Goal: Communication & Community: Answer question/provide support

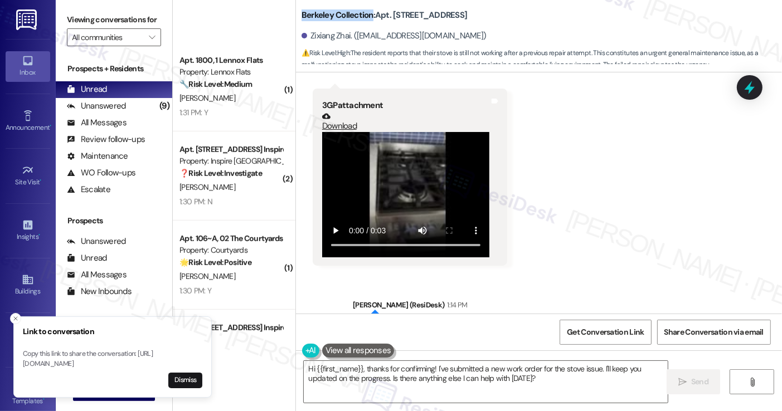
scroll to position [724, 0]
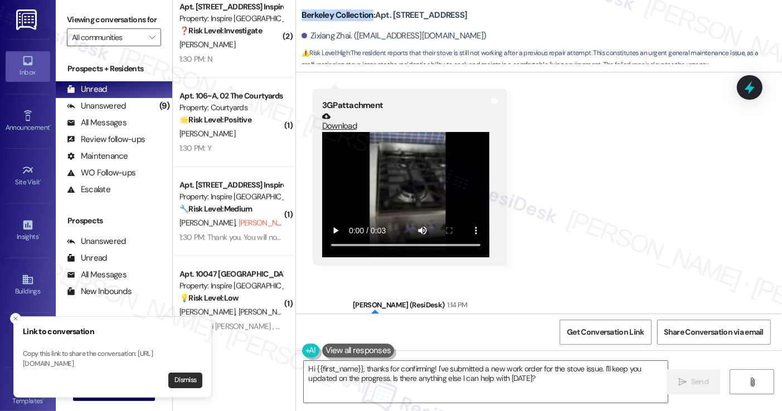
click at [178, 382] on button "Dismiss" at bounding box center [185, 381] width 34 height 16
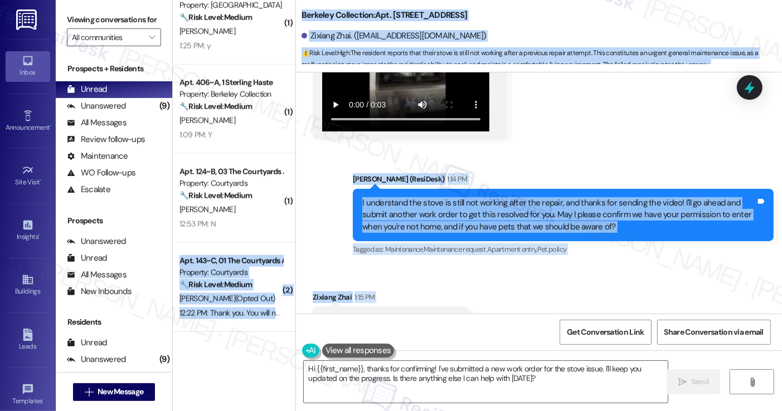
scroll to position [731, 0]
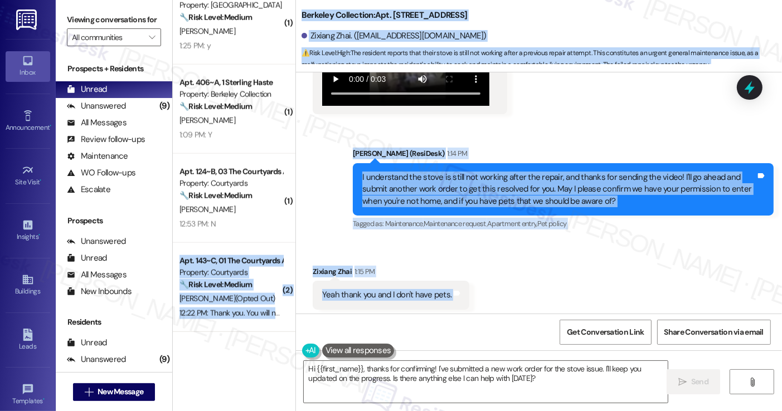
drag, startPoint x: 239, startPoint y: 227, endPoint x: 636, endPoint y: 260, distance: 399.3
click at [673, 298] on div "( 1 ) Apt. 10047 Yaupon Ranch D, 1 Inspire Homes Bonds Ranch Property: Inspire …" at bounding box center [477, 205] width 609 height 411
click at [453, 248] on div "Received via SMS Zixiang Zhai 1:15 PM Yeah thank you and I don't have pets. Tag…" at bounding box center [539, 288] width 486 height 94
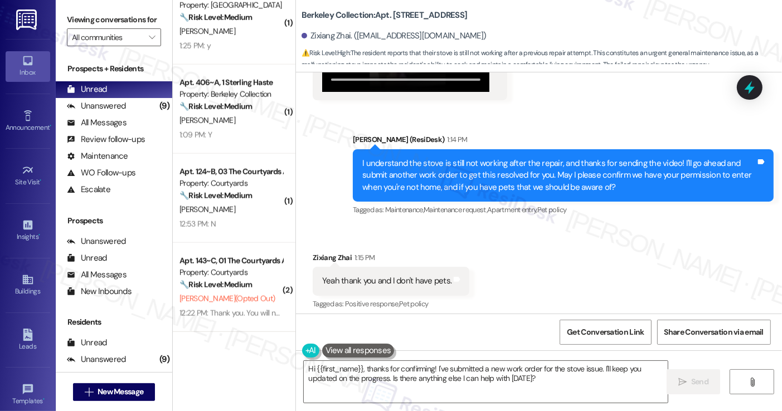
scroll to position [752, 0]
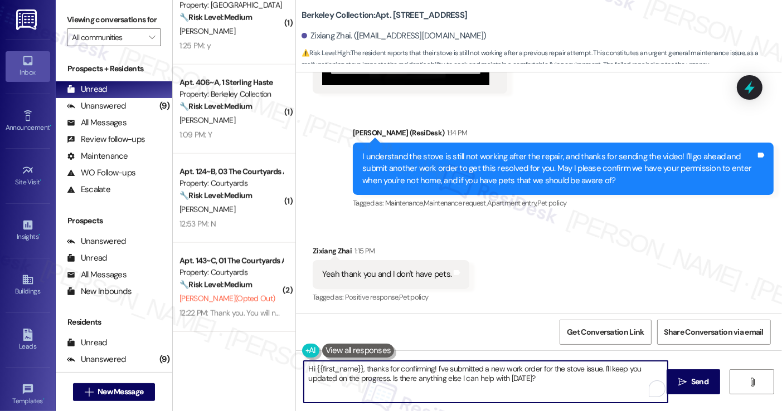
drag, startPoint x: 552, startPoint y: 386, endPoint x: 571, endPoint y: 367, distance: 26.8
click at [570, 367] on textarea "Hi {{first_name}}, thanks for confirming! I've submitted a new work order for t…" at bounding box center [485, 382] width 363 height 42
click at [578, 367] on textarea "Hi {{first_name}}, thanks for confirming! I've submitted a new work order for t…" at bounding box center [485, 382] width 363 height 42
click at [596, 370] on textarea "Hi {{first_name}}, thanks for confirming! I've submitted a new work order for t…" at bounding box center [485, 382] width 363 height 42
paste textarea "7555494"
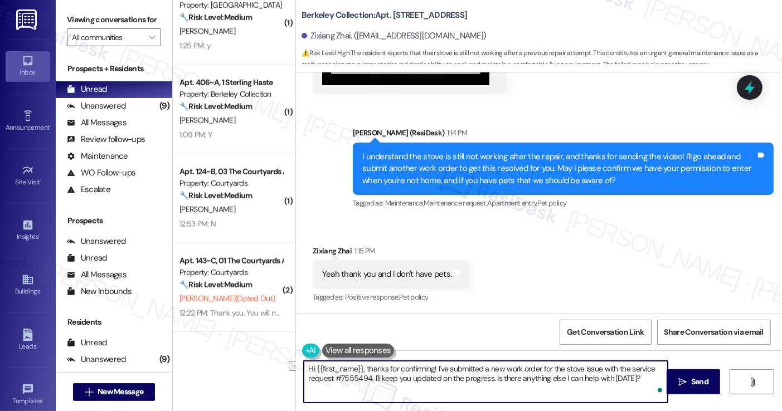
drag, startPoint x: 646, startPoint y: 376, endPoint x: 367, endPoint y: 380, distance: 279.2
click at [367, 380] on textarea "Hi {{first_name}}, thanks for confirming! I've submitted a new work order for t…" at bounding box center [485, 382] width 363 height 42
drag, startPoint x: 363, startPoint y: 369, endPoint x: 278, endPoint y: 370, distance: 85.8
click at [278, 370] on div "( 1 ) Apt. 10047 Yaupon Ranch D, 1 Inspire Homes Bonds Ranch Property: Inspire …" at bounding box center [477, 205] width 609 height 411
click at [314, 237] on div "Received via SMS Zixiang Zhai 1:15 PM Yeah thank you and I don't have pets. Tag…" at bounding box center [390, 275] width 173 height 77
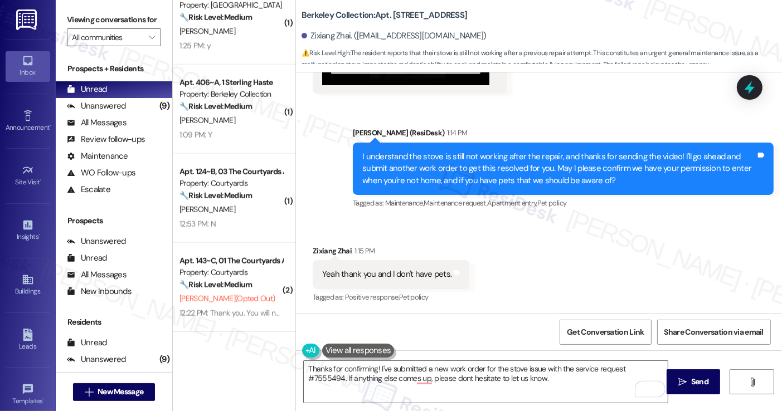
click at [313, 247] on div "Zixiang Zhai 1:15 PM" at bounding box center [391, 253] width 157 height 16
copy div "Zixiang"
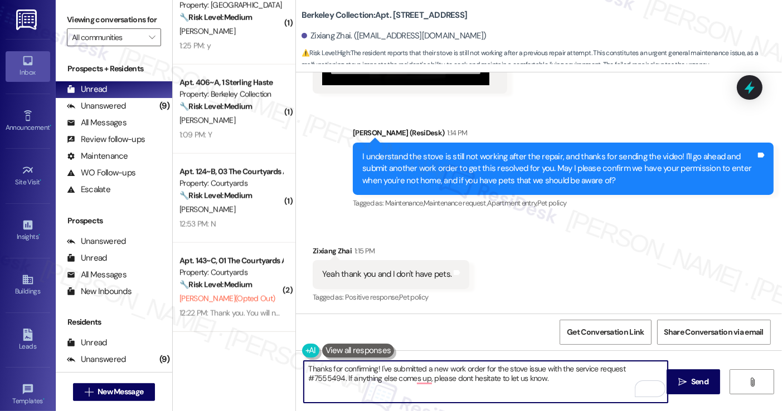
click at [370, 370] on textarea "Thanks for confirming! I've submitted a new work order for the stove issue with…" at bounding box center [485, 382] width 363 height 42
paste textarea "Zixiang"
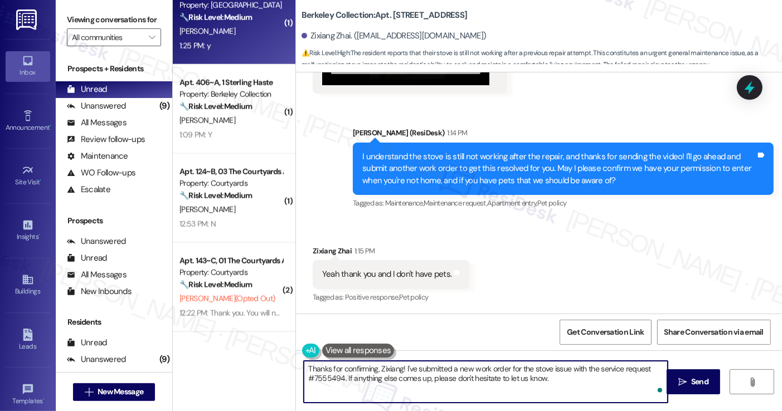
type textarea "Thanks for confirming, Zixiang! I've submitted a new work order for the stove i…"
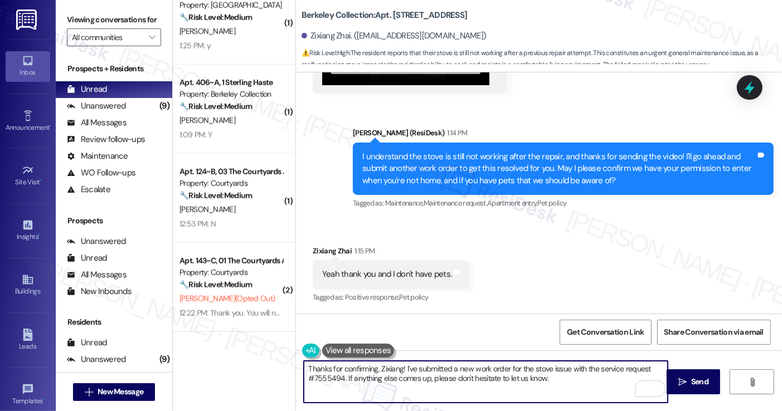
click at [466, 370] on textarea "Thanks for confirming, Zixiang! I've submitted a new work order for the stove i…" at bounding box center [485, 382] width 363 height 42
click at [576, 377] on textarea "Thanks for confirming, Zixiang! I've submitted a new work order for the stove i…" at bounding box center [485, 382] width 363 height 42
click at [425, 365] on textarea "Thanks for confirming, Zixiang! I've submitted a new work order for the stove i…" at bounding box center [485, 382] width 363 height 42
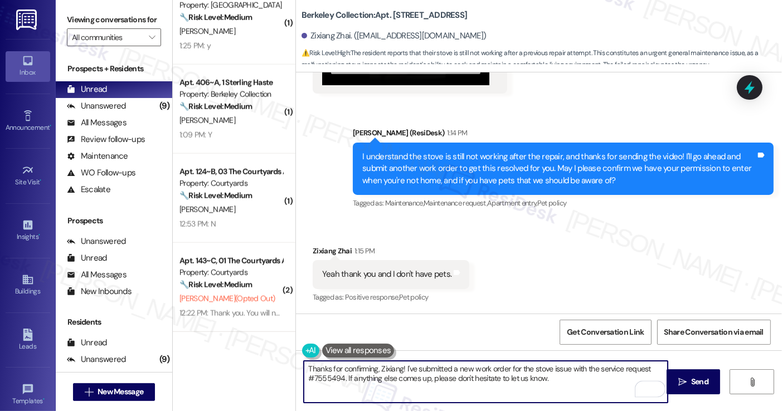
click at [565, 378] on textarea "Thanks for confirming, Zixiang! I've submitted a new work order for the stove i…" at bounding box center [485, 382] width 363 height 42
click at [684, 382] on icon "" at bounding box center [682, 382] width 8 height 9
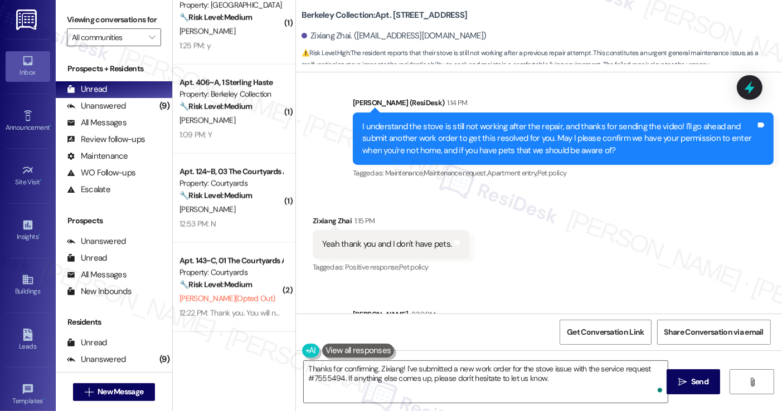
scroll to position [842, 0]
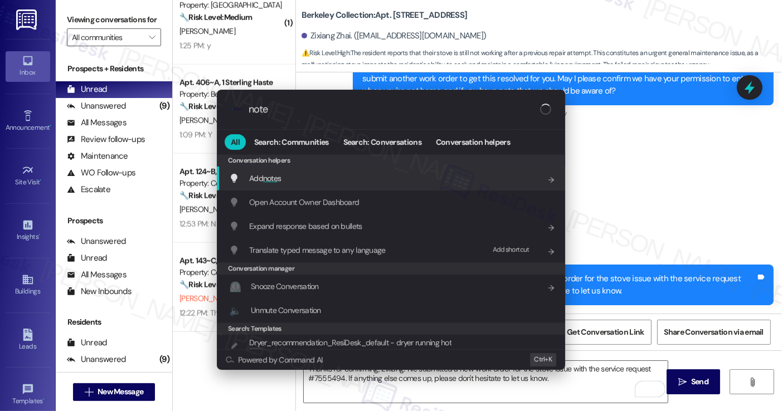
type input "notes"
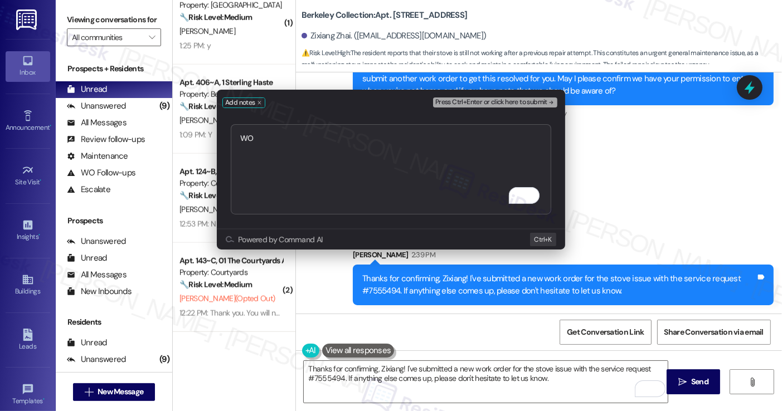
type textarea "WO"
click at [675, 280] on div "Add notes Press Ctrl+Enter or click here to submit WO Submit Powered by Command…" at bounding box center [391, 205] width 782 height 411
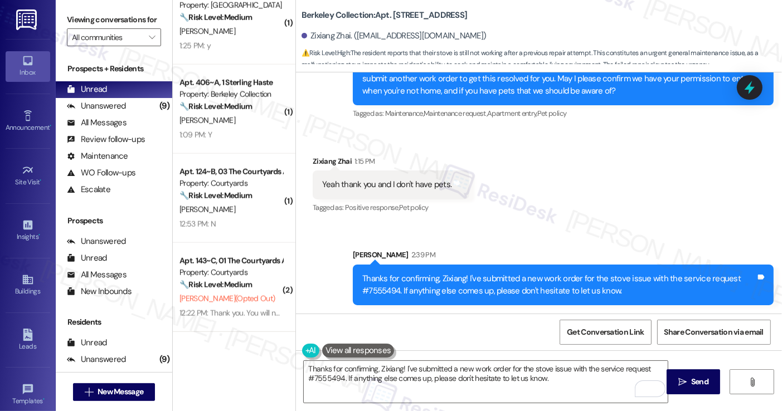
click at [388, 291] on div "Thanks for confirming, Zixiang! I've submitted a new work order for the stove i…" at bounding box center [558, 285] width 393 height 24
copy div "7555494"
click at [610, 198] on div "Received via SMS Zixiang Zhai 1:15 PM Yeah thank you and I don't have pets. Tag…" at bounding box center [539, 177] width 486 height 94
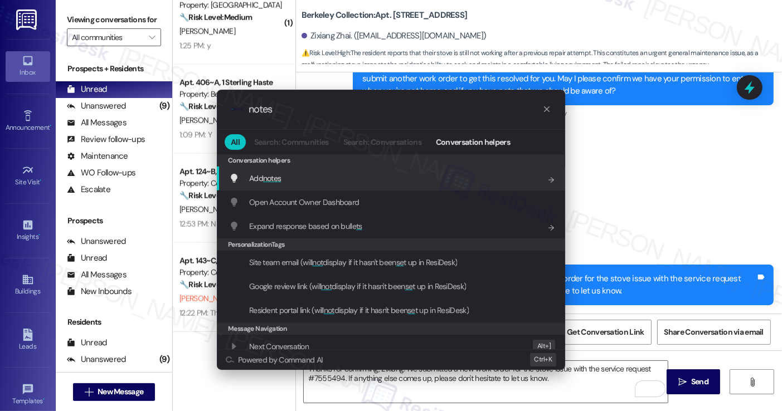
type input "notes"
click at [356, 184] on div "Add notes Add shortcut" at bounding box center [391, 179] width 348 height 24
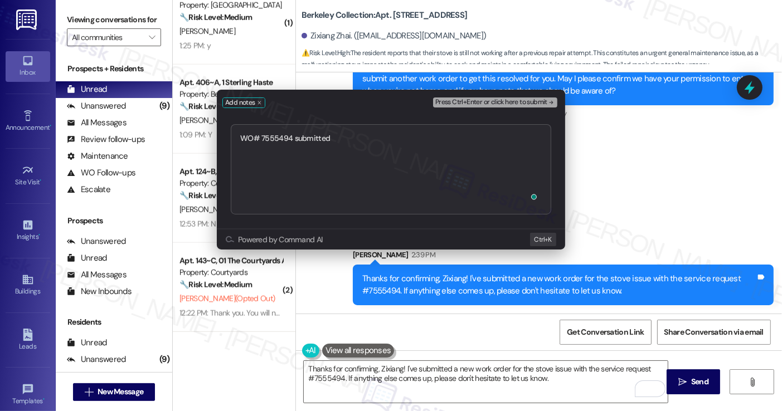
type textarea "WO# 7555494 submitted"
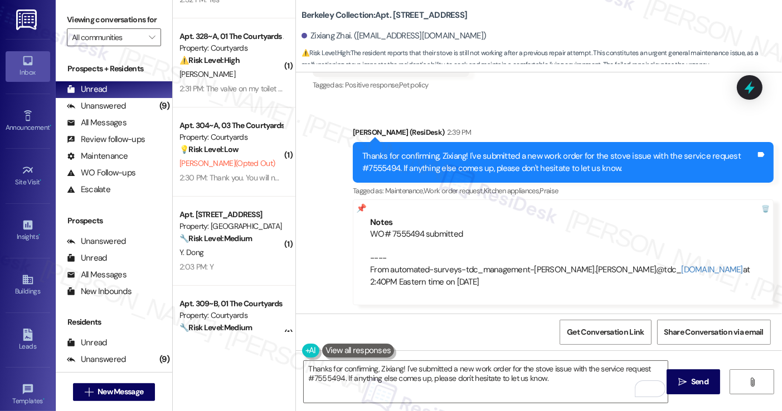
scroll to position [0, 0]
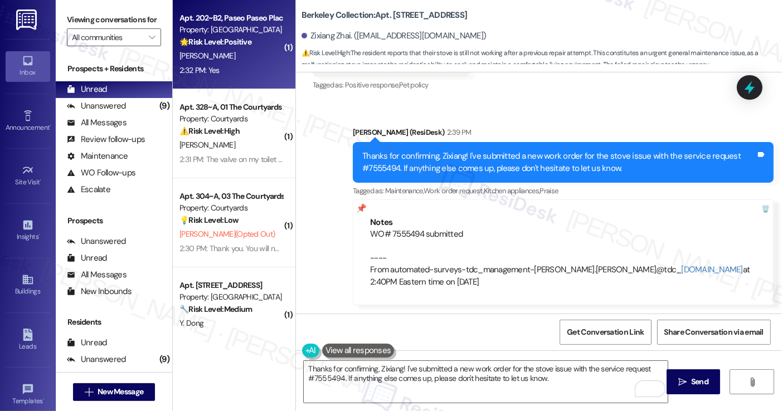
click at [242, 50] on div "[PERSON_NAME]" at bounding box center [230, 56] width 105 height 14
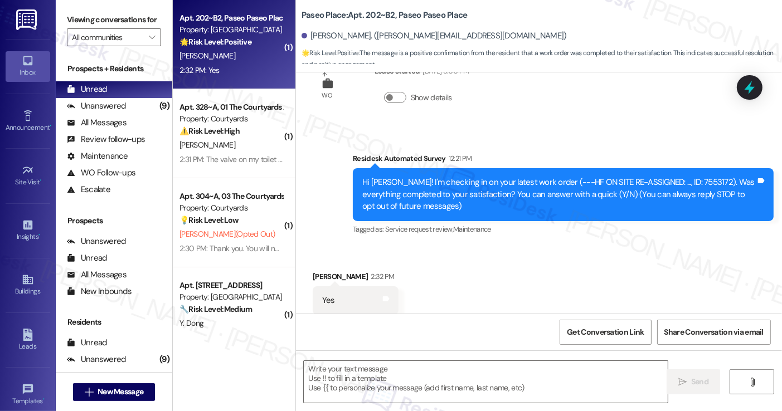
scroll to position [67, 0]
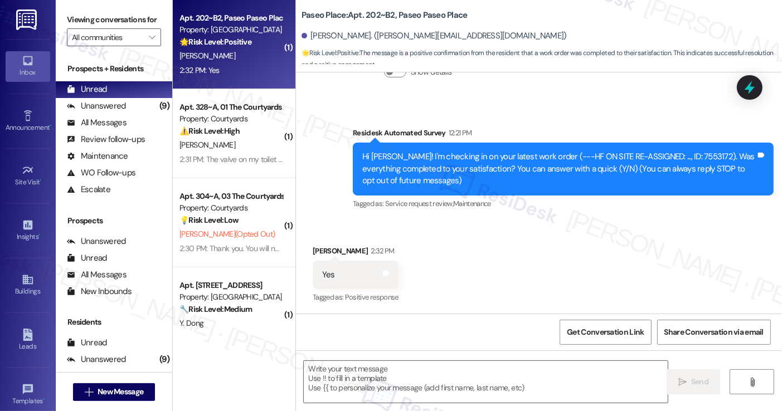
type textarea "Fetching suggested responses. Please feel free to read through the conversation…"
click at [455, 155] on div "Hi Melanie! I'm checking in on your latest work order (---HF ON SITE RE-ASSIGNE…" at bounding box center [558, 169] width 393 height 36
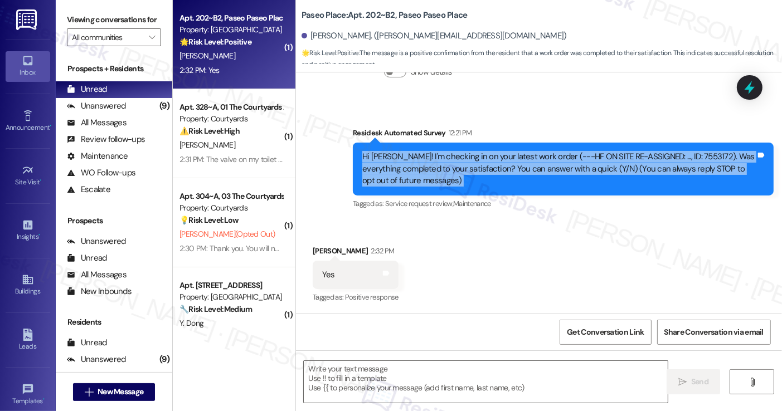
click at [455, 155] on div "Hi Melanie! I'm checking in on your latest work order (---HF ON SITE RE-ASSIGNE…" at bounding box center [558, 169] width 393 height 36
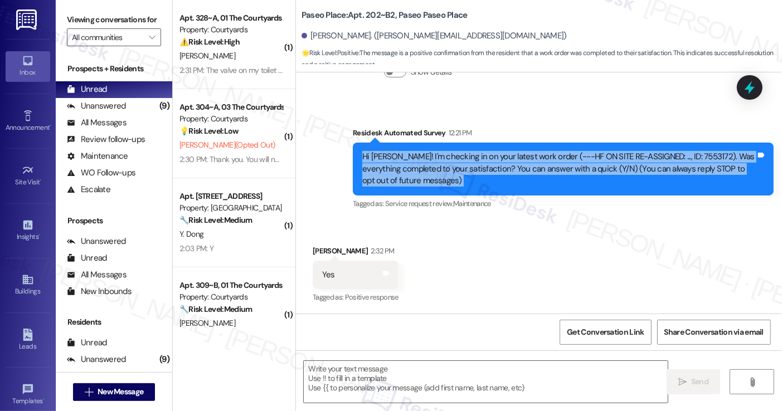
click at [89, 28] on label "Viewing conversations for" at bounding box center [114, 19] width 94 height 17
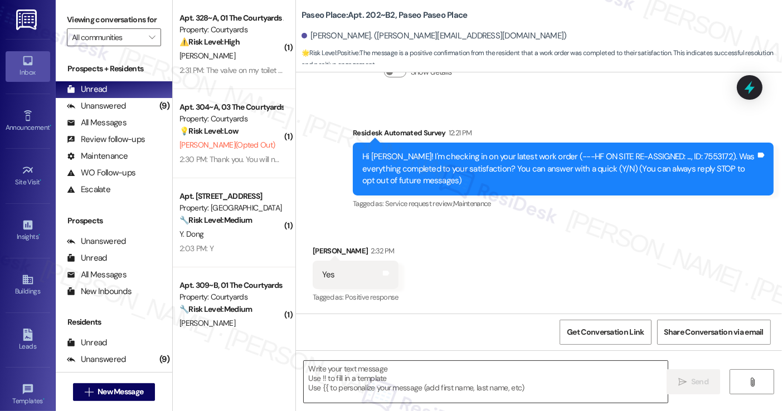
click at [356, 392] on textarea at bounding box center [485, 382] width 363 height 42
paste textarea "Hi {{first_name}}! I'm glad to hear that the latest work order was completed to…"
type textarea "Hi {{first_name}}! I'm glad to hear that the latest work order was completed to…"
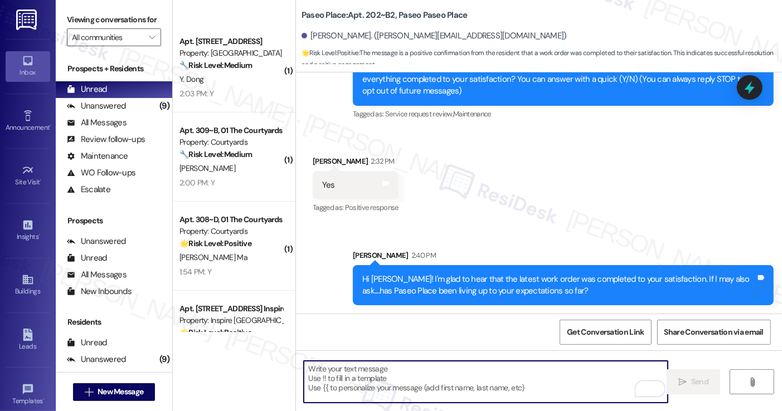
scroll to position [0, 0]
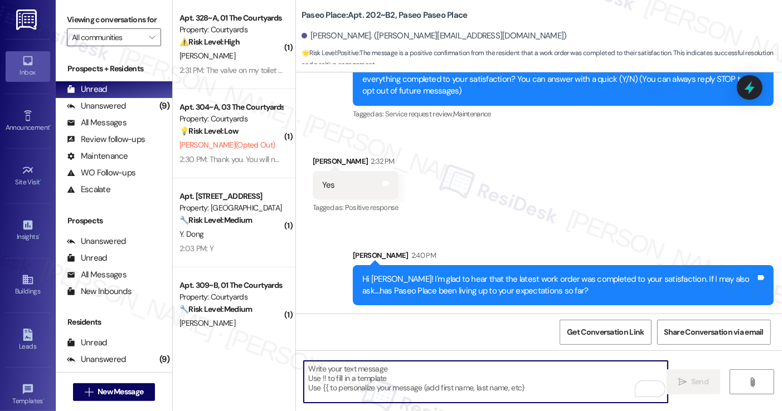
click at [530, 169] on div "Received via SMS Melanie Herrera 2:32 PM Yes Tags and notes Tagged as: Positive…" at bounding box center [539, 177] width 486 height 94
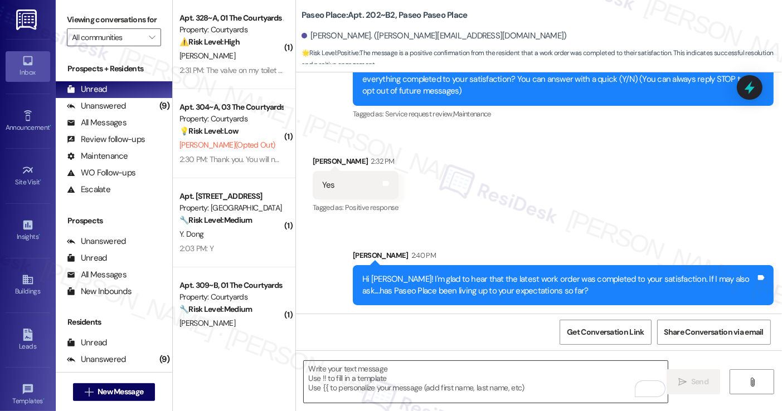
click at [373, 367] on textarea "To enrich screen reader interactions, please activate Accessibility in Grammarl…" at bounding box center [485, 382] width 363 height 42
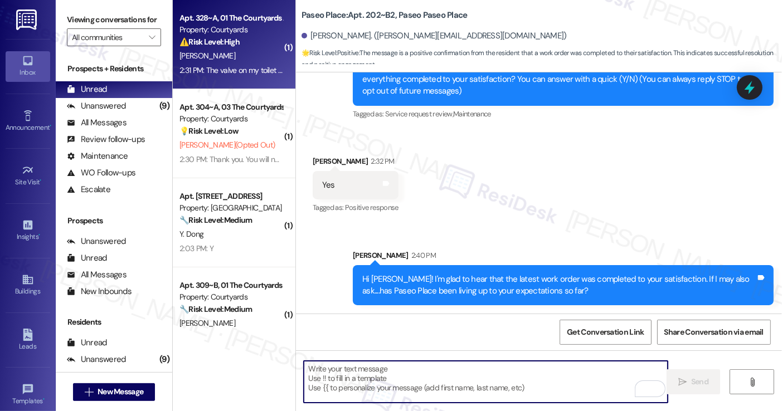
click at [261, 81] on div "Apt. 328~A, 01 The Courtyards Apartments Property: Courtyards ⚠️ Risk Level: Hi…" at bounding box center [234, 44] width 123 height 89
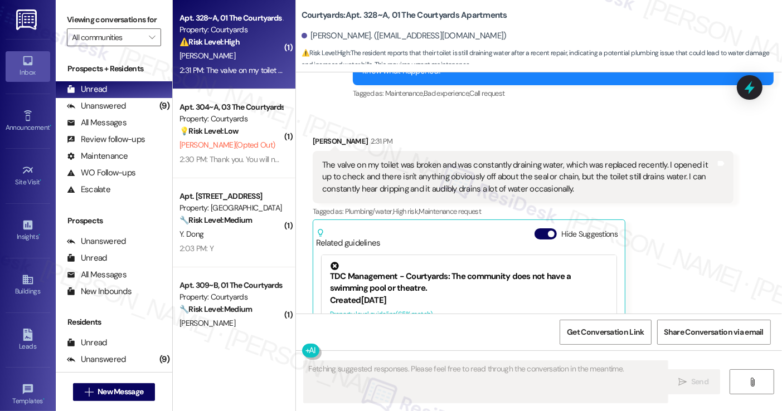
click at [387, 189] on div "The valve on my toilet was broken and was constantly draining water, which was …" at bounding box center [518, 177] width 393 height 36
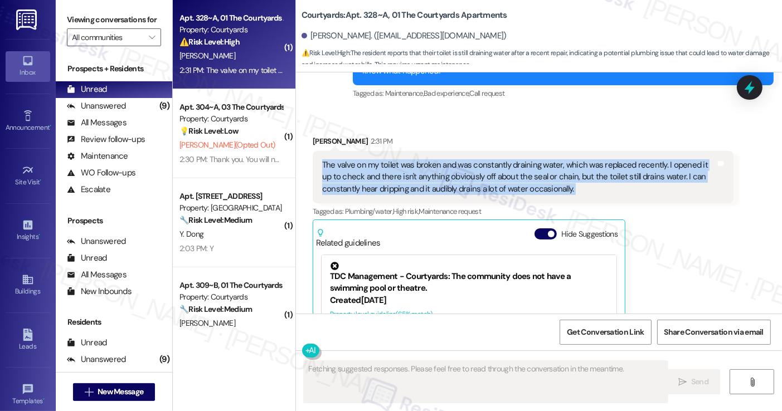
click at [387, 189] on div "The valve on my toilet was broken and was constantly draining water, which was …" at bounding box center [518, 177] width 393 height 36
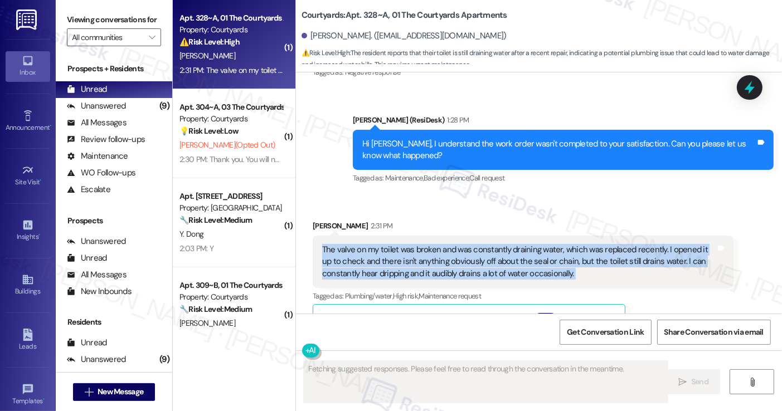
scroll to position [1324, 0]
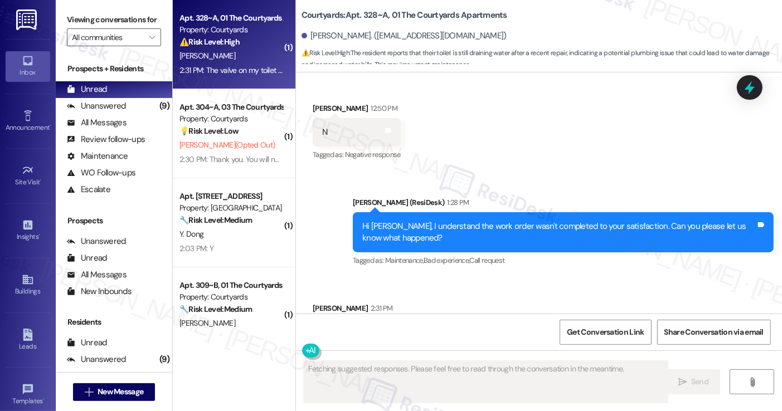
click at [399, 231] on div "Hi Daniel, I understand the work order wasn't completed to your satisfaction. C…" at bounding box center [558, 233] width 393 height 24
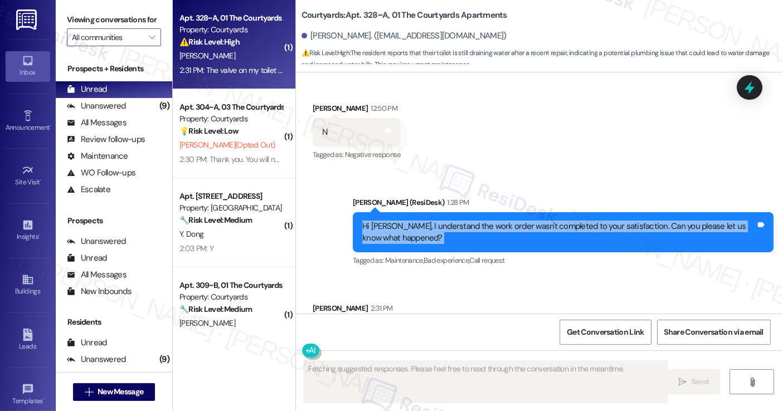
click at [399, 231] on div "Hi Daniel, I understand the work order wasn't completed to your satisfaction. C…" at bounding box center [558, 233] width 393 height 24
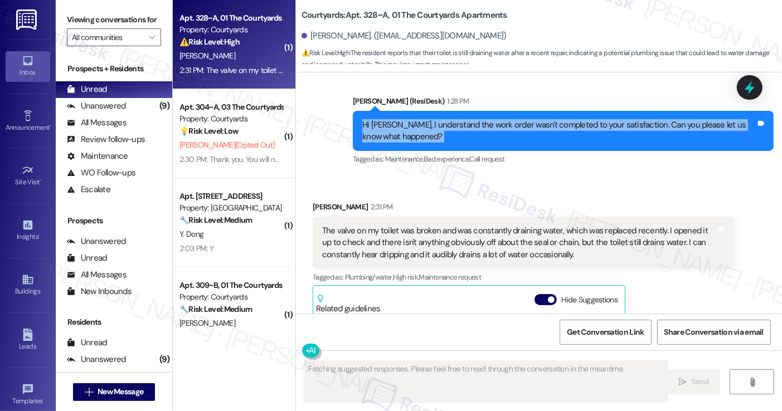
scroll to position [1491, 0]
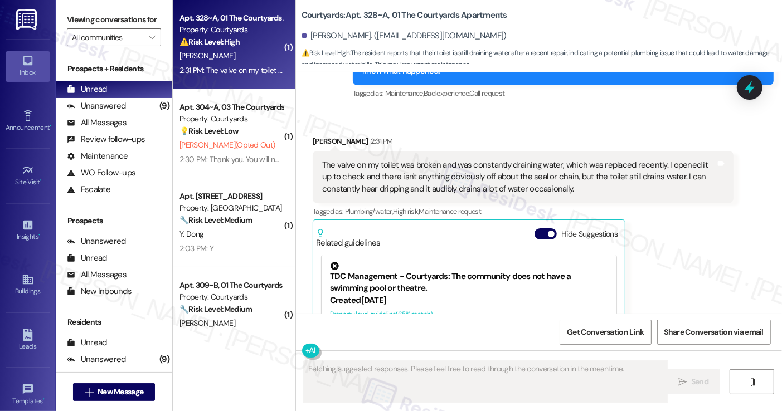
click at [372, 160] on div "The valve on my toilet was broken and was constantly draining water, which was …" at bounding box center [518, 177] width 393 height 36
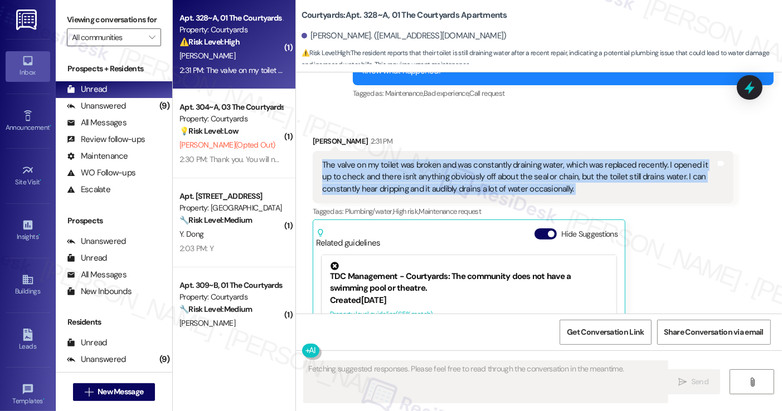
click at [372, 160] on div "The valve on my toilet was broken and was constantly draining water, which was …" at bounding box center [518, 177] width 393 height 36
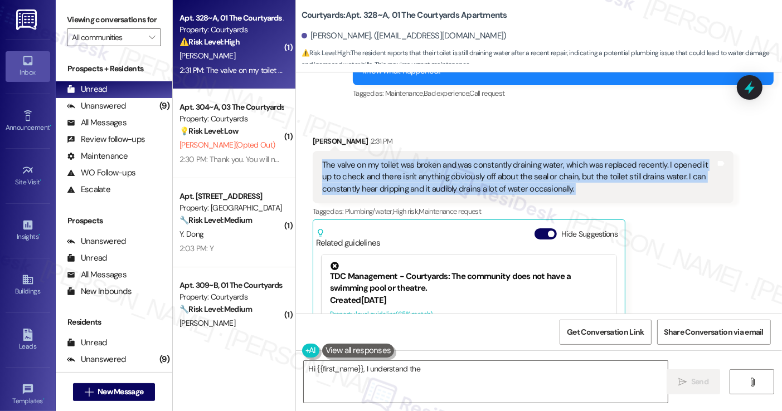
click at [519, 169] on div "The valve on my toilet was broken and was constantly draining water, which was …" at bounding box center [518, 177] width 393 height 36
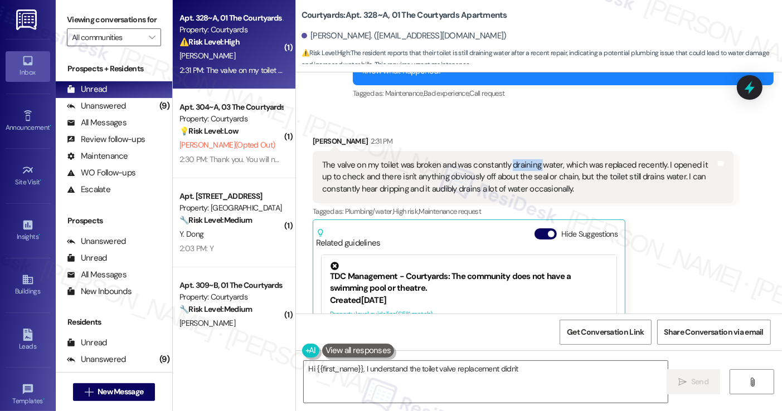
click at [519, 169] on div "The valve on my toilet was broken and was constantly draining water, which was …" at bounding box center [518, 177] width 393 height 36
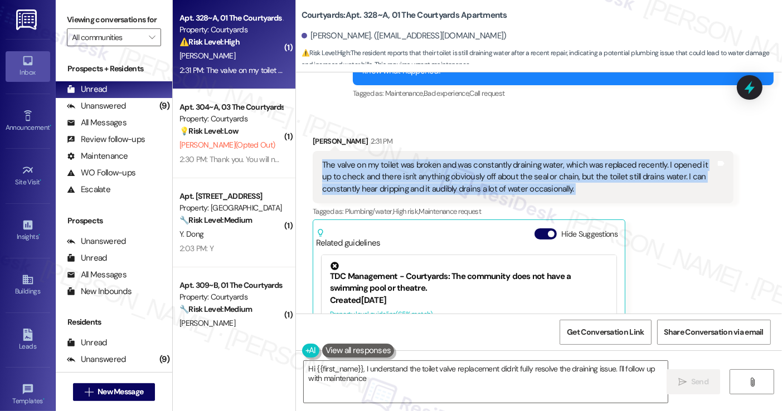
click at [519, 169] on div "The valve on my toilet was broken and was constantly draining water, which was …" at bounding box center [518, 177] width 393 height 36
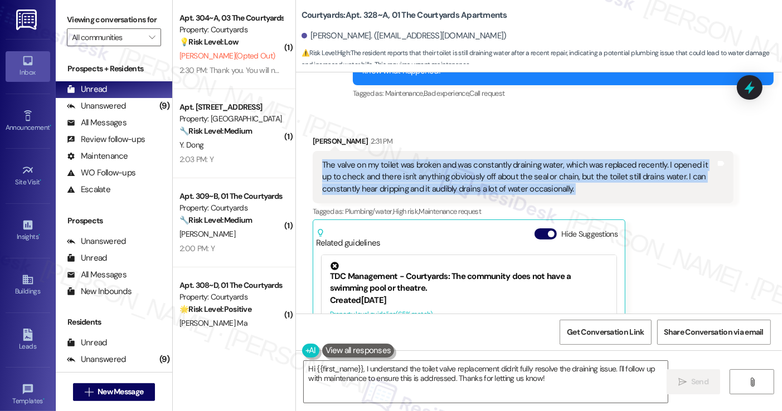
click at [563, 186] on div "The valve on my toilet was broken and was constantly draining water, which was …" at bounding box center [518, 177] width 393 height 36
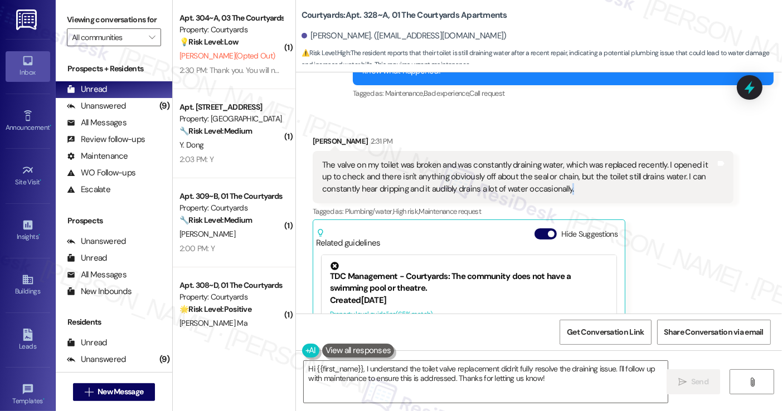
click at [563, 186] on div "The valve on my toilet was broken and was constantly draining water, which was …" at bounding box center [518, 177] width 393 height 36
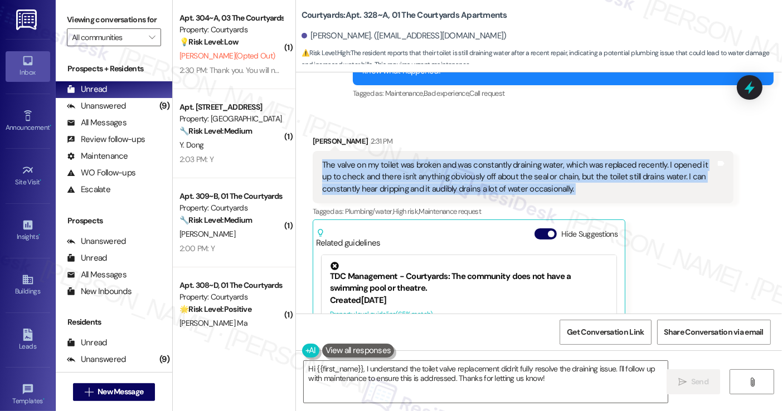
click at [563, 186] on div "The valve on my toilet was broken and was constantly draining water, which was …" at bounding box center [518, 177] width 393 height 36
click at [562, 387] on textarea "Hi {{first_name}}, I understand the toilet valve replacement didn't fully resol…" at bounding box center [485, 382] width 363 height 42
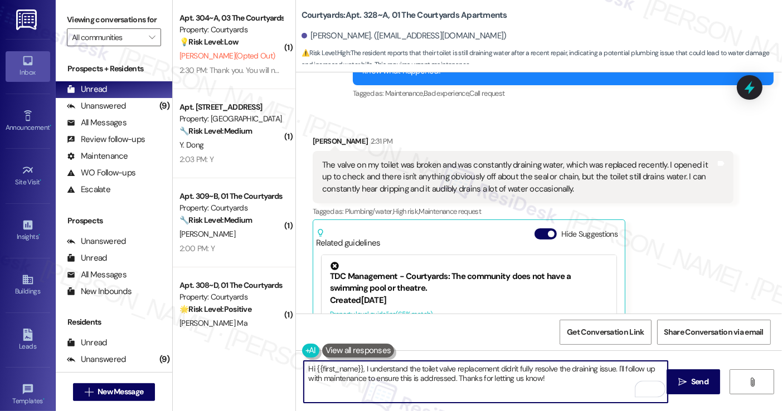
click at [609, 179] on div "The valve on my toilet was broken and was constantly draining water, which was …" at bounding box center [518, 177] width 393 height 36
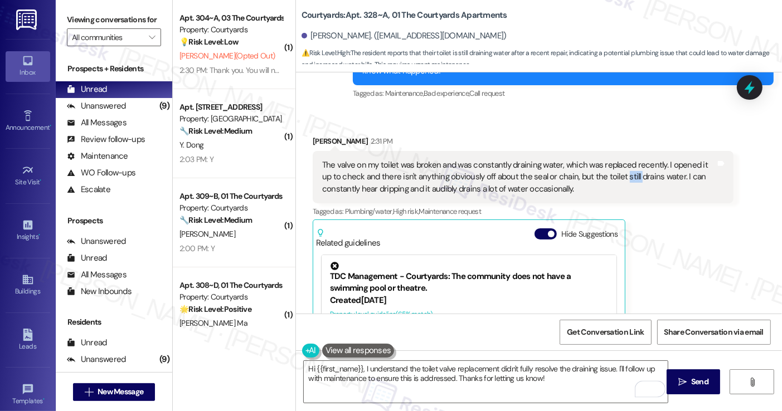
click at [609, 179] on div "The valve on my toilet was broken and was constantly draining water, which was …" at bounding box center [518, 177] width 393 height 36
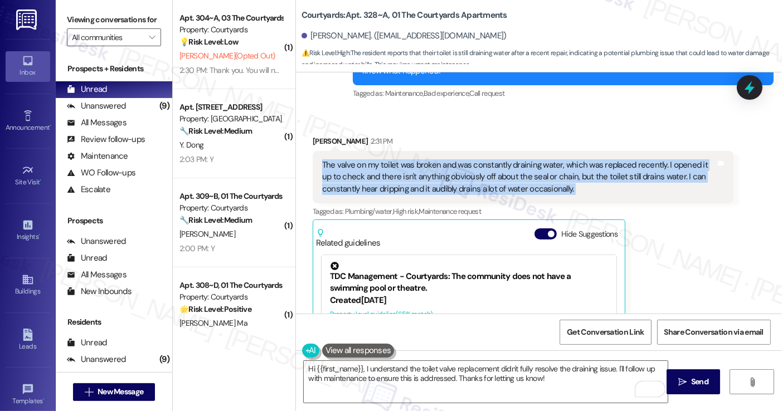
click at [609, 179] on div "The valve on my toilet was broken and was constantly draining water, which was …" at bounding box center [518, 177] width 393 height 36
click at [473, 182] on div "The valve on my toilet was broken and was constantly draining water, which was …" at bounding box center [518, 177] width 393 height 36
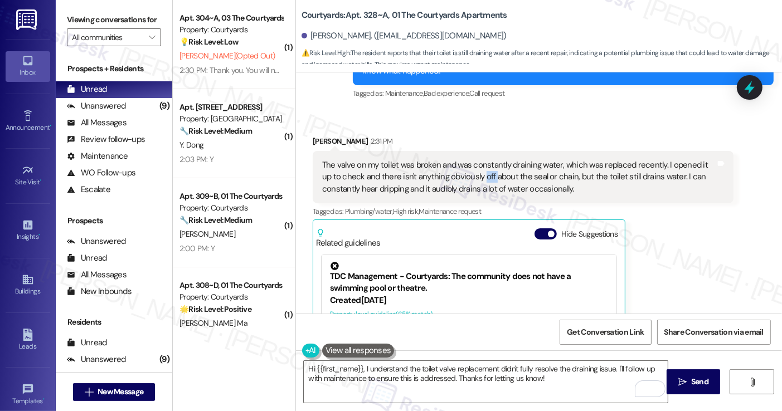
click at [473, 182] on div "The valve on my toilet was broken and was constantly draining water, which was …" at bounding box center [518, 177] width 393 height 36
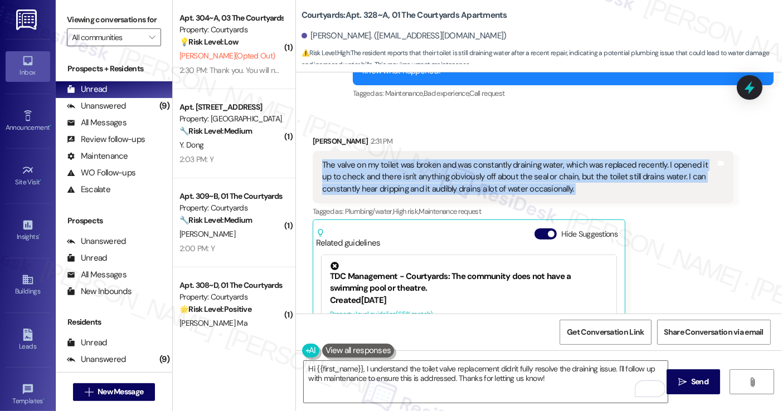
click at [473, 182] on div "The valve on my toilet was broken and was constantly draining water, which was …" at bounding box center [518, 177] width 393 height 36
click at [497, 185] on div "The valve on my toilet was broken and was constantly draining water, which was …" at bounding box center [518, 177] width 393 height 36
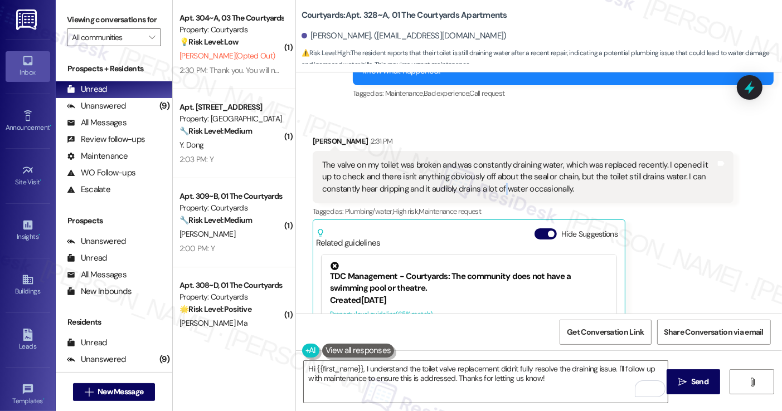
click at [497, 185] on div "The valve on my toilet was broken and was constantly draining water, which was …" at bounding box center [518, 177] width 393 height 36
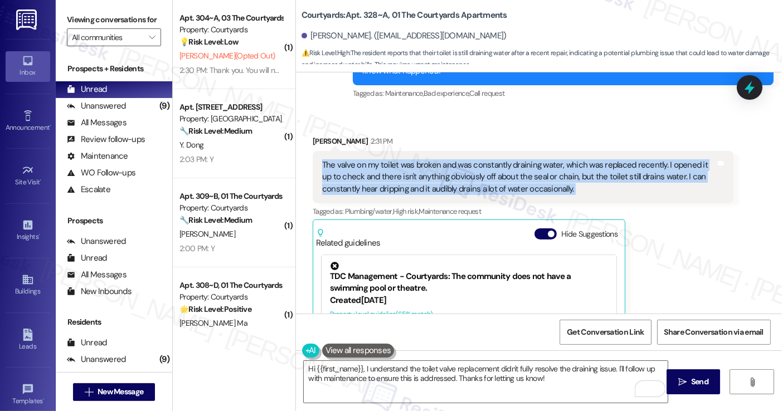
click at [497, 185] on div "The valve on my toilet was broken and was constantly draining water, which was …" at bounding box center [518, 177] width 393 height 36
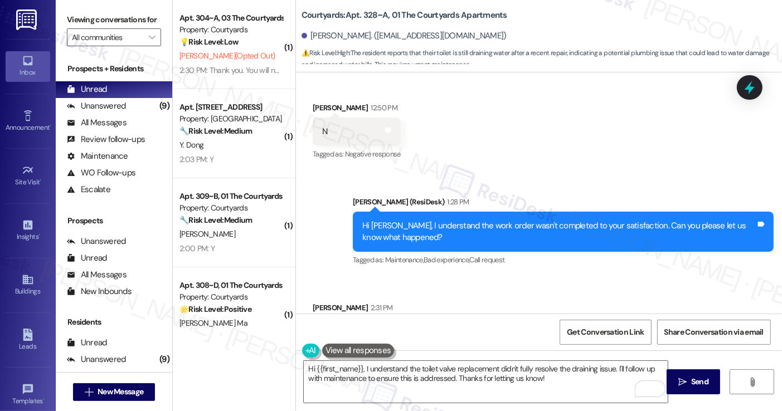
scroll to position [1324, 0]
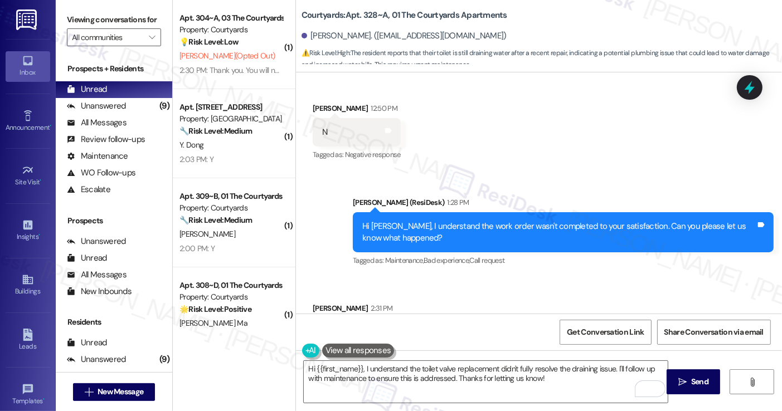
click at [432, 231] on div "Hi Daniel, I understand the work order wasn't completed to your satisfaction. C…" at bounding box center [558, 233] width 393 height 24
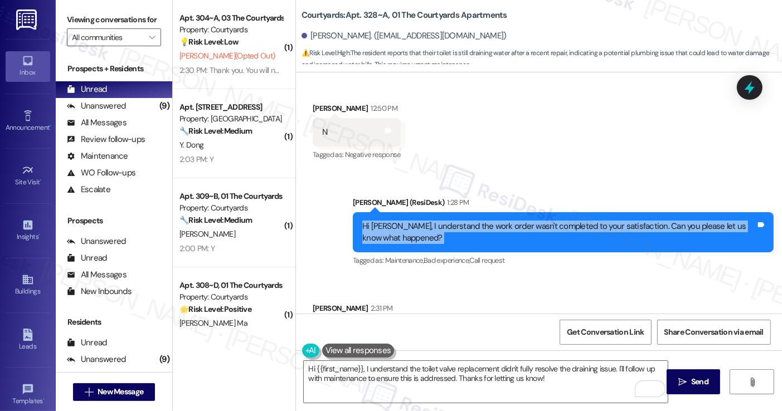
click at [432, 231] on div "Hi Daniel, I understand the work order wasn't completed to your satisfaction. C…" at bounding box center [558, 233] width 393 height 24
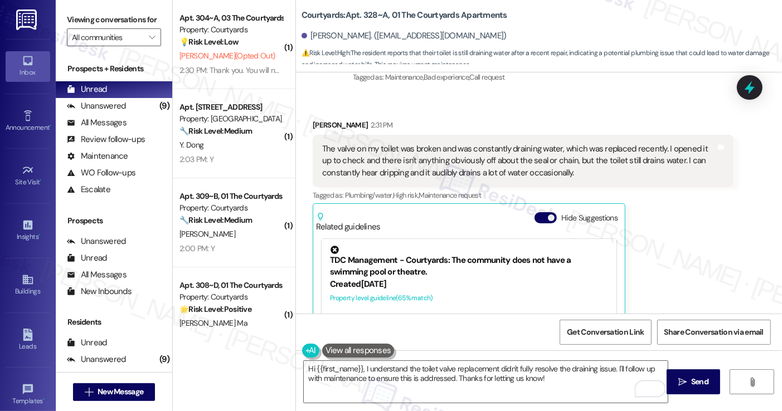
scroll to position [1491, 0]
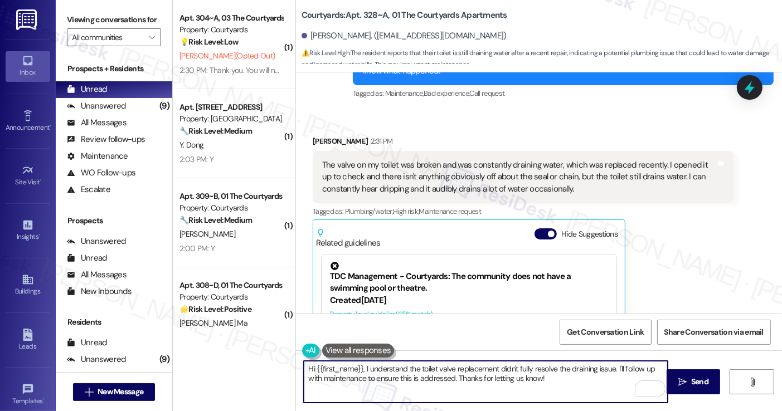
click at [441, 367] on textarea "Hi {{first_name}}, I understand the toilet valve replacement didn't fully resol…" at bounding box center [485, 382] width 363 height 42
click at [537, 370] on textarea "Hi {{first_name}}, I understand the toilet valve replacement didn't fully resol…" at bounding box center [485, 382] width 363 height 42
drag, startPoint x: 594, startPoint y: 382, endPoint x: 521, endPoint y: 376, distance: 73.3
click at [521, 376] on textarea "Hi {{first_name}}, I understand the toilet valve replacement didn't fully resol…" at bounding box center [485, 382] width 363 height 42
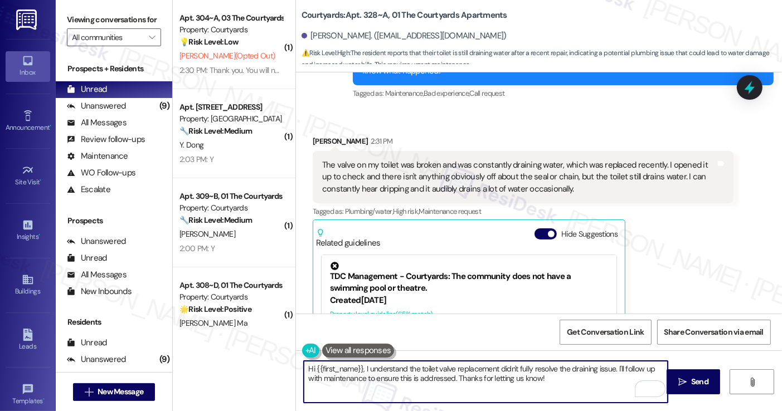
click at [484, 367] on textarea "Hi {{first_name}}, I understand the toilet valve replacement didn't fully resol…" at bounding box center [485, 382] width 363 height 42
click at [573, 368] on textarea "Hi {{first_name}}, I understand the toilet valve replacement didn't fully resol…" at bounding box center [485, 382] width 363 height 42
click at [469, 183] on div "The valve on my toilet was broken and was constantly draining water, which was …" at bounding box center [518, 177] width 393 height 36
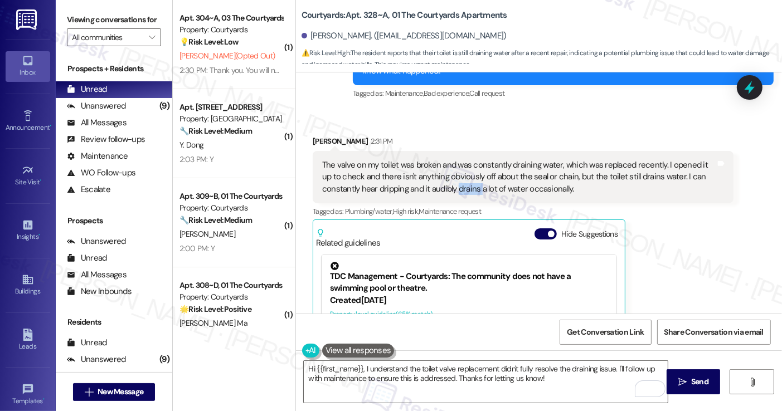
click at [469, 183] on div "The valve on my toilet was broken and was constantly draining water, which was …" at bounding box center [518, 177] width 393 height 36
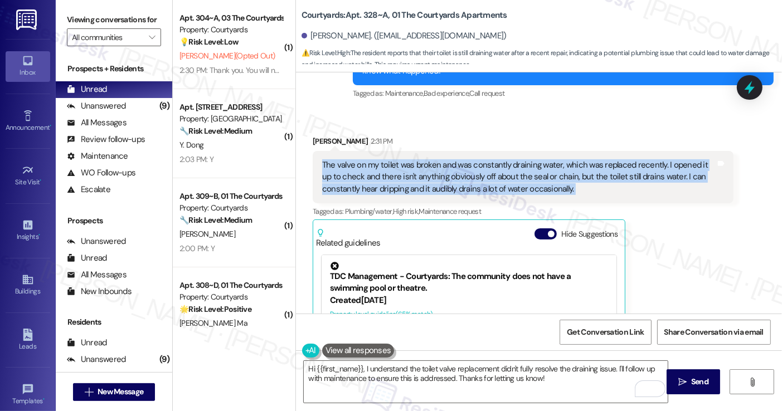
click at [469, 183] on div "The valve on my toilet was broken and was constantly draining water, which was …" at bounding box center [518, 177] width 393 height 36
copy div "The valve on my toilet was broken and was constantly draining water, which was …"
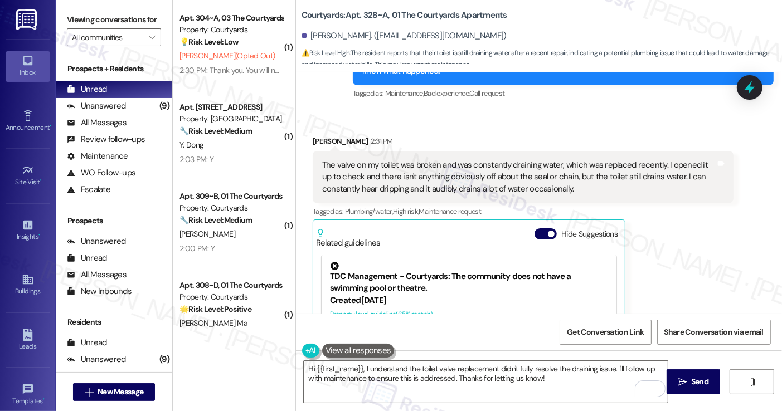
click at [554, 111] on div "Received via SMS Daniel Zhu 2:31 PM The valve on my toilet was broken and was c…" at bounding box center [539, 267] width 486 height 315
click at [72, 20] on label "Viewing conversations for" at bounding box center [114, 19] width 94 height 17
click at [98, 14] on label "Viewing conversations for" at bounding box center [114, 19] width 94 height 17
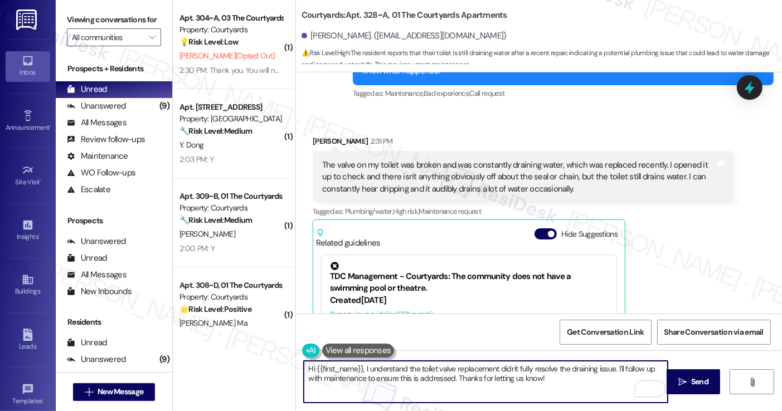
drag, startPoint x: 569, startPoint y: 378, endPoint x: 553, endPoint y: 376, distance: 16.3
click at [547, 376] on textarea "Hi {{first_name}}, I understand the toilet valve replacement didn't fully resol…" at bounding box center [485, 382] width 363 height 42
drag, startPoint x: 557, startPoint y: 376, endPoint x: 612, endPoint y: 357, distance: 58.5
click at [612, 357] on div "Hi {{first_name}}, I understand the toilet valve replacement didn't fully resol…" at bounding box center [539, 393] width 486 height 84
paste textarea "When you hear the dripping, is it coming from the tank itself or from the bowl?"
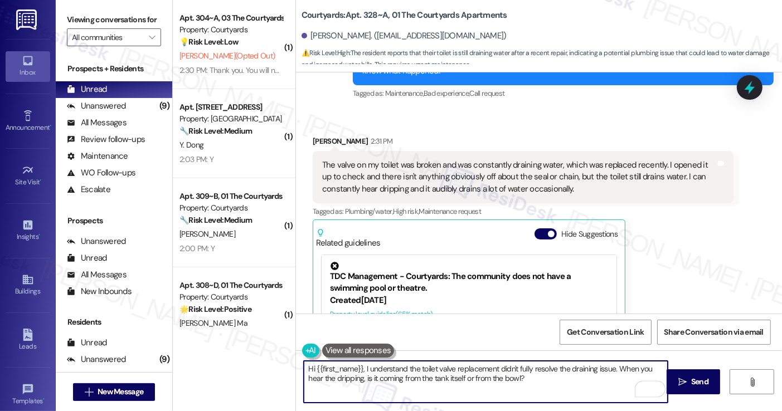
type textarea "Hi {{first_name}}, I understand the toilet valve replacement didn't fully resol…"
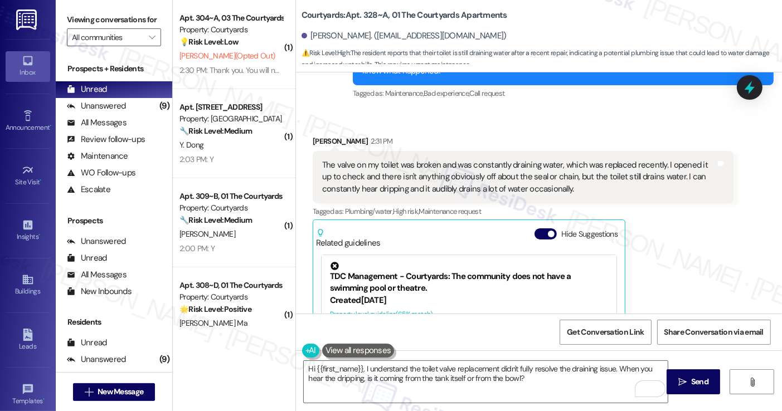
click at [91, 22] on label "Viewing conversations for" at bounding box center [114, 19] width 94 height 17
click at [580, 181] on div "The valve on my toilet was broken and was constantly draining water, which was …" at bounding box center [518, 177] width 393 height 36
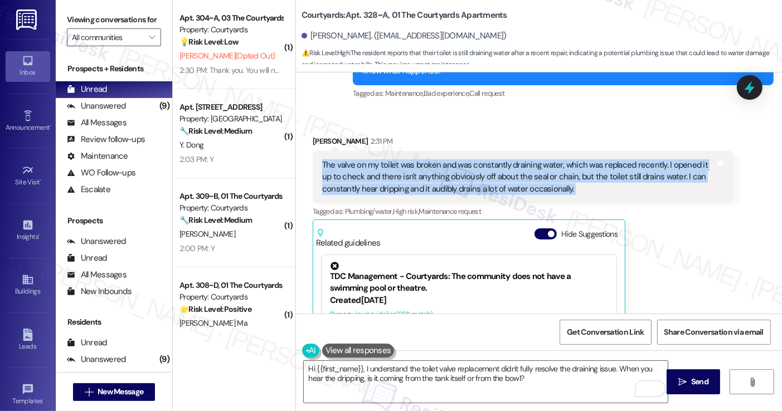
click at [580, 181] on div "The valve on my toilet was broken and was constantly draining water, which was …" at bounding box center [518, 177] width 393 height 36
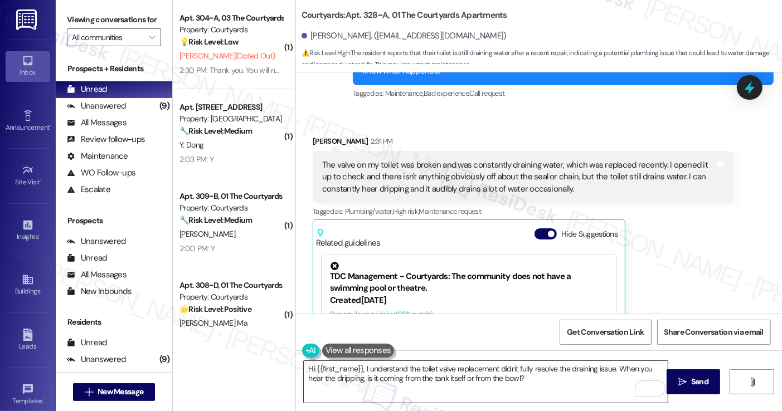
click at [543, 374] on textarea "Hi {{first_name}}, I understand the toilet valve replacement didn't fully resol…" at bounding box center [485, 382] width 363 height 42
click at [704, 385] on span "Send" at bounding box center [699, 382] width 17 height 12
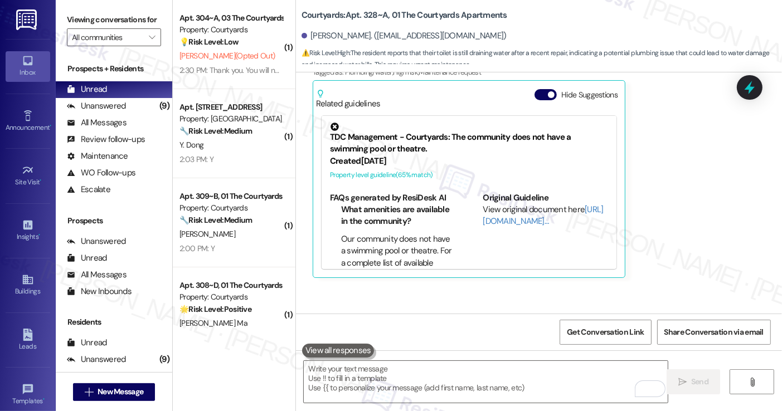
scroll to position [1693, 0]
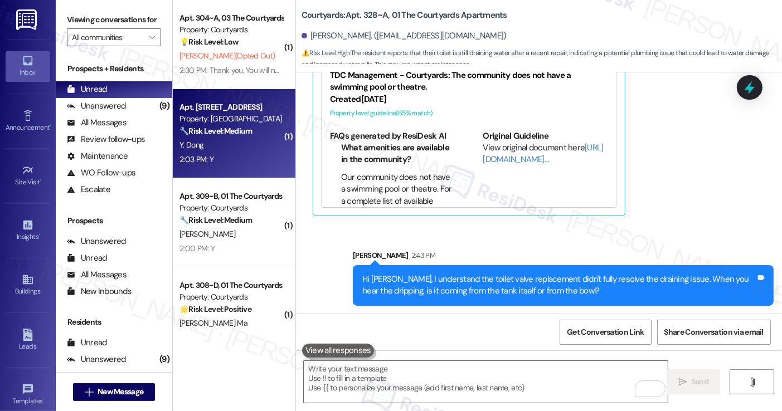
click at [236, 119] on div "Property: [GEOGRAPHIC_DATA]" at bounding box center [230, 119] width 103 height 12
type textarea "Fetching suggested responses. Please feel free to read through the conversation…"
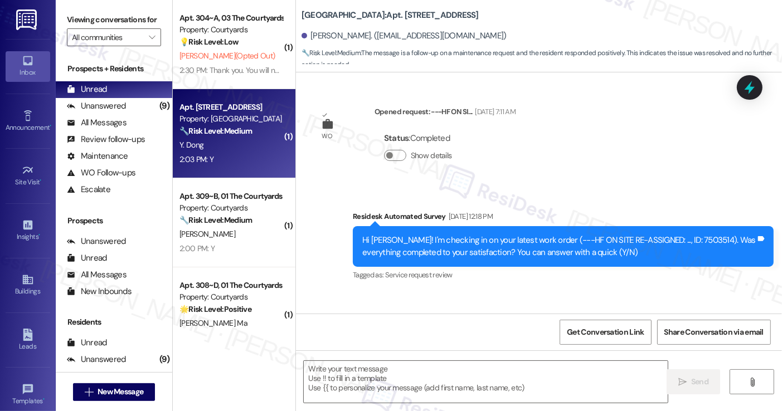
type textarea "Fetching suggested responses. Please feel free to read through the conversation…"
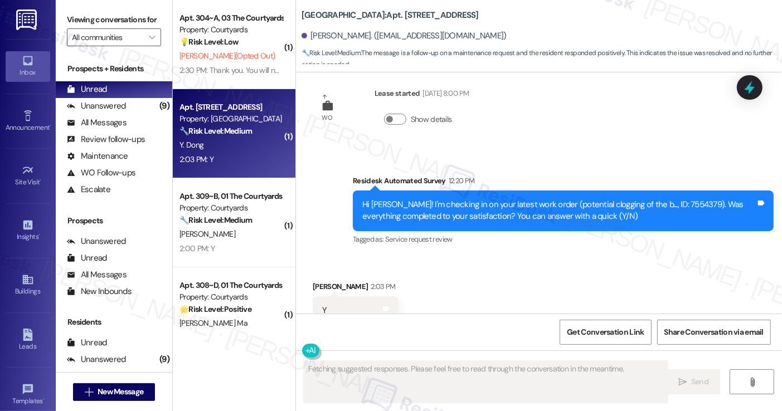
scroll to position [1676, 0]
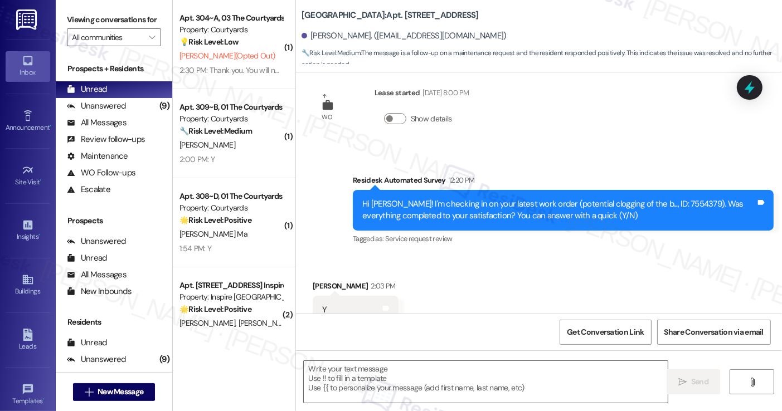
click at [88, 13] on label "Viewing conversations for" at bounding box center [114, 19] width 94 height 17
click at [428, 378] on textarea at bounding box center [485, 382] width 363 height 42
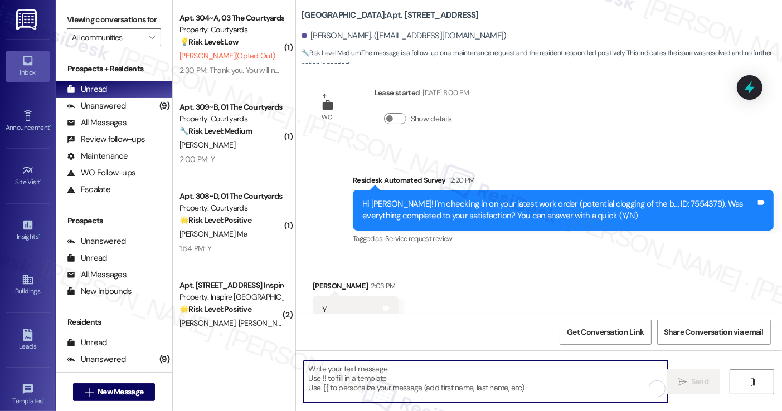
paste textarea "Hi {{first_name}}! I'm glad to hear that the latest work order was completed to…"
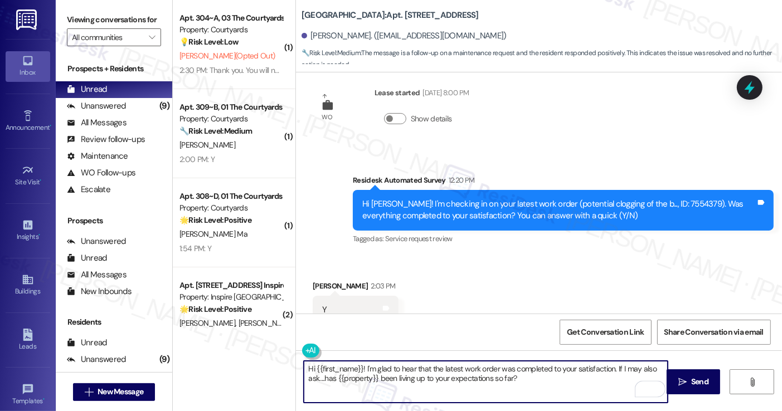
type textarea "Hi {{first_name}}! I'm glad to hear that the latest work order was completed to…"
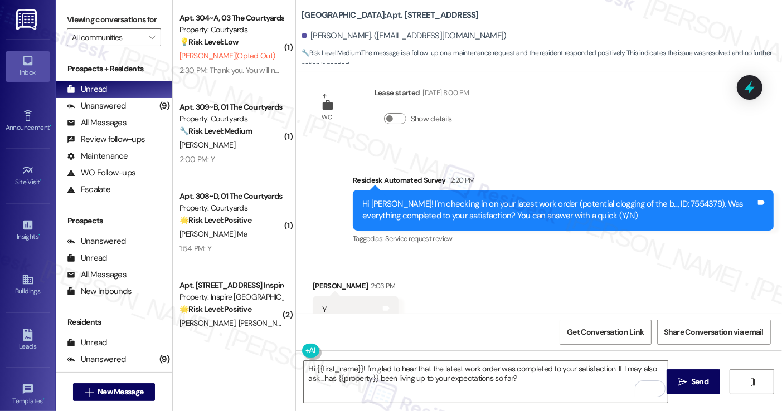
click at [615, 276] on div "Received via SMS Yinchen Dong 2:03 PM Y Tags and notes Tagged as: Positive resp…" at bounding box center [539, 302] width 486 height 94
click at [693, 373] on button " Send" at bounding box center [694, 381] width 54 height 25
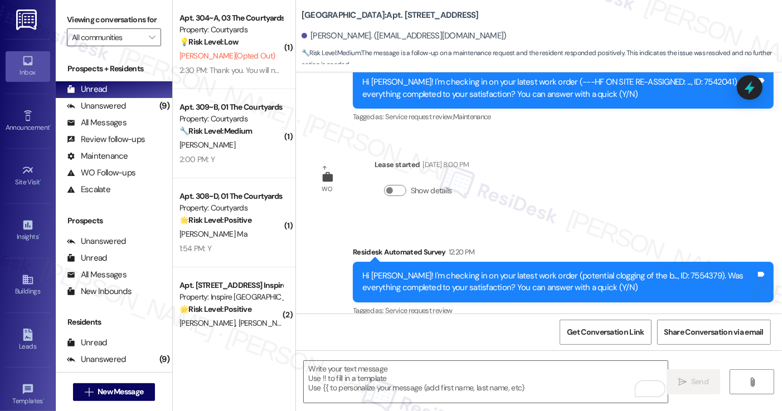
scroll to position [1676, 0]
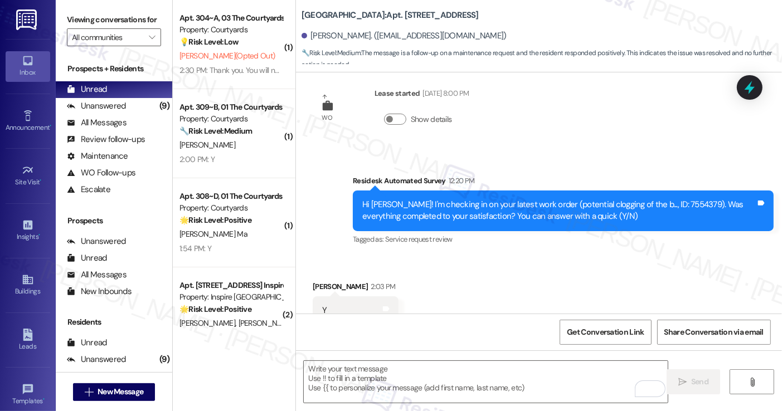
drag, startPoint x: 521, startPoint y: 269, endPoint x: 521, endPoint y: 259, distance: 10.0
click at [521, 269] on div "Received via SMS Yinchen Dong 2:03 PM Y Tags and notes Tagged as: Positive resp…" at bounding box center [539, 303] width 486 height 94
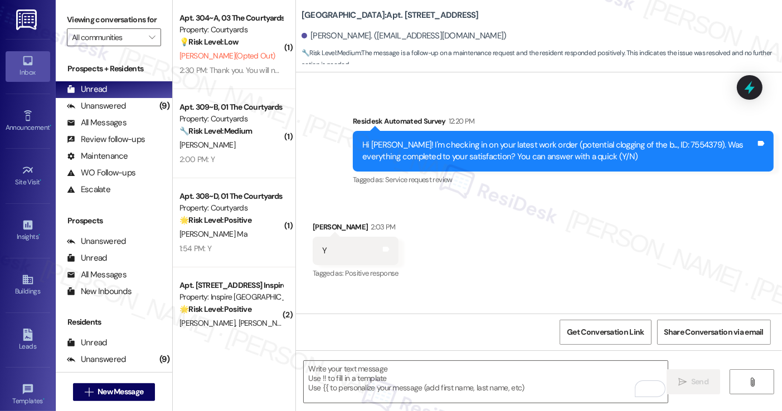
scroll to position [1766, 0]
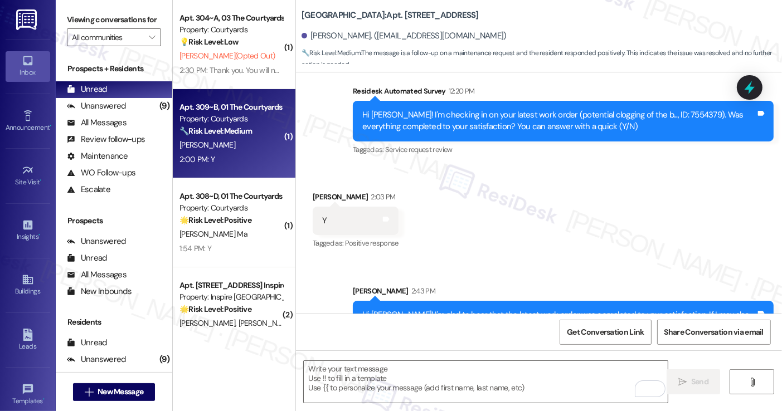
click at [260, 116] on div "Property: Courtyards" at bounding box center [230, 119] width 103 height 12
type textarea "Fetching suggested responses. Please feel free to read through the conversation…"
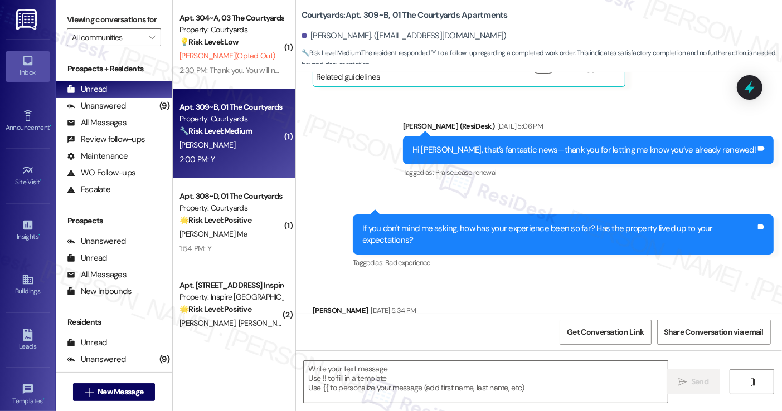
type textarea "Fetching suggested responses. Please feel free to read through the conversation…"
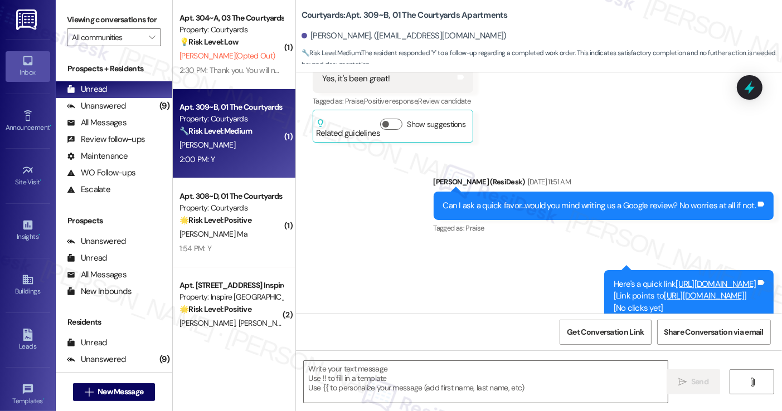
scroll to position [1033, 0]
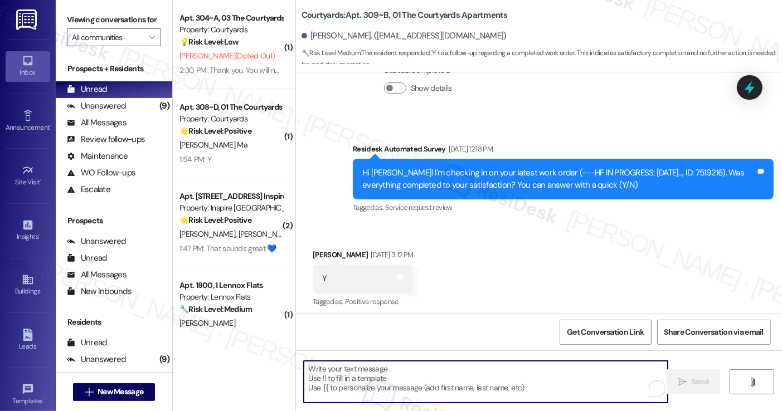
click at [418, 374] on textarea "To enrich screen reader interactions, please activate Accessibility in Grammarl…" at bounding box center [485, 382] width 363 height 42
paste textarea "Hi {{first_name}}! I'm glad to hear that the latest work order was completed to…"
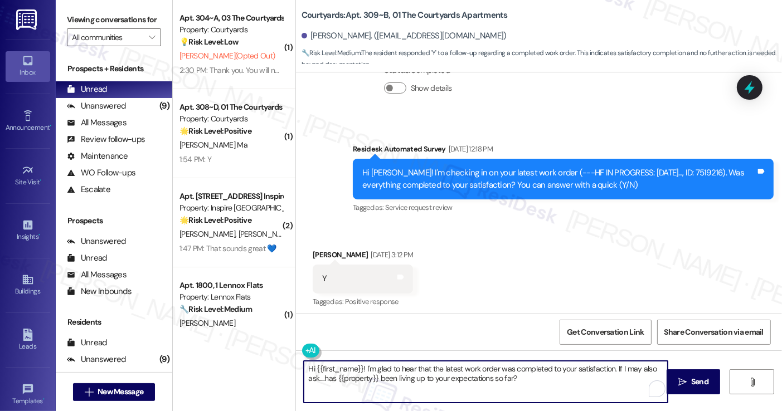
type textarea "Hi {{first_name}}! I'm glad to hear that the latest work order was completed to…"
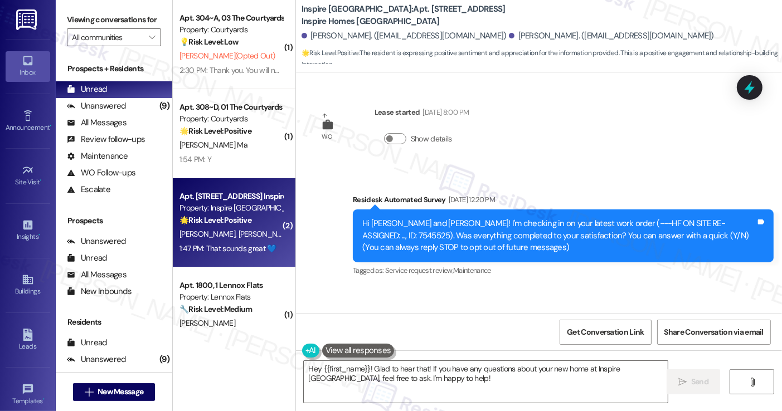
scroll to position [56, 0]
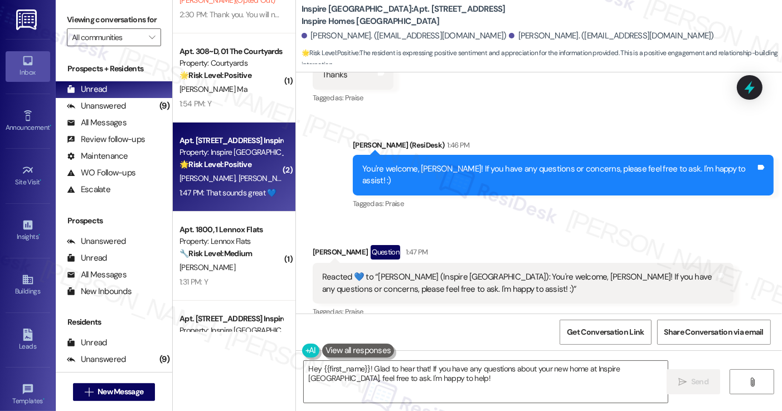
click at [573, 175] on div "You're welcome, Marquin! If you have any questions or concerns, please feel fre…" at bounding box center [563, 175] width 421 height 41
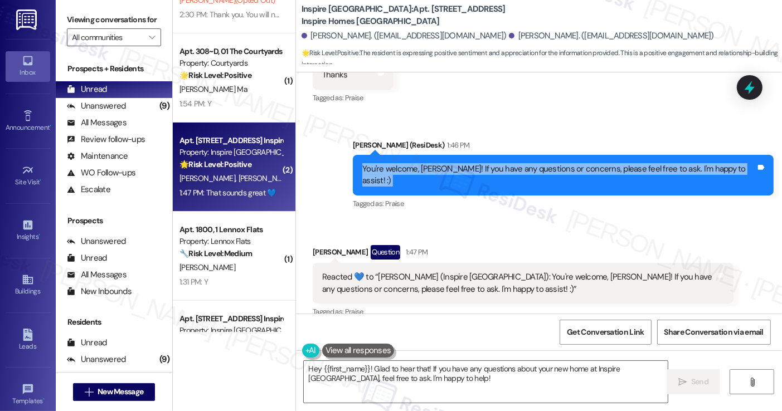
click at [573, 175] on div "You're welcome, Marquin! If you have any questions or concerns, please feel fre…" at bounding box center [563, 175] width 421 height 41
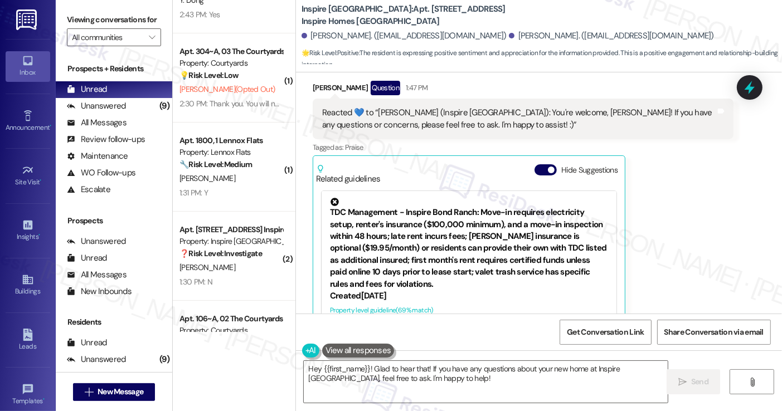
scroll to position [1692, 0]
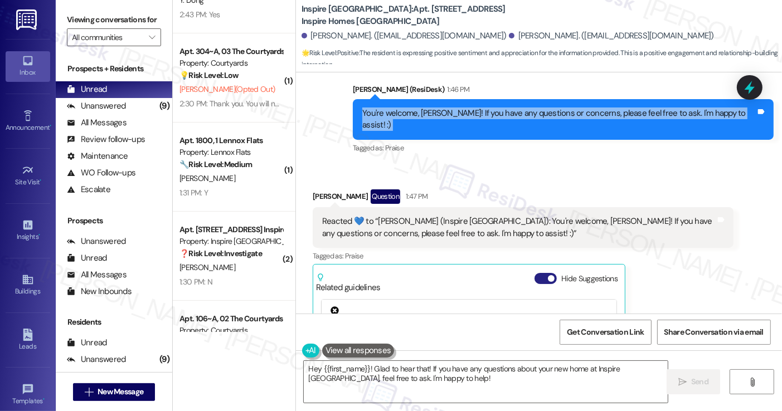
click at [541, 273] on button "Hide Suggestions" at bounding box center [545, 278] width 22 height 11
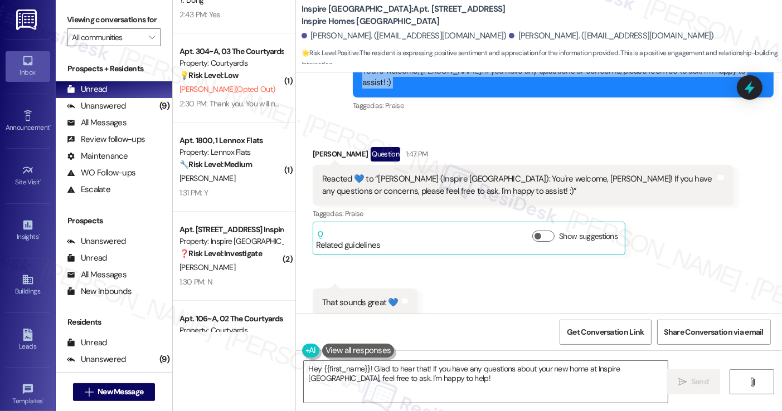
scroll to position [1750, 0]
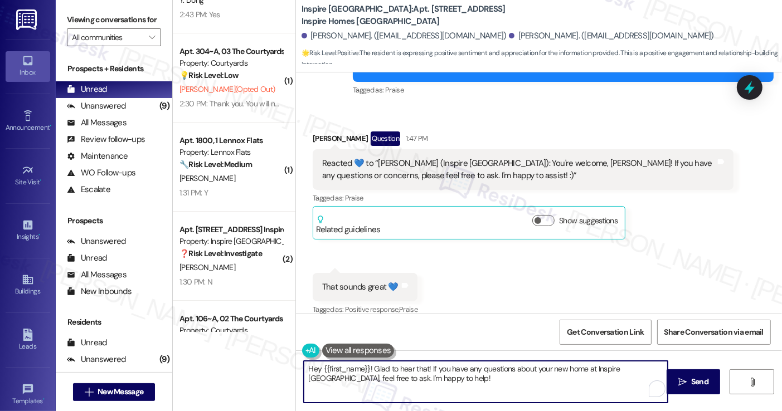
drag, startPoint x: 415, startPoint y: 382, endPoint x: 262, endPoint y: 354, distance: 154.7
click at [262, 354] on div "( 1 ) Apt. 118~B, 1 Sterling 5th Street Property: Sterling 5th Street 🌟 Risk Le…" at bounding box center [477, 205] width 609 height 411
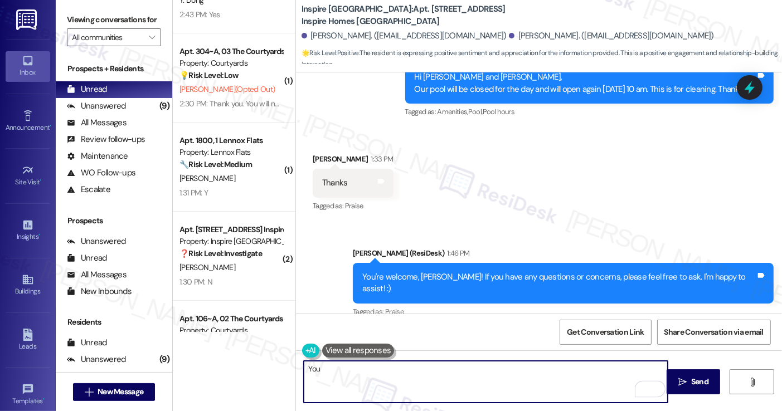
scroll to position [1471, 0]
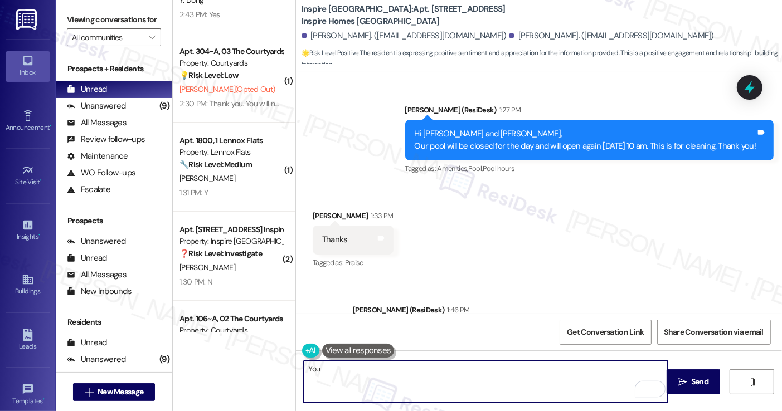
type textarea "You"
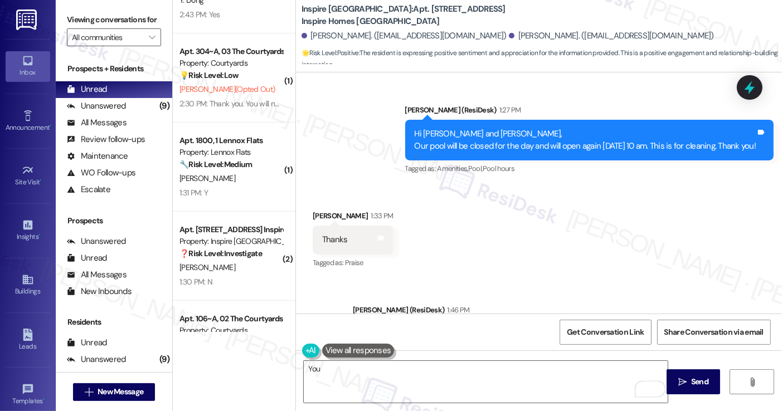
click at [498, 141] on div "Hi Marquin and Titiana, Our pool will be closed for the day and will open again…" at bounding box center [586, 140] width 342 height 24
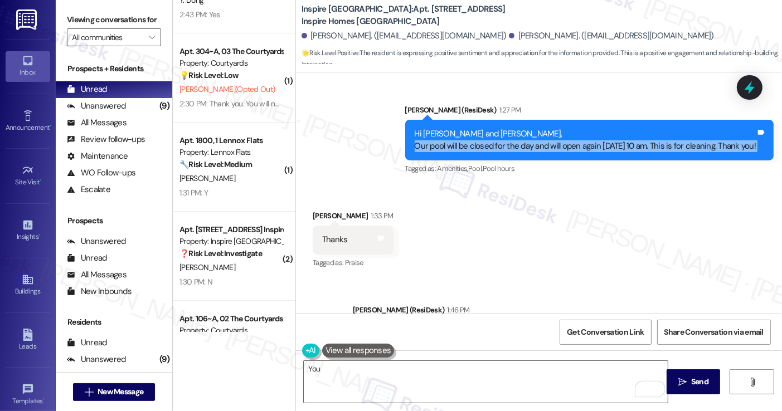
click at [498, 141] on div "Hi Marquin and Titiana, Our pool will be closed for the day and will open again…" at bounding box center [586, 140] width 342 height 24
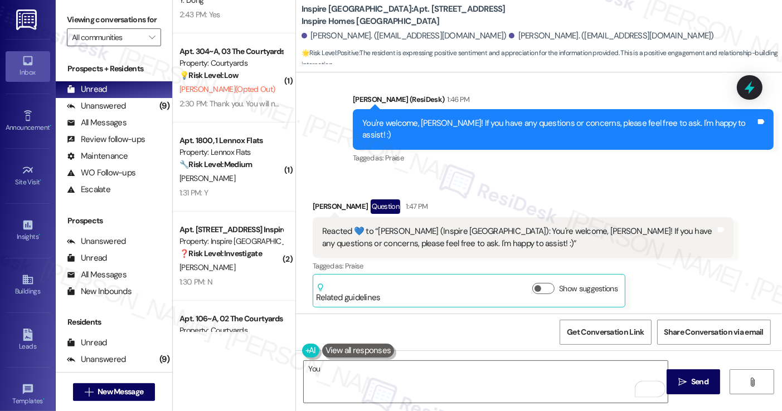
scroll to position [1694, 0]
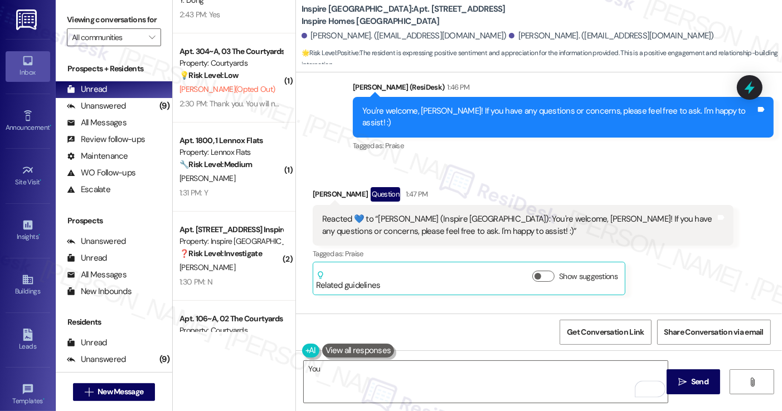
click at [477, 110] on div "You're welcome, Marquin! If you have any questions or concerns, please feel fre…" at bounding box center [558, 117] width 393 height 24
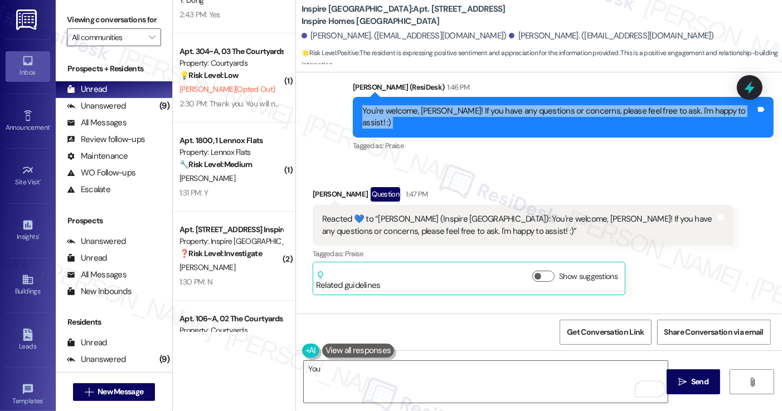
click at [477, 110] on div "You're welcome, Marquin! If you have any questions or concerns, please feel fre…" at bounding box center [558, 117] width 393 height 24
copy div "You're welcome, Marquin! If you have any questions or concerns, please feel fre…"
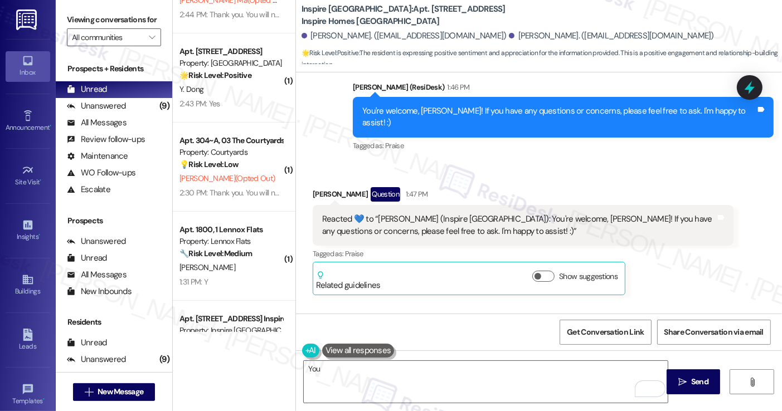
click at [96, 15] on label "Viewing conversations for" at bounding box center [114, 19] width 94 height 17
click at [106, 22] on label "Viewing conversations for" at bounding box center [114, 19] width 94 height 17
click at [85, 18] on label "Viewing conversations for" at bounding box center [114, 19] width 94 height 17
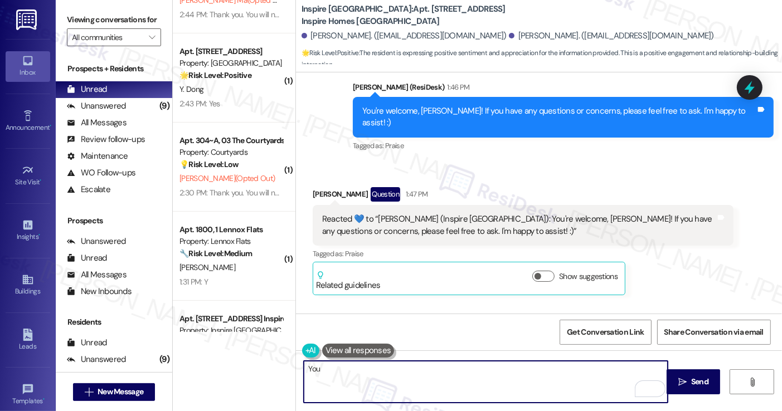
drag, startPoint x: 368, startPoint y: 373, endPoint x: 301, endPoint y: 367, distance: 67.2
click at [304, 372] on textarea "You" at bounding box center [485, 382] width 363 height 42
click at [330, 353] on button at bounding box center [358, 351] width 72 height 14
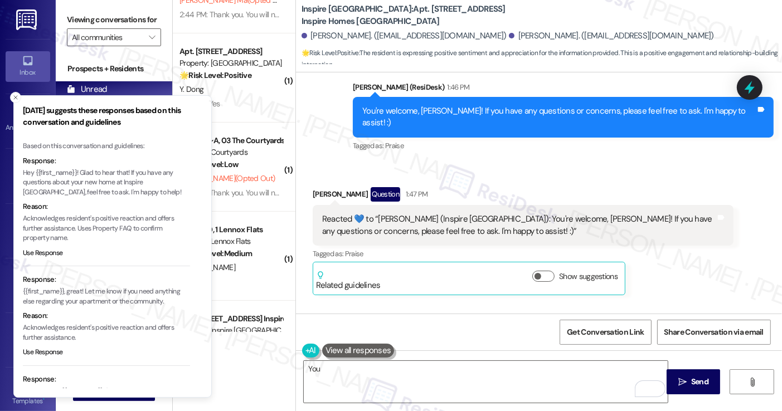
scroll to position [85, 0]
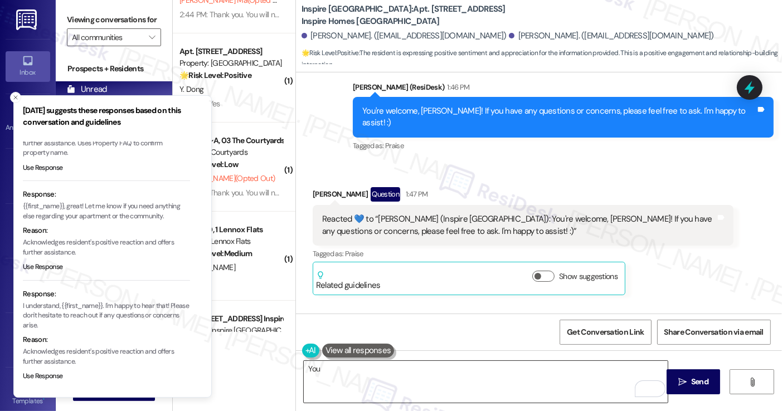
click at [380, 372] on textarea "You" at bounding box center [485, 382] width 363 height 42
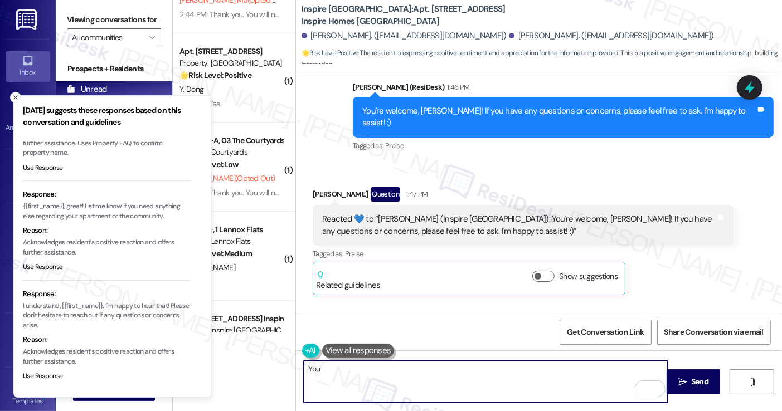
click at [380, 372] on textarea "You" at bounding box center [485, 382] width 363 height 42
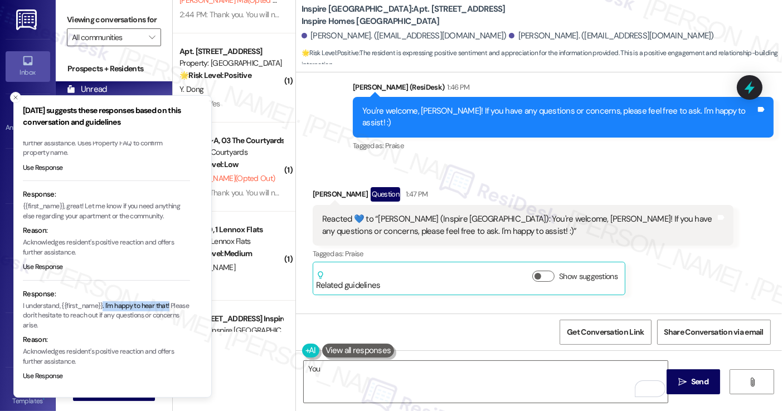
drag, startPoint x: 104, startPoint y: 303, endPoint x: 178, endPoint y: 302, distance: 73.6
click at [178, 302] on p "I understand, {{first_name}}. I'm happy to hear that! Please don't hesitate to …" at bounding box center [106, 316] width 167 height 30
copy p ". I'm happy to hear that!"
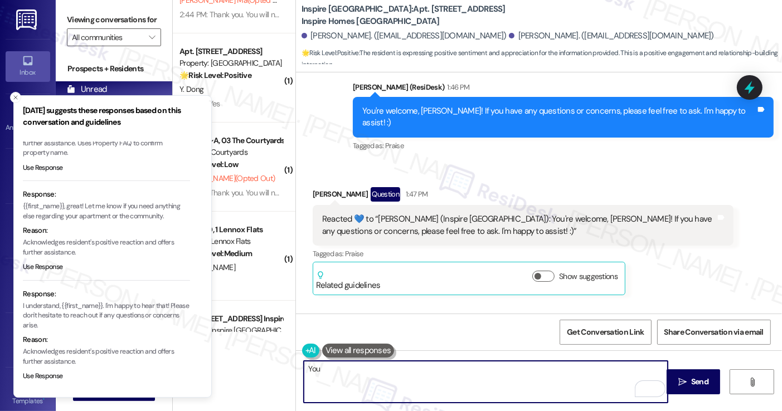
drag, startPoint x: 327, startPoint y: 378, endPoint x: 292, endPoint y: 376, distance: 34.7
click at [296, 376] on div "You  Send " at bounding box center [539, 393] width 486 height 84
paste textarea ". I'm happy to hear that!"
drag, startPoint x: 305, startPoint y: 368, endPoint x: 272, endPoint y: 364, distance: 33.1
click at [272, 364] on div "( 1 ) Apt. 308~D, 01 The Courtyards Apartments Property: Courtyards 🔧 Risk Leve…" at bounding box center [477, 205] width 609 height 411
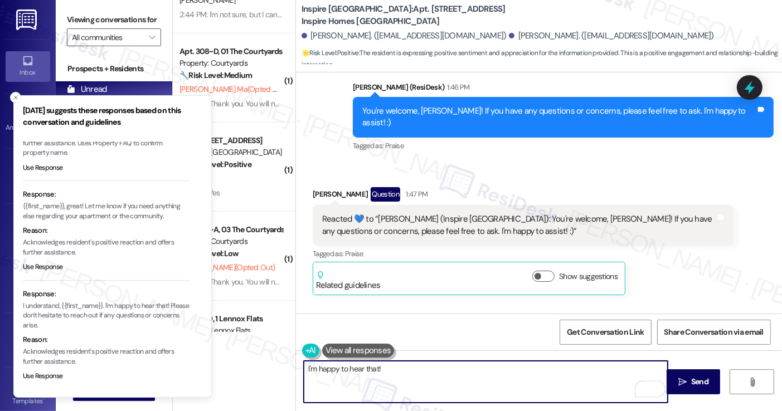
click at [416, 386] on textarea "I'm happy to hear that!" at bounding box center [485, 382] width 363 height 42
click at [325, 187] on div "Marquin Jackson Question 1:47 PM" at bounding box center [523, 196] width 421 height 18
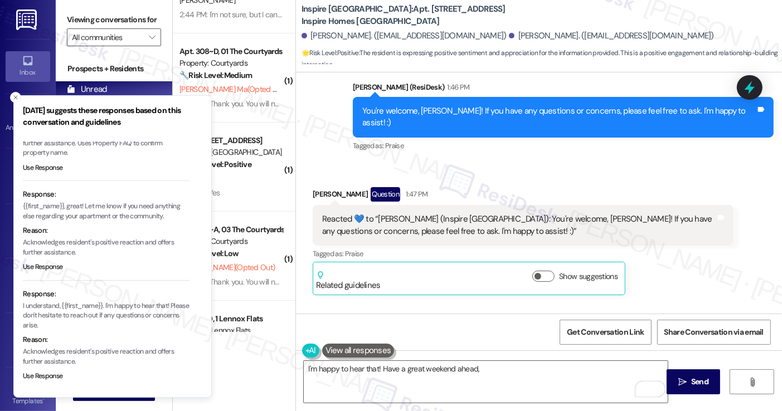
click at [324, 187] on div "Marquin Jackson Question 1:47 PM" at bounding box center [523, 196] width 421 height 18
click at [494, 369] on textarea "I'm happy to hear that! Have a great weekend ahead," at bounding box center [485, 382] width 363 height 42
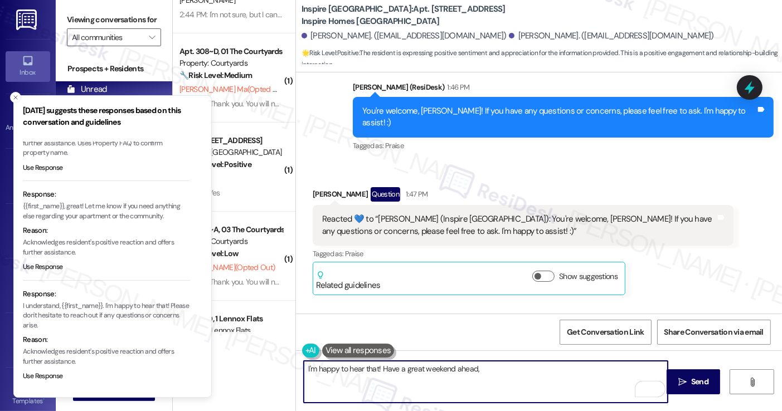
paste textarea ". I'm happy to hear that!"
click at [323, 187] on div "Marquin Jackson Question 1:47 PM" at bounding box center [523, 196] width 421 height 18
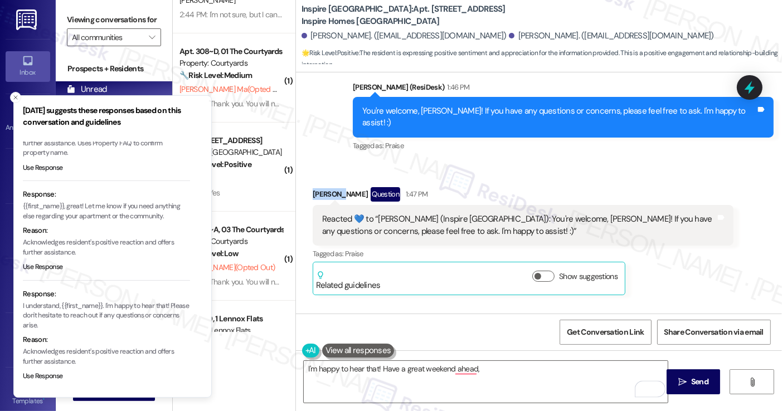
click at [323, 187] on div "Marquin Jackson Question 1:47 PM" at bounding box center [523, 196] width 421 height 18
copy div "Marquin"
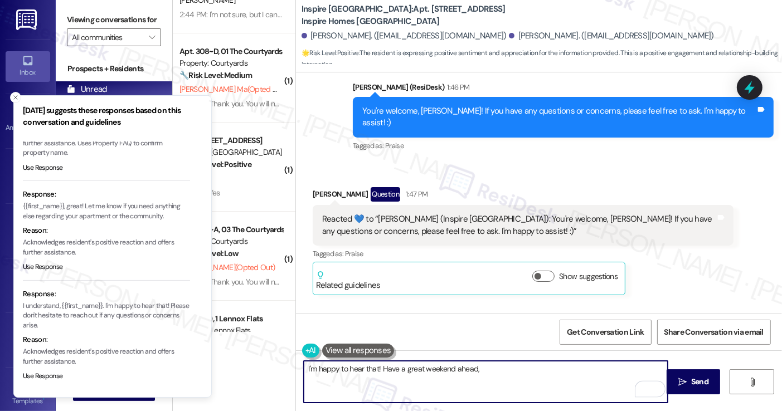
click at [474, 374] on textarea "I'm happy to hear that! Have a great weekend ahead," at bounding box center [485, 382] width 363 height 42
paste textarea "Marquin"
type textarea "I'm happy to hear that! Have a great weekend ahead, Marquin! 😊"
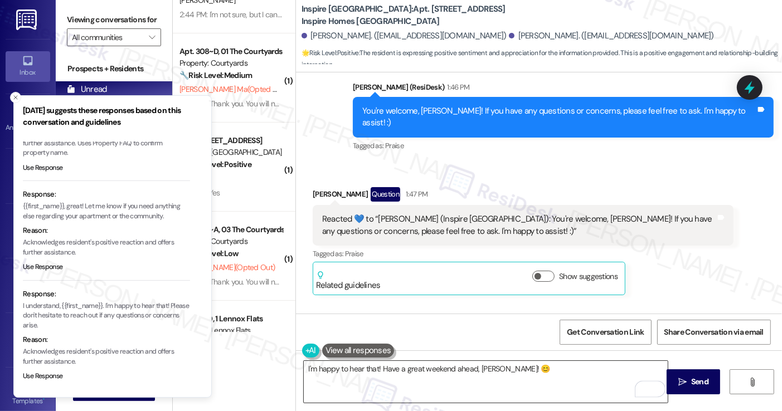
drag, startPoint x: 689, startPoint y: 377, endPoint x: 421, endPoint y: 377, distance: 268.1
click at [465, 377] on div "I'm happy to hear that! Have a great weekend ahead, Marquin! 😊  Send " at bounding box center [539, 393] width 486 height 84
click at [373, 367] on textarea "I'm happy to hear that! Have a great weekend ahead, Marquin! 😊" at bounding box center [485, 382] width 363 height 42
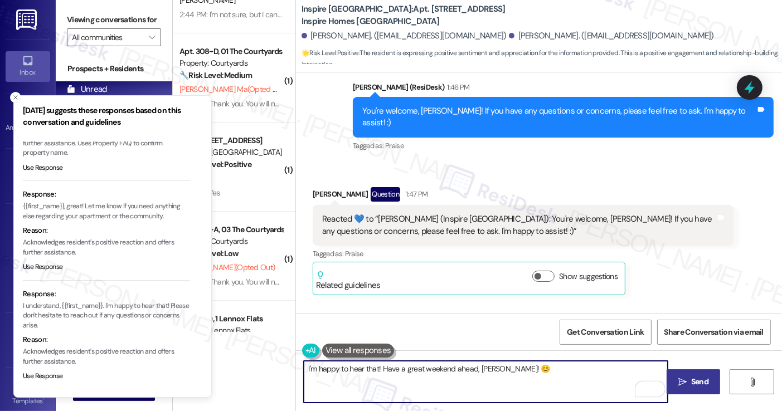
click at [687, 385] on span " Send" at bounding box center [693, 382] width 35 height 12
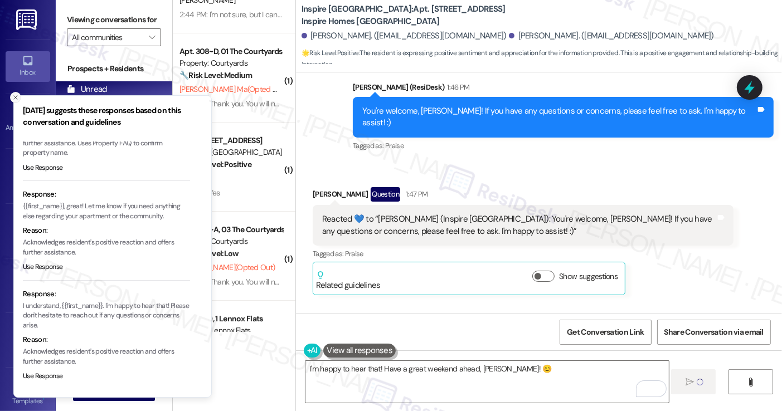
click at [15, 100] on icon "Close toast" at bounding box center [15, 97] width 7 height 7
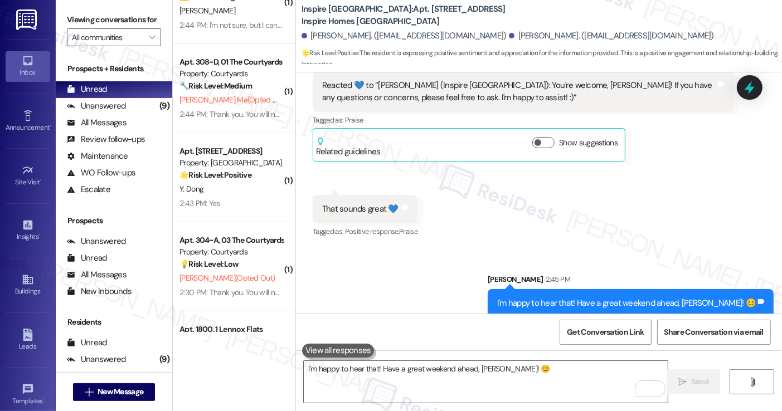
scroll to position [0, 0]
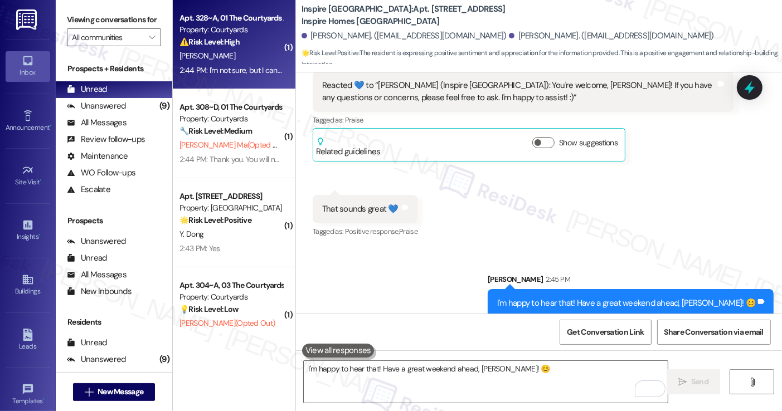
click at [225, 62] on div "[PERSON_NAME]" at bounding box center [230, 56] width 105 height 14
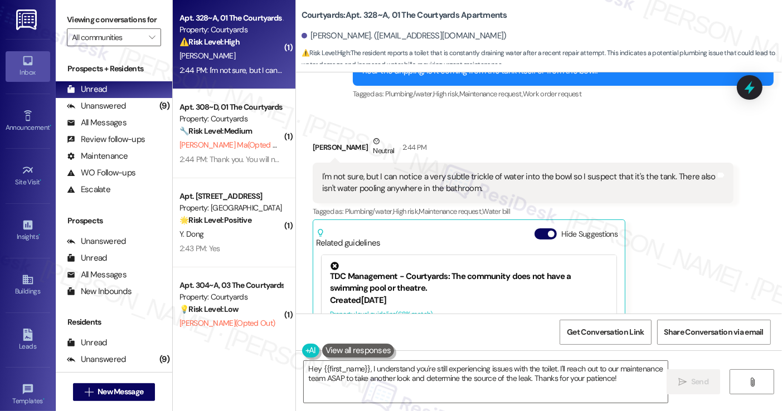
scroll to position [1748, 0]
click at [356, 173] on div "I'm not sure, but I can notice a very subtle trickle of water into the bowl so …" at bounding box center [518, 184] width 393 height 24
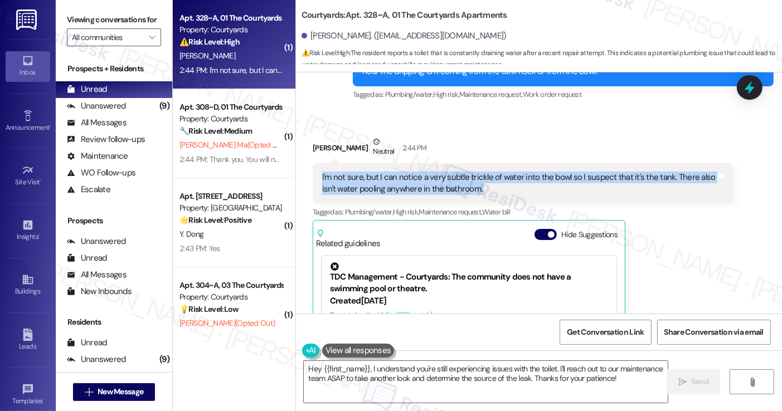
click at [356, 173] on div "I'm not sure, but I can notice a very subtle trickle of water into the bowl so …" at bounding box center [518, 184] width 393 height 24
click at [539, 167] on div "I'm not sure, but I can notice a very subtle trickle of water into the bowl so …" at bounding box center [523, 183] width 421 height 41
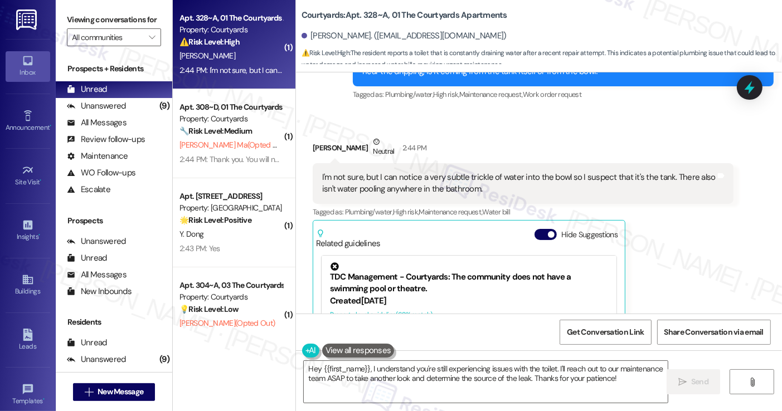
click at [505, 187] on div "I'm not sure, but I can notice a very subtle trickle of water into the bowl so …" at bounding box center [518, 184] width 393 height 24
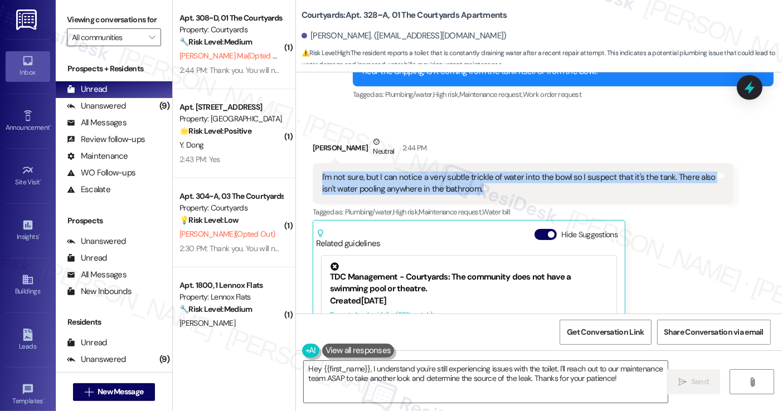
click at [505, 187] on div "I'm not sure, but I can notice a very subtle trickle of water into the bowl so …" at bounding box center [518, 184] width 393 height 24
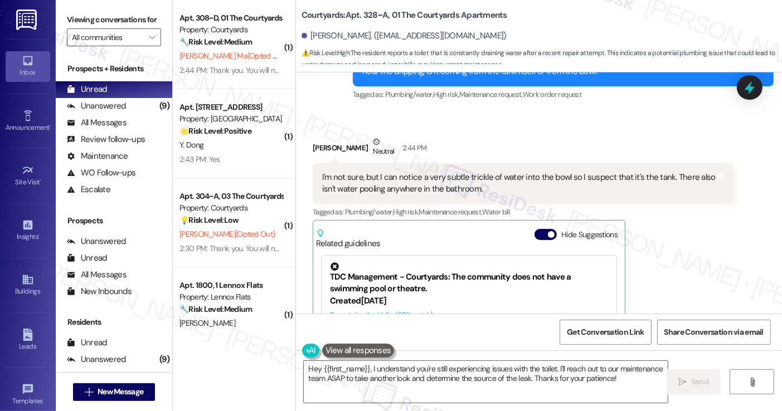
click at [456, 153] on div "Daniel Zhu Neutral 2:44 PM" at bounding box center [523, 149] width 421 height 27
click at [443, 178] on div "I'm not sure, but I can notice a very subtle trickle of water into the bowl so …" at bounding box center [518, 184] width 393 height 24
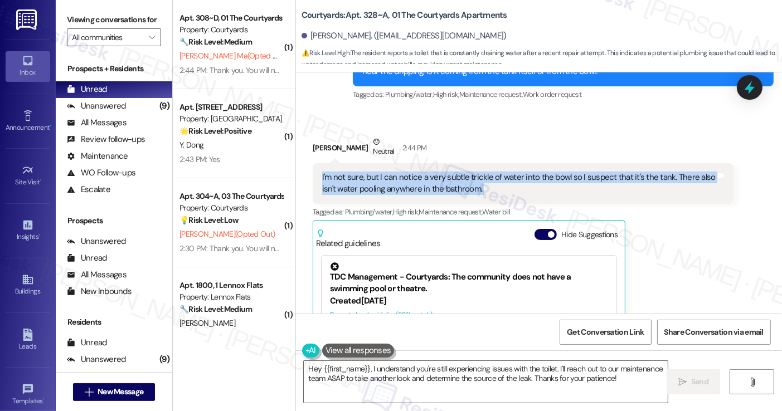
click at [443, 178] on div "I'm not sure, but I can notice a very subtle trickle of water into the bowl so …" at bounding box center [518, 184] width 393 height 24
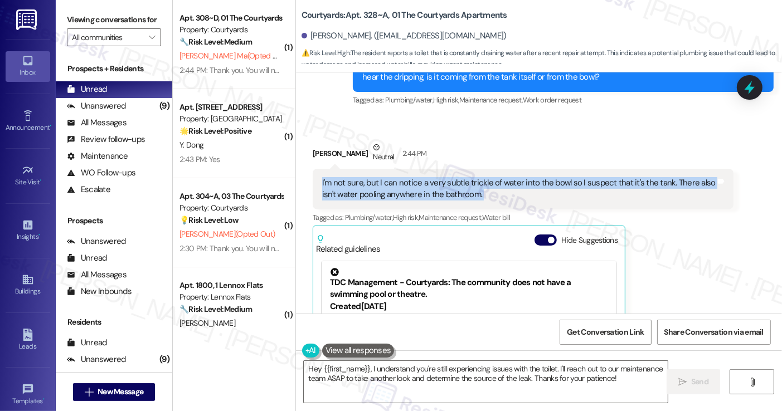
scroll to position [1748, 0]
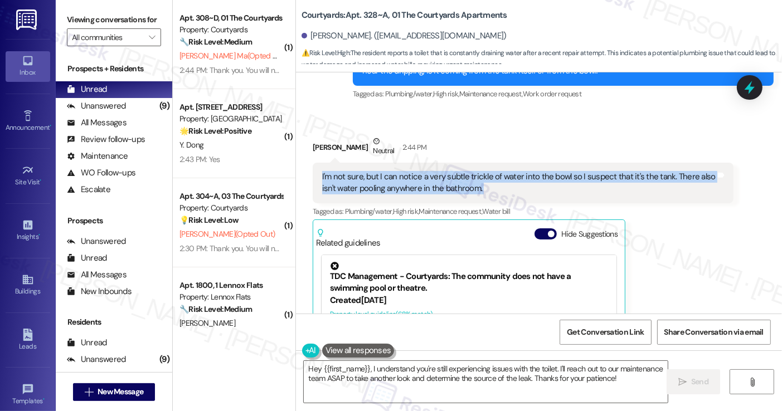
click at [412, 182] on div "I'm not sure, but I can notice a very subtle trickle of water into the bowl so …" at bounding box center [518, 183] width 393 height 24
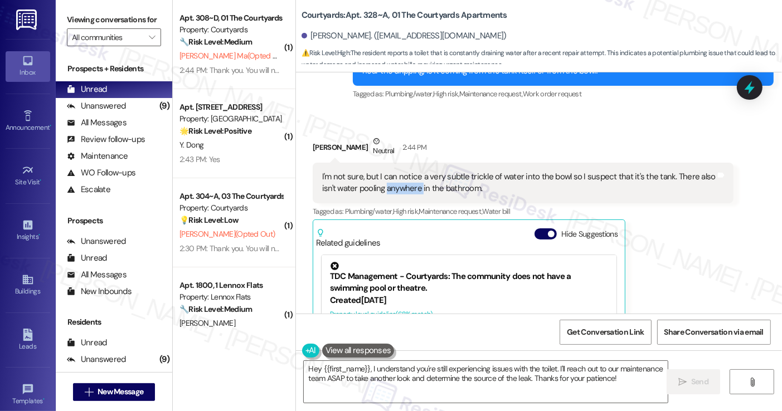
click at [412, 182] on div "I'm not sure, but I can notice a very subtle trickle of water into the bowl so …" at bounding box center [518, 183] width 393 height 24
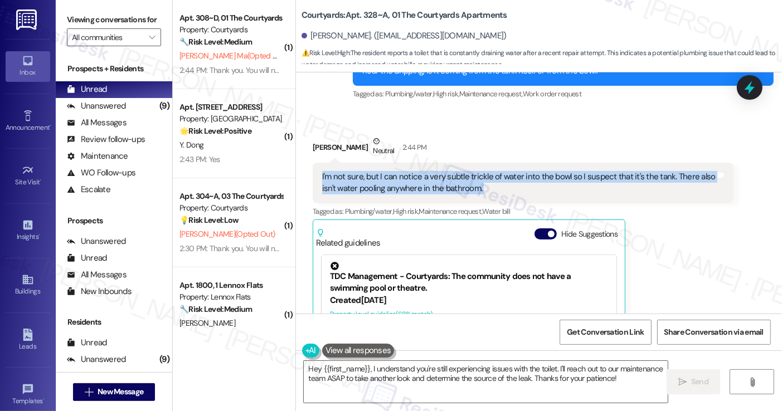
click at [412, 182] on div "I'm not sure, but I can notice a very subtle trickle of water into the bowl so …" at bounding box center [518, 183] width 393 height 24
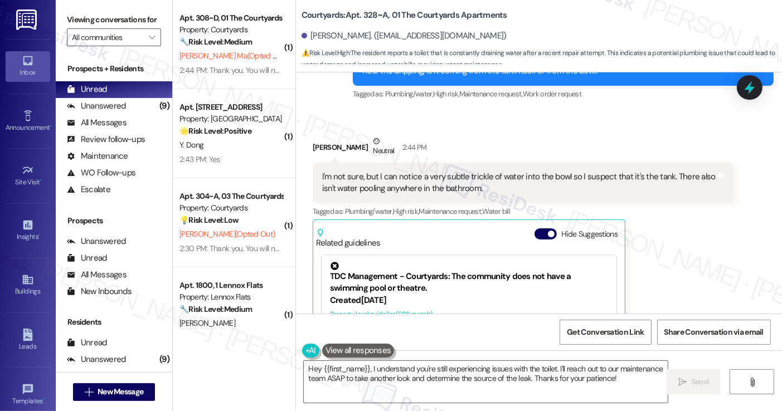
click at [89, 20] on label "Viewing conversations for" at bounding box center [114, 19] width 94 height 17
click at [401, 369] on textarea "Hey {{first_name}}, I understand you're still experiencing issues with the toil…" at bounding box center [485, 382] width 363 height 42
click at [71, 21] on label "Viewing conversations for" at bounding box center [114, 19] width 94 height 17
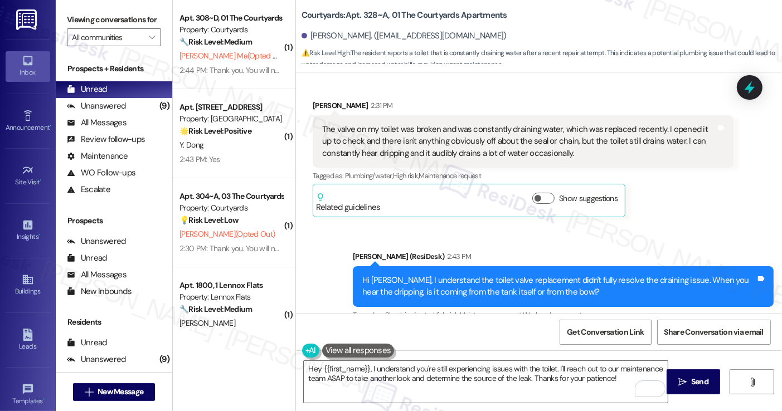
scroll to position [1525, 0]
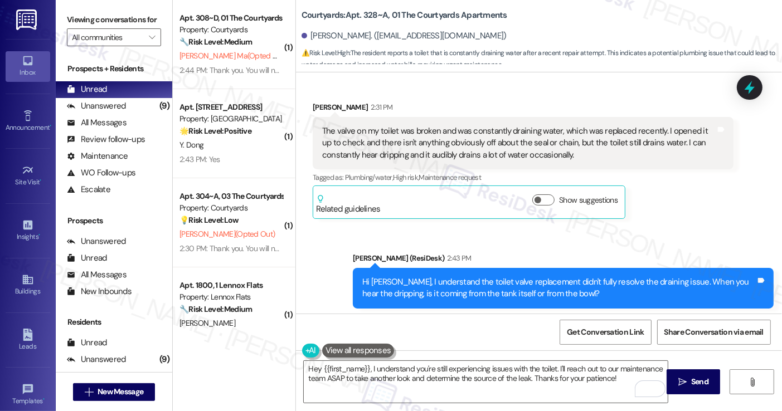
click at [77, 23] on label "Viewing conversations for" at bounding box center [114, 19] width 94 height 17
click at [74, 26] on label "Viewing conversations for" at bounding box center [114, 19] width 94 height 17
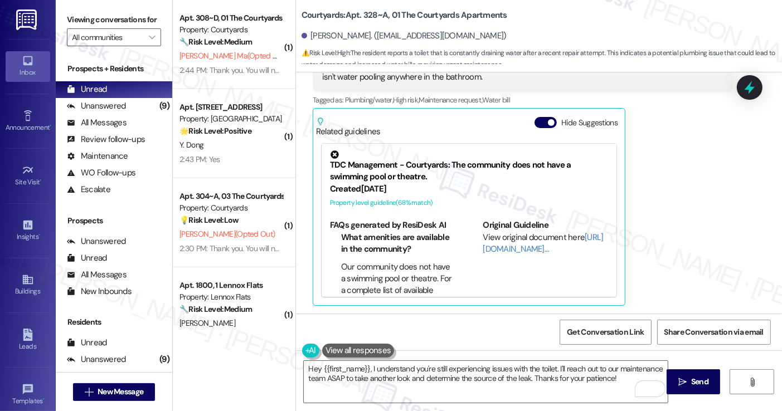
click at [105, 14] on label "Viewing conversations for" at bounding box center [114, 19] width 94 height 17
click at [87, 10] on div "Viewing conversations for All communities " at bounding box center [114, 28] width 116 height 57
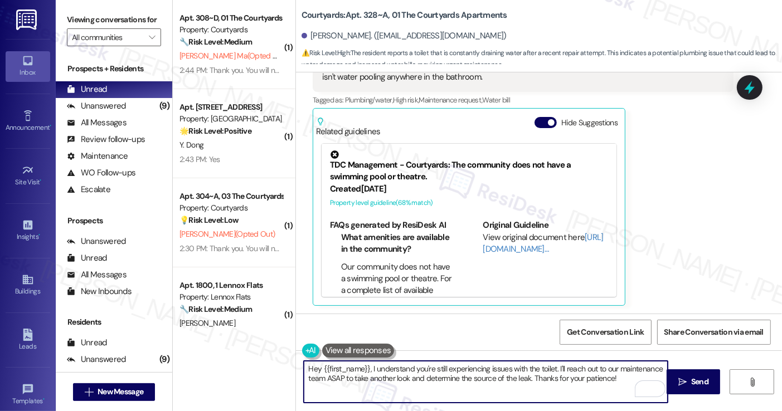
click at [412, 368] on textarea "Hey {{first_name}}, I understand you're still experiencing issues with the toil…" at bounding box center [485, 382] width 363 height 42
paste textarea "Thanks for the update — that helps narrow things down. When you have a chance, …"
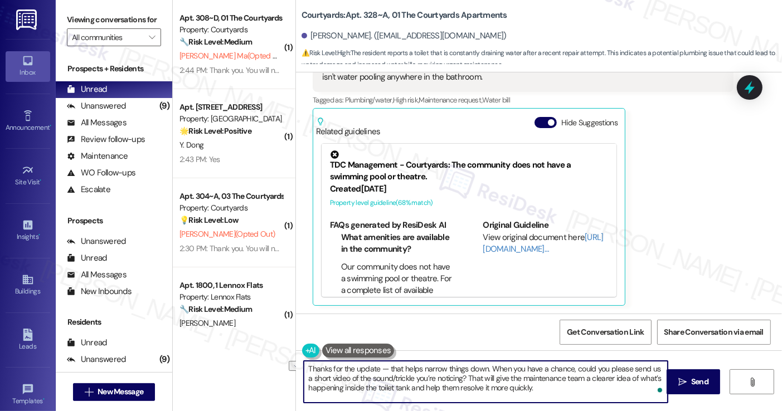
drag, startPoint x: 480, startPoint y: 369, endPoint x: 373, endPoint y: 371, distance: 107.0
click at [373, 371] on textarea "Thanks for the update — that helps narrow things down. When you have a chance, …" at bounding box center [485, 382] width 363 height 42
click at [548, 368] on textarea "Thanks for the update.. When you have a chance, could you please send us a shor…" at bounding box center [485, 382] width 363 height 42
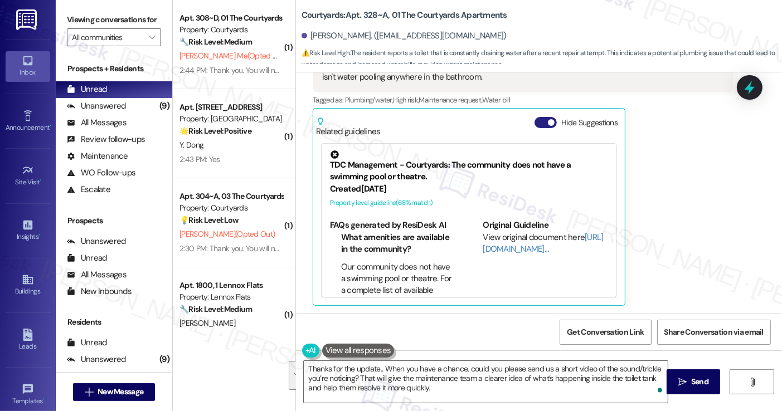
click at [548, 121] on span "button" at bounding box center [551, 122] width 7 height 7
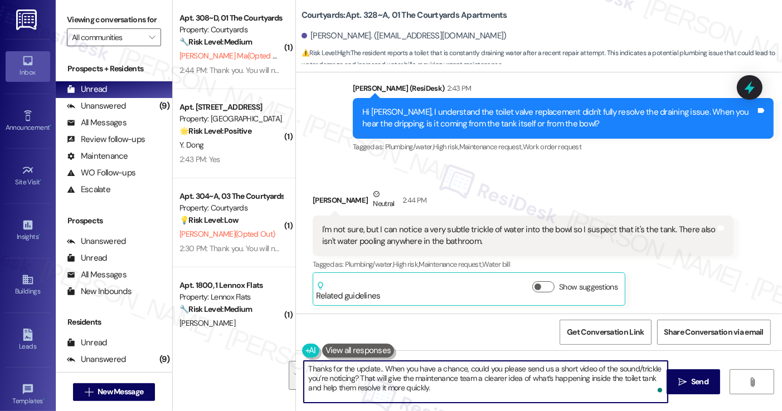
click at [568, 370] on textarea "Thanks for the update.. When you have a chance, could you please send us a shor…" at bounding box center [485, 382] width 363 height 42
click at [410, 369] on textarea "Thanks for the update.. When you have a chance, could you please send us a shor…" at bounding box center [485, 382] width 363 height 42
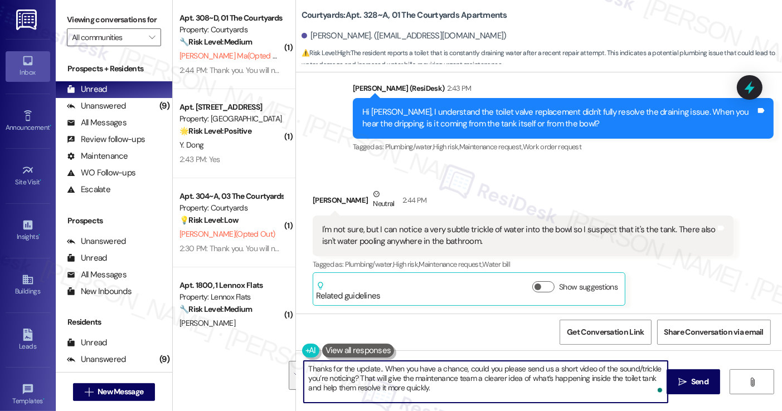
click at [492, 371] on textarea "Thanks for the update.. When you have a chance, could you please send us a shor…" at bounding box center [485, 382] width 363 height 42
click at [453, 387] on textarea "Thanks for the update.. When you have a chance, could you please send us a shor…" at bounding box center [485, 382] width 363 height 42
click at [440, 378] on textarea "Thanks for the update.. When you have a chance, could you please send us a shor…" at bounding box center [485, 382] width 363 height 42
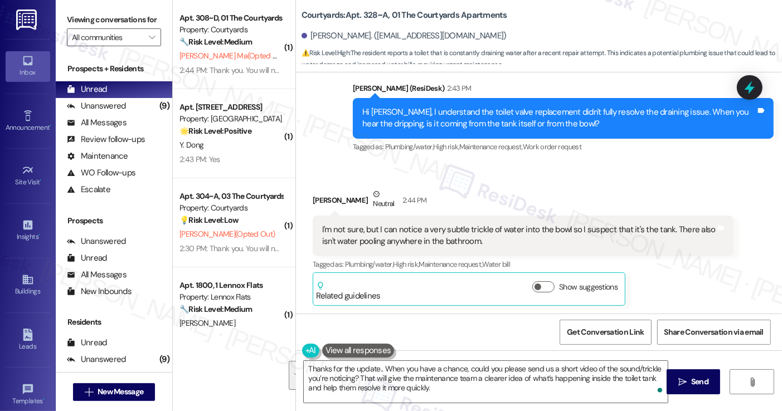
click at [80, 24] on label "Viewing conversations for" at bounding box center [114, 19] width 94 height 17
click at [448, 388] on textarea "Thanks for the update.. When you have a chance, could you please send us a shor…" at bounding box center [485, 382] width 363 height 42
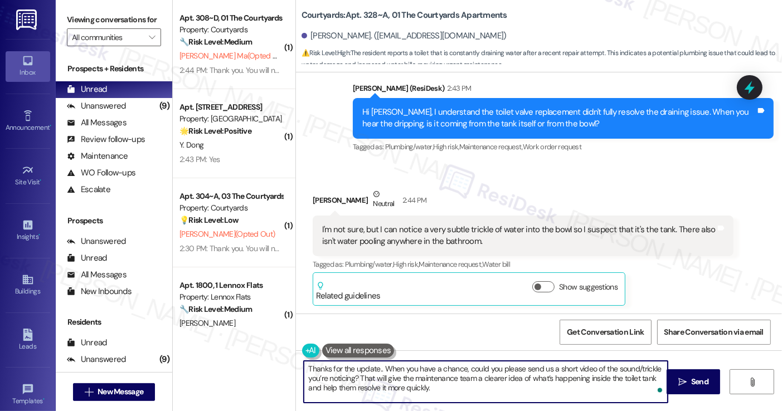
click at [448, 388] on textarea "Thanks for the update.. When you have a chance, could you please send us a shor…" at bounding box center [485, 382] width 363 height 42
paste textarea "sharing those details. If you’d like, I can go ahead and submit a work order on…"
click at [445, 372] on textarea "Thanks for sharing those details. If you’d like, I can go ahead and submit a wo…" at bounding box center [485, 382] width 363 height 42
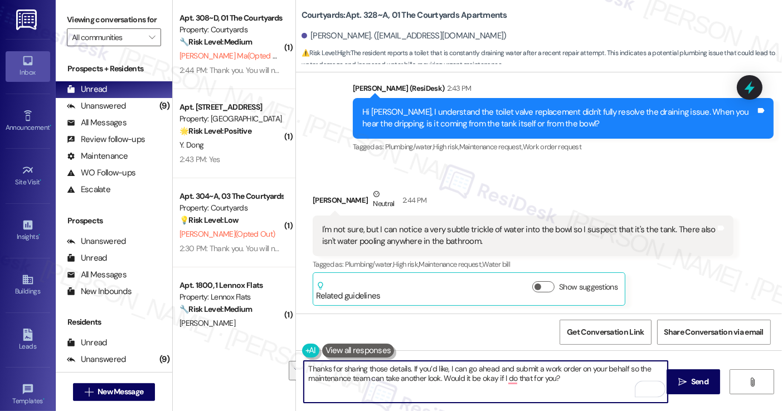
click at [542, 372] on textarea "Thanks for sharing those details. If you’d like, I can go ahead and submit a wo…" at bounding box center [485, 382] width 363 height 42
drag, startPoint x: 621, startPoint y: 367, endPoint x: 619, endPoint y: 390, distance: 22.4
click at [619, 390] on textarea "Thanks for sharing those details. If you’d like, I can go ahead and submit a wo…" at bounding box center [485, 382] width 363 height 42
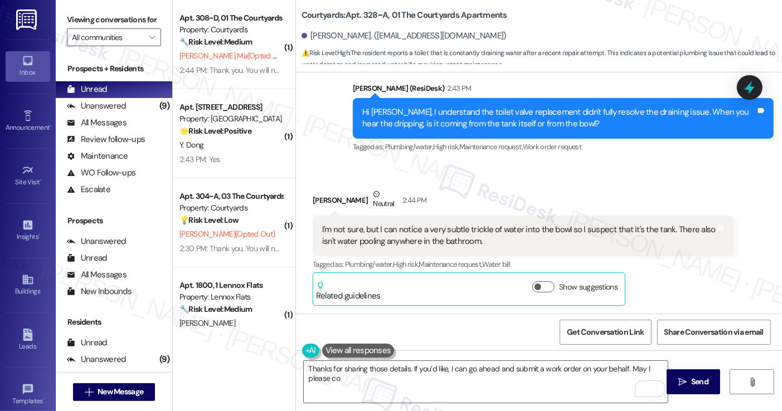
drag, startPoint x: 94, startPoint y: 17, endPoint x: 99, endPoint y: 18, distance: 5.7
click at [94, 17] on label "Viewing conversations for" at bounding box center [114, 19] width 94 height 17
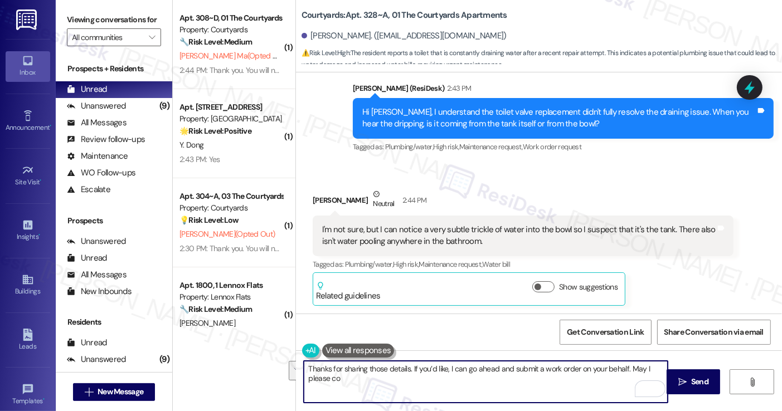
drag, startPoint x: 526, startPoint y: 385, endPoint x: 626, endPoint y: 362, distance: 102.9
click at [626, 362] on textarea "Thanks for sharing those details. If you’d like, I can go ahead and submit a wo…" at bounding box center [485, 382] width 363 height 42
paste textarea "nfirm we have your permission to enter when you're not home? Also, do you have …"
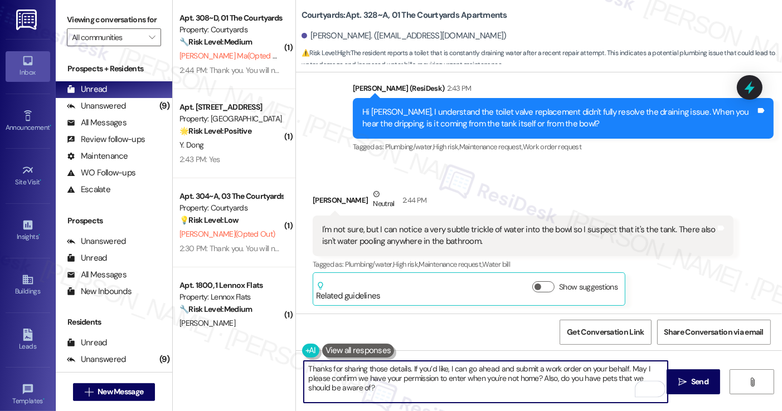
click at [417, 380] on textarea "Thanks for sharing those details. If you’d like, I can go ahead and submit a wo…" at bounding box center [485, 382] width 363 height 42
type textarea "Thanks for sharing those details. If you’d like, I can go ahead and submit a wo…"
click at [554, 231] on div "I'm not sure, but I can notice a very subtle trickle of water into the bowl so …" at bounding box center [518, 236] width 393 height 24
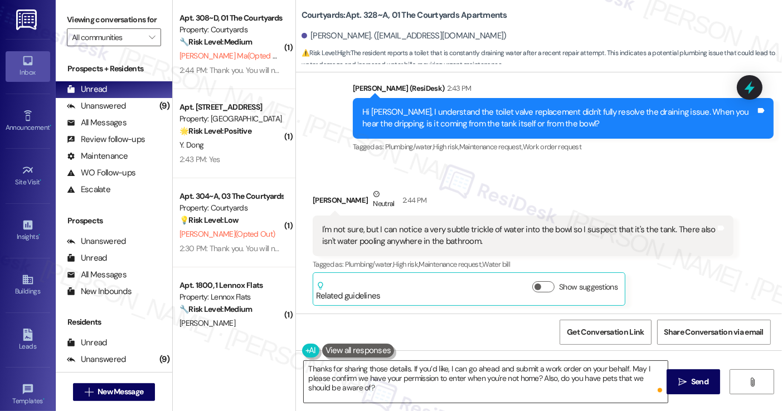
click at [492, 378] on textarea "Thanks for sharing those details. If you’d like, I can go ahead and submit a wo…" at bounding box center [485, 382] width 363 height 42
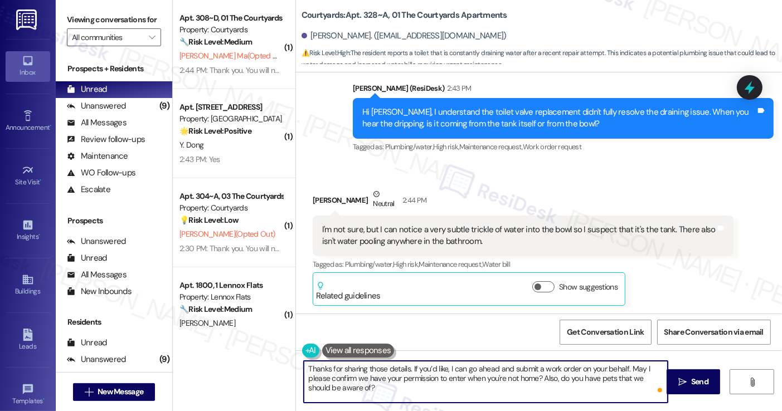
click at [552, 372] on textarea "Thanks for sharing those details. If you’d like, I can go ahead and submit a wo…" at bounding box center [485, 382] width 363 height 42
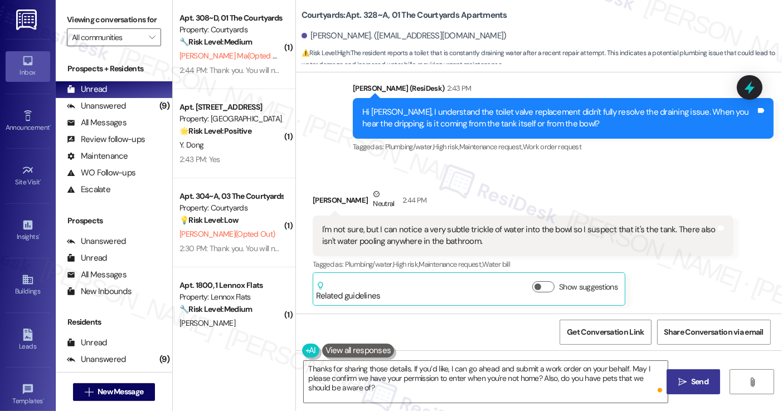
click at [689, 381] on span "Send" at bounding box center [700, 382] width 22 height 12
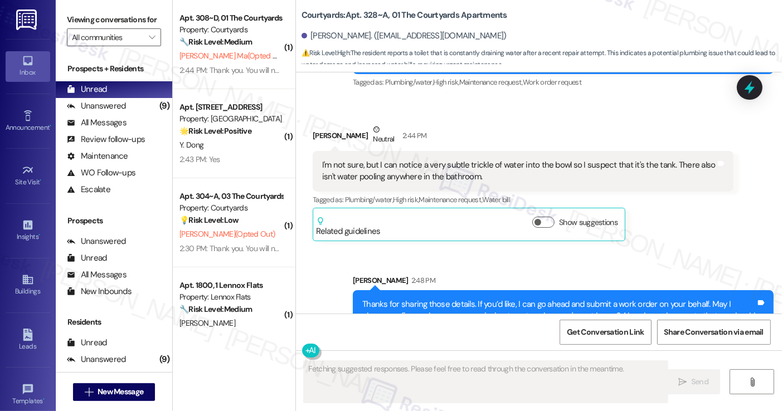
scroll to position [1797, 0]
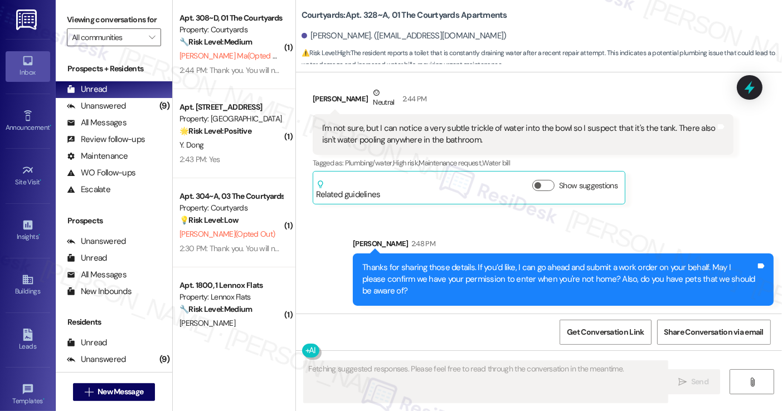
click at [476, 266] on div "Thanks for sharing those details. If you’d like, I can go ahead and submit a wo…" at bounding box center [558, 280] width 393 height 36
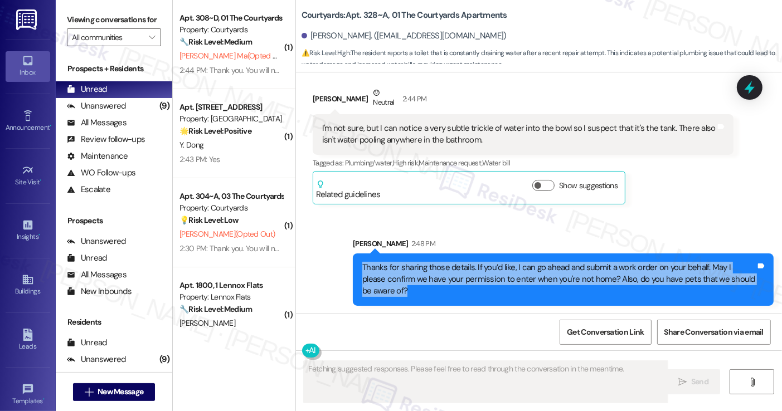
click at [476, 266] on div "Thanks for sharing those details. If you’d like, I can go ahead and submit a wo…" at bounding box center [558, 280] width 393 height 36
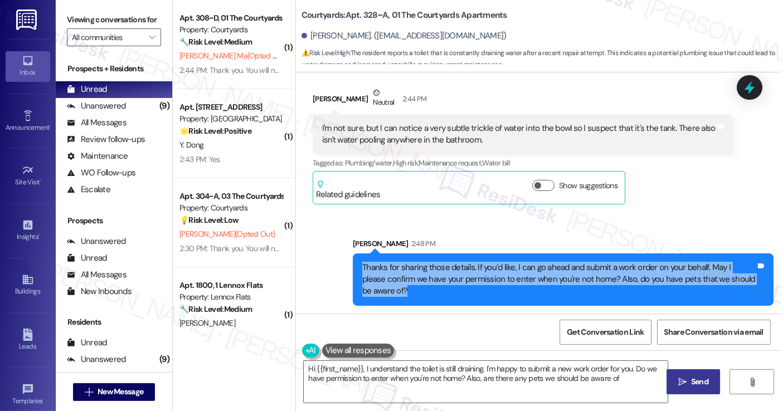
type textarea "Hi {{first_name}}, I understand the toilet is still draining. I'm happy to subm…"
click at [503, 262] on div "Thanks for sharing those details. If you’d like, I can go ahead and submit a wo…" at bounding box center [558, 280] width 393 height 36
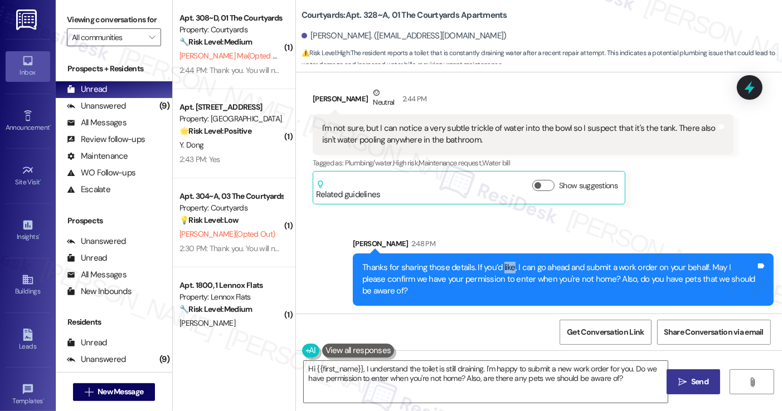
click at [503, 262] on div "Thanks for sharing those details. If you’d like, I can go ahead and submit a wo…" at bounding box center [558, 280] width 393 height 36
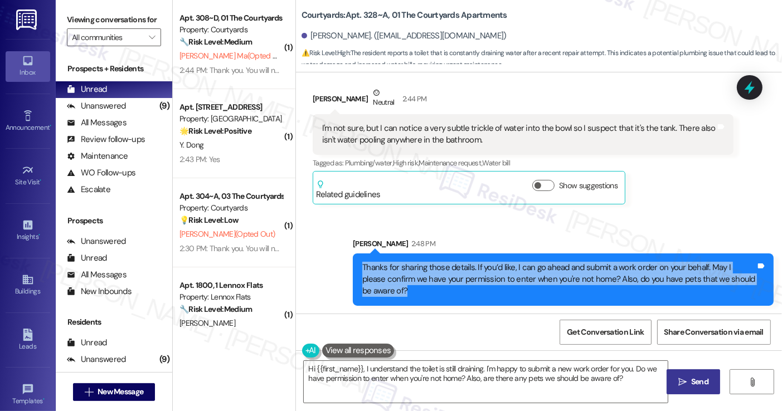
click at [503, 262] on div "Thanks for sharing those details. If you’d like, I can go ahead and submit a wo…" at bounding box center [558, 280] width 393 height 36
click at [488, 278] on div "Thanks for sharing those details. If you’d like, I can go ahead and submit a wo…" at bounding box center [558, 280] width 393 height 36
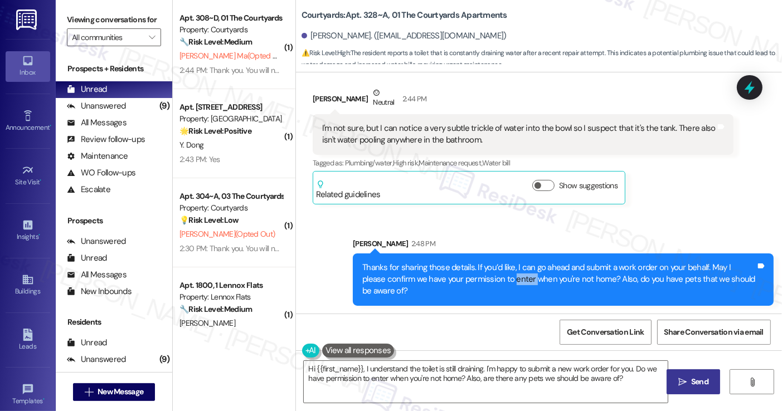
click at [488, 278] on div "Thanks for sharing those details. If you’d like, I can go ahead and submit a wo…" at bounding box center [558, 280] width 393 height 36
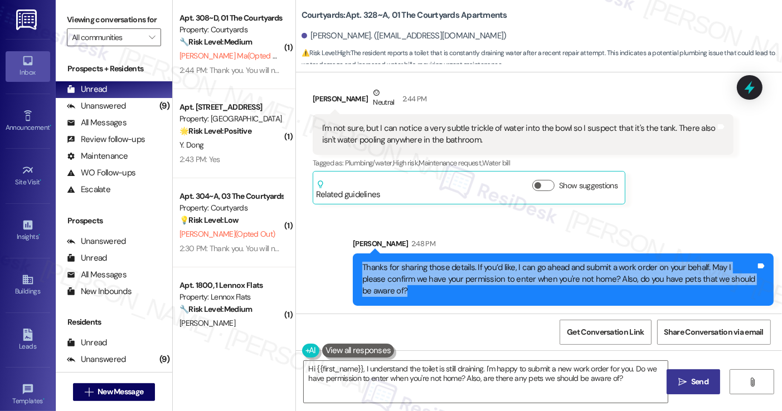
click at [488, 278] on div "Thanks for sharing those details. If you’d like, I can go ahead and submit a wo…" at bounding box center [558, 280] width 393 height 36
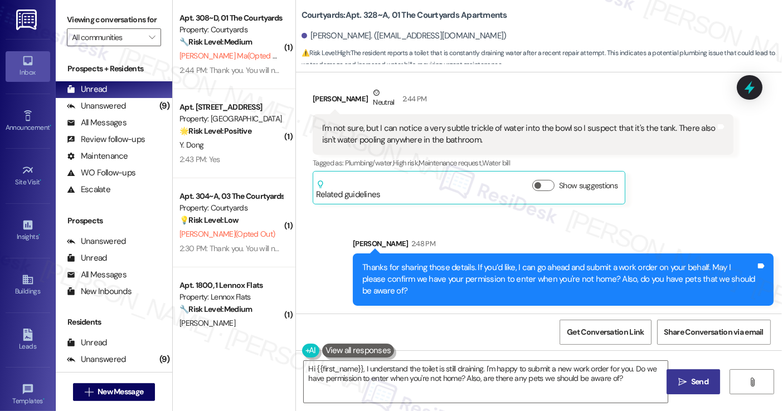
click at [383, 127] on div "I'm not sure, but I can notice a very subtle trickle of water into the bowl so …" at bounding box center [518, 135] width 393 height 24
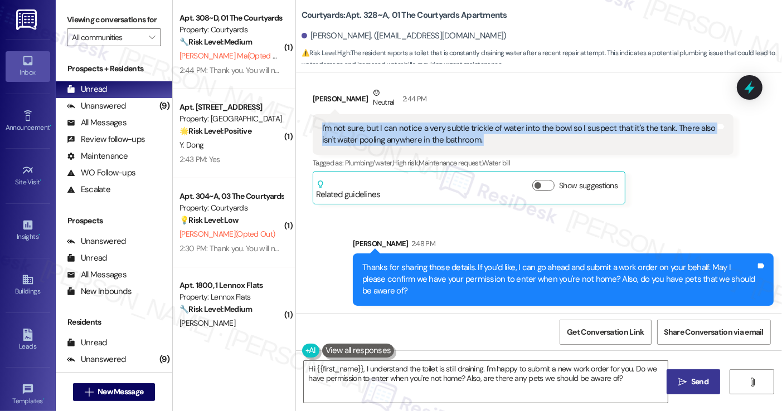
click at [383, 127] on div "I'm not sure, but I can notice a very subtle trickle of water into the bowl so …" at bounding box center [518, 135] width 393 height 24
click at [757, 93] on icon at bounding box center [749, 87] width 19 height 19
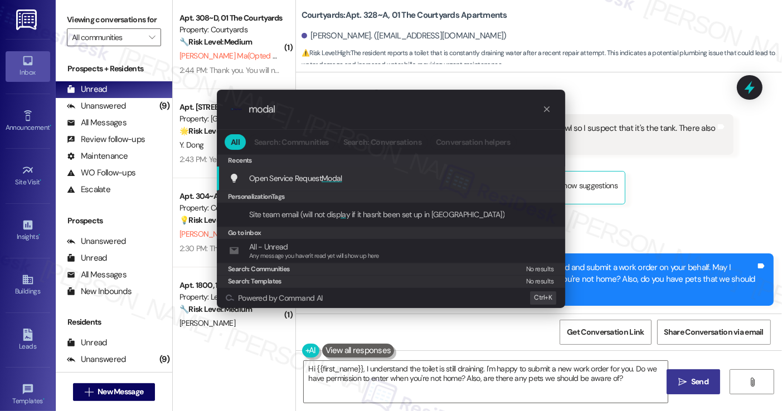
click at [342, 181] on span "Modal" at bounding box center [332, 178] width 21 height 10
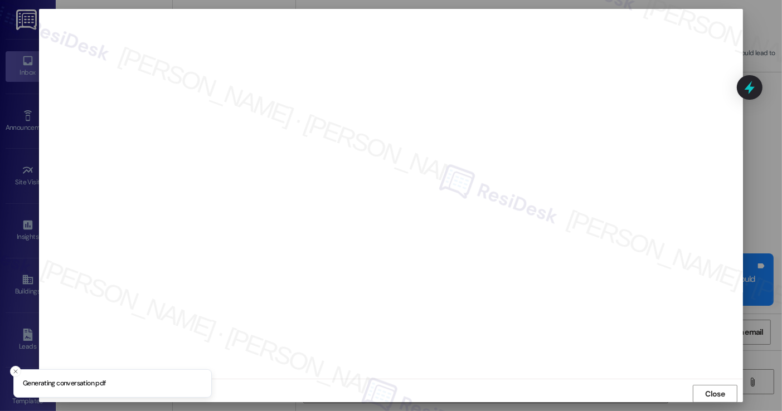
scroll to position [0, 0]
click at [707, 392] on span "Close" at bounding box center [716, 394] width 20 height 12
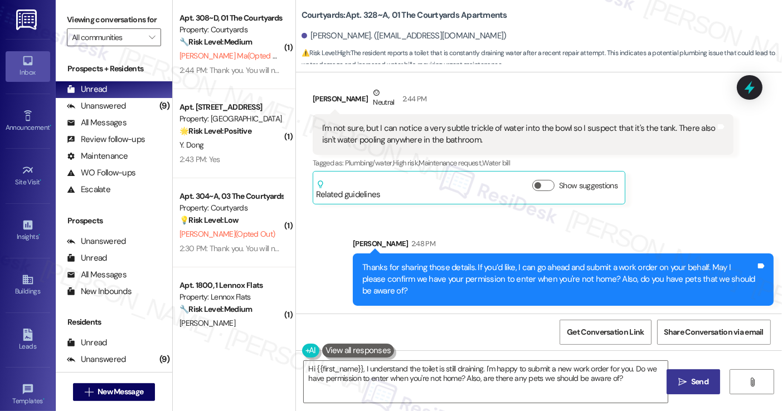
click at [625, 250] on div "Sarah 2:48 PM" at bounding box center [563, 246] width 421 height 16
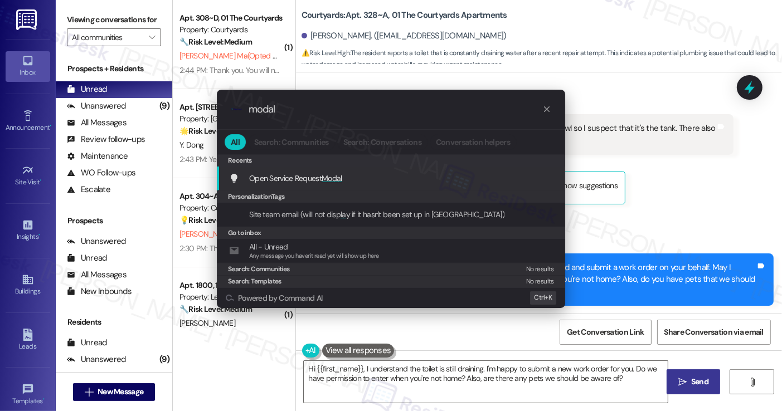
click at [342, 172] on span "Open Service Request Modal" at bounding box center [295, 178] width 93 height 12
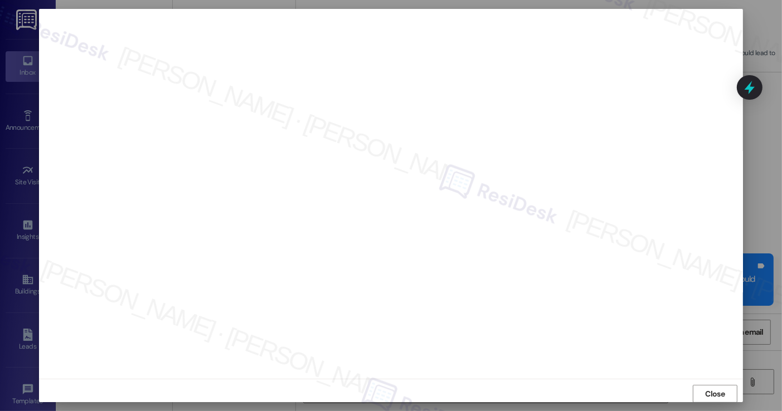
scroll to position [1886, 0]
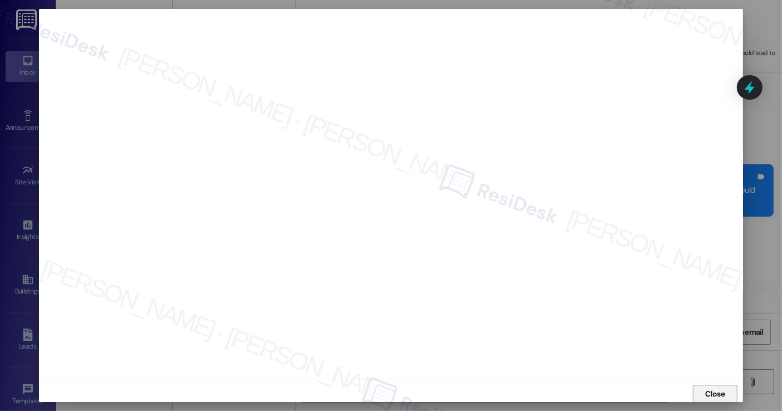
click at [707, 392] on span "Close" at bounding box center [716, 394] width 20 height 12
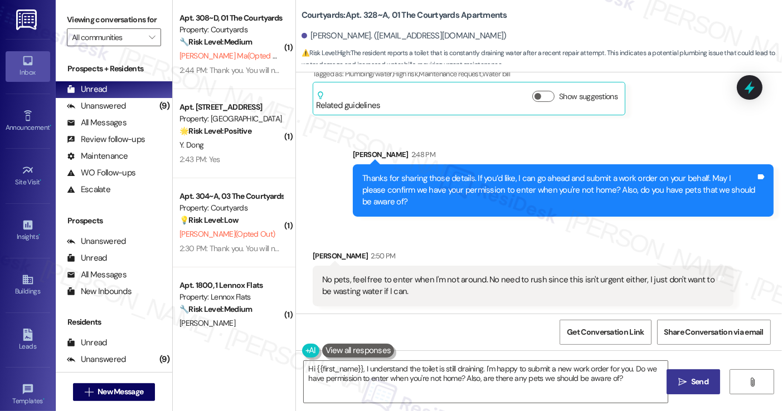
click at [366, 279] on div "No pets, feel free to enter when I'm not around. No need to rush since this isn…" at bounding box center [518, 286] width 393 height 24
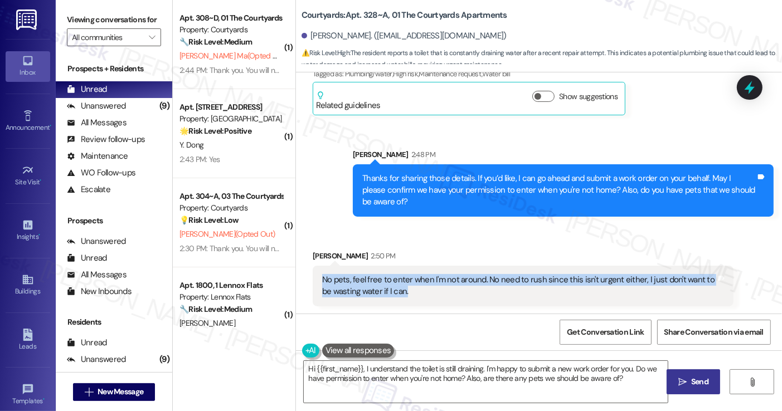
click at [363, 279] on div "No pets, feel free to enter when I'm not around. No need to rush since this isn…" at bounding box center [518, 286] width 393 height 24
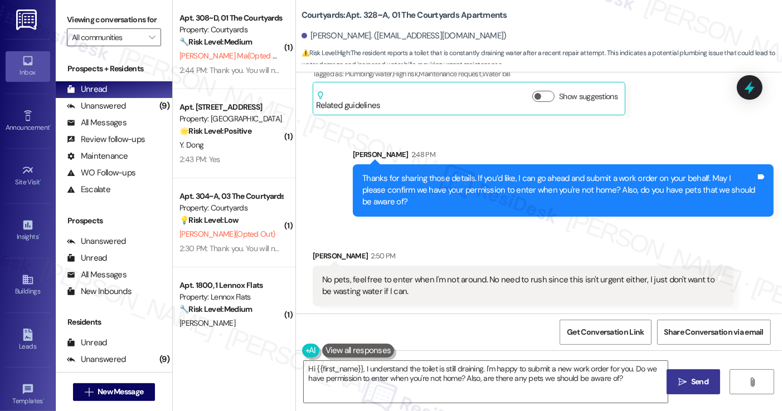
click at [451, 256] on div "Daniel Zhu 2:50 PM" at bounding box center [523, 258] width 421 height 16
click at [446, 280] on div "No pets, feel free to enter when I'm not around. No need to rush since this isn…" at bounding box center [518, 286] width 393 height 24
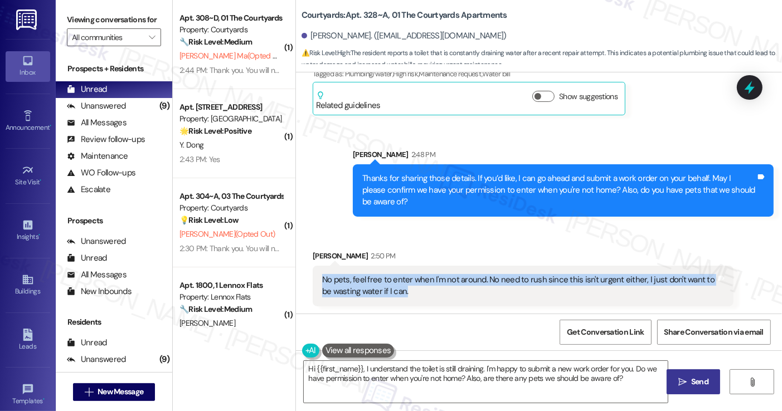
click at [446, 280] on div "No pets, feel free to enter when I'm not around. No need to rush since this isn…" at bounding box center [518, 286] width 393 height 24
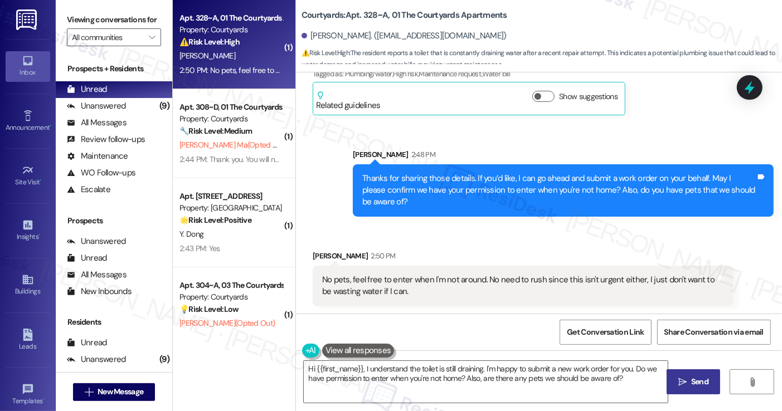
click at [475, 242] on div "Received via SMS Daniel Zhu 2:50 PM No pets, feel free to enter when I'm not ar…" at bounding box center [522, 278] width 437 height 73
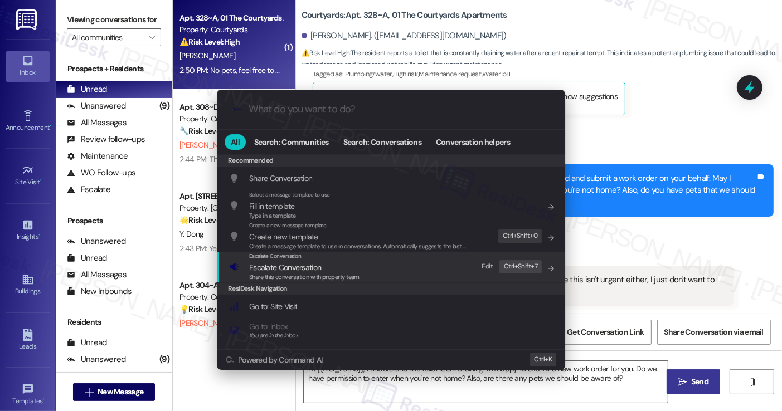
click at [328, 258] on div "Escalate Conversation" at bounding box center [304, 256] width 110 height 9
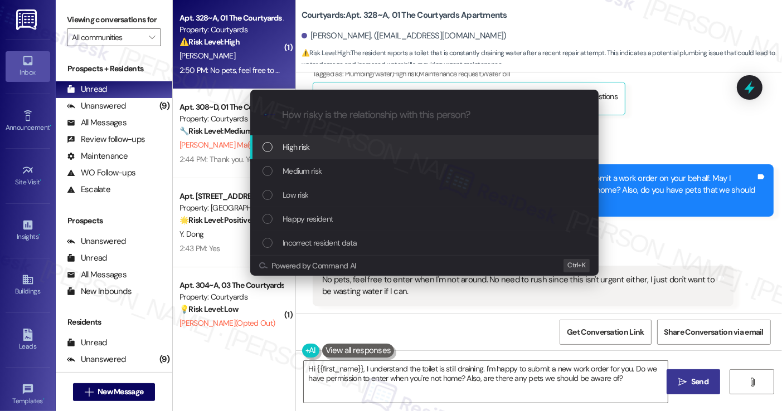
click at [650, 100] on div "Escalate Conversation How risky is the relationship with this person? Topics (e…" at bounding box center [391, 205] width 782 height 411
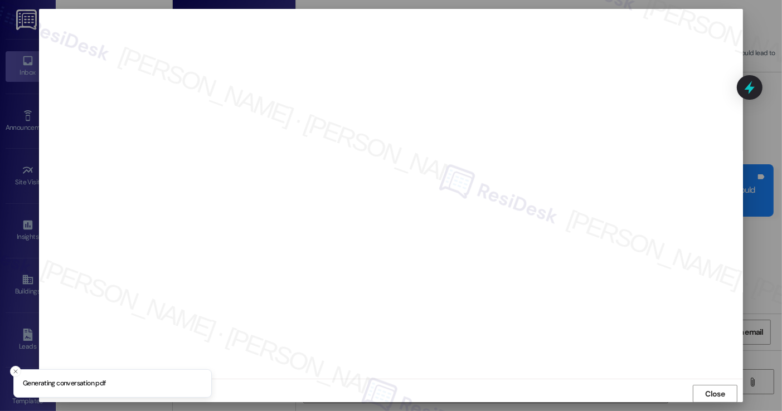
scroll to position [0, 0]
click at [693, 392] on button "Close" at bounding box center [715, 394] width 45 height 18
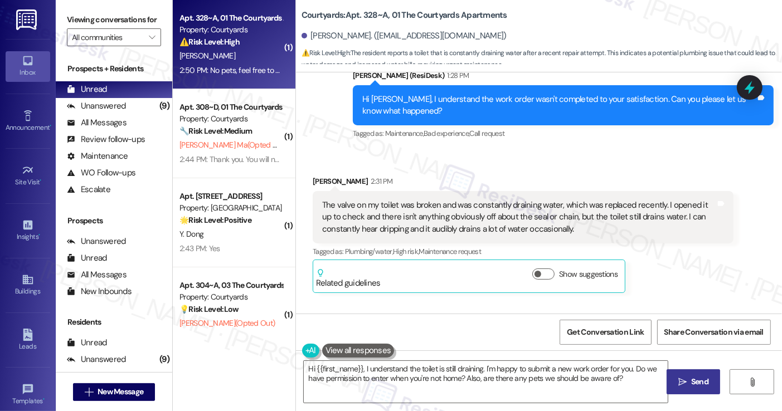
scroll to position [1496, 0]
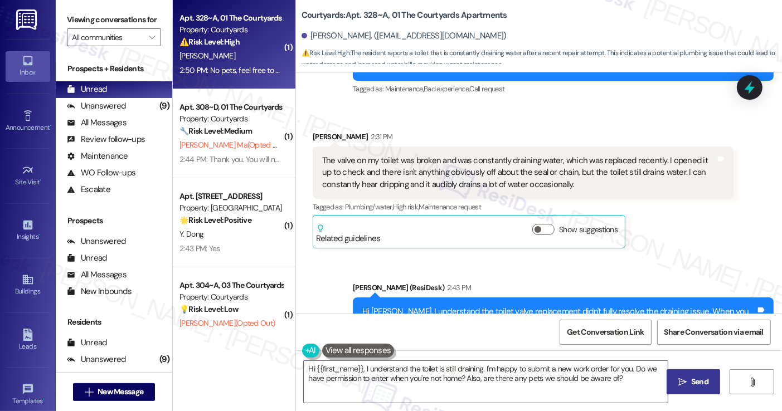
click at [448, 165] on div "The valve on my toilet was broken and was constantly draining water, which was …" at bounding box center [518, 173] width 393 height 36
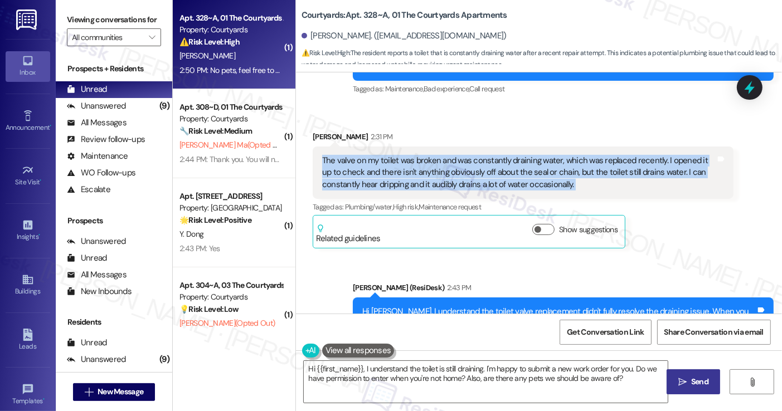
click at [448, 165] on div "The valve on my toilet was broken and was constantly draining water, which was …" at bounding box center [518, 173] width 393 height 36
click at [415, 162] on div "The valve on my toilet was broken and was constantly draining water, which was …" at bounding box center [518, 173] width 393 height 36
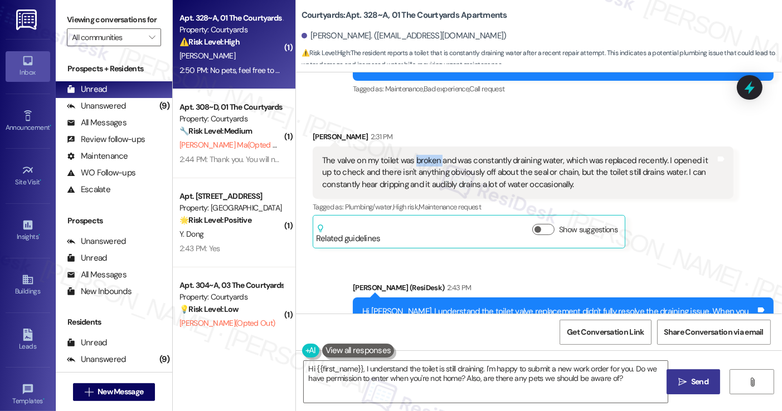
click at [415, 162] on div "The valve on my toilet was broken and was constantly draining water, which was …" at bounding box center [518, 173] width 393 height 36
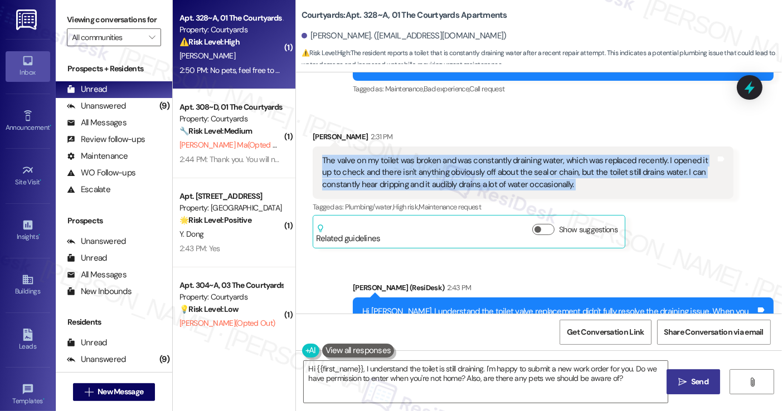
click at [415, 162] on div "The valve on my toilet was broken and was constantly draining water, which was …" at bounding box center [518, 173] width 393 height 36
click at [468, 168] on div "The valve on my toilet was broken and was constantly draining water, which was …" at bounding box center [518, 173] width 393 height 36
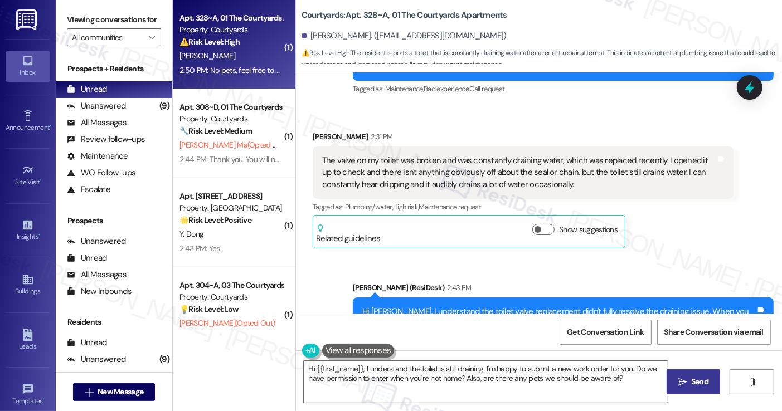
click at [597, 176] on div "The valve on my toilet was broken and was constantly draining water, which was …" at bounding box center [518, 173] width 393 height 36
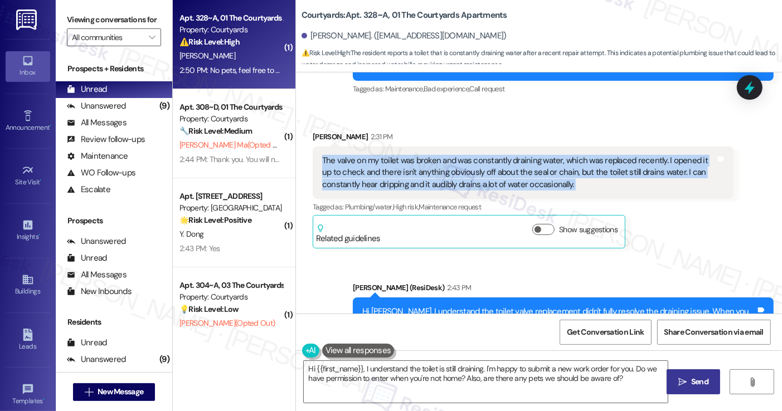
click at [597, 176] on div "The valve on my toilet was broken and was constantly draining water, which was …" at bounding box center [518, 173] width 393 height 36
click at [596, 176] on div "The valve on my toilet was broken and was constantly draining water, which was …" at bounding box center [518, 173] width 393 height 36
drag, startPoint x: 587, startPoint y: 193, endPoint x: 319, endPoint y: 158, distance: 270.4
click at [319, 158] on div "The valve on my toilet was broken and was constantly draining water, which was …" at bounding box center [523, 173] width 421 height 52
click at [322, 158] on div "The valve on my toilet was broken and was constantly draining water, which was …" at bounding box center [518, 173] width 393 height 36
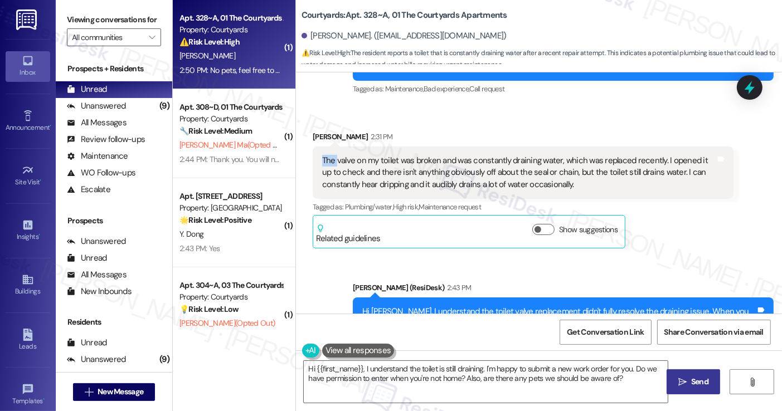
click at [322, 158] on div "The valve on my toilet was broken and was constantly draining water, which was …" at bounding box center [518, 173] width 393 height 36
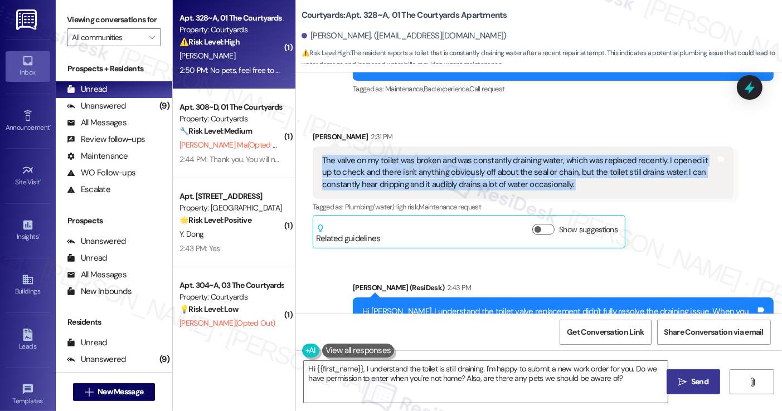
click at [322, 158] on div "The valve on my toilet was broken and was constantly draining water, which was …" at bounding box center [518, 173] width 393 height 36
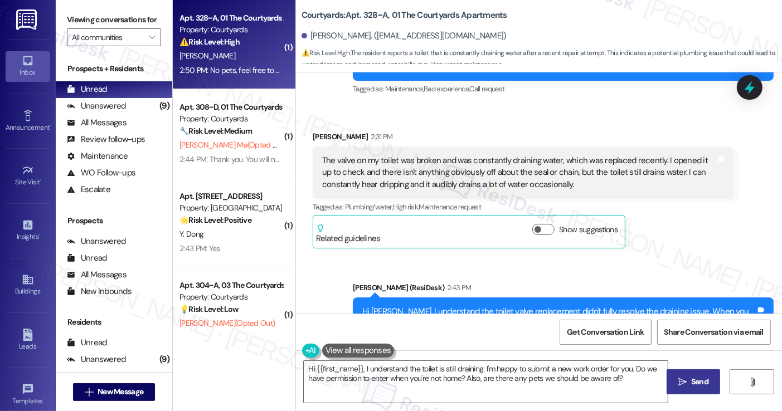
click at [648, 111] on div "Received via SMS Daniel Zhu 2:31 PM The valve on my toilet was broken and was c…" at bounding box center [539, 181] width 486 height 151
click at [92, 28] on label "Viewing conversations for" at bounding box center [114, 19] width 94 height 17
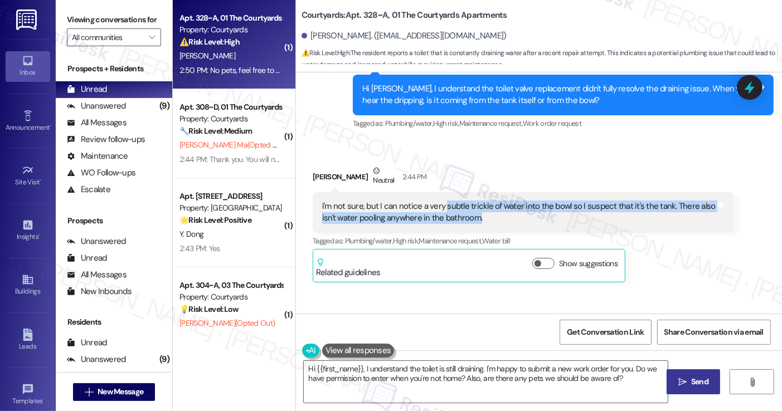
drag, startPoint x: 439, startPoint y: 209, endPoint x: 482, endPoint y: 217, distance: 44.3
click at [482, 217] on div "I'm not sure, but I can notice a very subtle trickle of water into the bowl so …" at bounding box center [518, 213] width 393 height 24
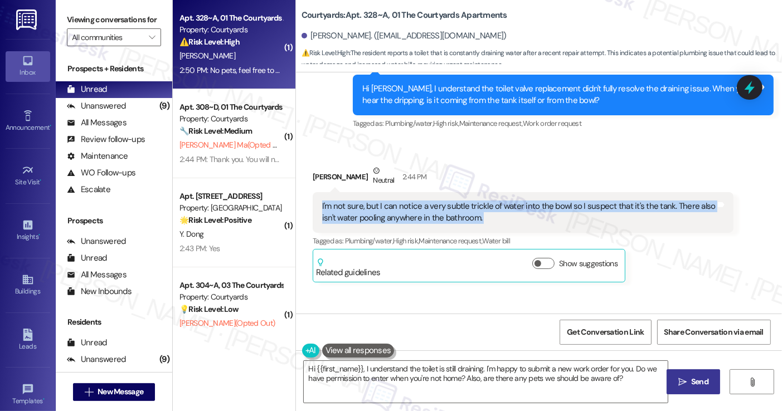
click at [486, 217] on div "I'm not sure, but I can notice a very subtle trickle of water into the bowl so …" at bounding box center [518, 213] width 393 height 24
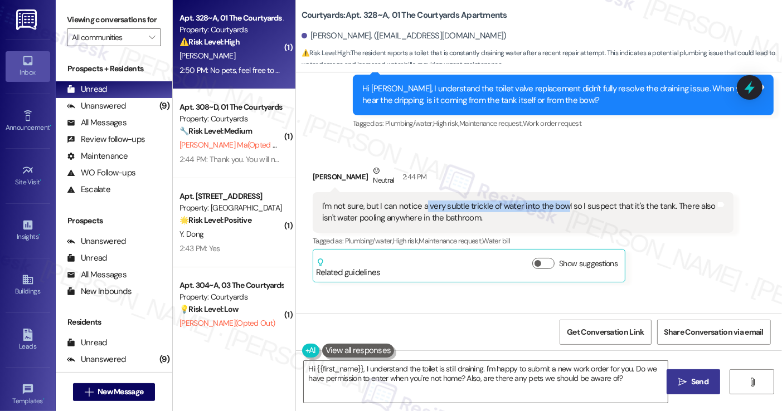
drag, startPoint x: 419, startPoint y: 207, endPoint x: 557, endPoint y: 202, distance: 138.3
click at [557, 202] on div "I'm not sure, but I can notice a very subtle trickle of water into the bowl so …" at bounding box center [518, 213] width 393 height 24
click at [614, 198] on div "I'm not sure, but I can notice a very subtle trickle of water into the bowl so …" at bounding box center [523, 212] width 421 height 41
drag, startPoint x: 660, startPoint y: 204, endPoint x: 373, endPoint y: 203, distance: 287.0
click at [373, 203] on div "I'm not sure, but I can notice a very subtle trickle of water into the bowl so …" at bounding box center [518, 213] width 393 height 24
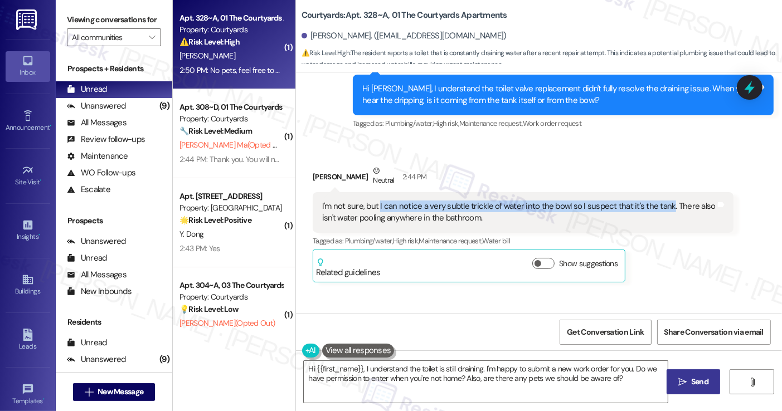
copy div "I can notice a very subtle trickle of water into the bowl so I suspect that it'…"
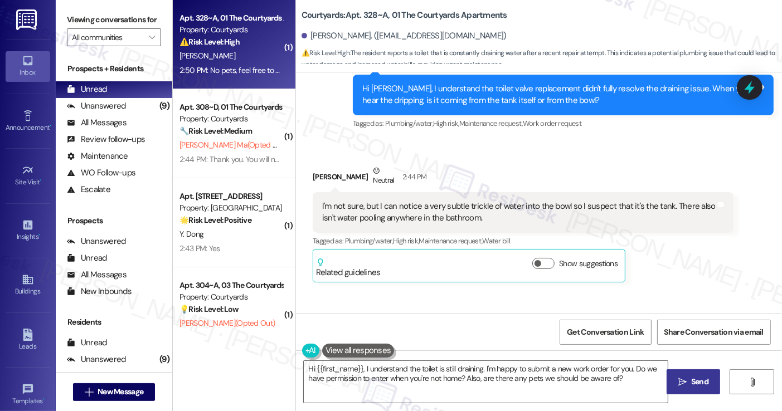
click at [82, 26] on label "Viewing conversations for" at bounding box center [114, 19] width 94 height 17
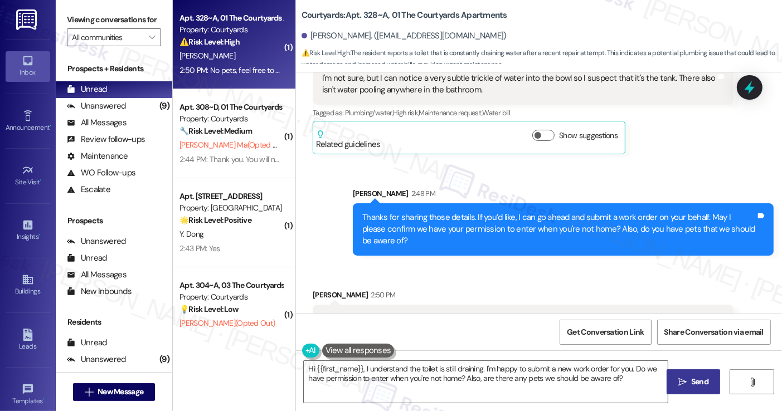
scroll to position [1886, 0]
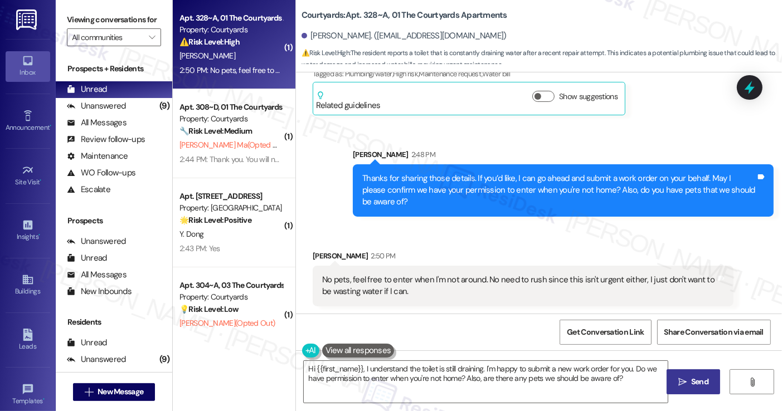
click at [90, 25] on label "Viewing conversations for" at bounding box center [114, 19] width 94 height 17
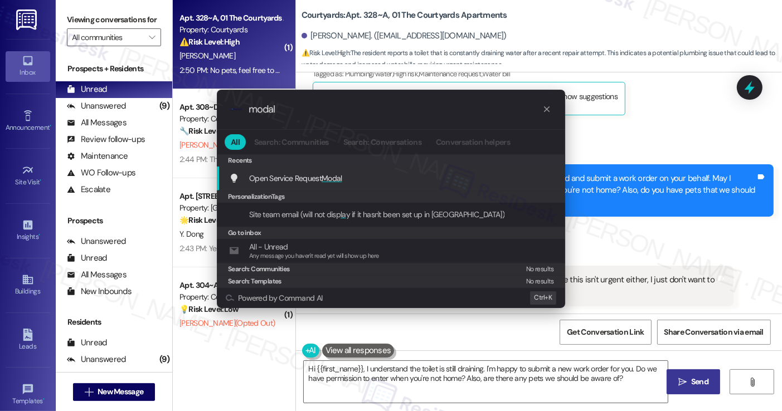
type input "modal"
click at [332, 177] on span "Modal" at bounding box center [332, 178] width 21 height 10
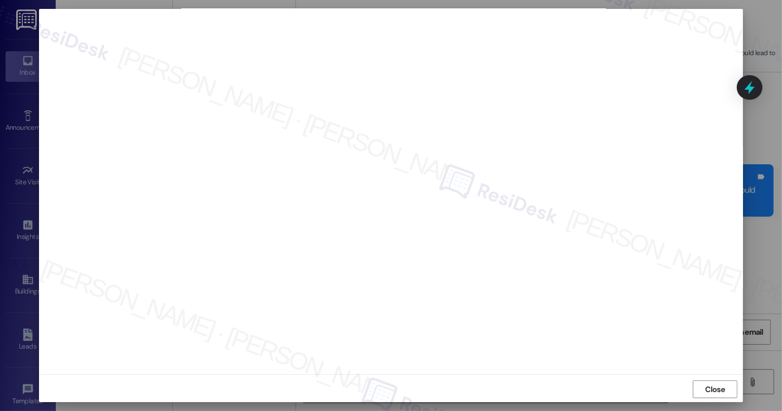
scroll to position [6, 0]
click at [713, 385] on span "Close" at bounding box center [716, 388] width 20 height 12
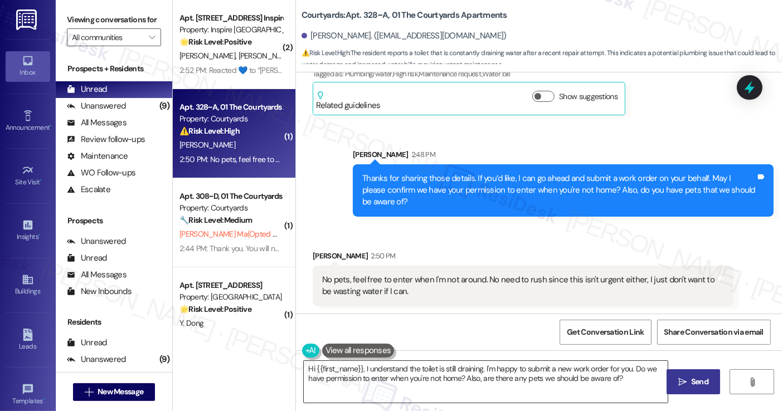
click at [522, 367] on textarea "Hi {{first_name}}, I understand the toilet is still draining. I'm happy to subm…" at bounding box center [485, 382] width 363 height 42
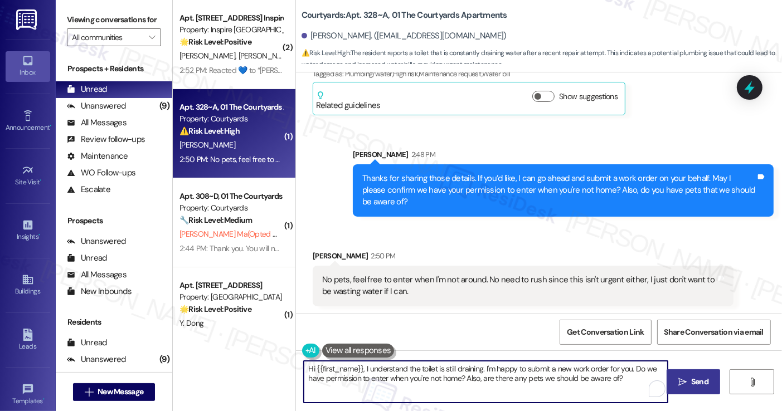
click at [522, 367] on textarea "Hi {{first_name}}, I understand the toilet is still draining. I'm happy to subm…" at bounding box center [485, 382] width 363 height 42
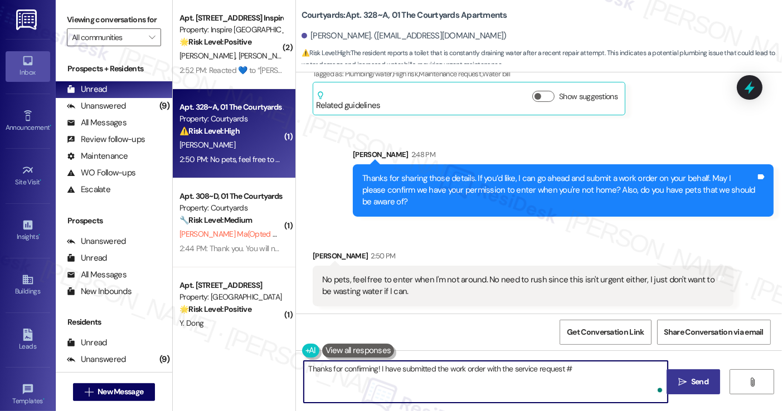
paste textarea "7555500"
click at [524, 288] on div "No pets, feel free to enter when I'm not around. No need to rush since this isn…" at bounding box center [518, 286] width 393 height 24
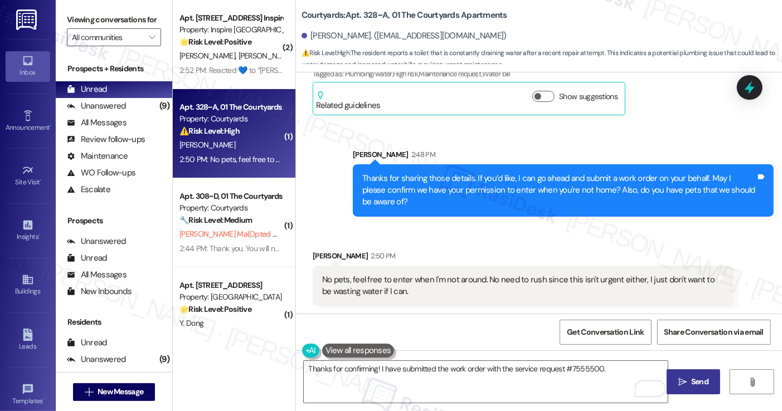
click at [524, 288] on div "No pets, feel free to enter when I'm not around. No need to rush since this isn…" at bounding box center [518, 286] width 393 height 24
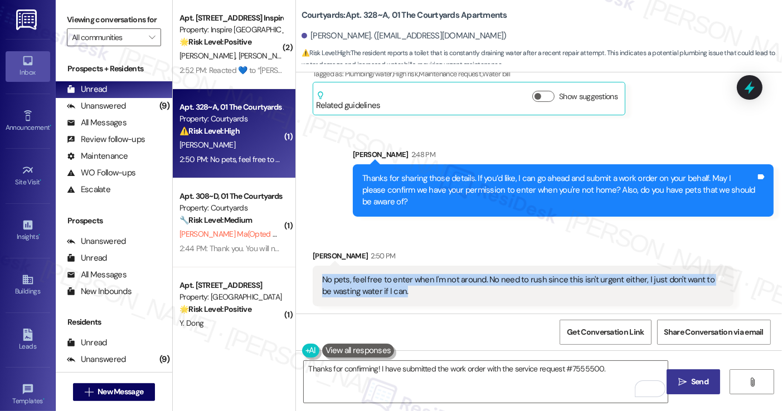
click at [525, 287] on div "No pets, feel free to enter when I'm not around. No need to rush since this isn…" at bounding box center [518, 286] width 393 height 24
copy div "No pets, feel free to enter when I'm not around. No need to rush since this isn…"
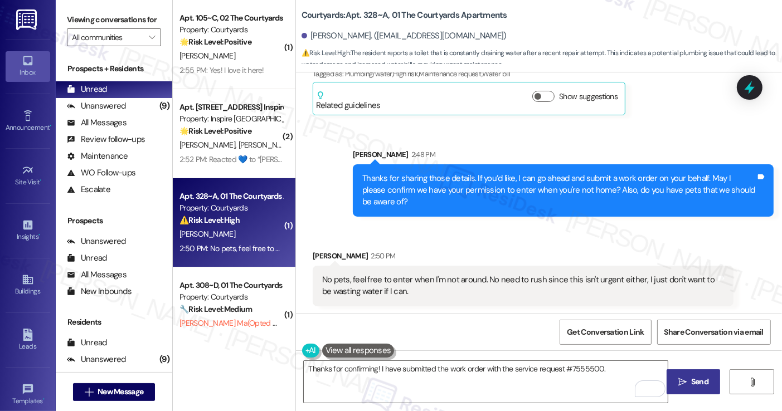
click at [94, 28] on label "Viewing conversations for" at bounding box center [114, 19] width 94 height 17
click at [82, 28] on label "Viewing conversations for" at bounding box center [114, 19] width 94 height 17
click at [492, 378] on textarea "Thanks for confirming! I have submitted the work order with the service request…" at bounding box center [485, 382] width 363 height 42
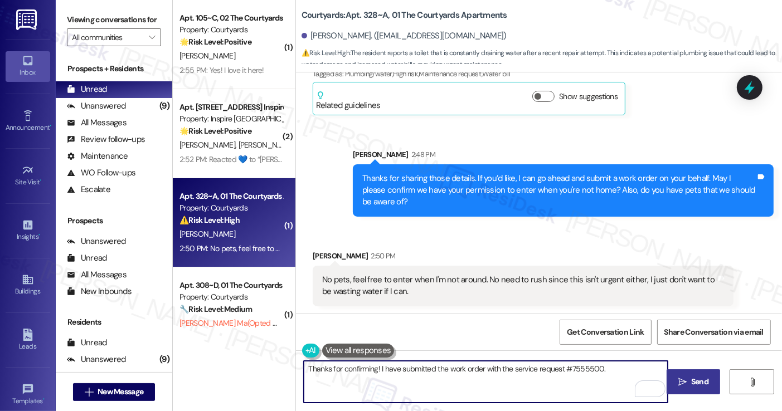
click at [610, 369] on textarea "Thanks for confirming! I have submitted the work order with the service request…" at bounding box center [485, 382] width 363 height 42
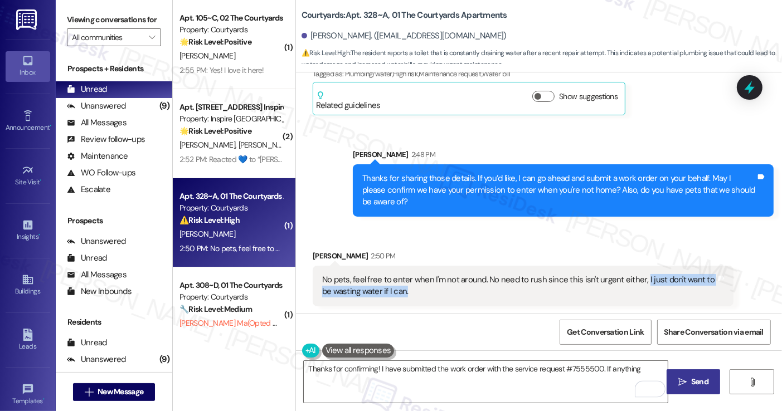
drag, startPoint x: 632, startPoint y: 291, endPoint x: 633, endPoint y: 278, distance: 13.4
click at [633, 278] on div "No pets, feel free to enter when I'm not around. No need to rush since this isn…" at bounding box center [518, 286] width 393 height 24
copy div "I just don't want to be wasting water if I can."
drag, startPoint x: 69, startPoint y: 11, endPoint x: 67, endPoint y: 3, distance: 8.0
click at [69, 11] on div "Viewing conversations for All communities " at bounding box center [114, 28] width 116 height 57
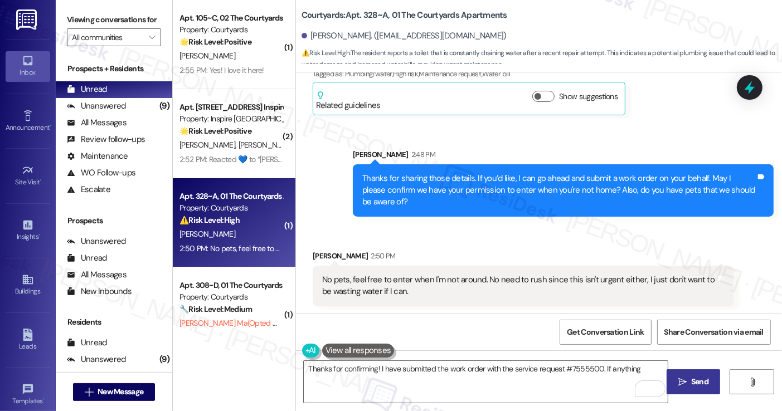
drag, startPoint x: 87, startPoint y: 20, endPoint x: 95, endPoint y: 23, distance: 9.2
click at [87, 20] on label "Viewing conversations for" at bounding box center [114, 19] width 94 height 17
click at [642, 365] on textarea "Thanks for confirming! I have submitted the work order with the service request…" at bounding box center [485, 382] width 363 height 42
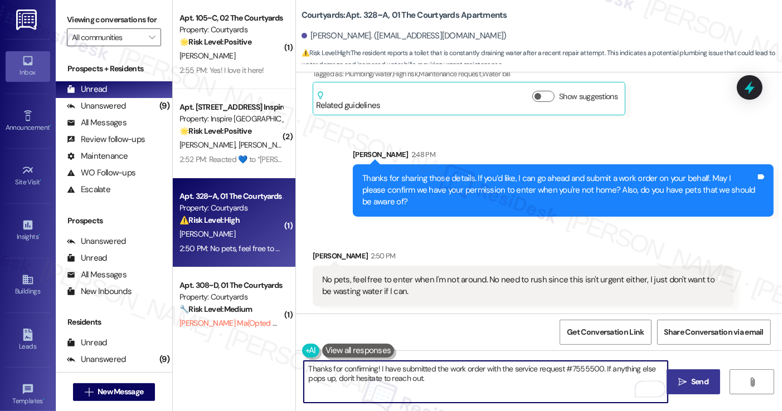
click at [502, 278] on div "No pets, feel free to enter when I'm not around. No need to rush since this isn…" at bounding box center [518, 286] width 393 height 24
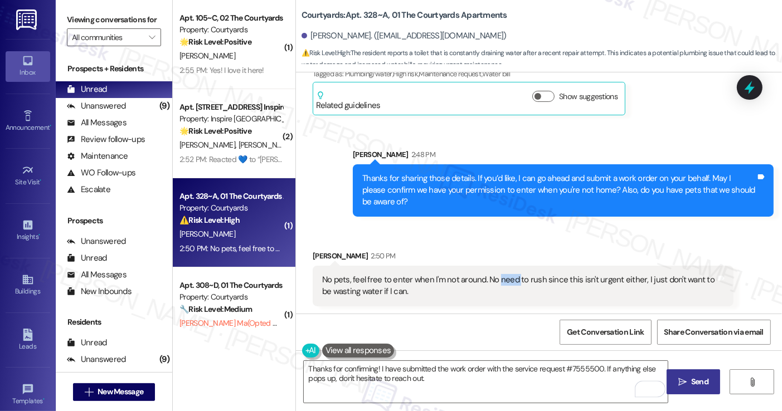
click at [502, 278] on div "No pets, feel free to enter when I'm not around. No need to rush since this isn…" at bounding box center [518, 286] width 393 height 24
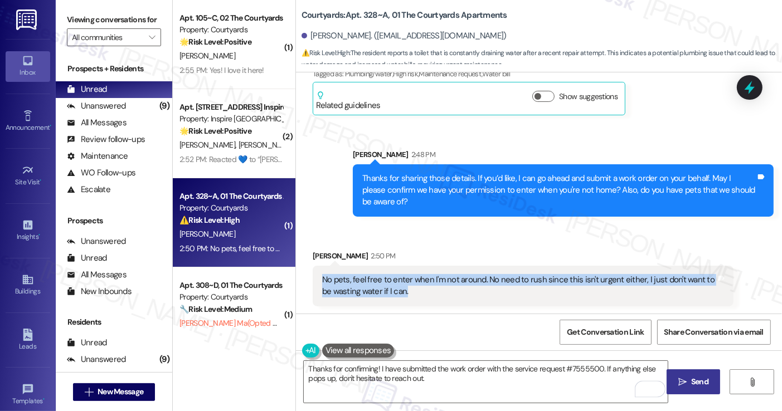
click at [502, 278] on div "No pets, feel free to enter when I'm not around. No need to rush since this isn…" at bounding box center [518, 286] width 393 height 24
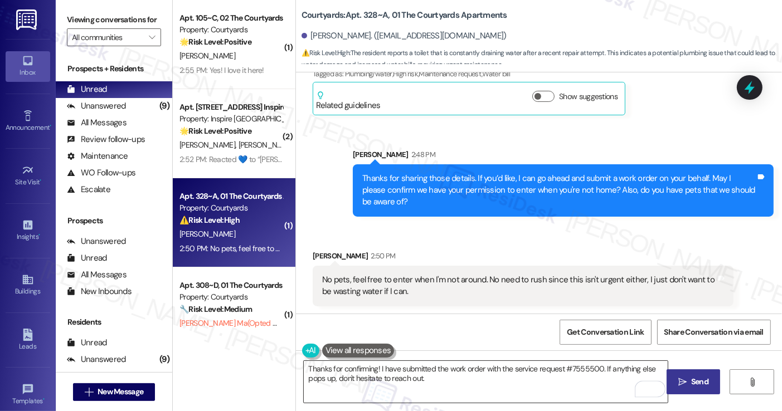
click at [449, 377] on textarea "Thanks for confirming! I have submitted the work order with the service request…" at bounding box center [485, 382] width 363 height 42
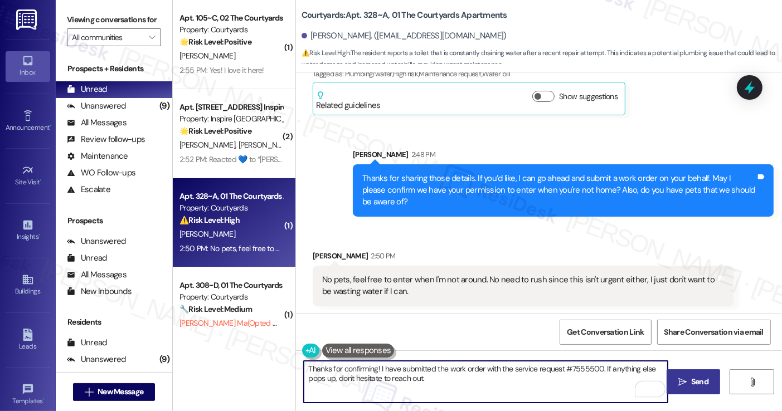
click at [472, 371] on textarea "Thanks for confirming! I have submitted the work order with the service request…" at bounding box center [485, 382] width 363 height 42
click at [488, 382] on textarea "Thanks for confirming! I have submitted the work order with the service request…" at bounding box center [485, 382] width 363 height 42
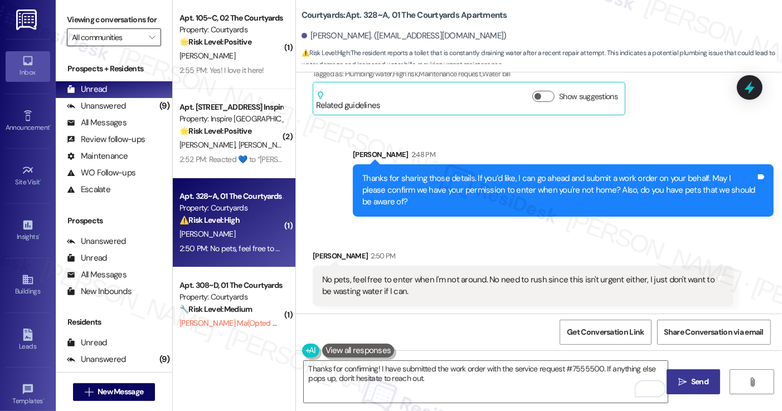
drag, startPoint x: 82, startPoint y: 28, endPoint x: 99, endPoint y: 44, distance: 22.9
click at [82, 28] on label "Viewing conversations for" at bounding box center [114, 19] width 94 height 17
click at [374, 367] on textarea "Thanks for confirming! I have submitted the work order with the service request…" at bounding box center [485, 382] width 363 height 42
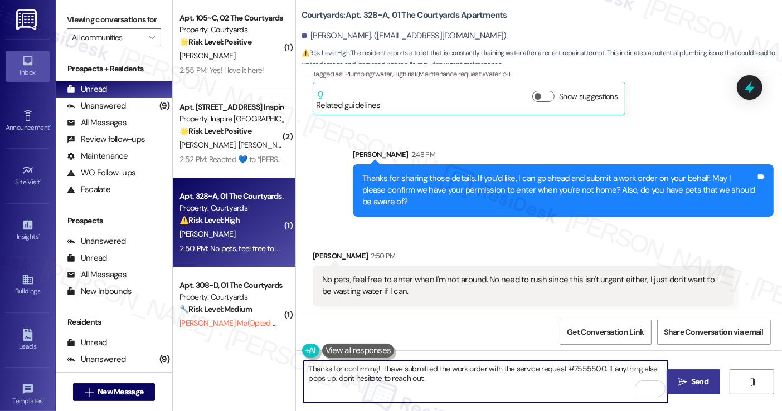
paste textarea "I completely understand — it makes sense not to want to waste water."
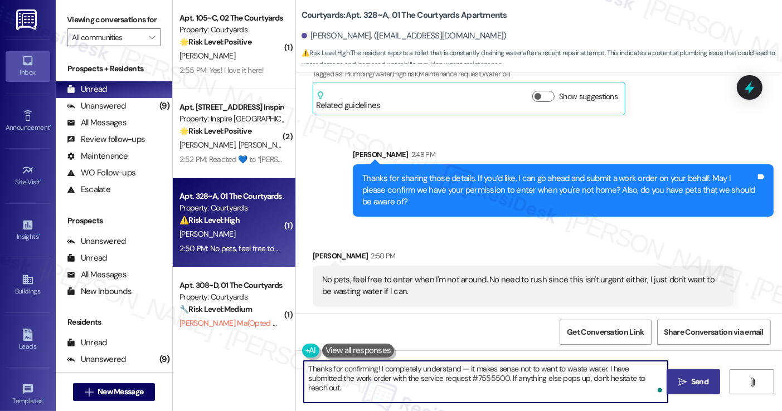
click at [398, 368] on textarea "Thanks for confirming! I completely understand — it makes sense not to want to …" at bounding box center [485, 382] width 363 height 42
drag, startPoint x: 426, startPoint y: 370, endPoint x: 419, endPoint y: 369, distance: 6.7
click at [419, 369] on textarea "Thanks for confirming! I understand — it makes sense not to want to waste water…" at bounding box center [485, 382] width 363 height 42
click at [524, 368] on textarea "Thanks for confirming! I understand, and it makes sense not to want to waste wa…" at bounding box center [485, 382] width 363 height 42
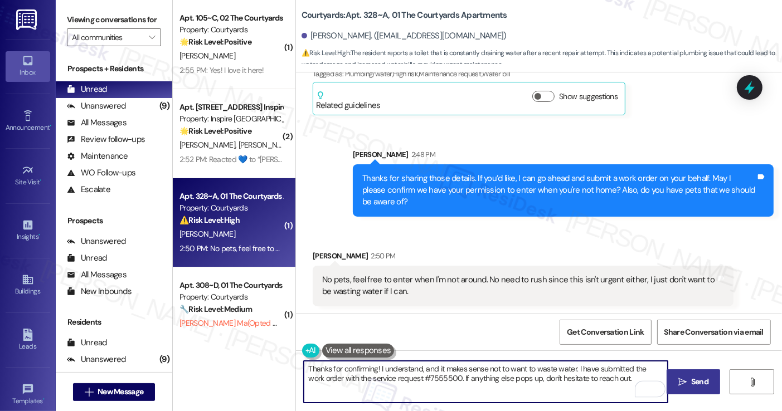
click at [524, 368] on textarea "Thanks for confirming! I understand, and it makes sense not to want to waste wa…" at bounding box center [485, 382] width 363 height 42
click at [577, 370] on textarea "Thanks for confirming! I understand, and it makes sense not to want to waste wa…" at bounding box center [485, 382] width 363 height 42
click at [437, 378] on textarea "Thanks for confirming! I understand, and it makes sense not to want to waste wa…" at bounding box center [485, 382] width 363 height 42
click at [566, 383] on textarea "Thanks for confirming! I understand, and it makes sense not to want to waste wa…" at bounding box center [485, 382] width 363 height 42
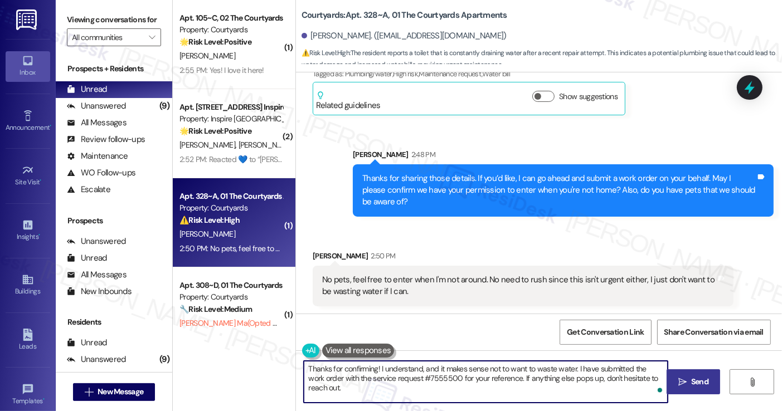
click at [566, 383] on textarea "Thanks for confirming! I understand, and it makes sense not to want to waste wa…" at bounding box center [485, 382] width 363 height 42
click at [605, 391] on textarea "Thanks for confirming! I understand, and it makes sense not to want to waste wa…" at bounding box center [485, 382] width 363 height 42
type textarea "Thanks for confirming! I understand, and it makes sense not to want to waste wa…"
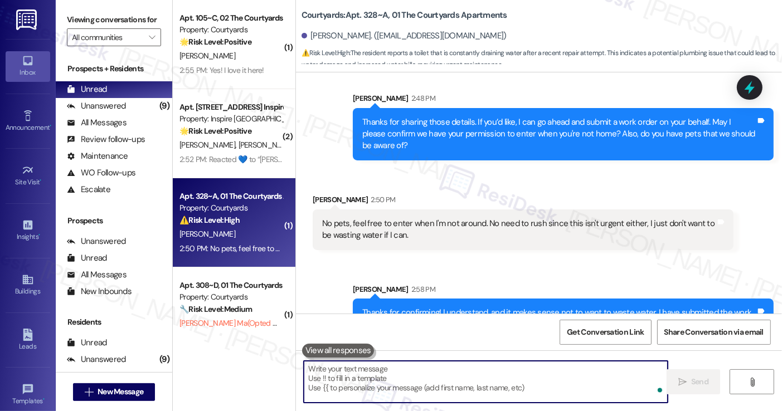
scroll to position [1988, 0]
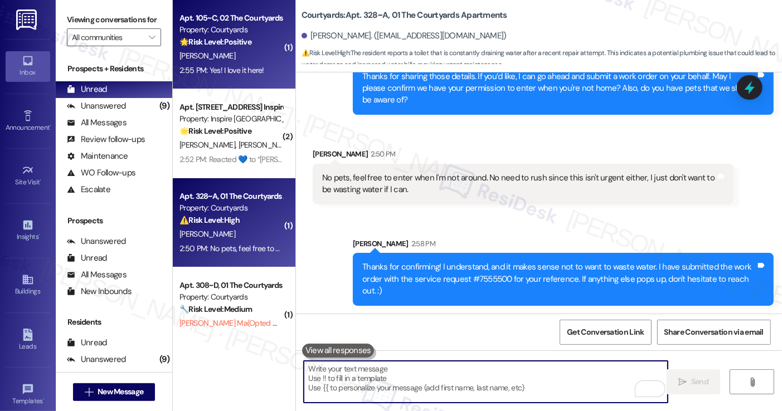
click at [222, 60] on div "J. Boussom" at bounding box center [230, 56] width 105 height 14
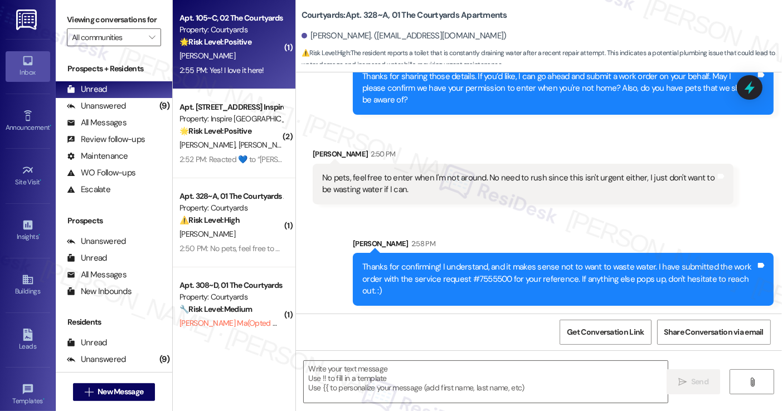
type textarea "Fetching suggested responses. Please feel free to read through the conversation…"
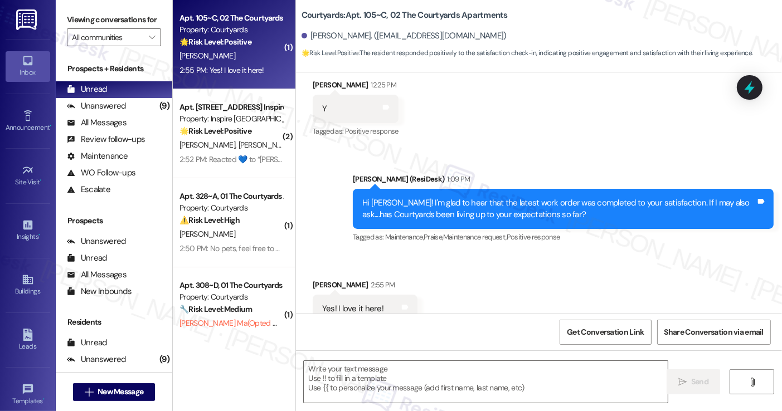
type textarea "Fetching suggested responses. Please feel free to read through the conversation…"
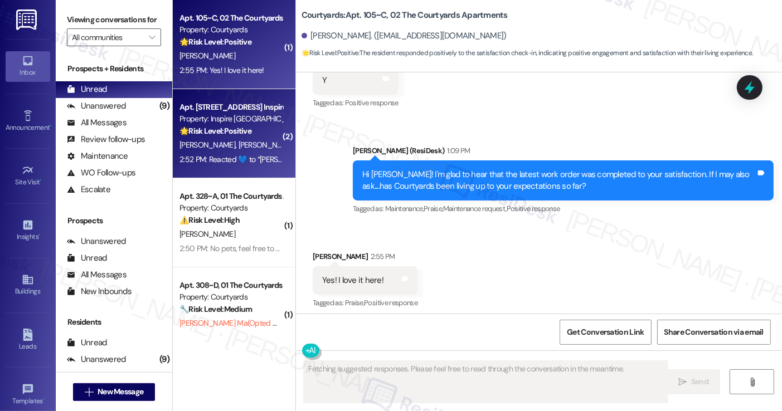
scroll to position [267, 0]
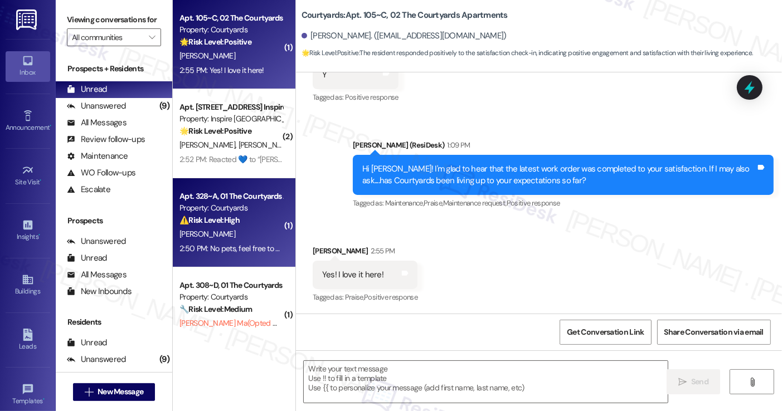
click at [227, 220] on strong "⚠️ Risk Level: High" at bounding box center [209, 220] width 60 height 10
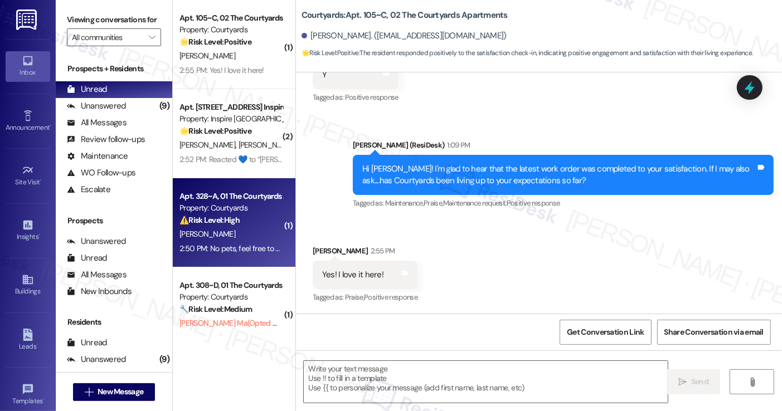
type textarea "Fetching suggested responses. Please feel free to read through the conversation…"
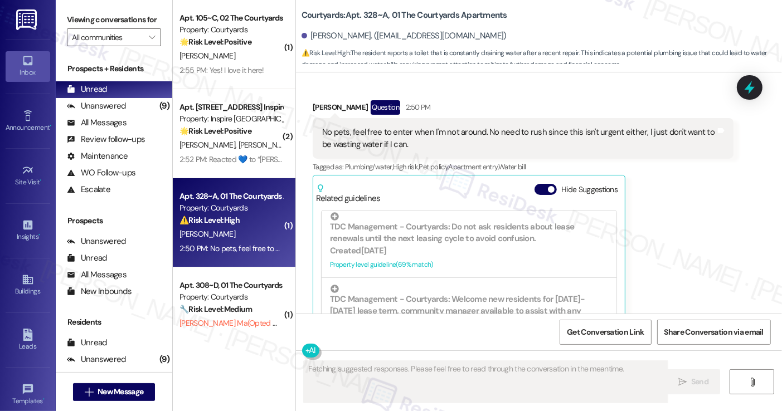
scroll to position [2236, 0]
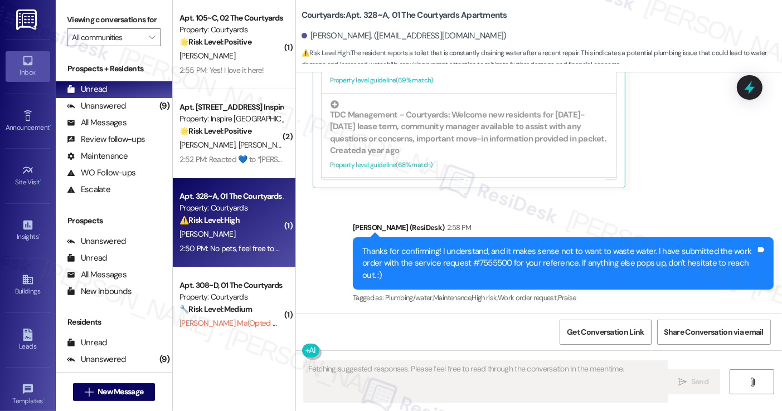
click at [487, 263] on div "Thanks for confirming! I understand, and it makes sense not to want to waste wa…" at bounding box center [558, 264] width 393 height 36
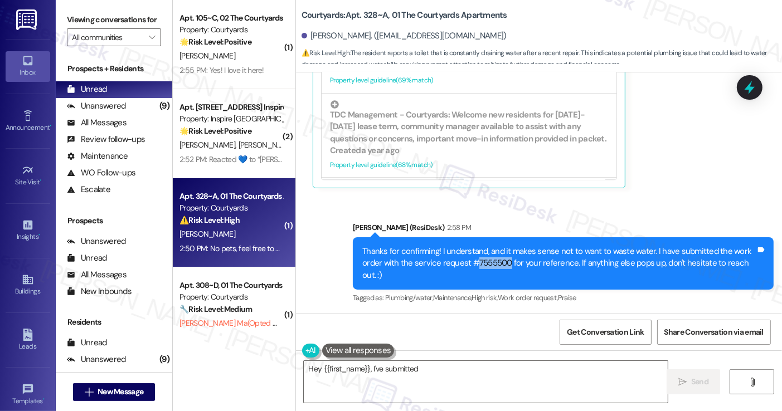
click at [487, 264] on div "Thanks for confirming! I understand, and it makes sense not to want to waste wa…" at bounding box center [558, 264] width 393 height 36
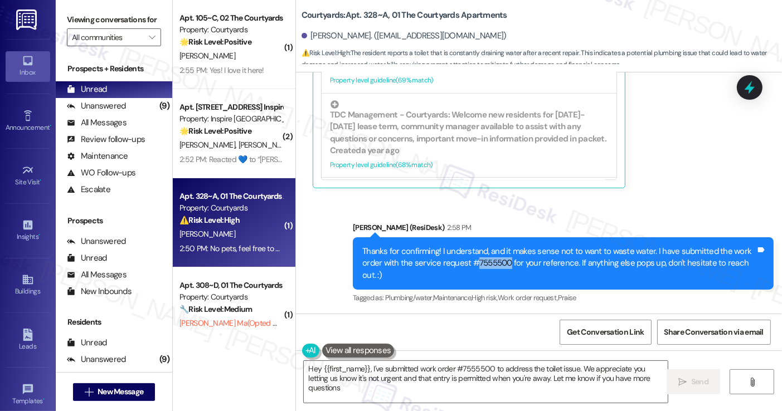
type textarea "Hey {{first_name}}, I've submitted work order #7555500 to address the toilet is…"
copy div "7555500"
click at [759, 94] on div at bounding box center [750, 87] width 26 height 25
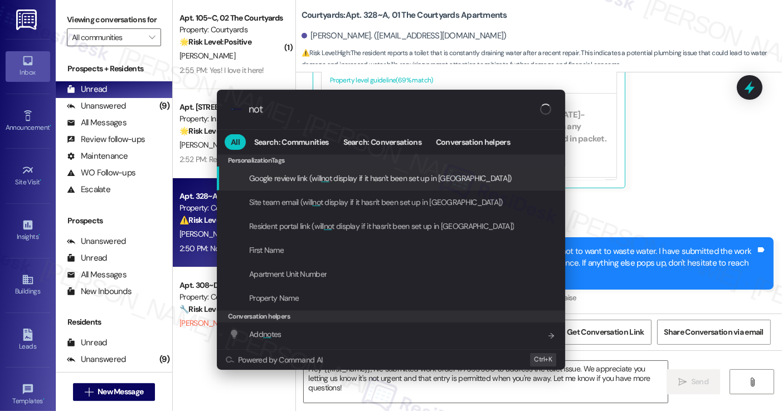
type input "note"
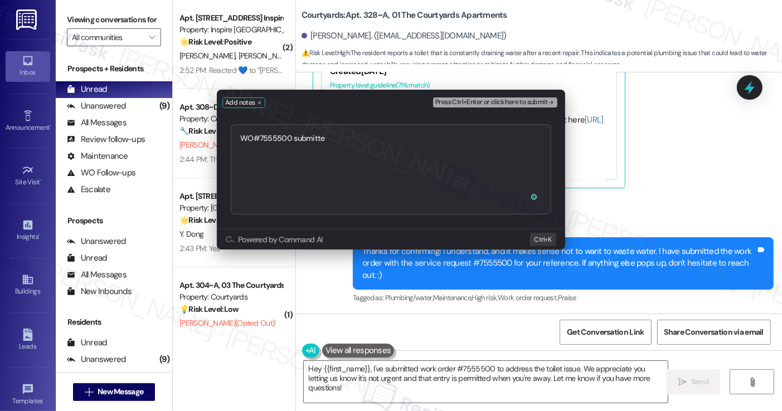
type textarea "WO#7555500 submitted"
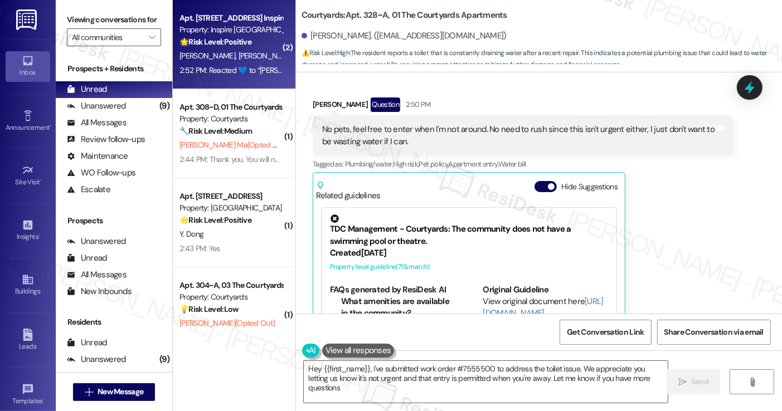
type textarea "Hey {{first_name}}, I've submitted work order #7555500 to address the toilet is…"
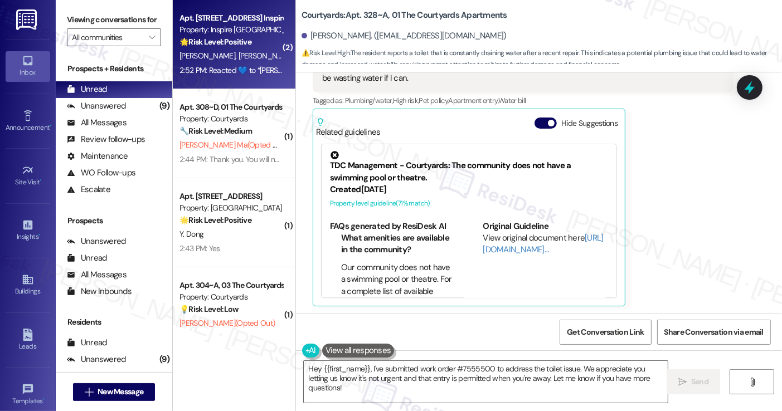
click at [243, 50] on div "T. Jackson M. Jackson" at bounding box center [230, 56] width 105 height 14
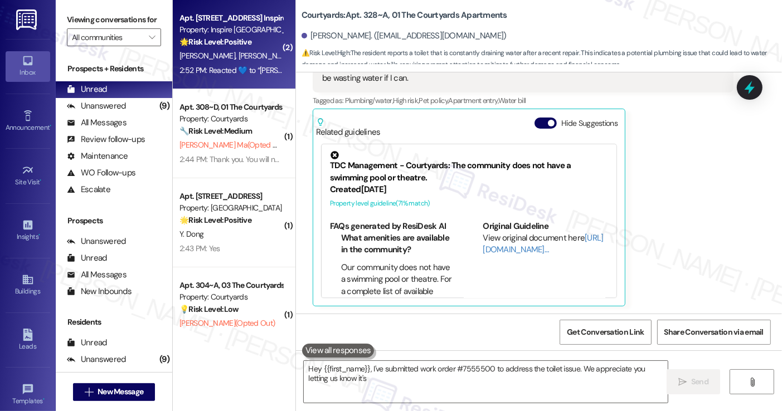
type textarea "Hey {{first_name}}, I've submitted work order #7555500 to address the toilet is…"
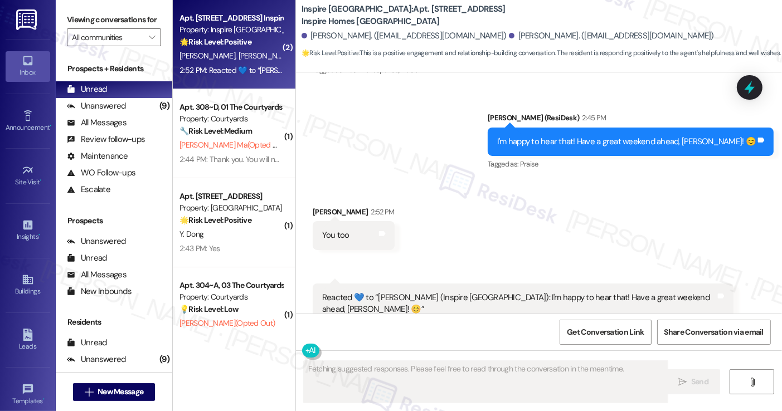
scroll to position [1922, 0]
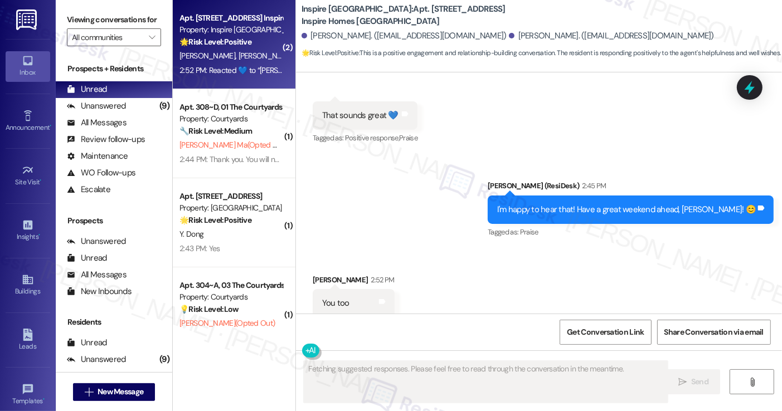
click at [583, 204] on div "I'm happy to hear that! Have a great weekend ahead, Marquin! 😊" at bounding box center [626, 210] width 259 height 12
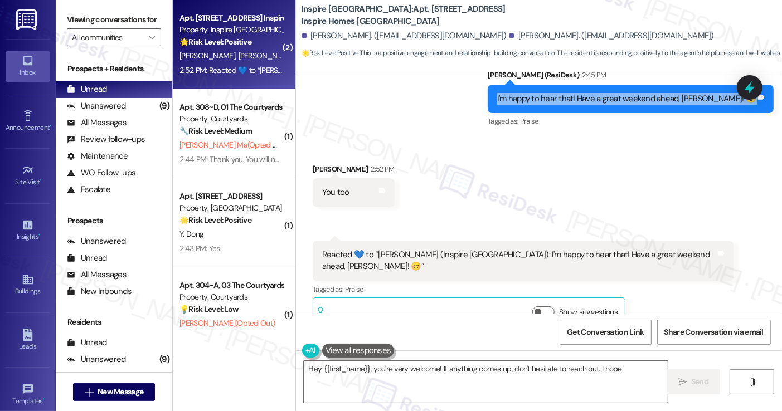
scroll to position [2033, 0]
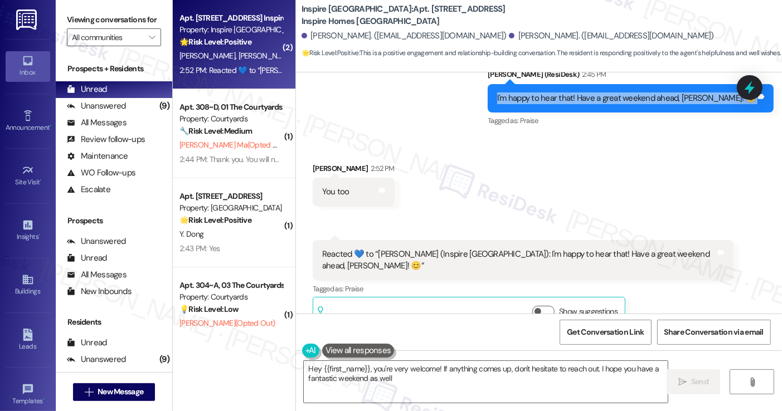
type textarea "Hey {{first_name}}, you're very welcome! If anything comes up, don't hesitate t…"
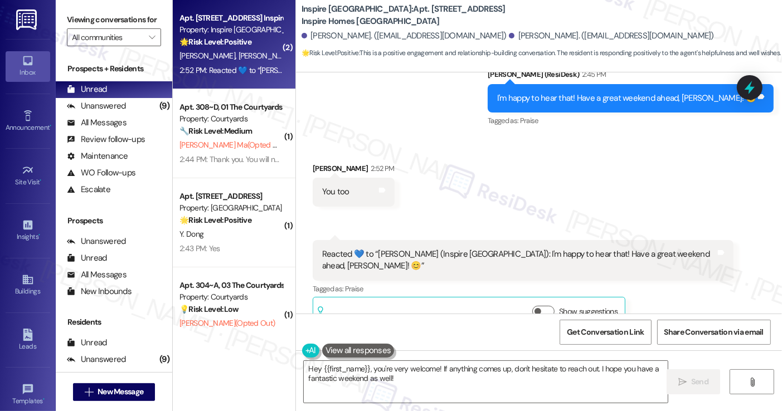
click at [397, 247] on div "Reacted 💙 to “Sarah (Inspire Bond Ranch): I'm happy to hear that! Have a great …" at bounding box center [523, 260] width 421 height 41
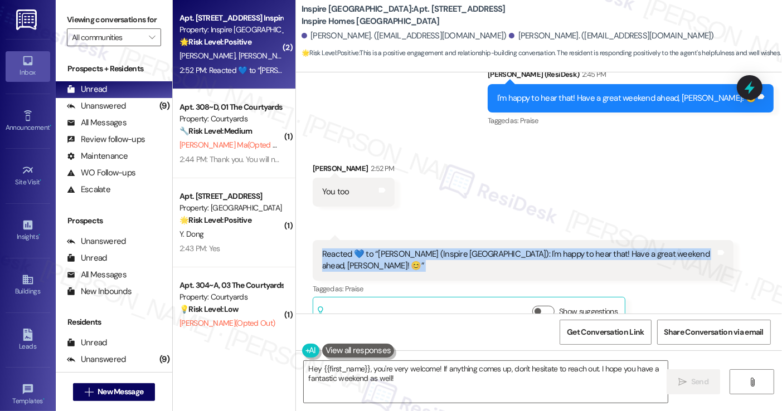
click at [397, 247] on div "Reacted 💙 to “Sarah (Inspire Bond Ranch): I'm happy to hear that! Have a great …" at bounding box center [523, 260] width 421 height 41
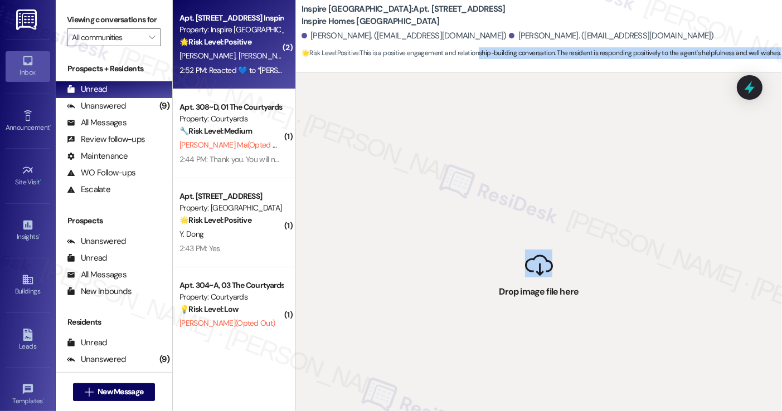
drag, startPoint x: 556, startPoint y: 259, endPoint x: 474, endPoint y: 64, distance: 211.6
click at [474, 64] on div "Inspire Bond Ranch: Apt. 10131 Magnolia Bend Way, 1 Inspire Homes Bonds Ranch M…" at bounding box center [538, 205] width 487 height 411
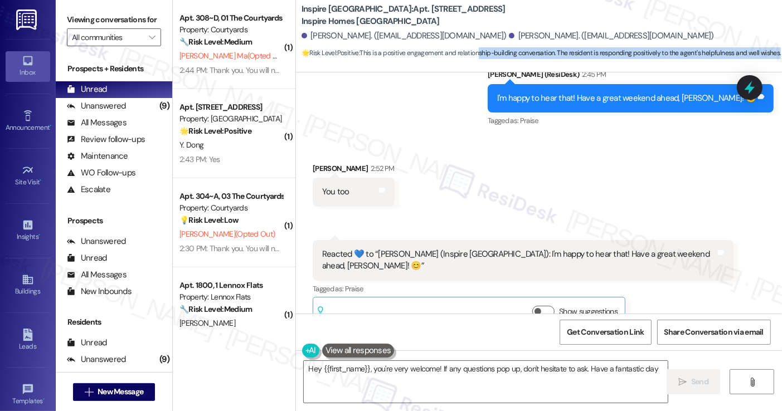
type textarea "Hey {{first_name}}, you're very welcome! If any questions pop up, don't hesitat…"
click at [457, 369] on textarea "Hey {{first_name}}, you're very welcome! If any questions pop up, don't hesitat…" at bounding box center [485, 382] width 363 height 42
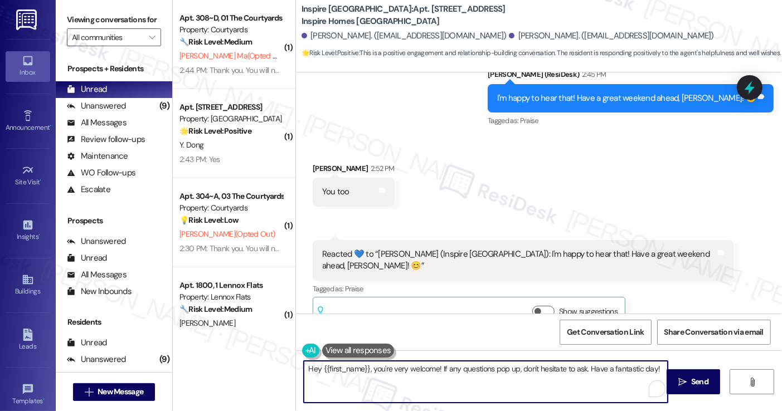
click at [457, 369] on textarea "Hey {{first_name}}, you're very welcome! If any questions pop up, don't hesitat…" at bounding box center [485, 382] width 363 height 42
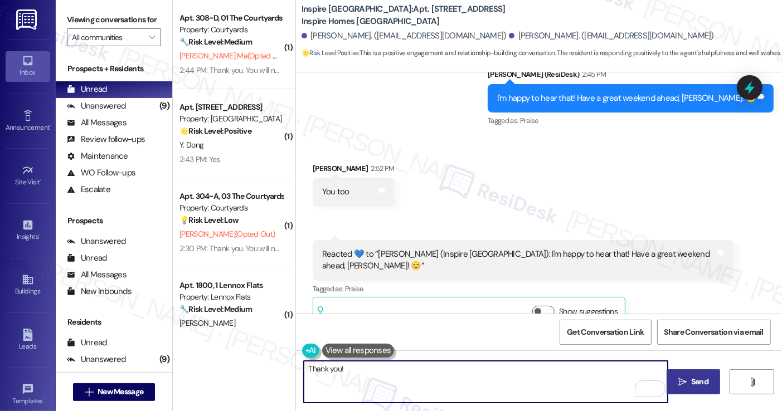
type textarea "Thank you!"
click at [711, 377] on button " Send" at bounding box center [694, 381] width 54 height 25
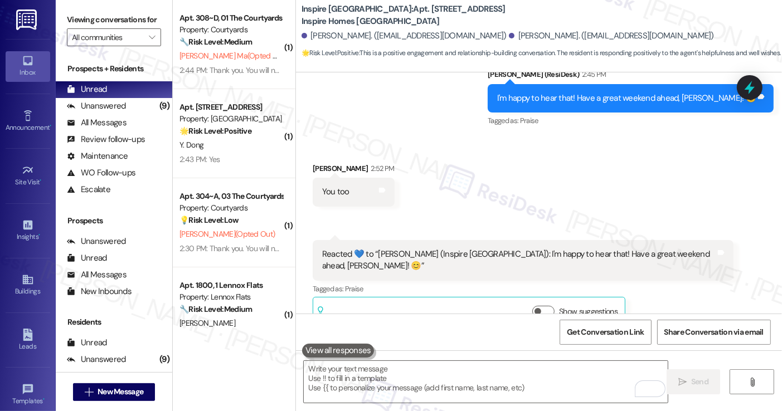
scroll to position [2111, 0]
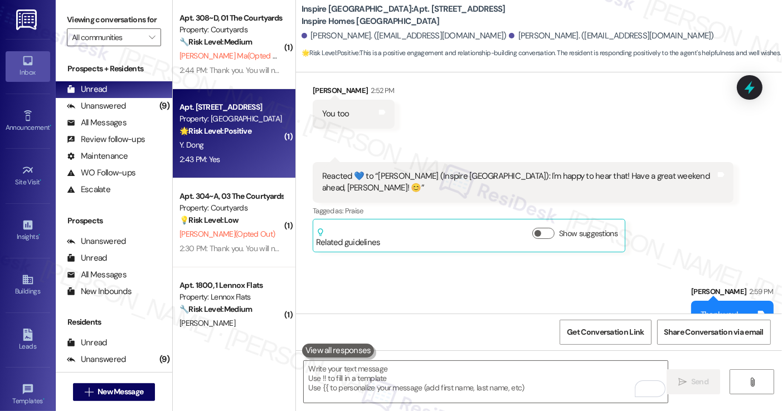
click at [228, 121] on div "Property: Sterling 5th Street" at bounding box center [230, 119] width 103 height 12
type textarea "Fetching suggested responses. Please feel free to read through the conversation…"
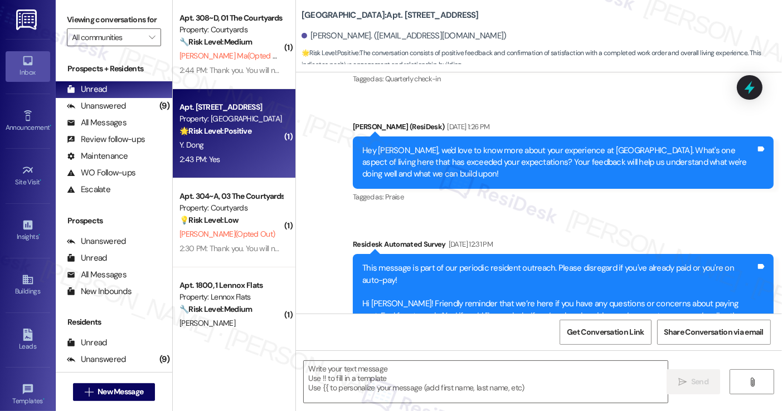
type textarea "Fetching suggested responses. Please feel free to read through the conversation…"
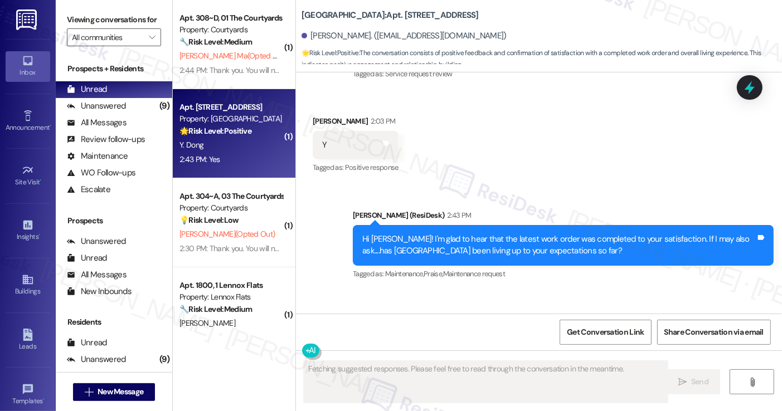
scroll to position [1876, 0]
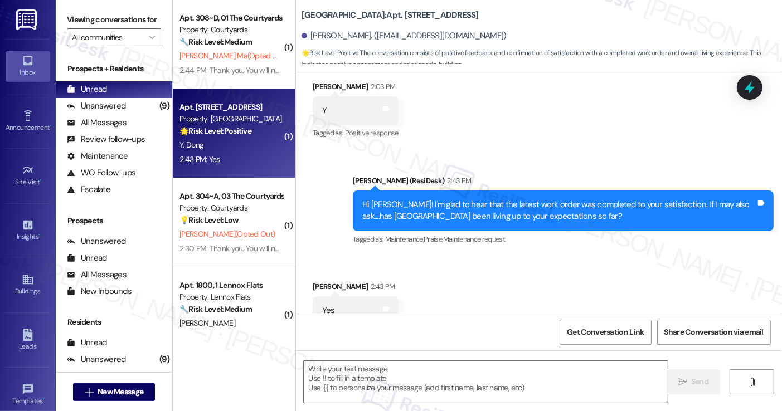
click at [497, 199] on div "Hi Yinchen! I'm glad to hear that the latest work order was completed to your s…" at bounding box center [558, 211] width 393 height 24
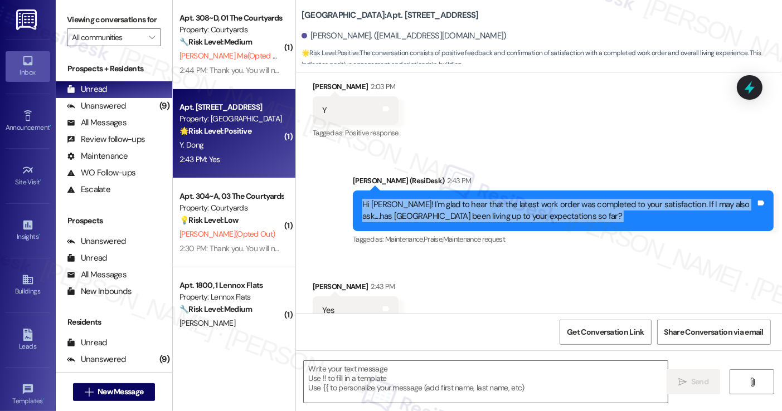
click at [497, 199] on div "Hi Yinchen! I'm glad to hear that the latest work order was completed to your s…" at bounding box center [558, 211] width 393 height 24
click at [84, 13] on label "Viewing conversations for" at bounding box center [114, 19] width 94 height 17
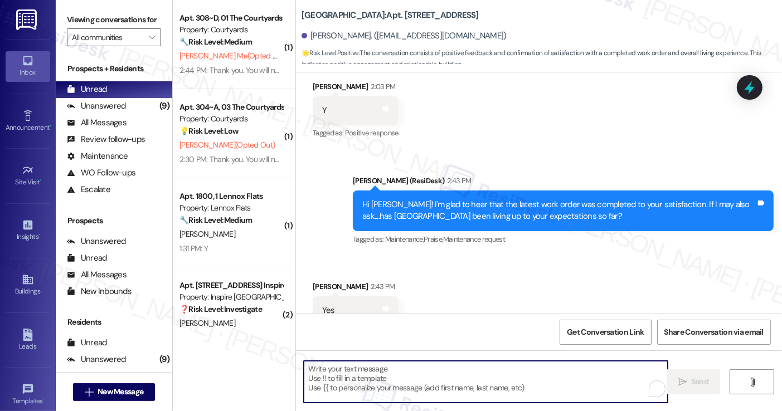
click at [451, 372] on textarea "To enrich screen reader interactions, please activate Accessibility in Grammarl…" at bounding box center [485, 382] width 363 height 42
paste textarea "That’s awesome to hear, Emma! Thank you! If you don’t mind, would you be willin…"
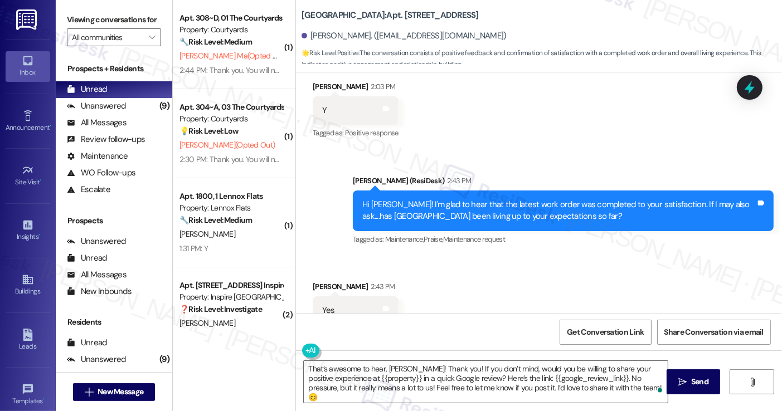
click at [322, 305] on div "Yes" at bounding box center [328, 311] width 13 height 12
click at [319, 296] on div "Yes Tags and notes" at bounding box center [356, 310] width 86 height 28
click at [319, 281] on div "Yinchen Dong 2:43 PM" at bounding box center [356, 289] width 86 height 16
copy div "Yinchen"
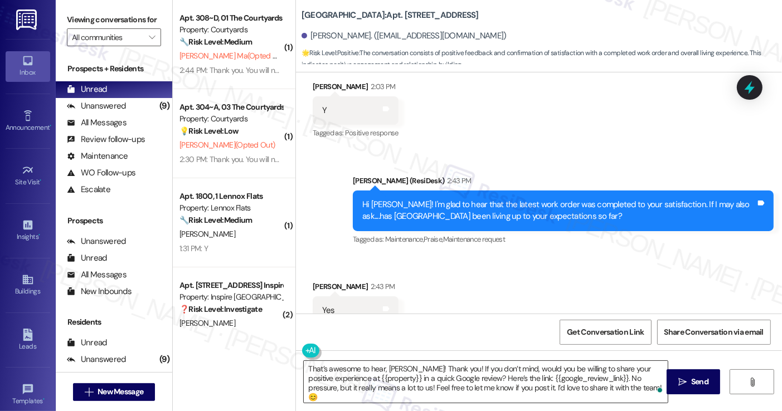
click at [392, 368] on textarea "That’s awesome to hear, Emma! Thank you! If you don’t mind, would you be willin…" at bounding box center [485, 382] width 363 height 42
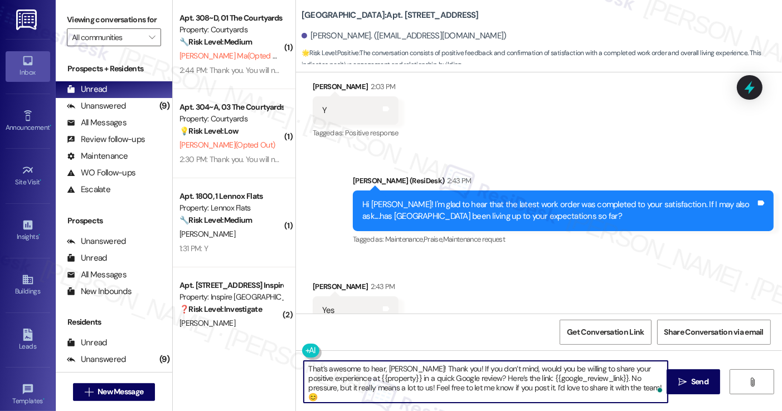
click at [392, 368] on textarea "That’s awesome to hear, Emma! Thank you! If you don’t mind, would you be willin…" at bounding box center [485, 382] width 363 height 42
paste textarea "Yinchen"
drag, startPoint x: 341, startPoint y: 376, endPoint x: 389, endPoint y: 377, distance: 47.9
click at [389, 377] on textarea "That’s awesome to hear, Yinchen! Thank you! If you don’t mind, would you be wil…" at bounding box center [485, 382] width 363 height 42
click at [528, 375] on textarea "That’s awesome to hear, Yinchen! Thank you! If you don’t mind, would you be wil…" at bounding box center [485, 382] width 363 height 42
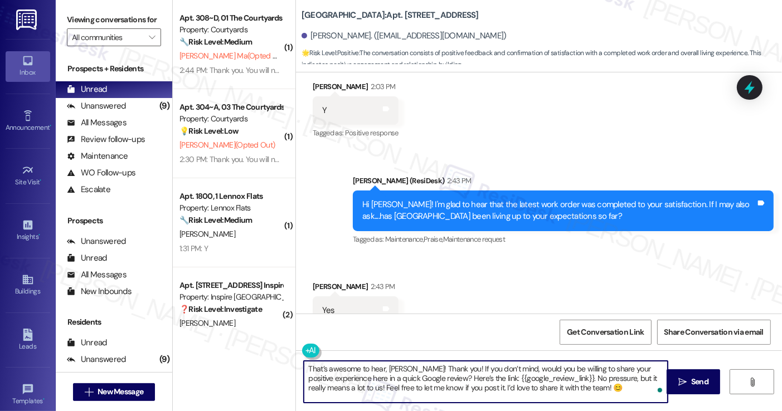
click at [528, 375] on textarea "That’s awesome to hear, Yinchen! Thank you! If you don’t mind, would you be wil…" at bounding box center [485, 382] width 363 height 42
click at [630, 383] on textarea "That’s awesome to hear, Yinchen! Thank you! If you don’t mind, would you be wil…" at bounding box center [485, 382] width 363 height 42
type textarea "That’s awesome to hear, Yinchen! Thank you! If you don’t mind, would you be wil…"
click at [691, 383] on span "Send" at bounding box center [699, 382] width 17 height 12
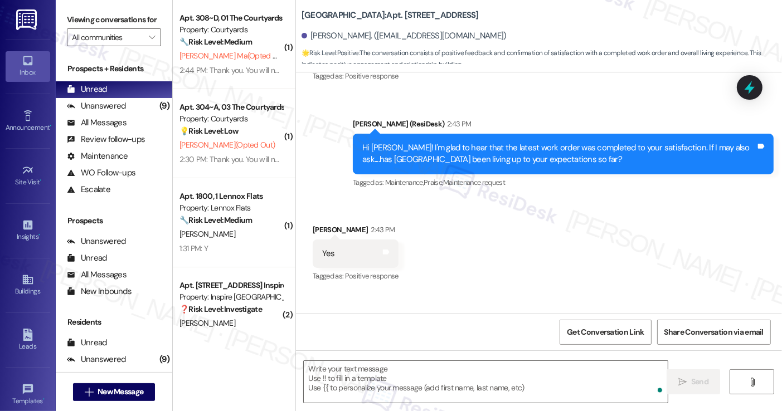
scroll to position [1978, 0]
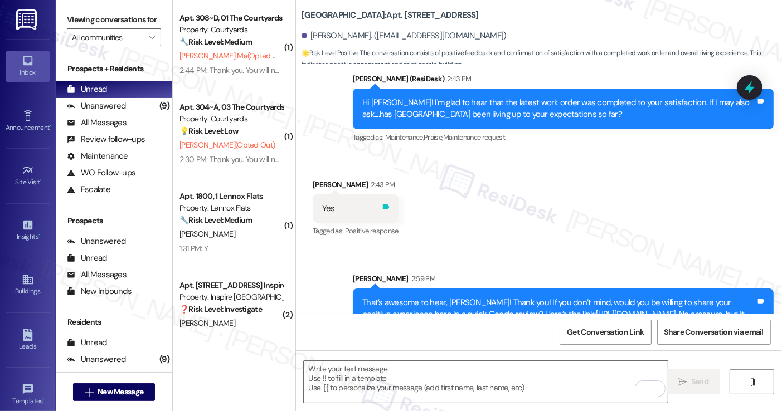
click at [383, 205] on icon at bounding box center [386, 207] width 7 height 5
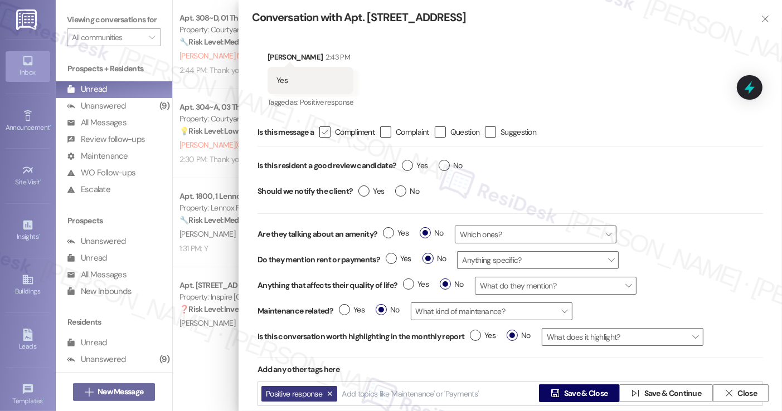
click at [330, 132] on div "" at bounding box center [324, 132] width 11 height 11
click at [321, 132] on input " Compliment" at bounding box center [317, 132] width 7 height 7
checkbox input "true"
click at [407, 162] on label "Yes" at bounding box center [415, 166] width 26 height 12
click at [407, 162] on input "Yes" at bounding box center [415, 167] width 26 height 14
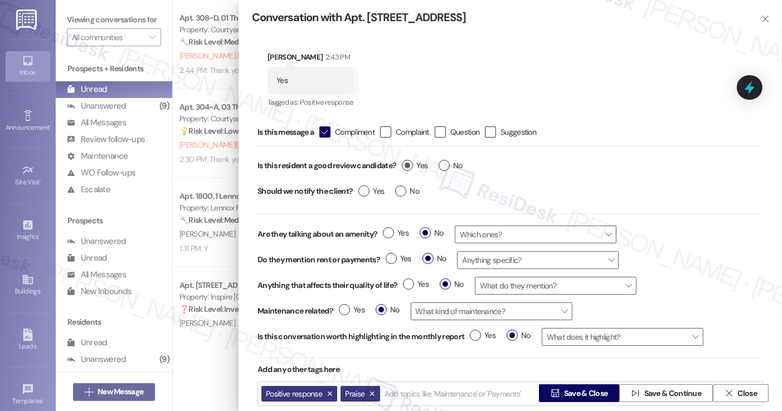
radio input "true"
click at [406, 189] on label "No" at bounding box center [407, 192] width 24 height 12
click at [406, 189] on input "No" at bounding box center [407, 193] width 24 height 14
radio input "true"
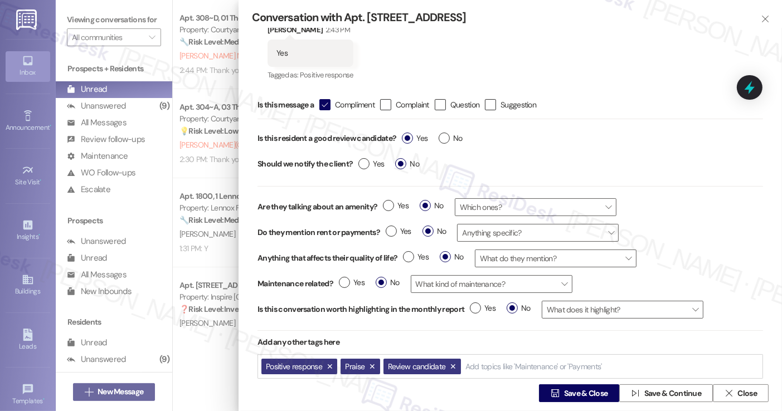
scroll to position [42, 0]
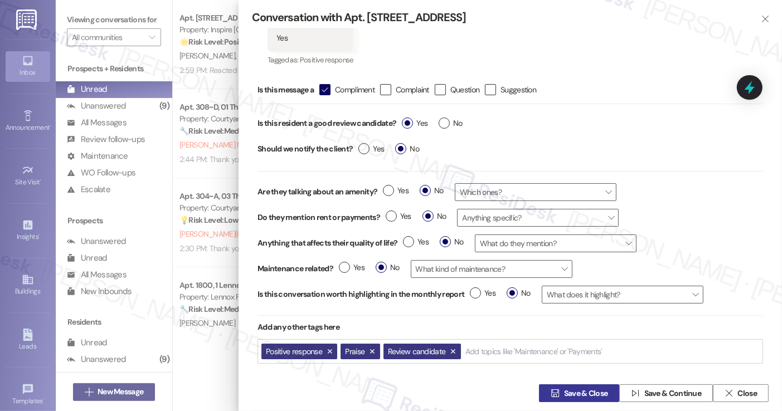
click at [576, 390] on span "Save & Close" at bounding box center [586, 394] width 44 height 12
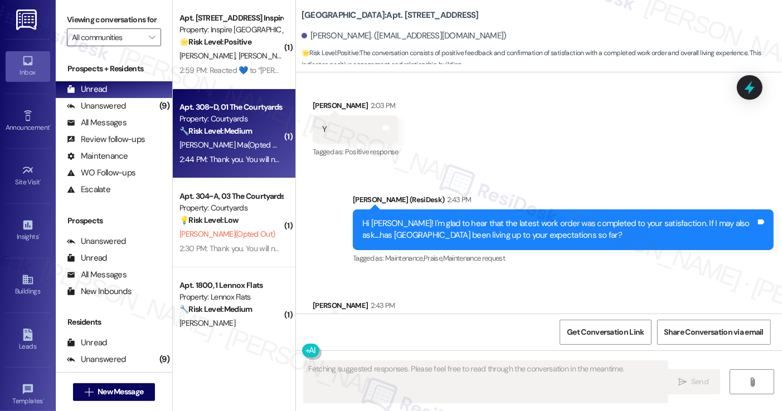
scroll to position [1876, 0]
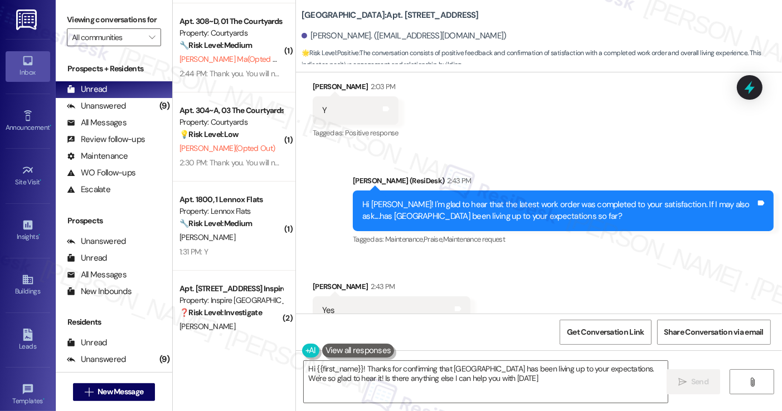
type textarea "Hi {{first_name}}! Thanks for confirming that Sterling 5th Street has been livi…"
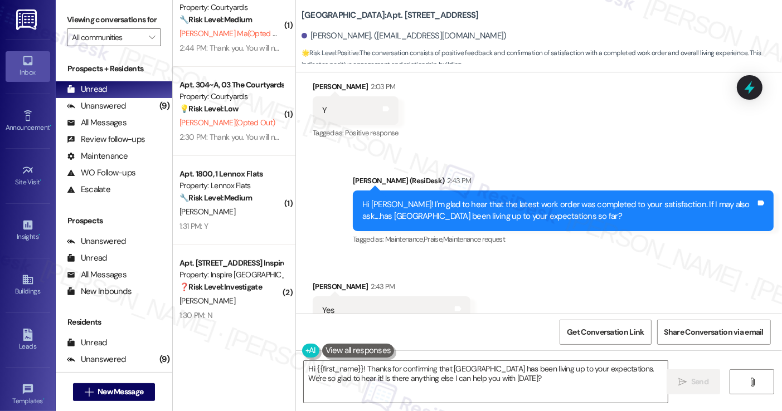
click at [246, 218] on div "J. Li" at bounding box center [230, 212] width 105 height 14
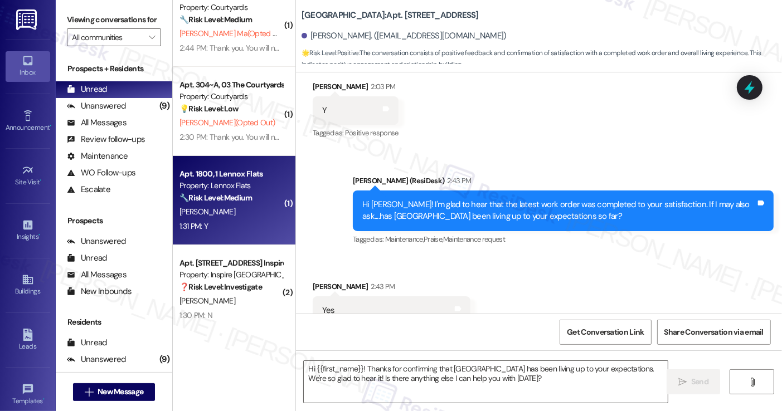
type textarea "Fetching suggested responses. Please feel free to read through the conversation…"
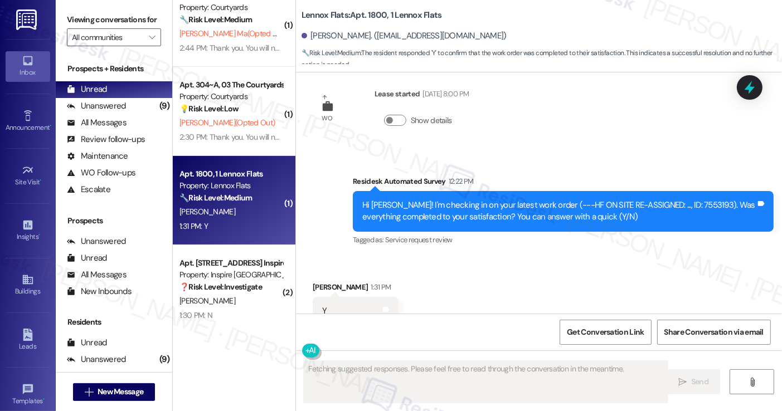
scroll to position [2026, 0]
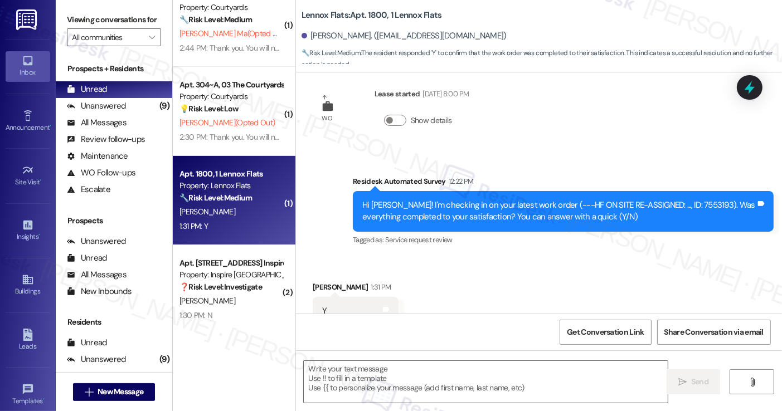
click at [66, 41] on div "Viewing conversations for All communities " at bounding box center [114, 28] width 116 height 57
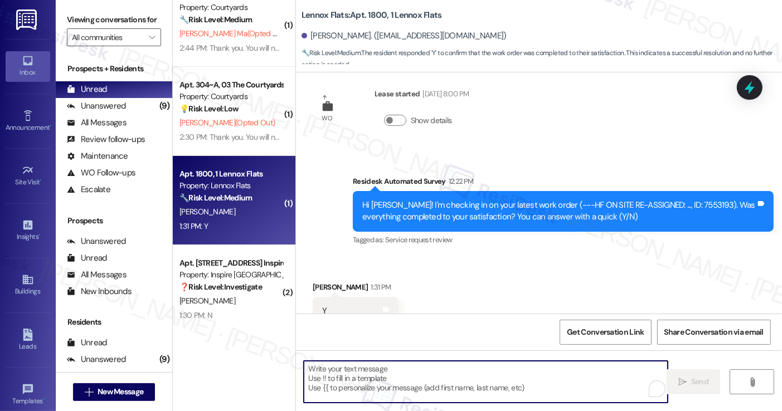
click at [354, 376] on textarea "To enrich screen reader interactions, please activate Accessibility in Grammarl…" at bounding box center [485, 382] width 363 height 42
paste textarea "Hi {{first_name}}! I'm glad to hear that the latest work order was completed to…"
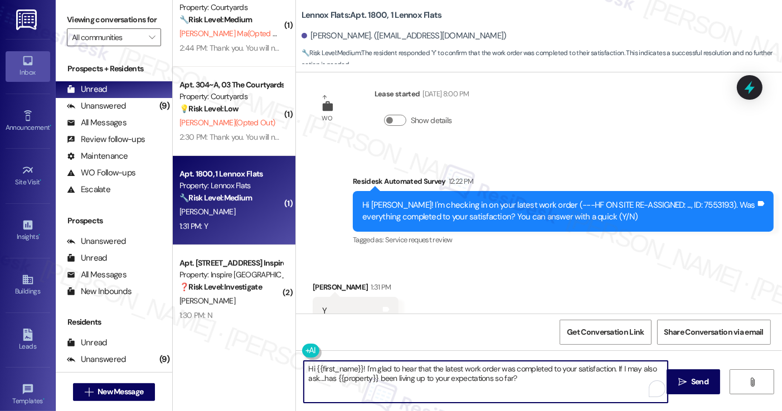
type textarea "Hi {{first_name}}! I'm glad to hear that the latest work order was completed to…"
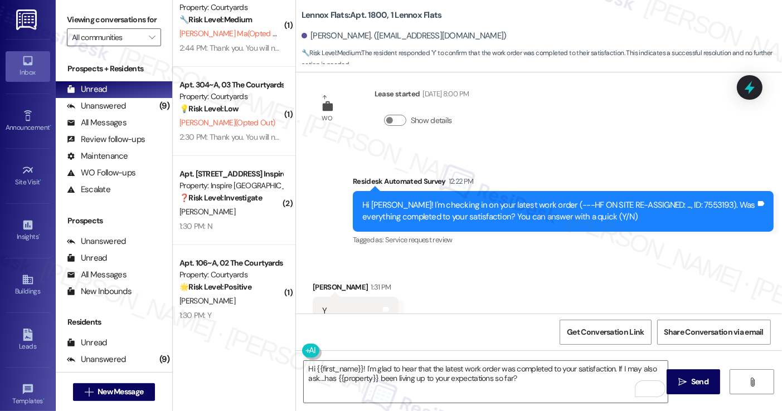
click at [105, 27] on label "Viewing conversations for" at bounding box center [114, 19] width 94 height 17
click at [435, 362] on textarea "Hi {{first_name}}! I'm glad to hear that the latest work order was completed to…" at bounding box center [485, 382] width 363 height 42
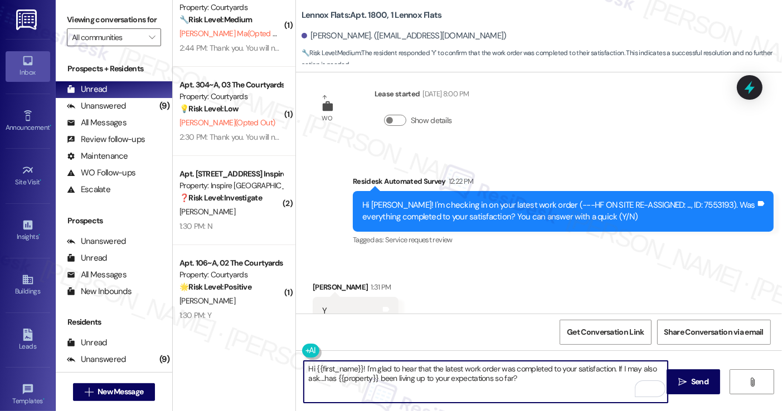
click at [435, 362] on textarea "Hi {{first_name}}! I'm glad to hear that the latest work order was completed to…" at bounding box center [485, 382] width 363 height 42
click at [557, 267] on div "Received via SMS Jierui Li 1:31 PM Y Tags and notes Tagged as: Positive respons…" at bounding box center [539, 303] width 486 height 94
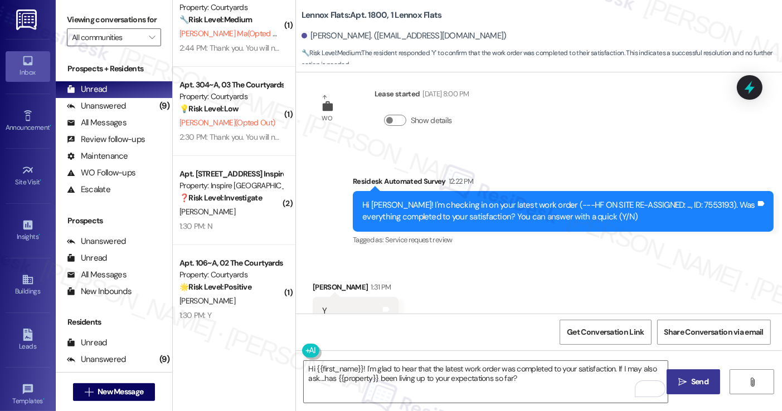
click at [691, 382] on span "Send" at bounding box center [699, 382] width 17 height 12
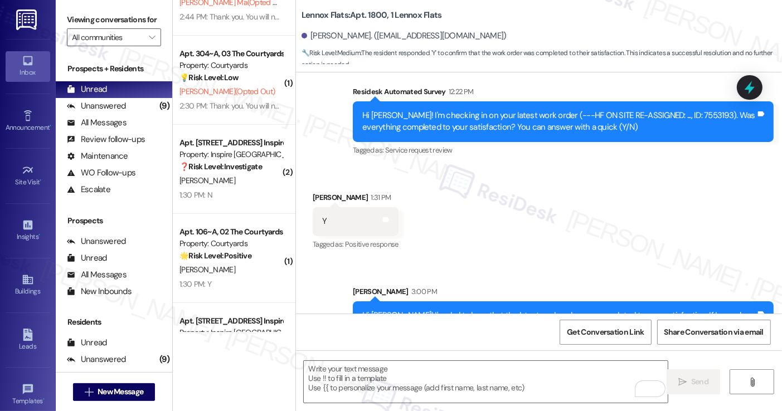
scroll to position [167, 0]
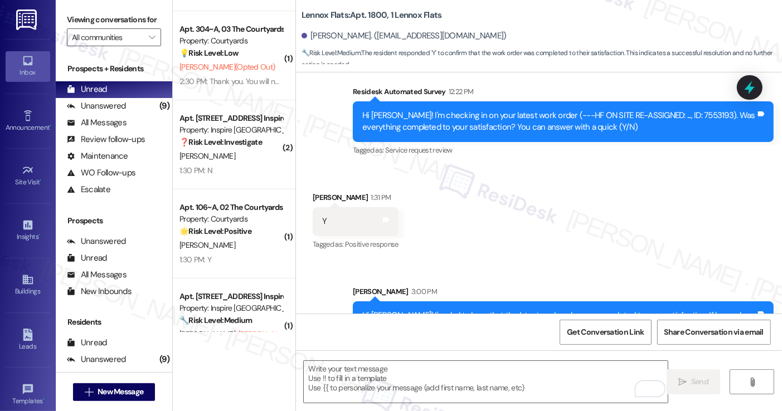
click at [239, 152] on div "A. Trantham" at bounding box center [230, 156] width 105 height 14
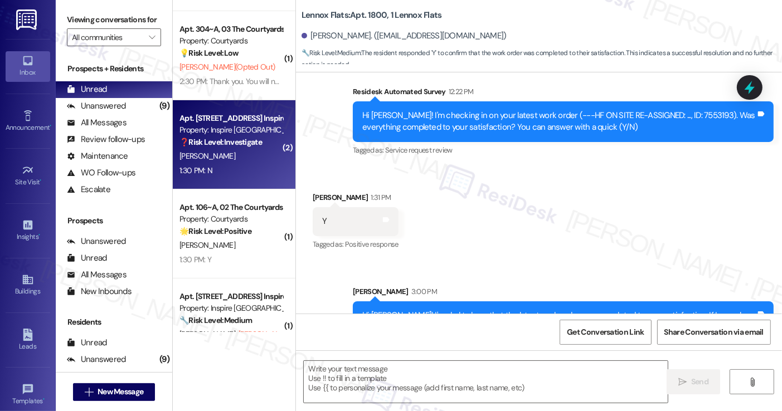
type textarea "Fetching suggested responses. Please feel free to read through the conversation…"
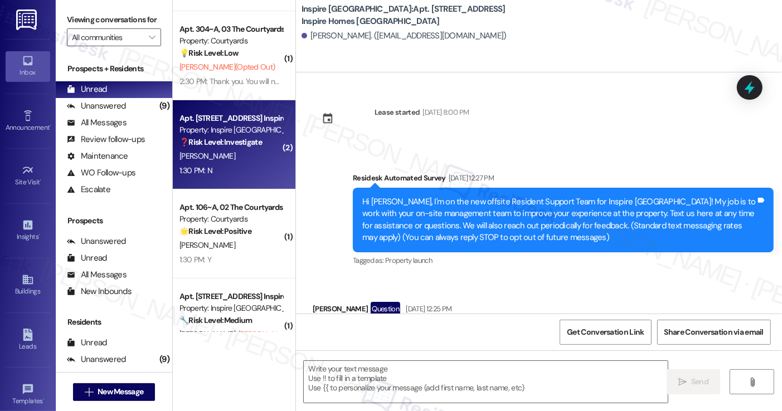
scroll to position [152, 0]
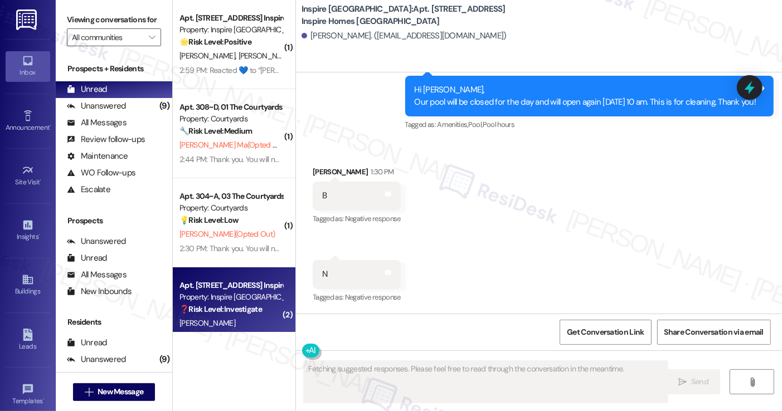
scroll to position [167, 0]
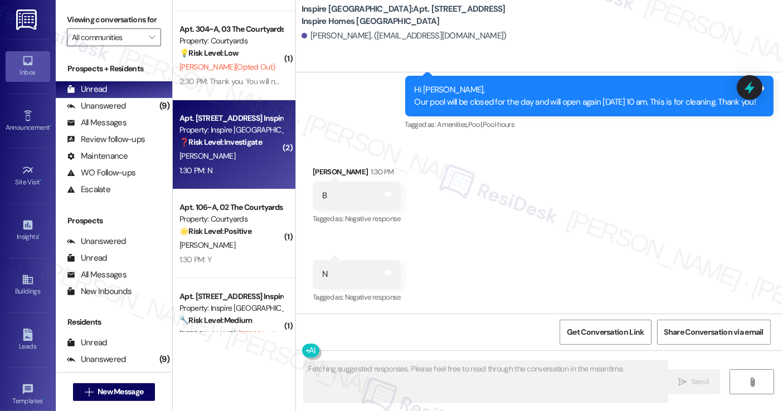
click at [415, 98] on div "Hi [PERSON_NAME], Our pool will be closed for the day and will open again [DATE…" at bounding box center [586, 96] width 342 height 24
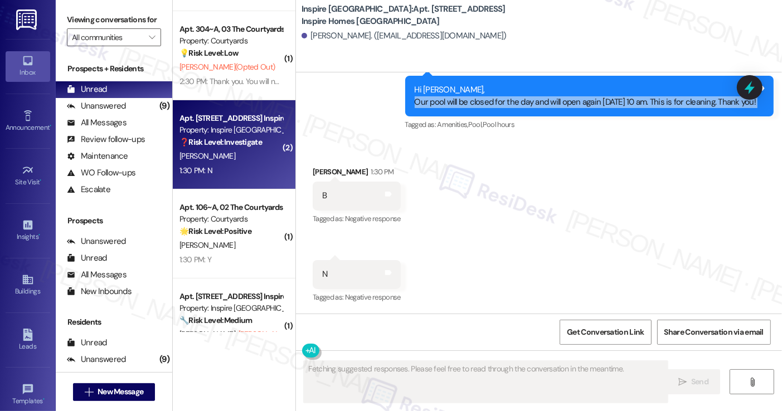
click at [415, 98] on div "Hi [PERSON_NAME], Our pool will be closed for the day and will open again [DATE…" at bounding box center [586, 96] width 342 height 24
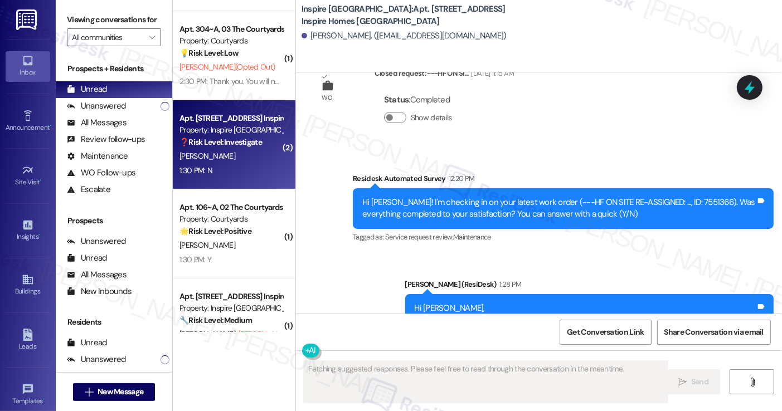
scroll to position [1837, 0]
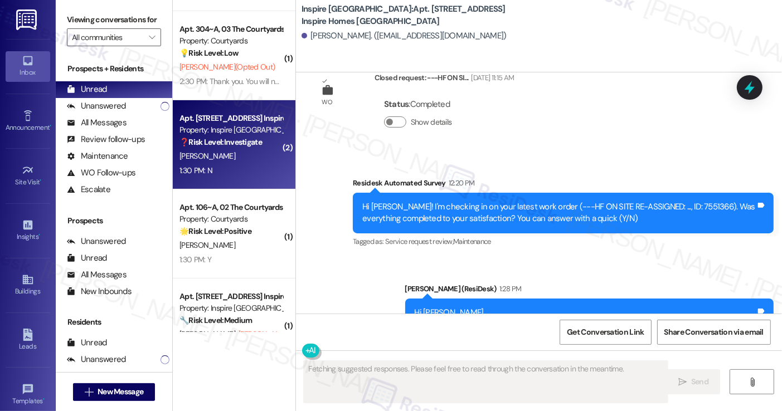
click at [437, 210] on div "Hi Allison! I'm checking in on your latest work order (---HF ON SITE RE-ASSIGNE…" at bounding box center [558, 213] width 393 height 24
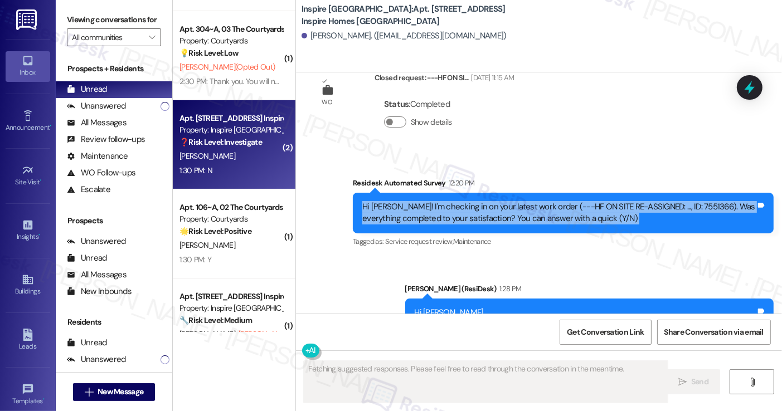
click at [437, 210] on div "Hi Allison! I'm checking in on your latest work order (---HF ON SITE RE-ASSIGNE…" at bounding box center [558, 213] width 393 height 24
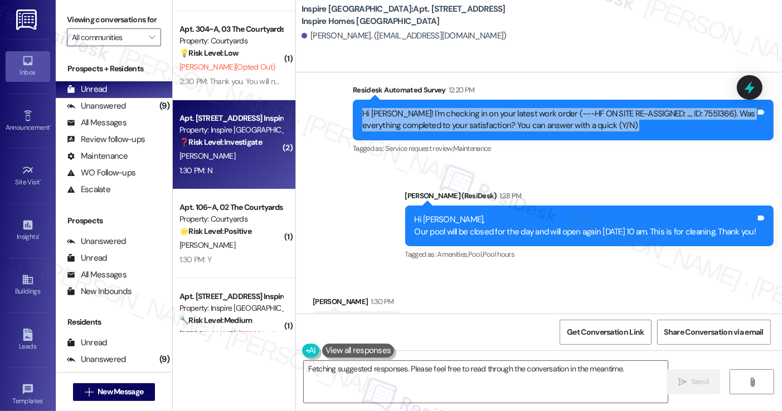
scroll to position [2060, 0]
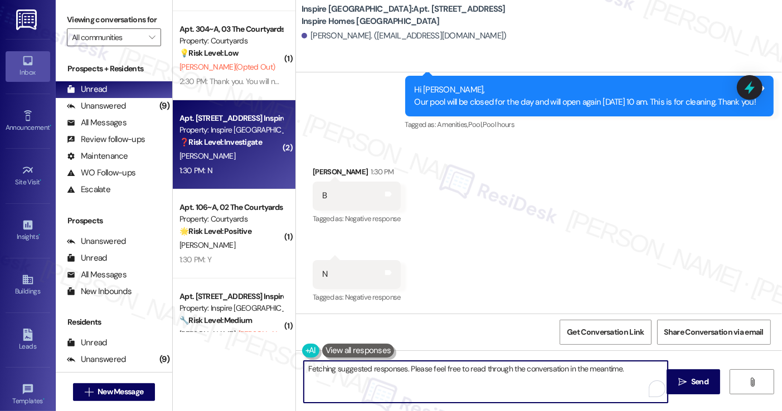
drag, startPoint x: 536, startPoint y: 378, endPoint x: 469, endPoint y: 363, distance: 69.2
click at [469, 363] on textarea "Hi {{first_name}}, I understand that your work order wasn't completed to your s…" at bounding box center [485, 382] width 363 height 42
click at [537, 376] on textarea "Hi {{first_name}}, I understand that your work order wasn't completed to your s…" at bounding box center [485, 382] width 363 height 42
drag, startPoint x: 542, startPoint y: 382, endPoint x: 596, endPoint y: 359, distance: 58.2
click at [596, 359] on div "Hi {{first_name}}, I understand that your work order wasn't completed to your s…" at bounding box center [539, 393] width 486 height 84
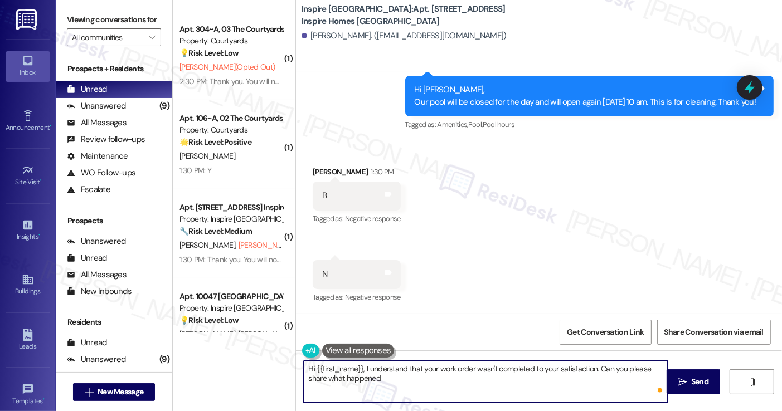
type textarea "Hi {{first_name}}, I understand that your work order wasn't completed to your s…"
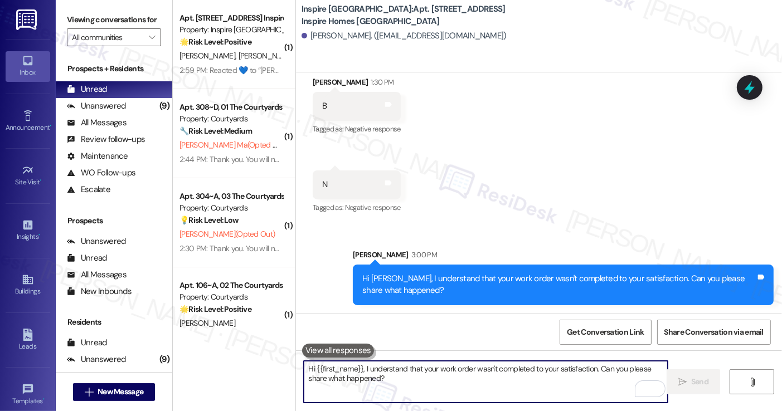
scroll to position [56, 0]
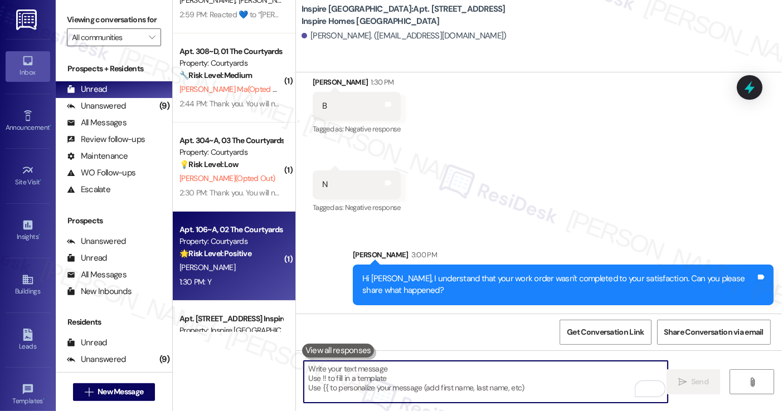
click at [237, 265] on div "[PERSON_NAME]" at bounding box center [230, 268] width 105 height 14
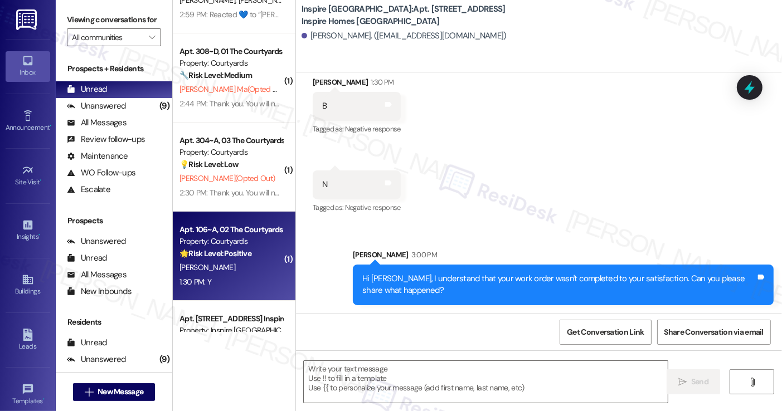
type textarea "Fetching suggested responses. Please feel free to read through the conversation…"
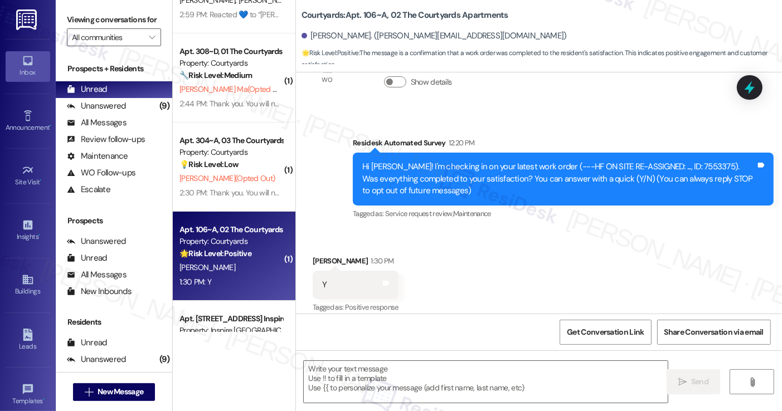
scroll to position [67, 0]
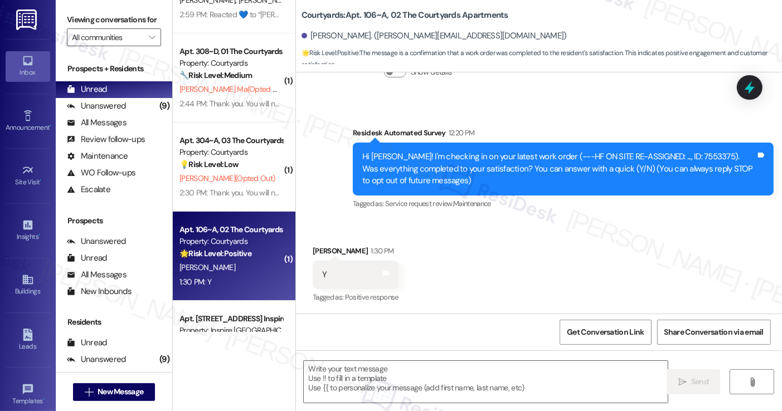
type textarea "Fetching suggested responses. Please feel free to read through the conversation…"
click at [58, 28] on div "Viewing conversations for All communities " at bounding box center [114, 28] width 116 height 57
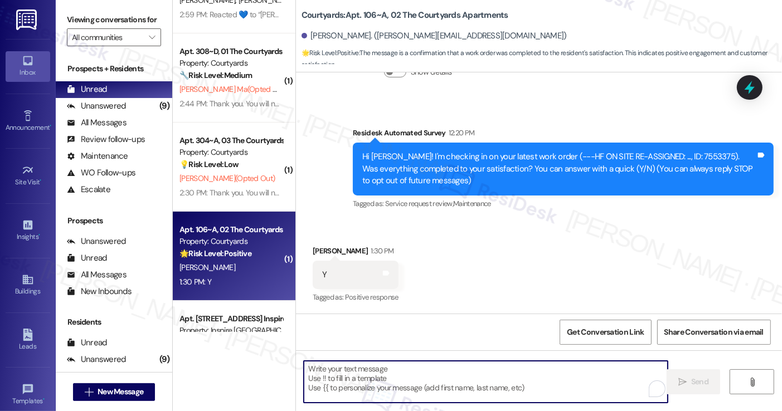
click at [359, 387] on textarea "To enrich screen reader interactions, please activate Accessibility in Grammarl…" at bounding box center [485, 382] width 363 height 42
paste textarea "Hi {{first_name}}! I'm glad to hear that the latest work order was completed to…"
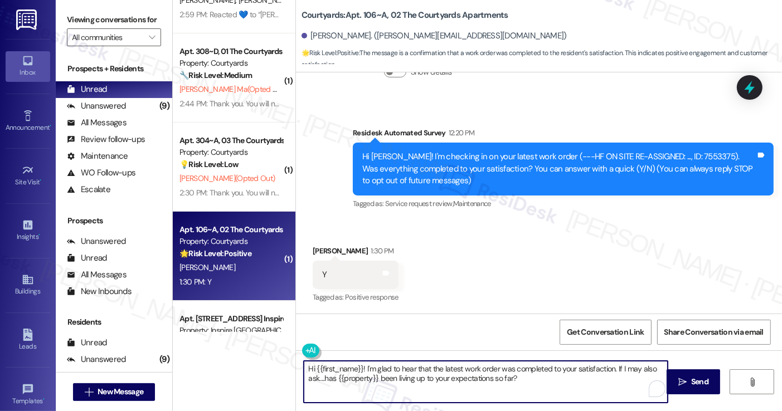
type textarea "Hi {{first_name}}! I'm glad to hear that the latest work order was completed to…"
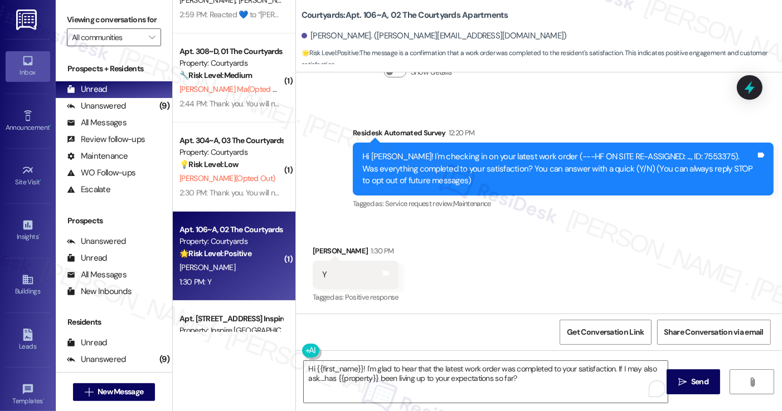
click at [318, 249] on div "Chuyi Yan 1:30 PM" at bounding box center [356, 253] width 86 height 16
click at [582, 384] on textarea "Hi {{first_name}}! I'm glad to hear that the latest work order was completed to…" at bounding box center [485, 382] width 363 height 42
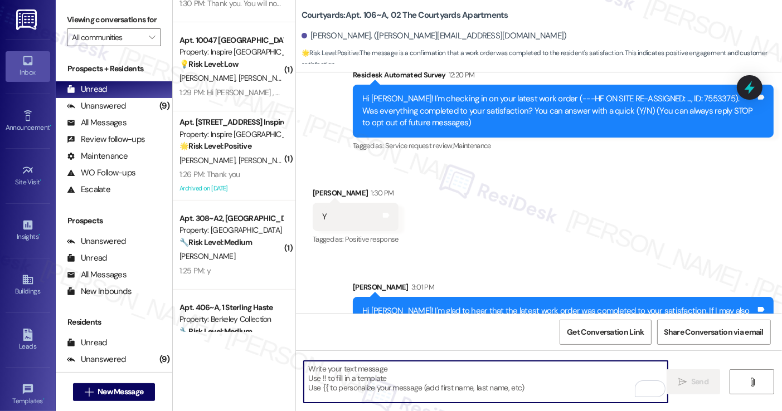
scroll to position [157, 0]
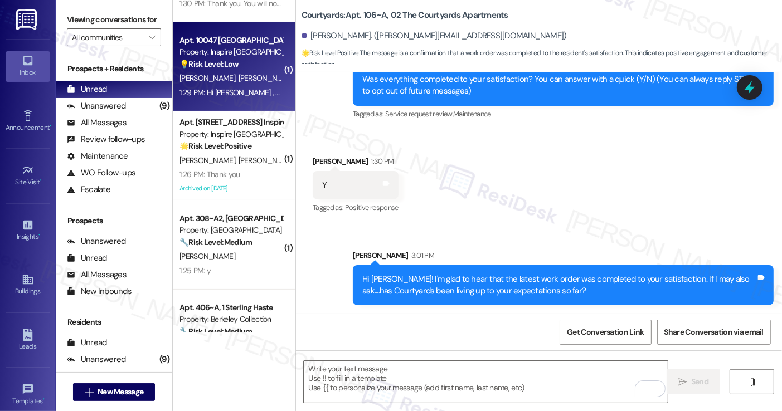
click at [265, 70] on div "💡 Risk Level: Low The resident is asking for their mailbox number, which is a n…" at bounding box center [230, 65] width 103 height 12
type textarea "Fetching suggested responses. Please feel free to read through the conversation…"
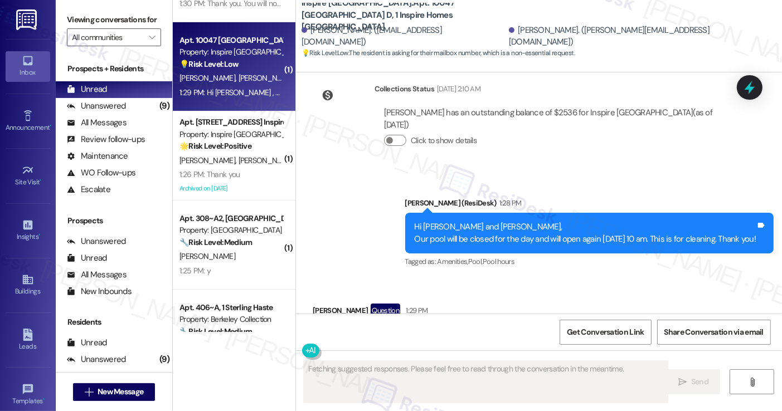
scroll to position [868, 0]
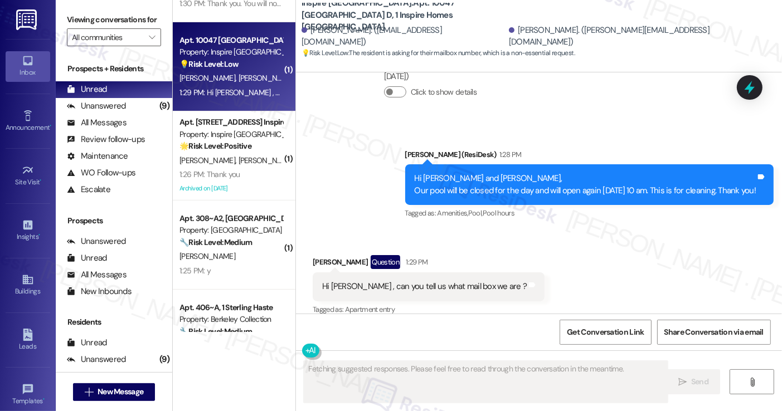
click at [408, 281] on div "Hi [PERSON_NAME] , can you tell us what mail box we are ?" at bounding box center [424, 287] width 205 height 12
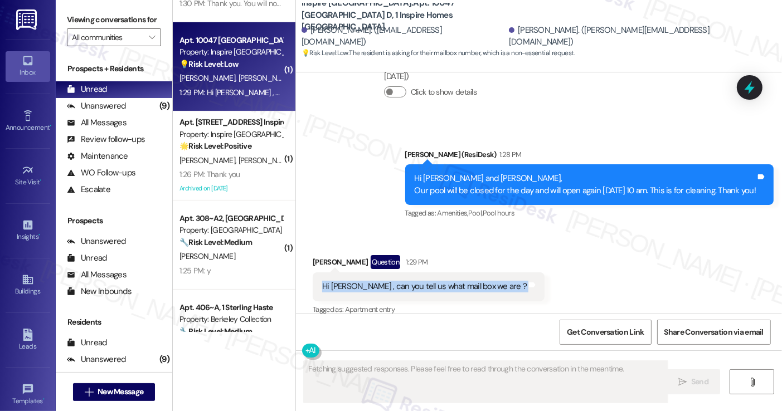
click at [408, 281] on div "Hi [PERSON_NAME] , can you tell us what mail box we are ?" at bounding box center [424, 287] width 205 height 12
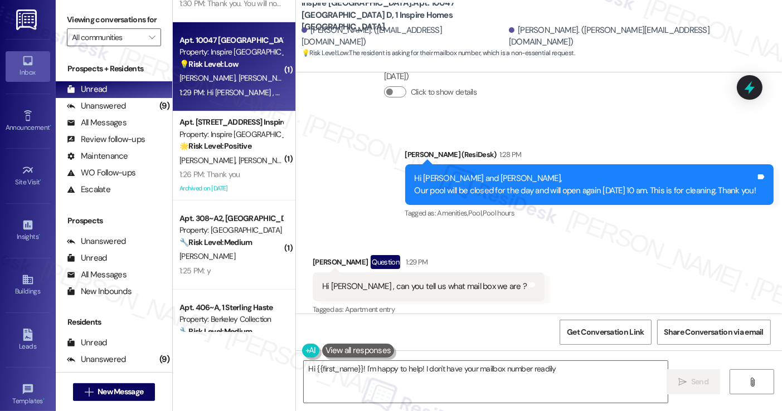
click at [442, 173] on div "Hi Cassandra and Jonta, Our pool will be closed for the day and will open again…" at bounding box center [586, 185] width 342 height 24
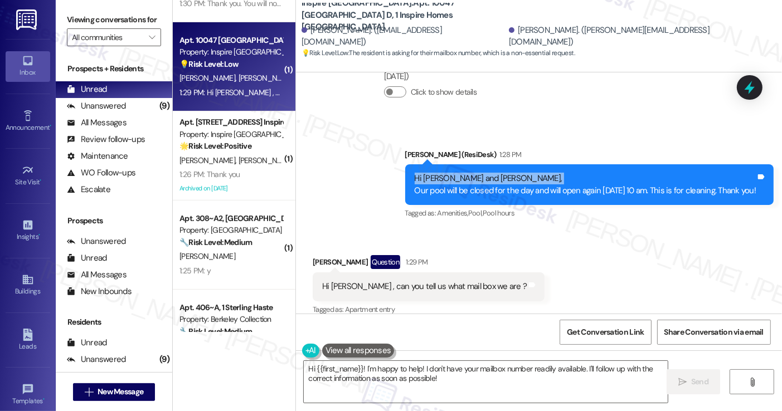
click at [442, 173] on div "Hi Cassandra and Jonta, Our pool will be closed for the day and will open again…" at bounding box center [586, 185] width 342 height 24
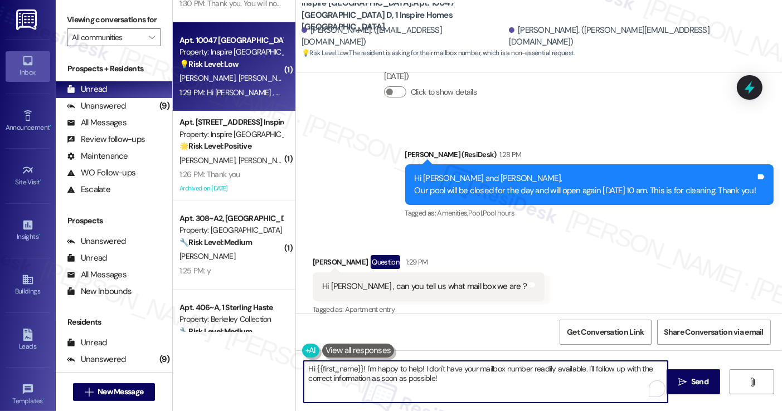
drag, startPoint x: 468, startPoint y: 383, endPoint x: 450, endPoint y: 369, distance: 23.1
click at [426, 372] on textarea "Hi {{first_name}}! I'm happy to help! I don't have your mailbox number readily …" at bounding box center [485, 382] width 363 height 42
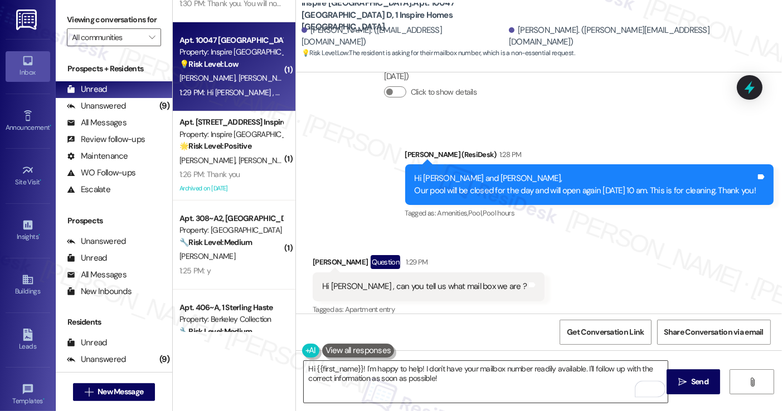
click at [563, 382] on textarea "Hi {{first_name}}! I'm happy to help! I don't have your mailbox number readily …" at bounding box center [485, 382] width 363 height 42
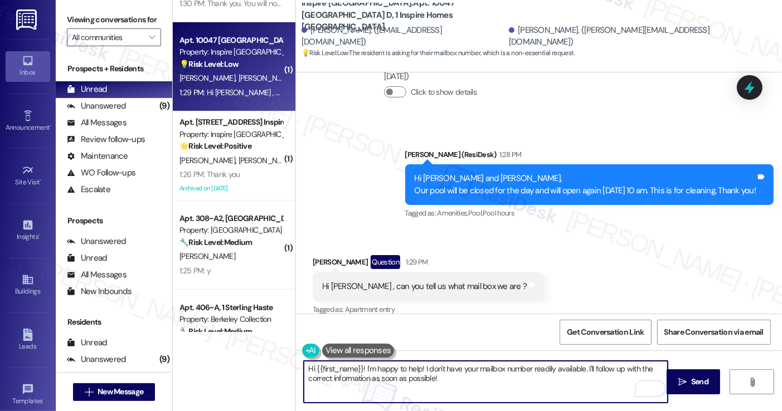
click at [456, 375] on textarea "Hi {{first_name}}! I'm happy to help! I don't have your mailbox number readily …" at bounding box center [485, 382] width 363 height 42
drag, startPoint x: 426, startPoint y: 374, endPoint x: 420, endPoint y: 367, distance: 9.1
click at [420, 367] on textarea "Hi {{first_name}}! I'm happy to help! I don't have your mailbox number readily …" at bounding box center [485, 382] width 363 height 42
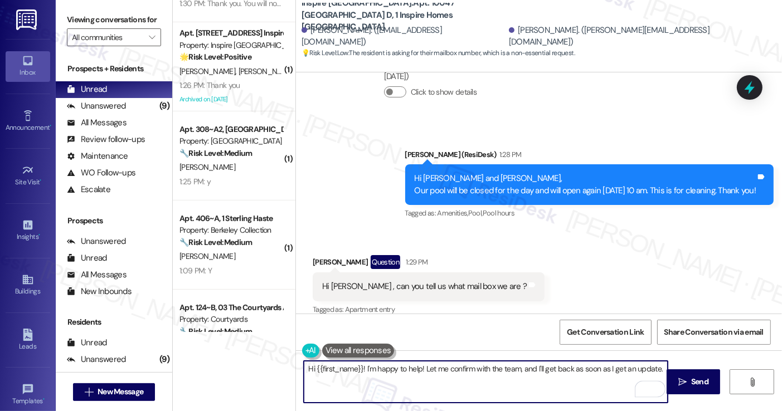
click at [327, 255] on div "Cassandra Lyttleton Question 1:29 PM" at bounding box center [429, 264] width 232 height 18
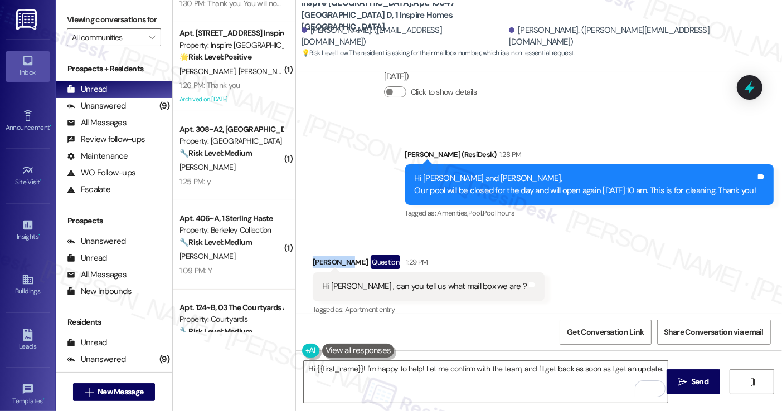
click at [327, 255] on div "Cassandra Lyttleton Question 1:29 PM" at bounding box center [429, 264] width 232 height 18
copy div "Cassandra"
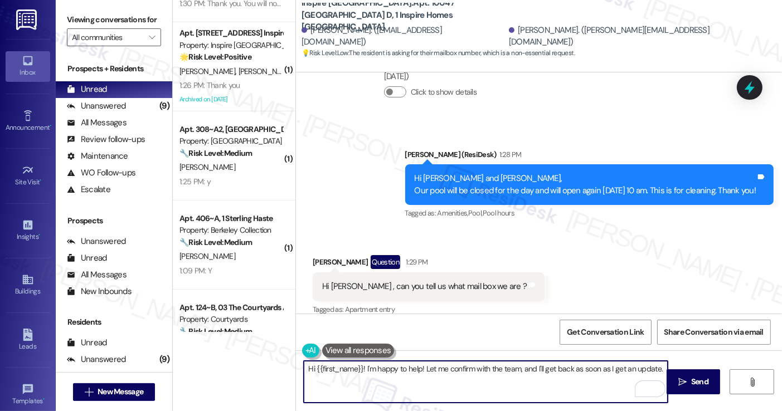
drag, startPoint x: 310, startPoint y: 371, endPoint x: 358, endPoint y: 366, distance: 48.2
click at [358, 366] on textarea "Hi {{first_name}}! I'm happy to help! Let me confirm with the team, and I'll ge…" at bounding box center [485, 382] width 363 height 42
paste textarea "Cassandra"
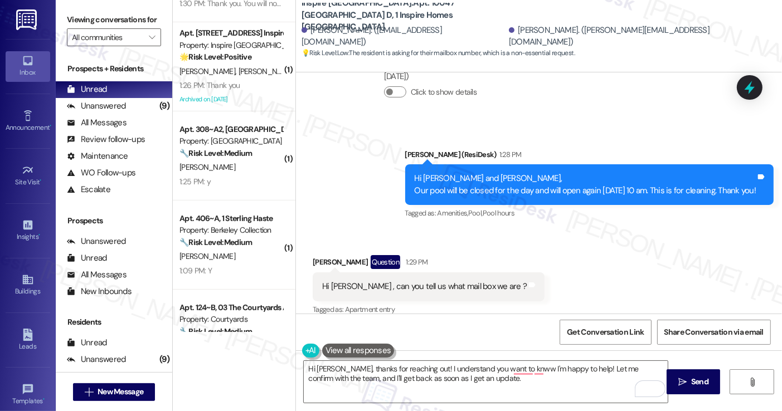
click at [81, 20] on label "Viewing conversations for" at bounding box center [114, 19] width 94 height 17
click at [100, 13] on label "Viewing conversations for" at bounding box center [114, 19] width 94 height 17
click at [470, 281] on div "Hi [PERSON_NAME] , can you tell us what mail box we are ?" at bounding box center [424, 287] width 205 height 12
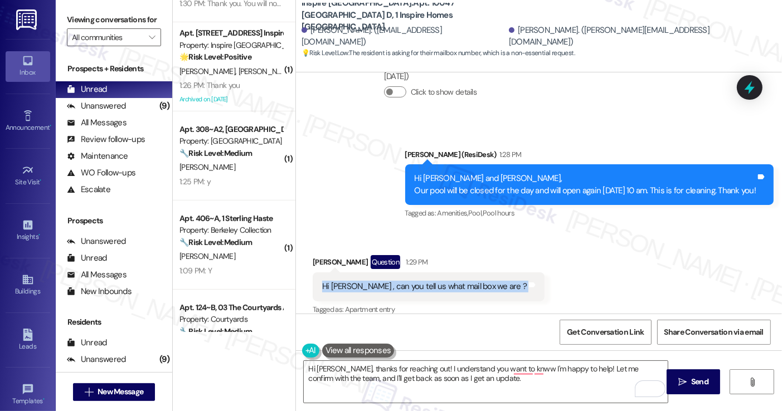
click at [470, 281] on div "Hi [PERSON_NAME] , can you tell us what mail box we are ?" at bounding box center [424, 287] width 205 height 12
click at [560, 274] on div "Received via SMS Cassandra Lyttleton Question 1:29 PM Hi Sarah , can you tell u…" at bounding box center [539, 278] width 486 height 96
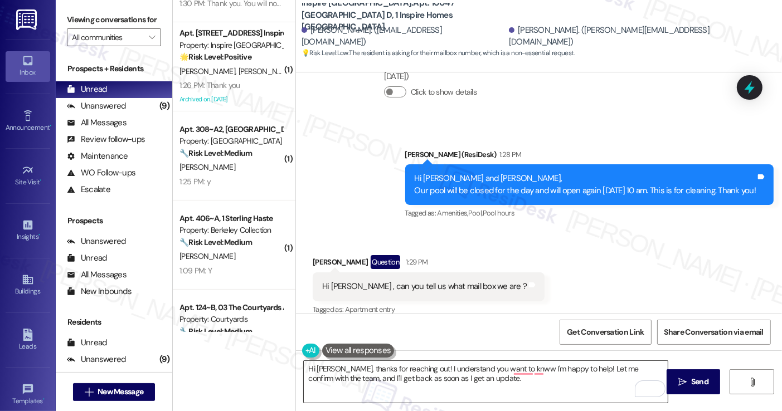
click at [430, 380] on textarea "Hi Cassandra, thanks for reaching out! I understand you want to knww I'm happy …" at bounding box center [485, 382] width 363 height 42
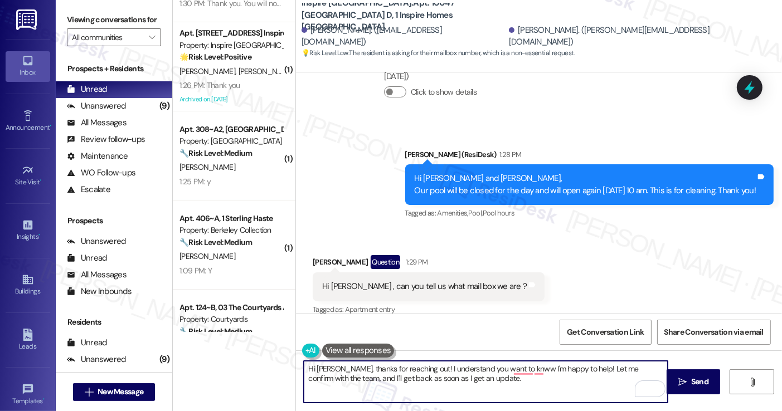
click at [430, 380] on textarea "Hi Cassandra, thanks for reaching out! I understand you want to knww I'm happy …" at bounding box center [485, 382] width 363 height 42
click at [518, 379] on textarea "Hi Cassandra, thanks for reaching out! I understand you want to knww I'm happy …" at bounding box center [485, 382] width 363 height 42
drag, startPoint x: 527, startPoint y: 366, endPoint x: 583, endPoint y: 359, distance: 56.1
click at [583, 359] on div "Hi Cassandra, thanks for reaching out! I understand you want to know I'm happy …" at bounding box center [539, 393] width 486 height 84
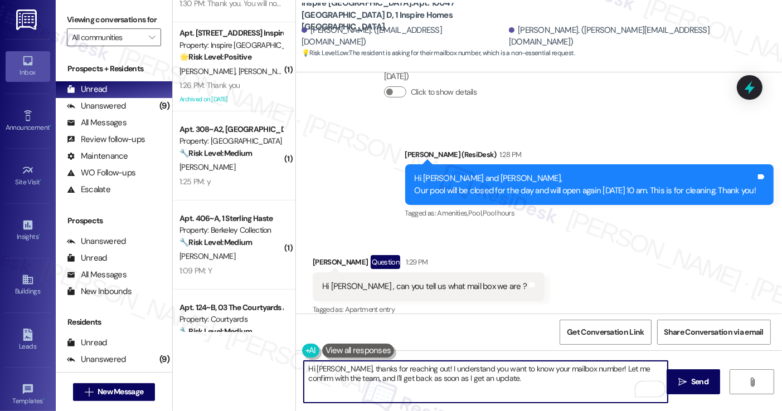
click at [598, 369] on textarea "Hi Cassandra, thanks for reaching out! I understand you want to know your mailb…" at bounding box center [485, 382] width 363 height 42
click at [495, 364] on textarea "Hi Cassandra, thanks for reaching out! I understand you want to know your mailb…" at bounding box center [485, 382] width 363 height 42
click at [573, 291] on div "Received via SMS Cassandra Lyttleton Question 1:29 PM Hi Sarah , can you tell u…" at bounding box center [539, 278] width 486 height 96
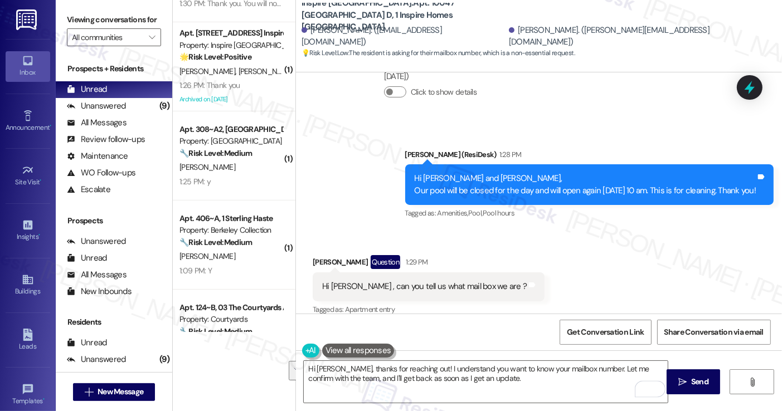
click at [575, 291] on div "Received via SMS Cassandra Lyttleton Question 1:29 PM Hi Sarah , can you tell u…" at bounding box center [539, 278] width 486 height 96
click at [475, 371] on textarea "Hi Cassandra, thanks for reaching out! I understand you want to know your mailb…" at bounding box center [485, 382] width 363 height 42
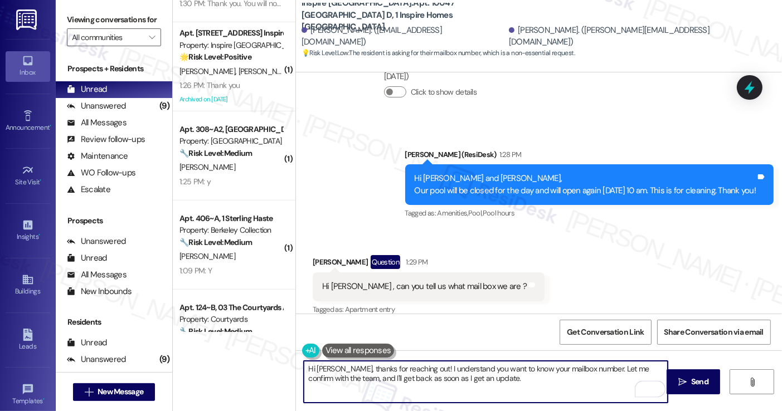
click at [475, 371] on textarea "Hi Cassandra, thanks for reaching out! I understand you want to know your mailb…" at bounding box center [485, 382] width 363 height 42
click at [578, 308] on div "Received via SMS Cassandra Lyttleton Question 1:29 PM Hi Sarah , can you tell u…" at bounding box center [539, 278] width 486 height 96
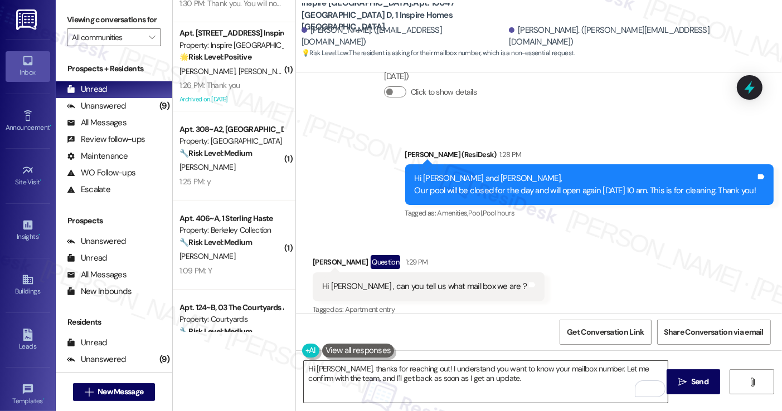
click at [546, 380] on textarea "Hi Cassandra, thanks for reaching out! I understand you want to know your mailb…" at bounding box center [485, 382] width 363 height 42
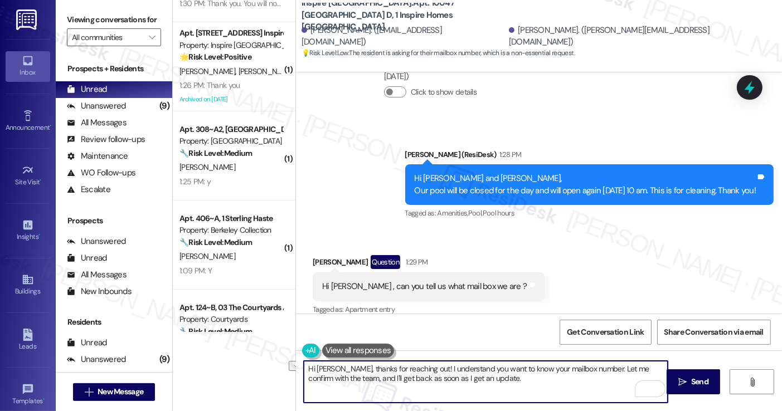
drag, startPoint x: 488, startPoint y: 385, endPoint x: 436, endPoint y: 385, distance: 51.8
click at [436, 385] on textarea "Hi Cassandra, thanks for reaching out! I understand you want to know your mailb…" at bounding box center [485, 382] width 363 height 42
type textarea "Hi [PERSON_NAME], thanks for reaching out! I understand you want to know your m…"
click at [683, 378] on icon "" at bounding box center [682, 382] width 8 height 9
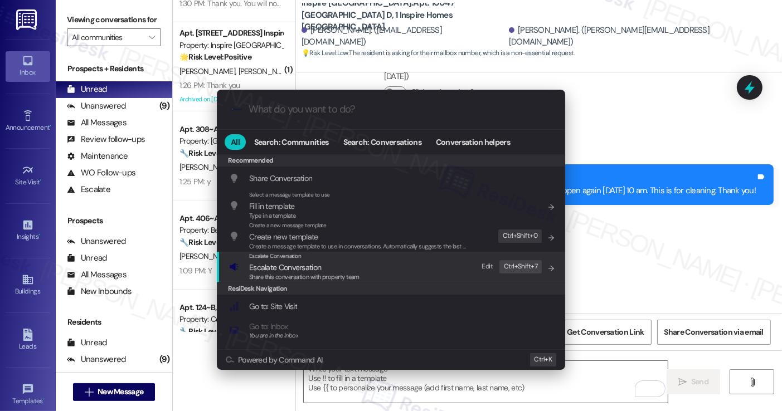
click at [288, 264] on span "Escalate Conversation" at bounding box center [285, 267] width 72 height 10
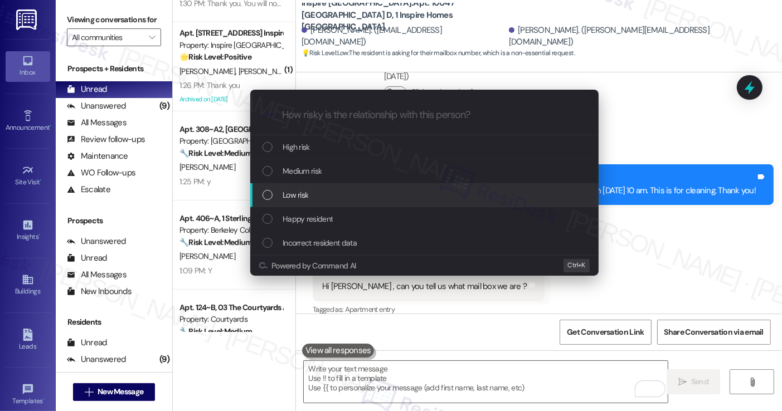
click at [308, 189] on span "Low risk" at bounding box center [296, 195] width 26 height 12
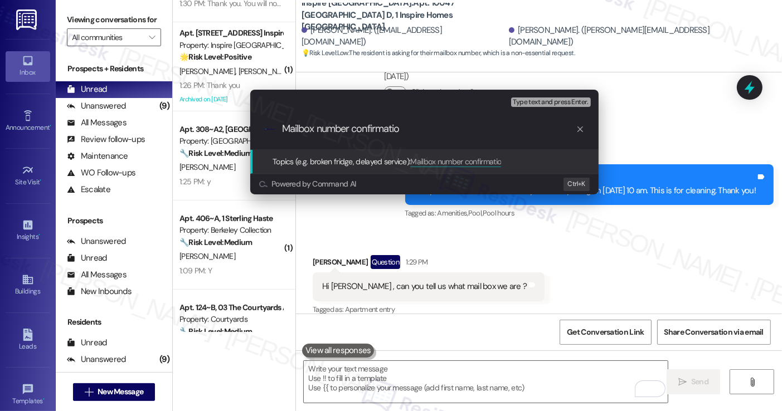
type input "Mailbox number confirmation"
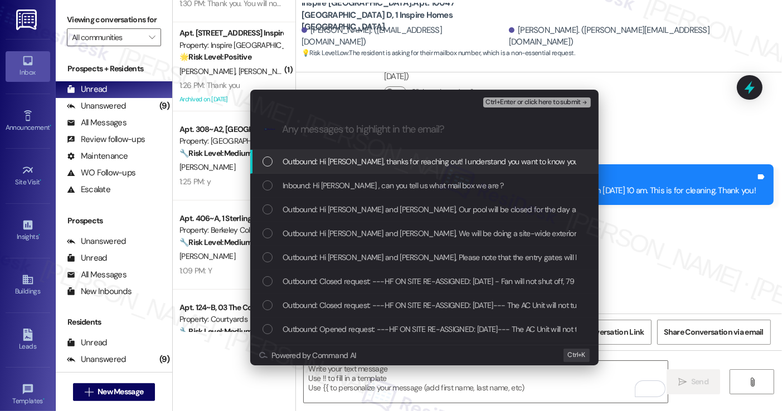
click at [318, 187] on span "Inbound: Hi Sarah , can you tell us what mail box we are ?" at bounding box center [393, 185] width 221 height 12
click at [528, 105] on span "Ctrl+Enter or click here to submit" at bounding box center [532, 103] width 95 height 8
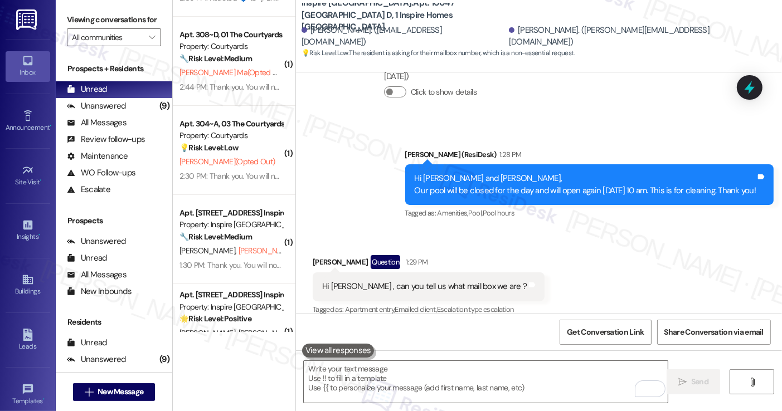
scroll to position [167, 0]
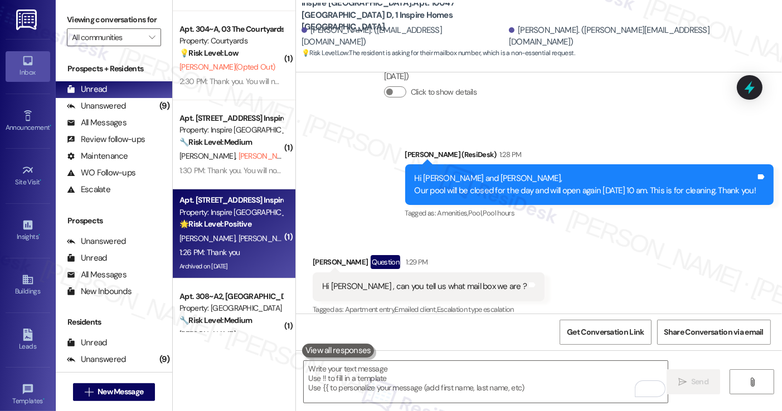
click at [245, 216] on div "Property: Inspire [GEOGRAPHIC_DATA]" at bounding box center [230, 213] width 103 height 12
type textarea "Fetching suggested responses. Please feel free to read through the conversation…"
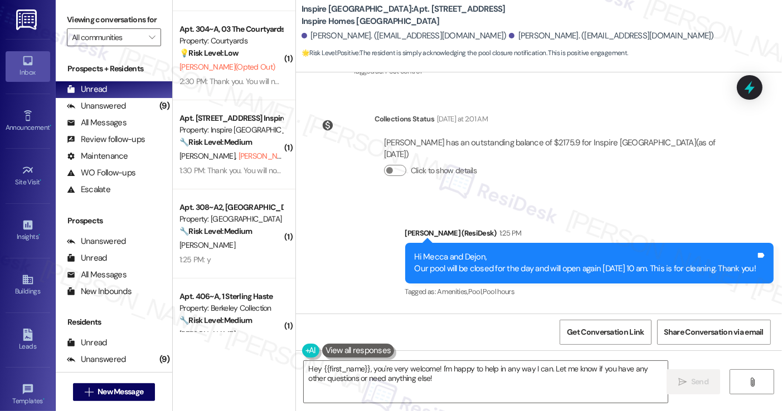
scroll to position [4729, 0]
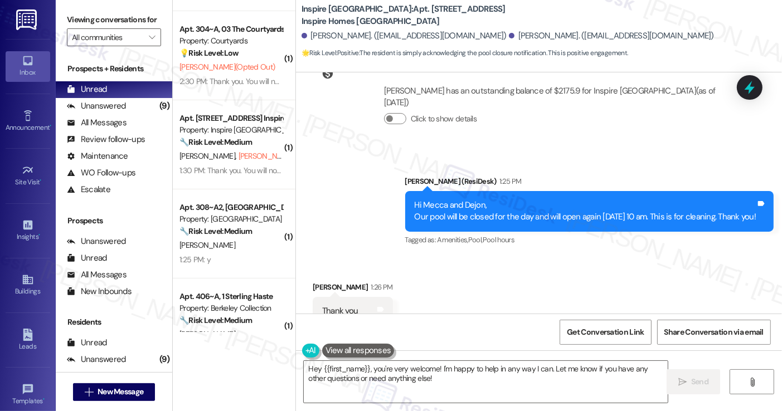
click at [320, 281] on div "Mecca Jackson 1:26 PM" at bounding box center [353, 289] width 80 height 16
copy div "Mecca"
click at [432, 368] on textarea "Hey {{first_name}}, you're very welcome! I'm happy to help in any way I can. Le…" at bounding box center [485, 382] width 363 height 42
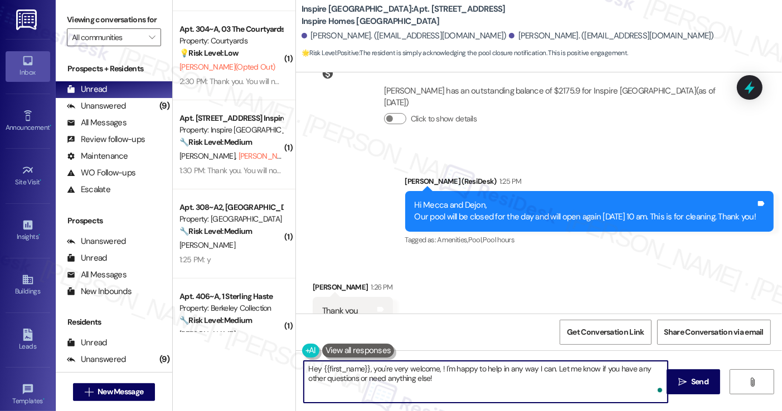
paste textarea "Mecca"
drag, startPoint x: 370, startPoint y: 368, endPoint x: 275, endPoint y: 363, distance: 95.5
click at [275, 363] on div "( 1 ) Apt. 10131 Magnolia Bend Way, 1 Inspire Homes Bonds Ranch Property: Inspi…" at bounding box center [477, 205] width 609 height 411
drag, startPoint x: 425, startPoint y: 383, endPoint x: 406, endPoint y: 364, distance: 27.2
click at [406, 364] on textarea "You're very welcome, Mecca! I'm happy to help in any way I can. Let me know if …" at bounding box center [485, 382] width 363 height 42
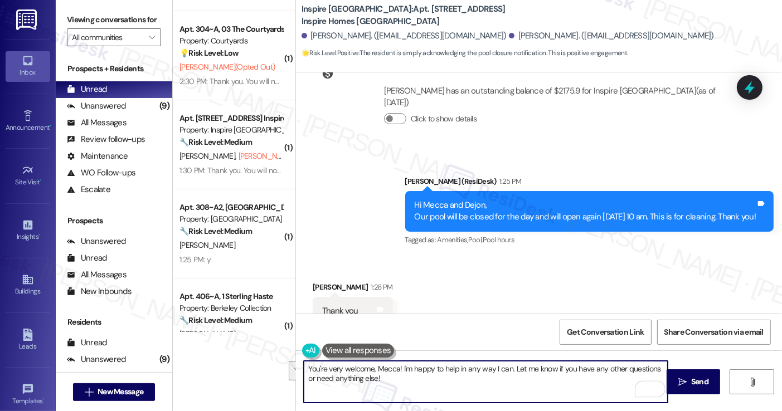
click at [524, 366] on textarea "You're very welcome, Mecca! I'm happy to help in any way I can. Let me know if …" at bounding box center [485, 382] width 363 height 42
drag, startPoint x: 508, startPoint y: 369, endPoint x: 401, endPoint y: 371, distance: 107.0
click at [401, 371] on textarea "You're very welcome, Mecca! I'm happy to help in any way I can. Let me know if …" at bounding box center [485, 382] width 363 height 42
type textarea "You're very welcome, Mecca! Let me know if you have any other questions or need…"
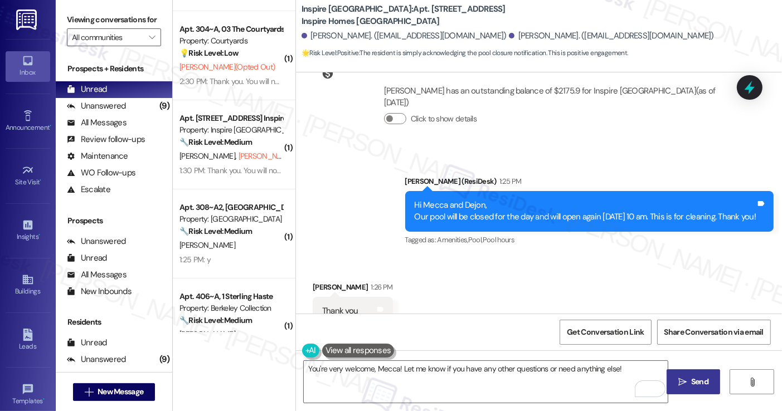
click at [686, 375] on button " Send" at bounding box center [694, 381] width 54 height 25
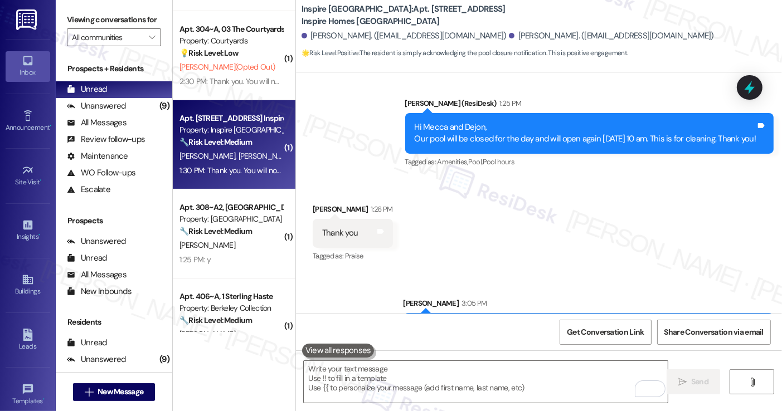
scroll to position [279, 0]
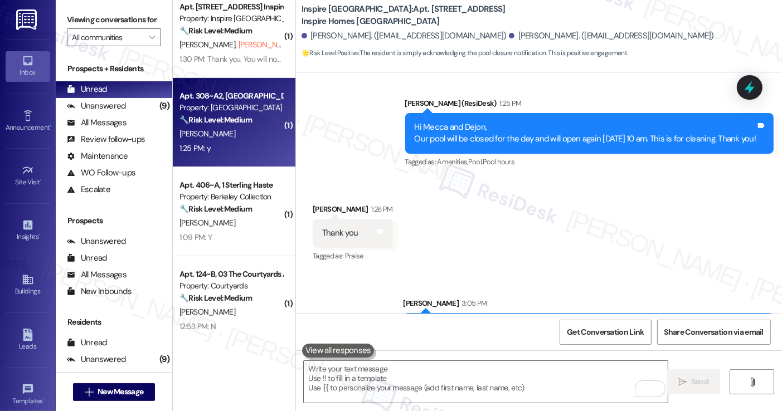
click at [234, 151] on div "1:25 PM: y 1:25 PM: y" at bounding box center [230, 149] width 105 height 14
type textarea "Fetching suggested responses. Please feel free to read through the conversation…"
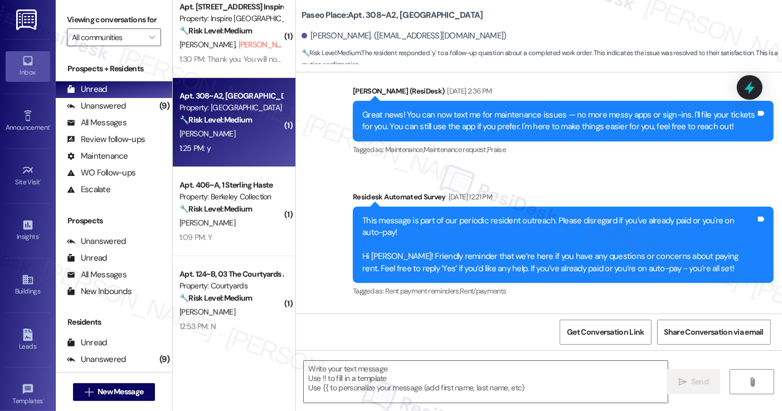
type textarea "Fetching suggested responses. Please feel free to read through the conversation…"
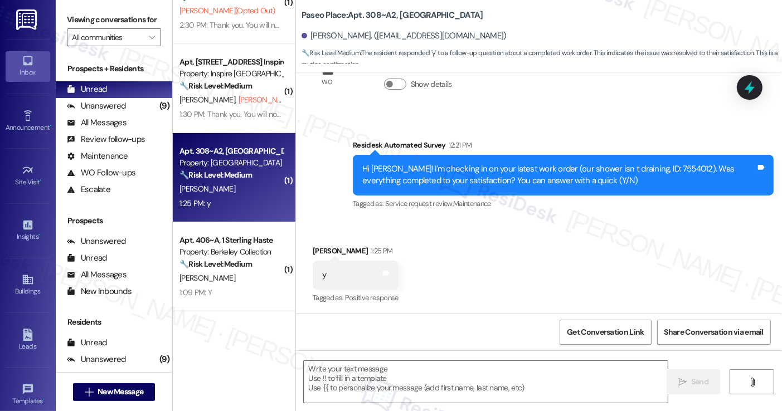
scroll to position [47, 0]
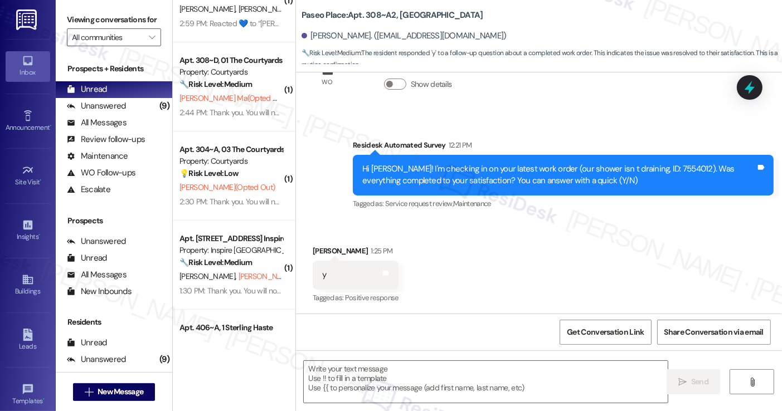
click at [89, 27] on label "Viewing conversations for" at bounding box center [114, 19] width 94 height 17
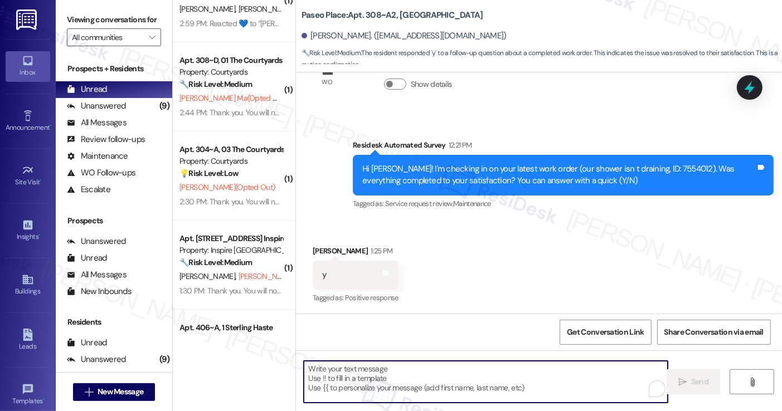
click at [344, 387] on textarea "To enrich screen reader interactions, please activate Accessibility in Grammarl…" at bounding box center [485, 382] width 363 height 42
paste textarea "Hi {{first_name}}! I'm glad to hear that the latest work order was completed to…"
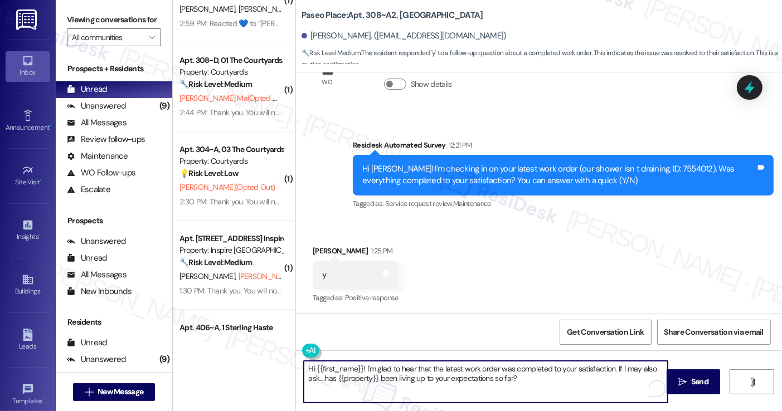
type textarea "Hi {{first_name}}! I'm glad to hear that the latest work order was completed to…"
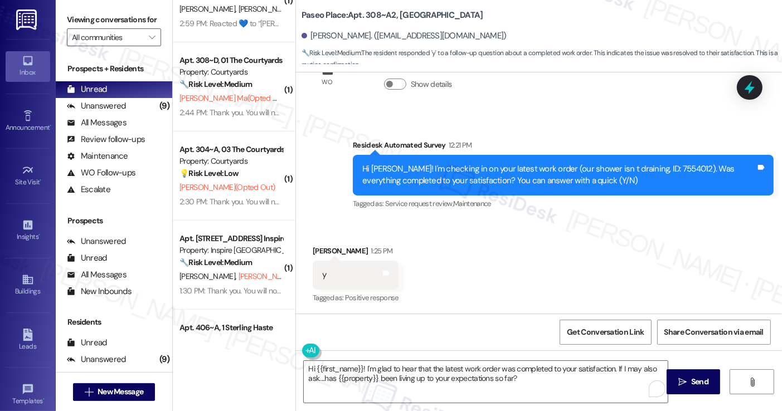
click at [313, 254] on div "Jessica Rosenblatt 1:25 PM" at bounding box center [356, 253] width 86 height 16
click at [689, 382] on span "Send" at bounding box center [700, 382] width 22 height 12
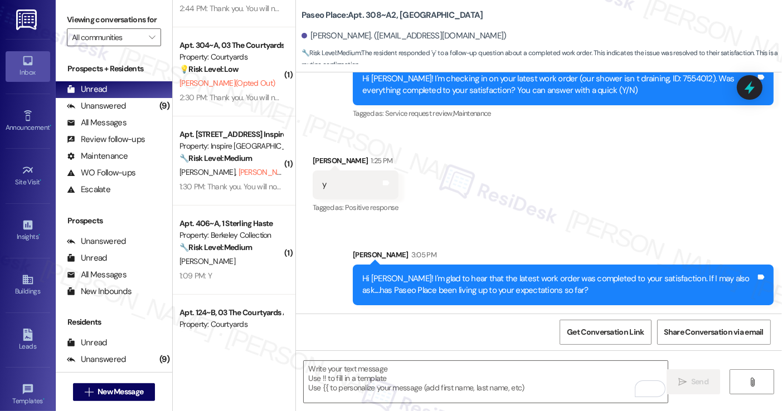
scroll to position [270, 0]
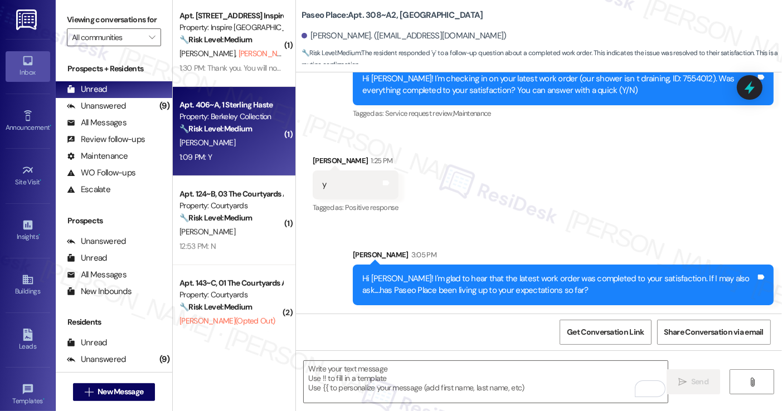
click at [242, 161] on div "1:09 PM: Y 1:09 PM: Y" at bounding box center [230, 157] width 105 height 14
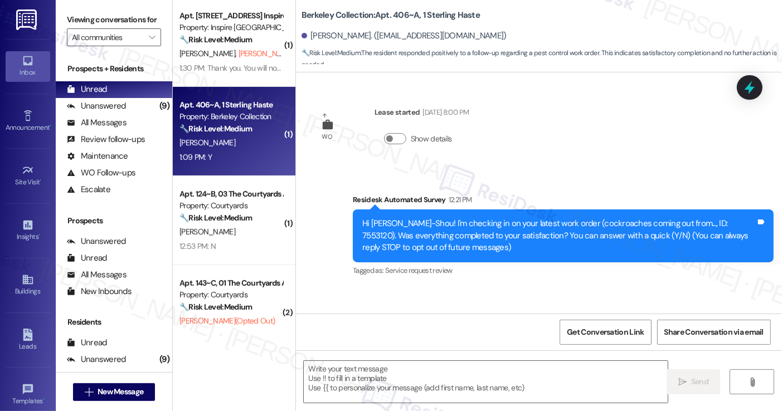
scroll to position [67, 0]
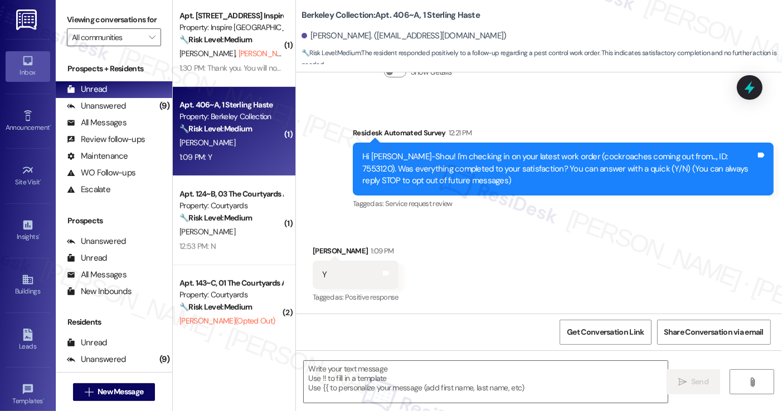
type textarea "Fetching suggested responses. Please feel free to read through the conversation…"
click at [395, 381] on textarea at bounding box center [485, 382] width 363 height 42
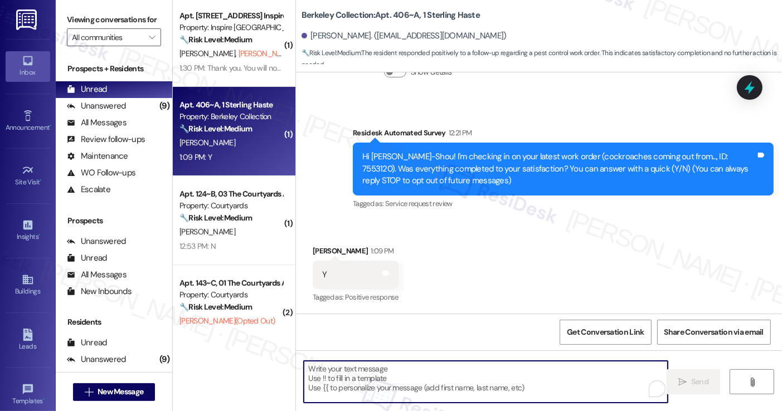
paste textarea "Hi {{first_name}}! I'm glad to hear that the latest work order was completed to…"
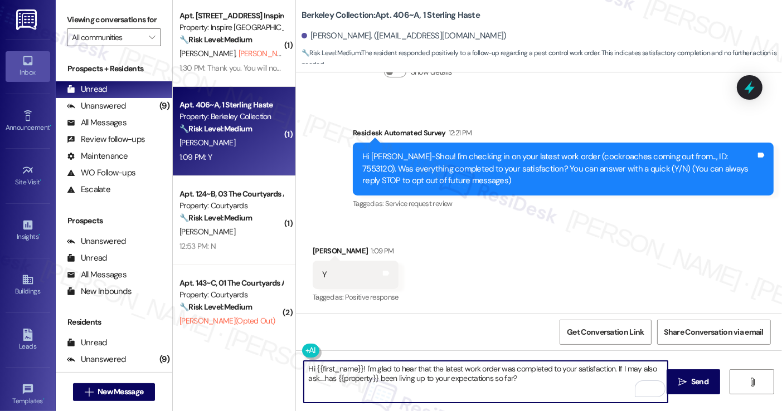
type textarea "Hi {{first_name}}! I'm glad to hear that the latest work order was completed to…"
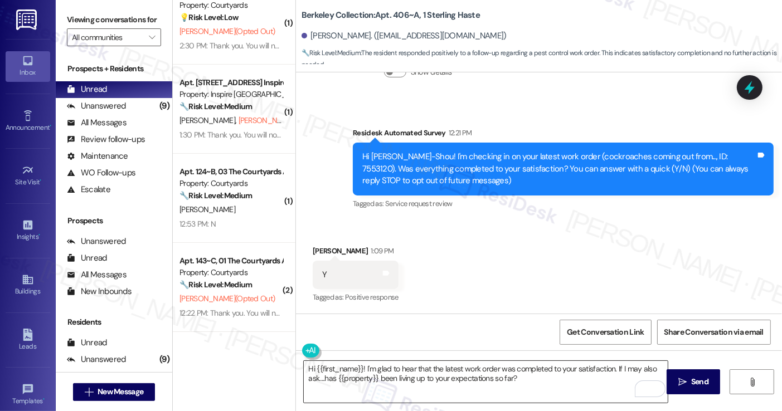
click at [571, 383] on textarea "Hi {{first_name}}! I'm glad to hear that the latest work order was completed to…" at bounding box center [485, 382] width 363 height 42
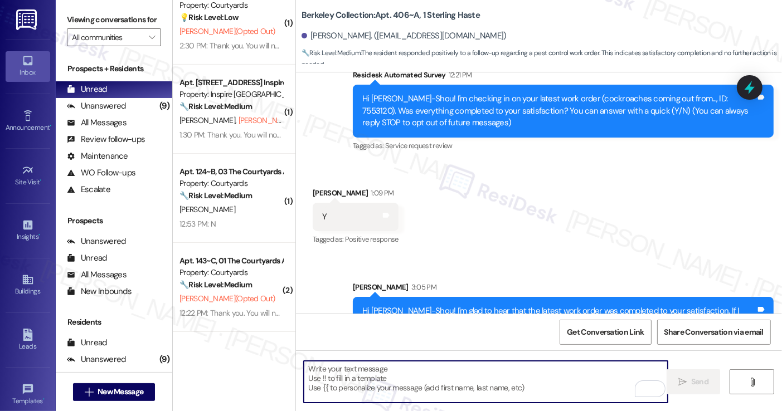
scroll to position [157, 0]
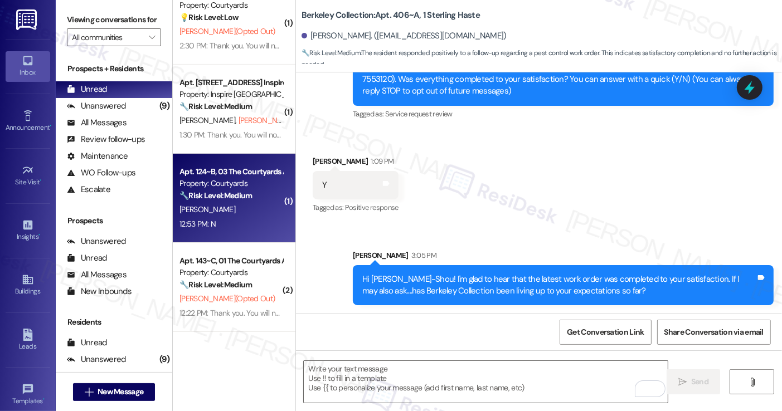
click at [247, 187] on div "Property: Courtyards" at bounding box center [230, 184] width 103 height 12
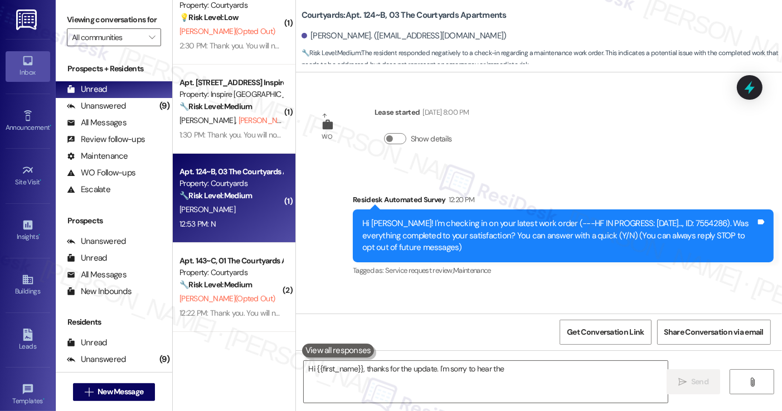
scroll to position [67, 0]
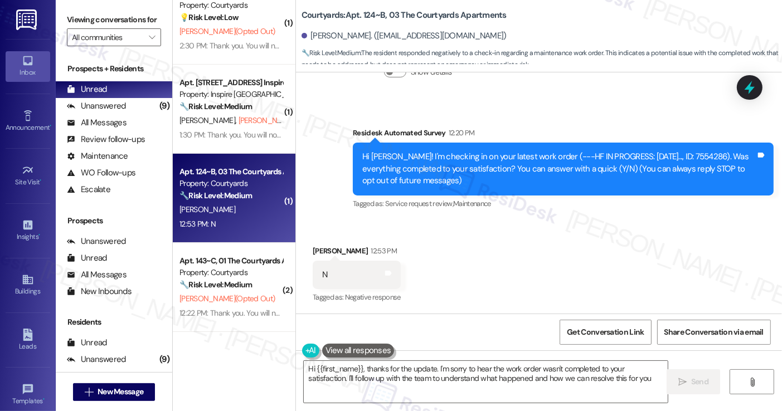
type textarea "Hi {{first_name}}, thanks for the update. I'm sorry to hear the work order wasn…"
click at [435, 369] on textarea "Hi {{first_name}}, thanks for the update. I'm sorry to hear the work order wasn…" at bounding box center [485, 382] width 363 height 42
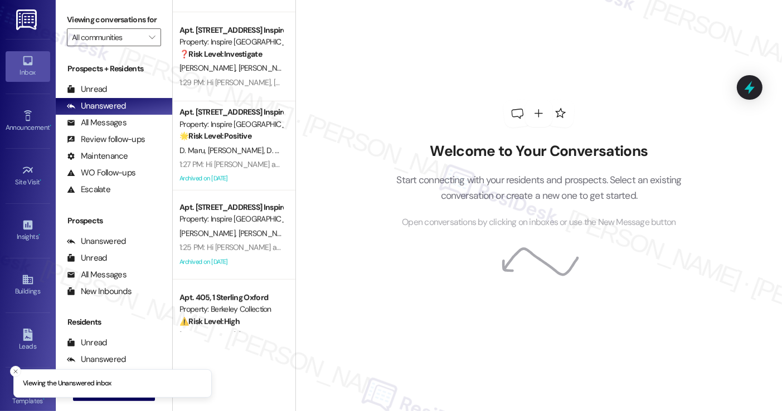
scroll to position [504, 0]
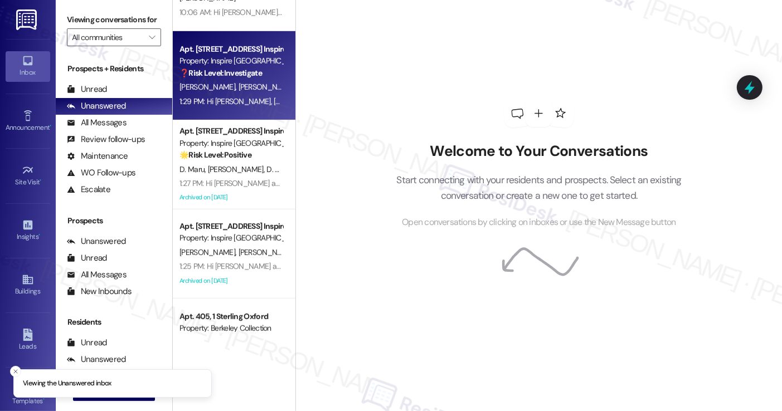
click at [221, 66] on div "Property: Inspire [GEOGRAPHIC_DATA]" at bounding box center [230, 61] width 103 height 12
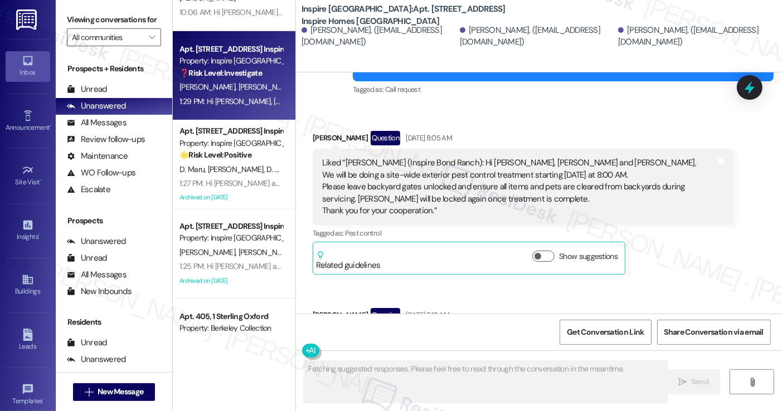
scroll to position [679, 0]
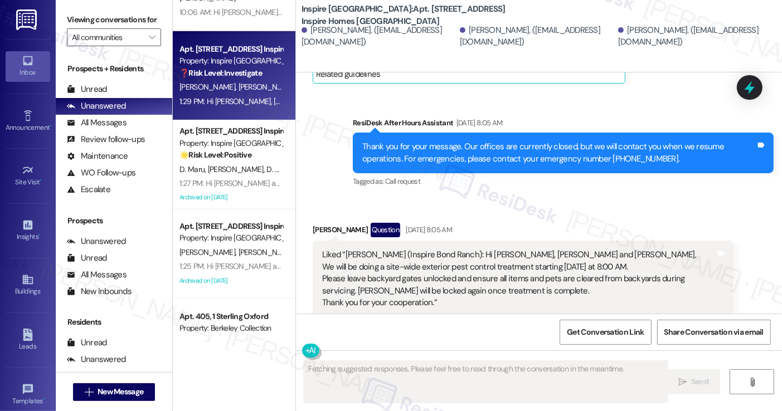
click at [359, 241] on div "Liked “[PERSON_NAME] (Inspire Bond Ranch): Hi [PERSON_NAME], [PERSON_NAME] and …" at bounding box center [523, 279] width 421 height 76
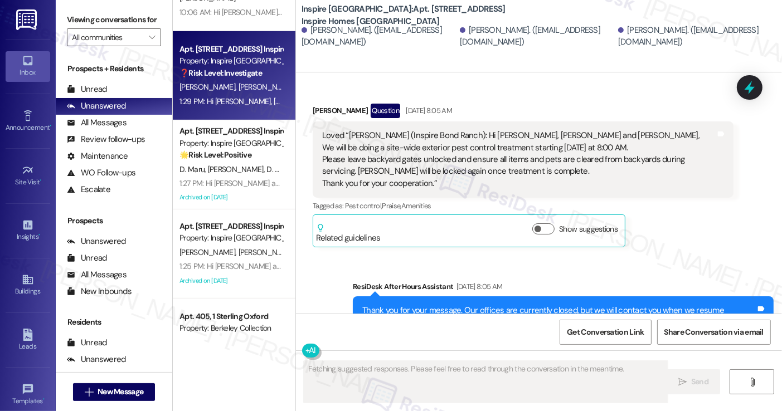
scroll to position [456, 0]
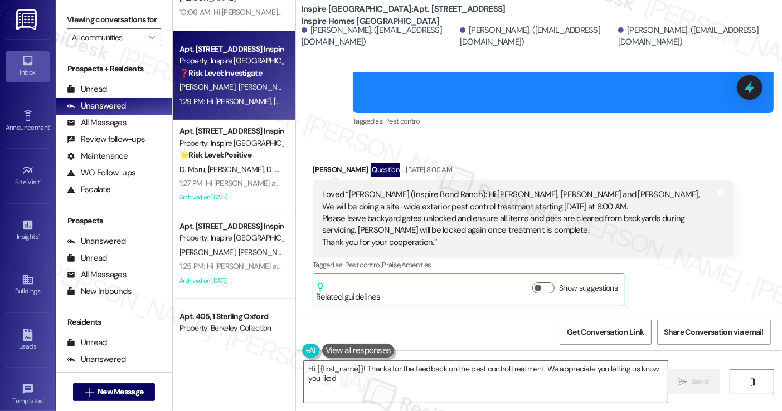
click at [351, 207] on div "Loved “[PERSON_NAME] (Inspire [GEOGRAPHIC_DATA]): Hi [PERSON_NAME], [PERSON_NAM…" at bounding box center [518, 219] width 393 height 60
type textarea "Hi {{first_name}}! Thanks for the feedback on the pest control treatment. We ap…"
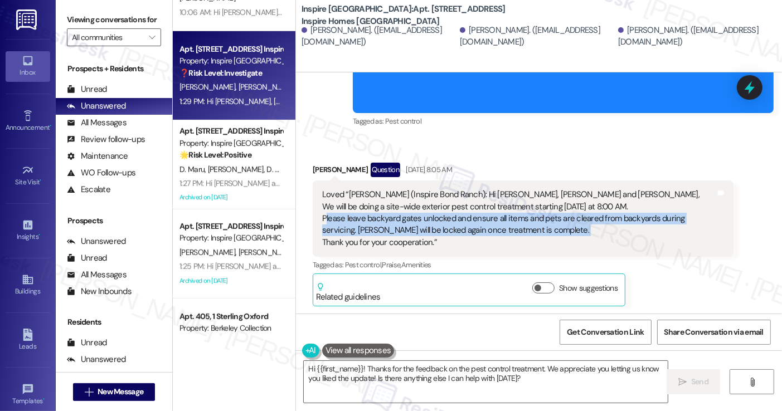
click at [351, 207] on div "Loved “[PERSON_NAME] (Inspire [GEOGRAPHIC_DATA]): Hi [PERSON_NAME], [PERSON_NAM…" at bounding box center [518, 219] width 393 height 60
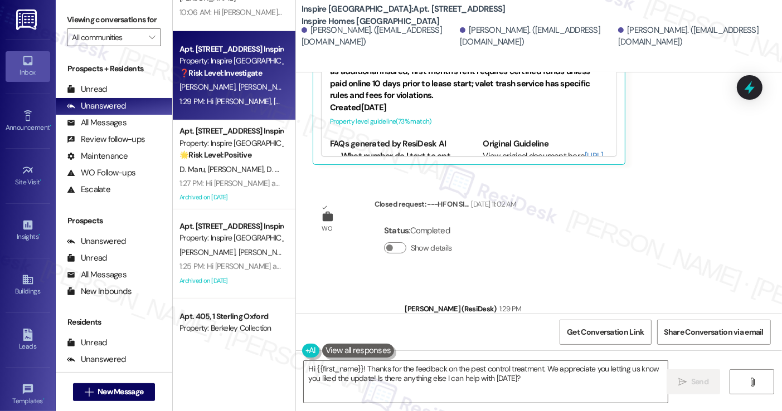
scroll to position [1281, 0]
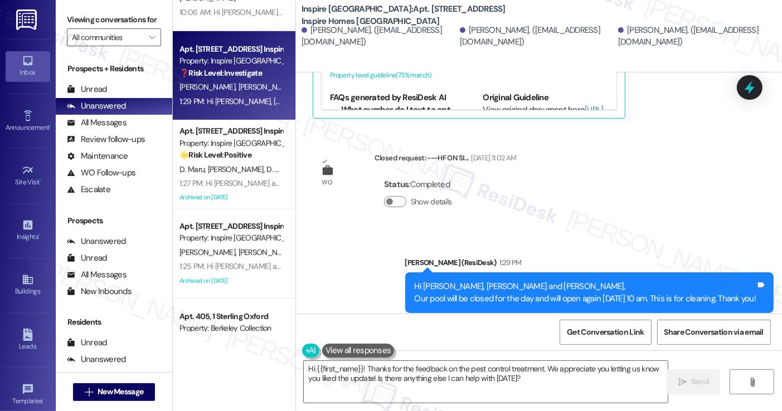
click at [426, 281] on div "Hi [PERSON_NAME], [PERSON_NAME] and [PERSON_NAME], Our pool will be closed for …" at bounding box center [586, 293] width 342 height 24
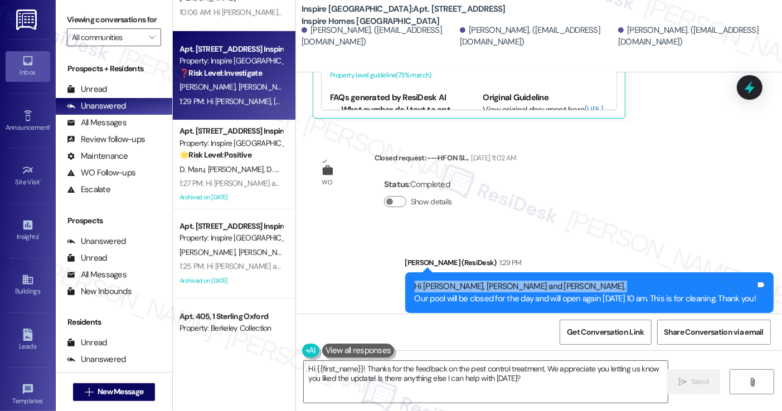
click at [426, 281] on div "Hi [PERSON_NAME], [PERSON_NAME] and [PERSON_NAME], Our pool will be closed for …" at bounding box center [586, 293] width 342 height 24
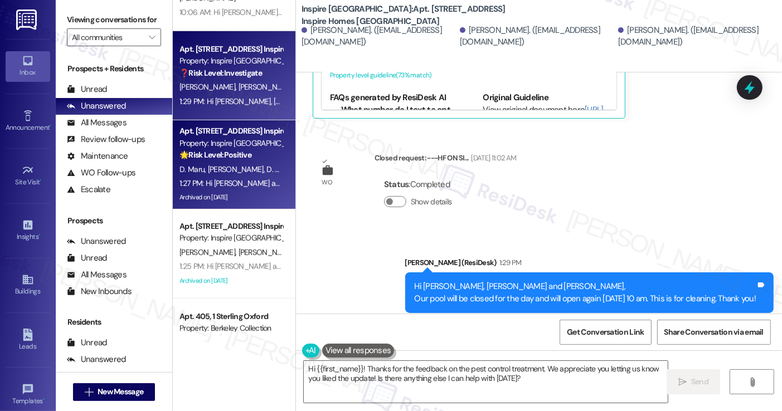
click at [212, 177] on div "1:27 PM: Hi [PERSON_NAME] and Sut Ring, Our pool will be closed for the day and…" at bounding box center [230, 184] width 105 height 14
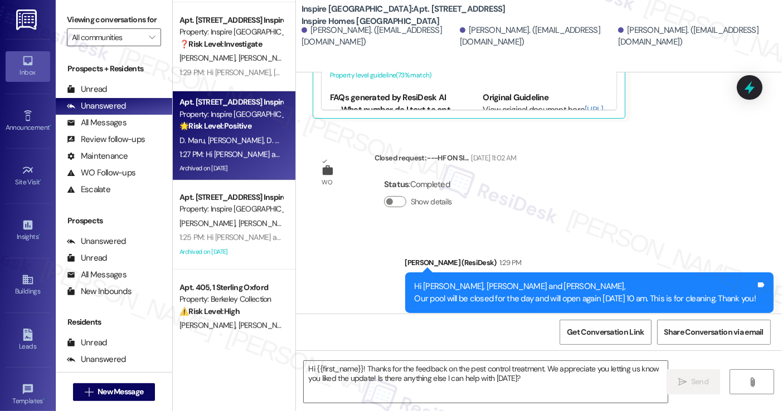
scroll to position [560, 0]
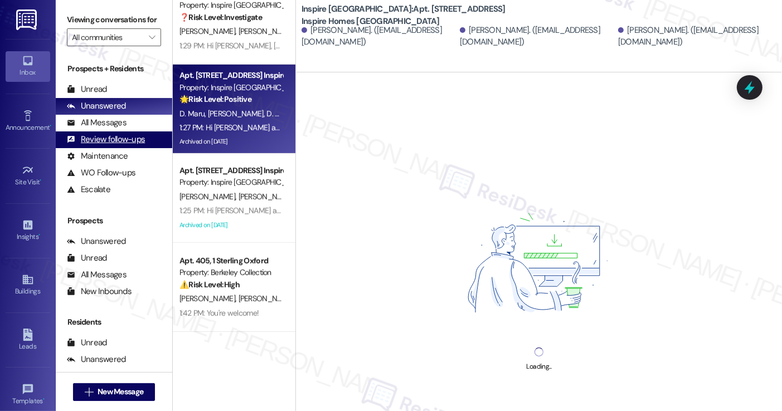
click at [118, 145] on div "Review follow-ups" at bounding box center [106, 140] width 78 height 12
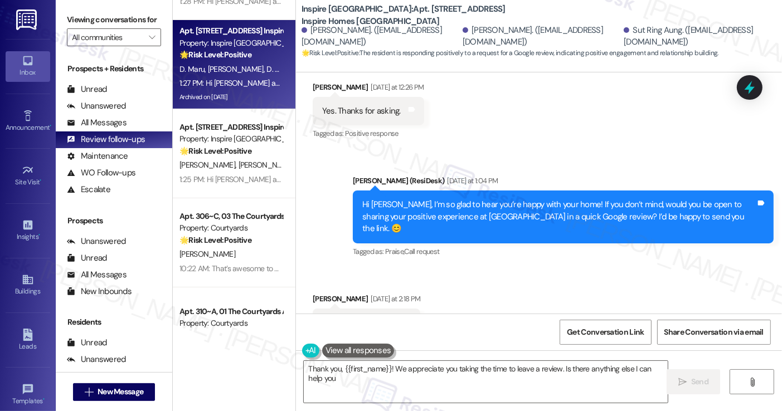
scroll to position [0, 0]
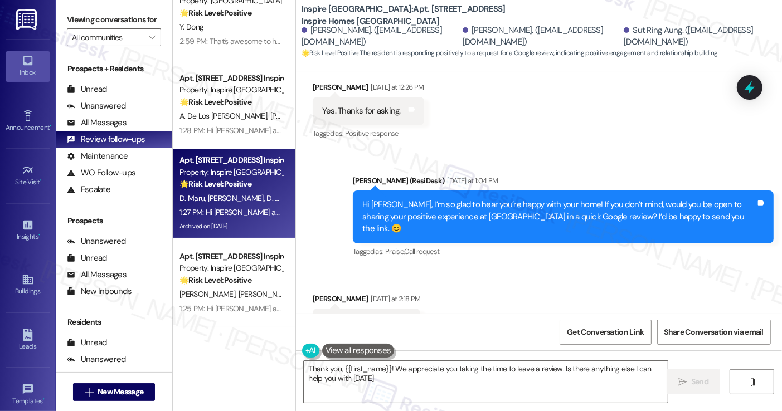
type textarea "Thank you, {{first_name}}! We appreciate you taking the time to leave a review.…"
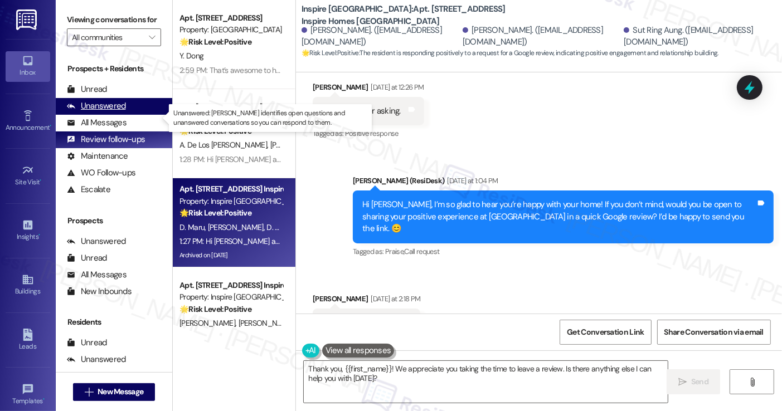
click at [116, 112] on div "Unanswered" at bounding box center [96, 106] width 59 height 12
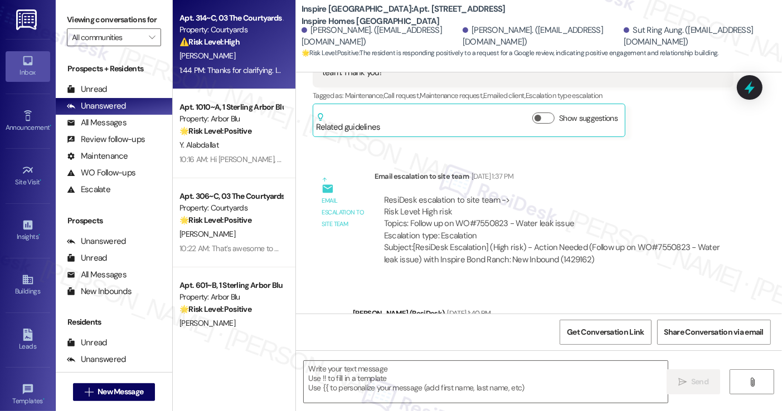
type textarea "Fetching suggested responses. Please feel free to read through the conversation…"
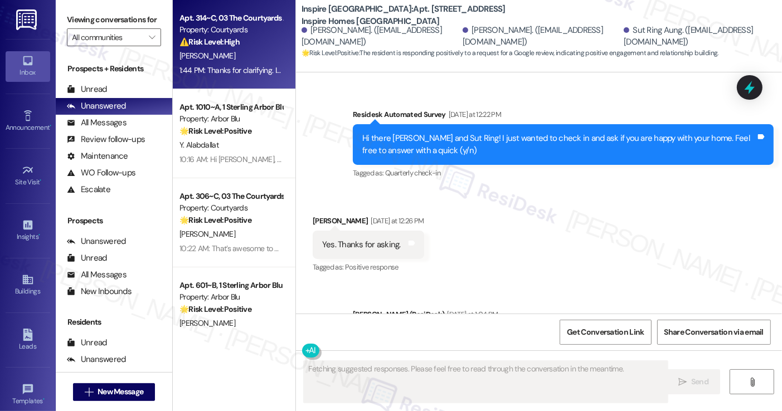
scroll to position [2387, 0]
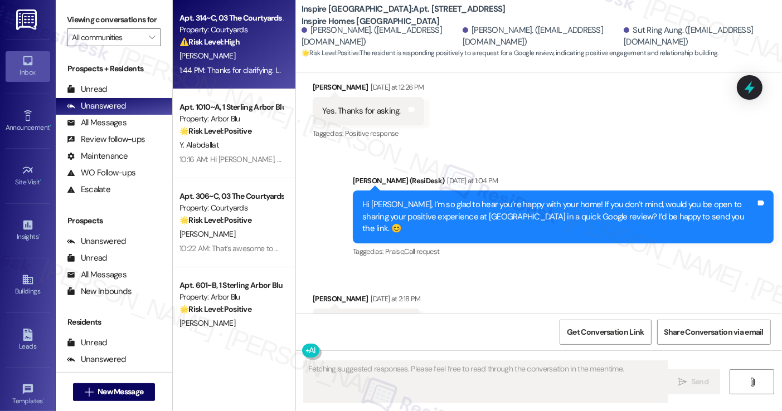
click at [232, 71] on div "1:44 PM: Thanks for clarifying. I understand you received the original move-in …" at bounding box center [755, 70] width 1152 height 10
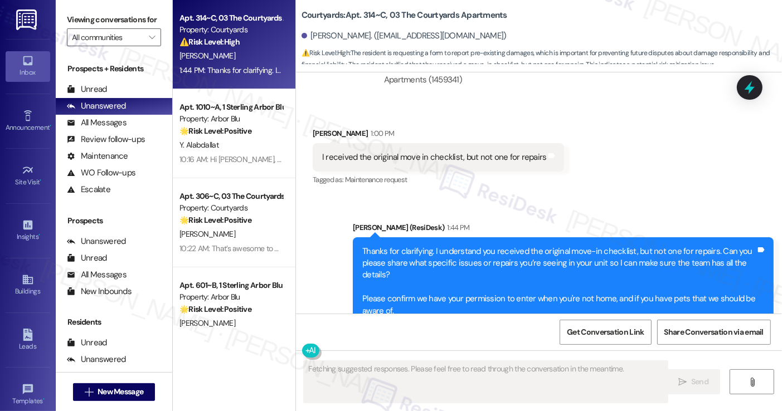
scroll to position [1030, 0]
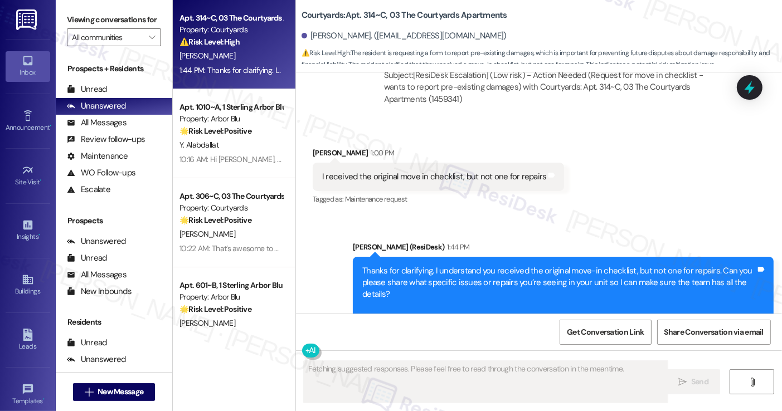
click at [475, 181] on div "I received the original move in checklist, but not one for repairs" at bounding box center [434, 177] width 225 height 12
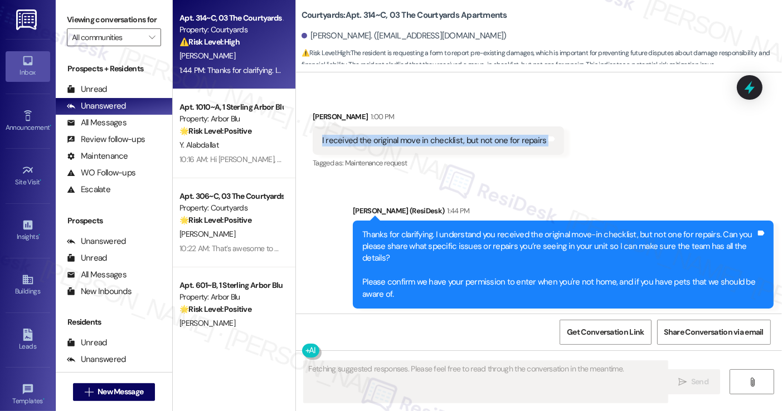
scroll to position [1086, 0]
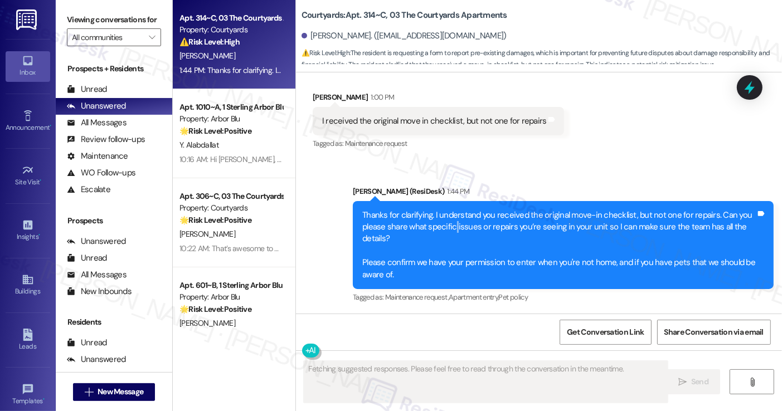
click at [448, 225] on div "Thanks for clarifying. I understand you received the original move-in checklist…" at bounding box center [558, 246] width 393 height 72
click at [521, 201] on div "Thanks for clarifying. I understand you received the original move-in checklist…" at bounding box center [563, 245] width 421 height 89
click at [502, 220] on div "Thanks for clarifying. I understand you received the original move-in checklist…" at bounding box center [558, 246] width 393 height 72
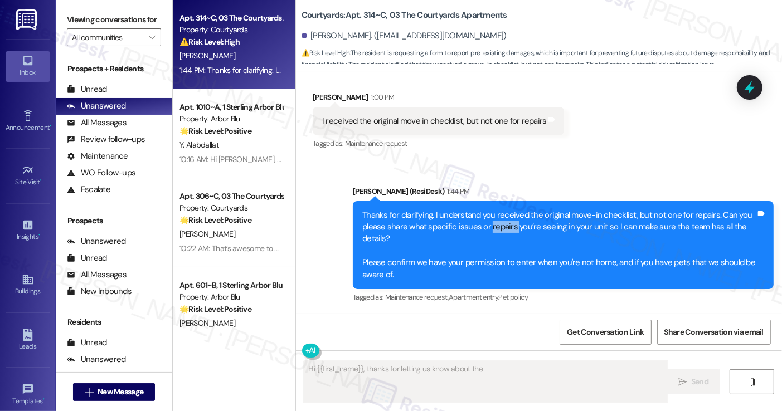
click at [502, 220] on div "Thanks for clarifying. I understand you received the original move-in checklist…" at bounding box center [558, 246] width 393 height 72
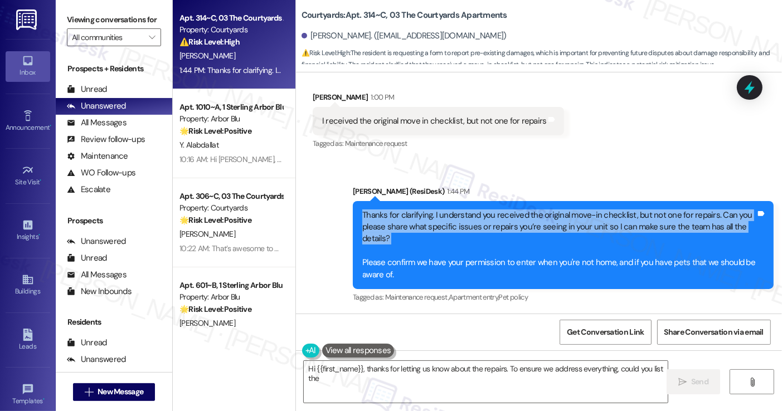
click at [502, 220] on div "Thanks for clarifying. I understand you received the original move-in checklist…" at bounding box center [558, 246] width 393 height 72
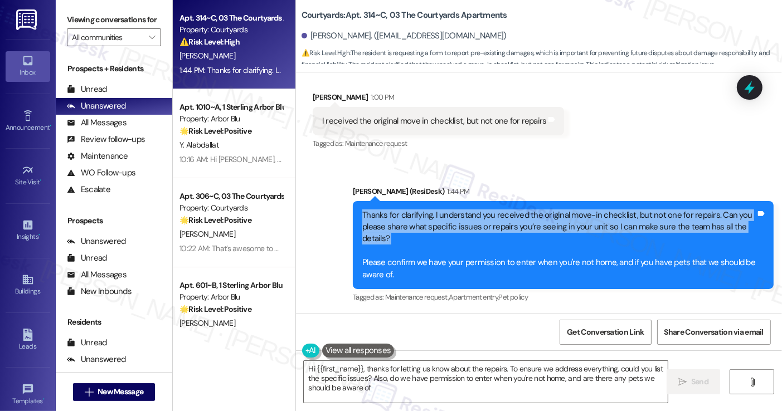
type textarea "Hi {{first_name}}, thanks for letting us know about the repairs. To ensure we a…"
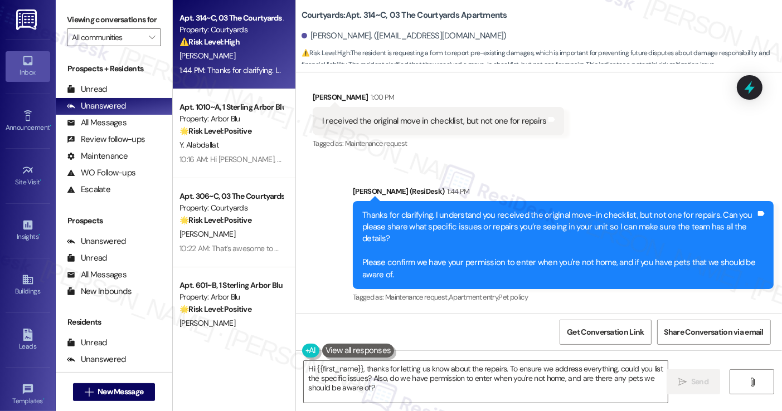
click at [561, 178] on div "Sent via SMS [PERSON_NAME] (ResiDesk) 1:44 PM Thanks for clarifying. I understa…" at bounding box center [562, 245] width 437 height 137
click at [531, 214] on div "Thanks for clarifying. I understand you received the original move-in checklist…" at bounding box center [558, 246] width 393 height 72
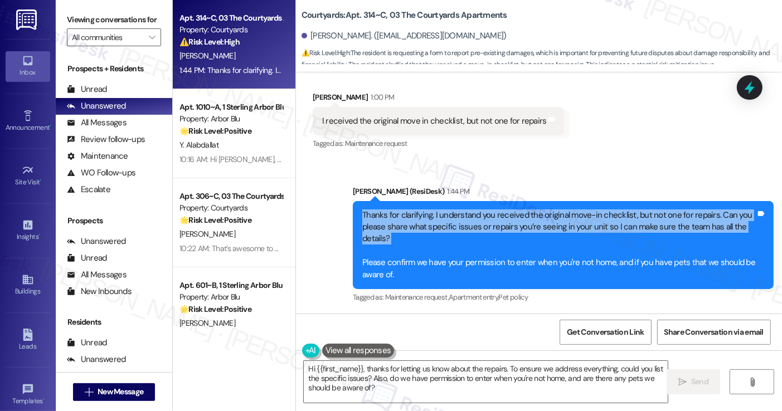
click at [531, 214] on div "Thanks for clarifying. I understand you received the original move-in checklist…" at bounding box center [558, 246] width 393 height 72
click at [455, 216] on div "Thanks for clarifying. I understand you received the original move-in checklist…" at bounding box center [558, 246] width 393 height 72
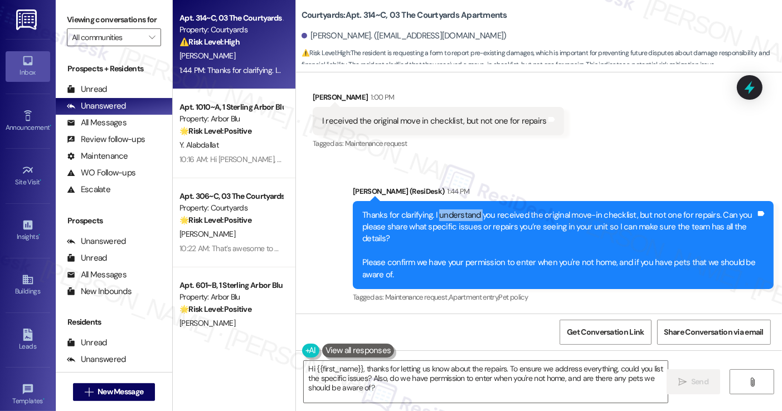
click at [455, 216] on div "Thanks for clarifying. I understand you received the original move-in checklist…" at bounding box center [558, 246] width 393 height 72
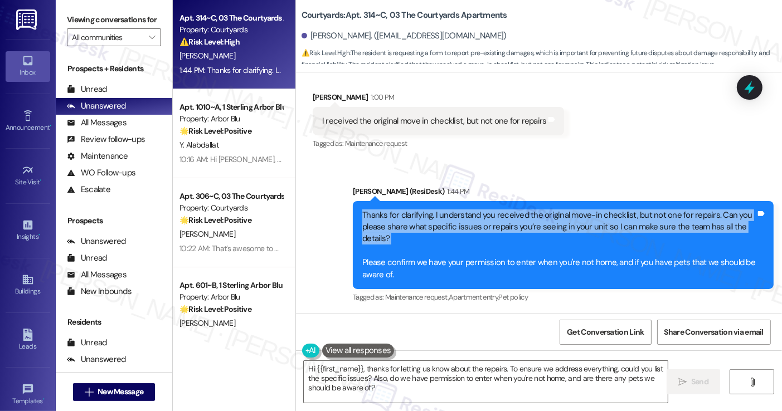
click at [455, 216] on div "Thanks for clarifying. I understand you received the original move-in checklist…" at bounding box center [558, 246] width 393 height 72
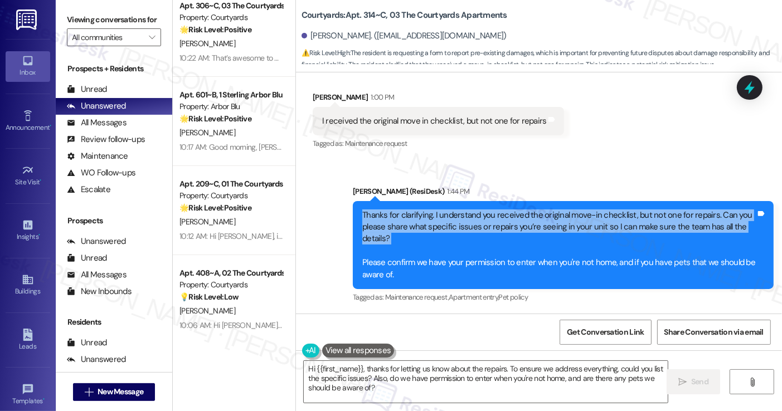
scroll to position [56, 0]
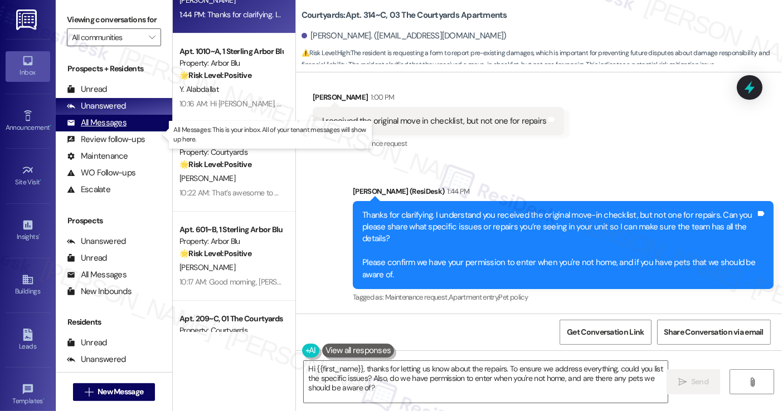
click at [116, 129] on div "All Messages" at bounding box center [97, 123] width 60 height 12
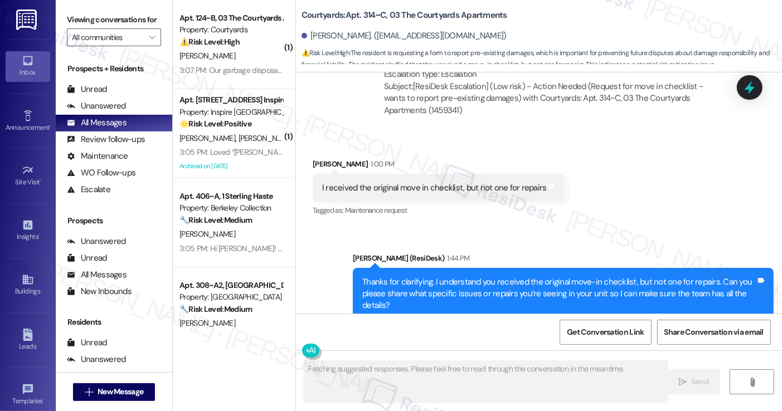
scroll to position [1086, 0]
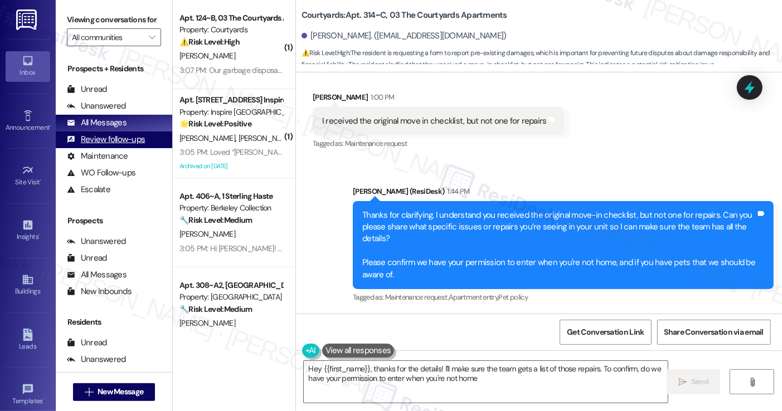
click at [127, 145] on div "Review follow-ups" at bounding box center [106, 140] width 78 height 12
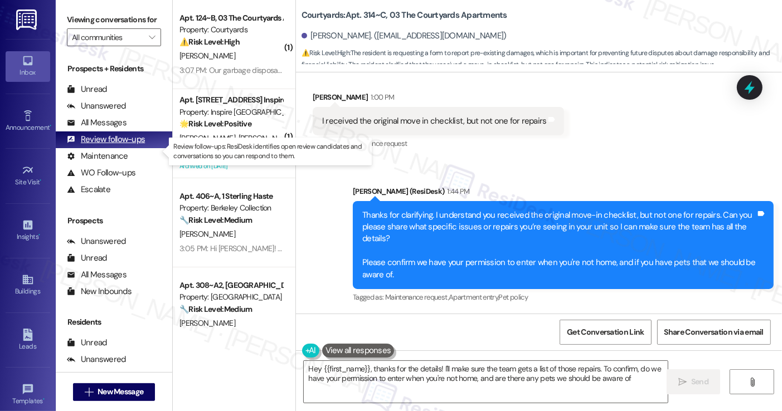
type textarea "Hey {{first_name}}, thanks for the details! I'll make sure the team gets a list…"
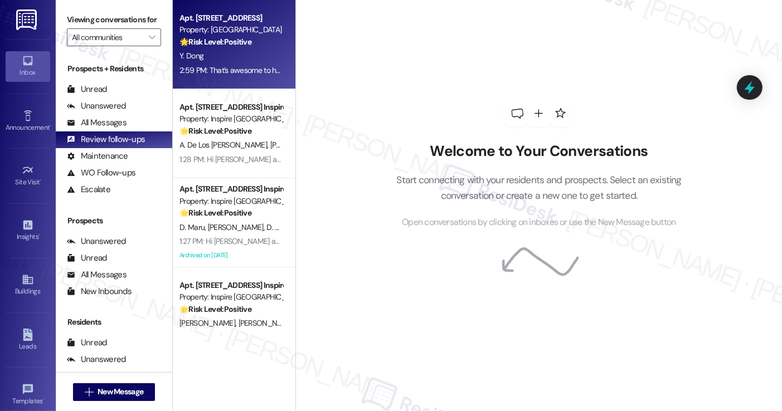
click at [235, 55] on div "Y. Dong" at bounding box center [230, 56] width 105 height 14
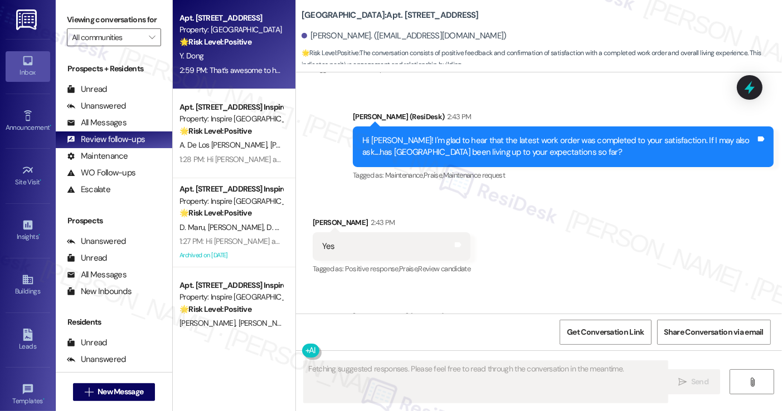
scroll to position [1994, 0]
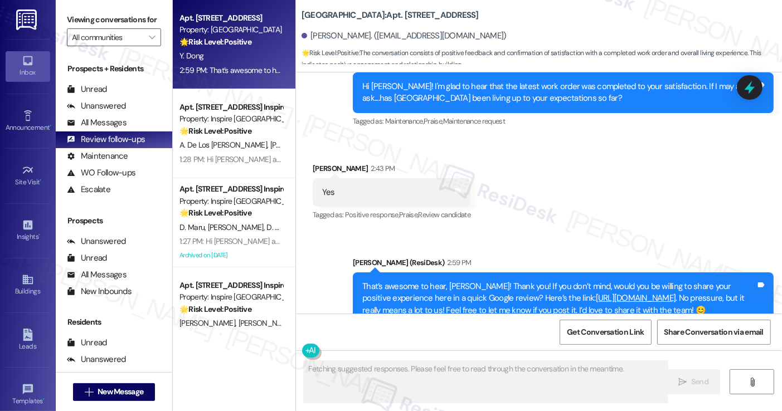
click at [420, 281] on div "That’s awesome to hear, [PERSON_NAME]! Thank you! If you don’t mind, would you …" at bounding box center [558, 299] width 393 height 36
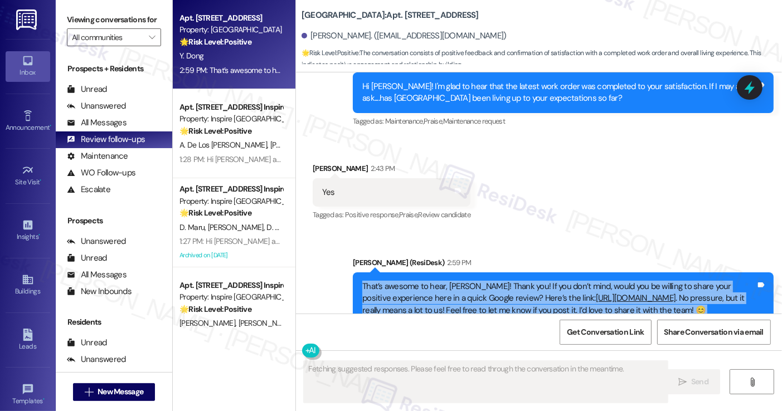
click at [419, 281] on div "That’s awesome to hear, Yinchen! Thank you! If you don’t mind, would you be wil…" at bounding box center [558, 299] width 393 height 36
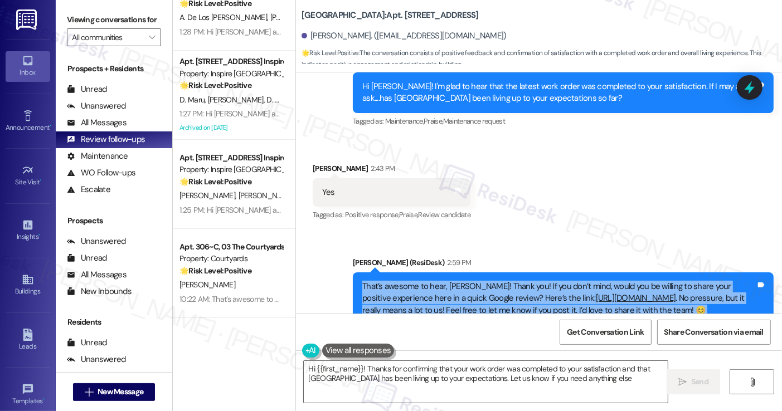
type textarea "Hi {{first_name}}! Thanks for confirming that your work order was completed to …"
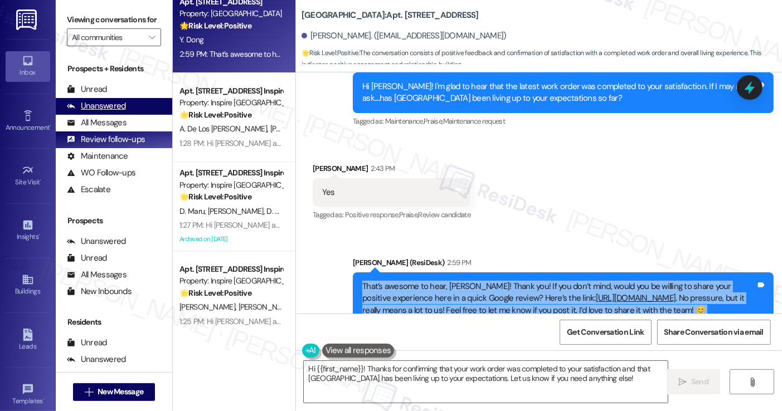
scroll to position [0, 0]
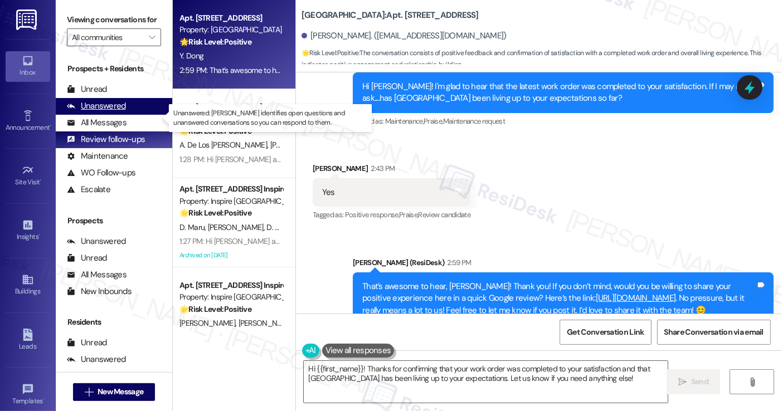
click at [129, 115] on div "Unanswered (0)" at bounding box center [114, 106] width 116 height 17
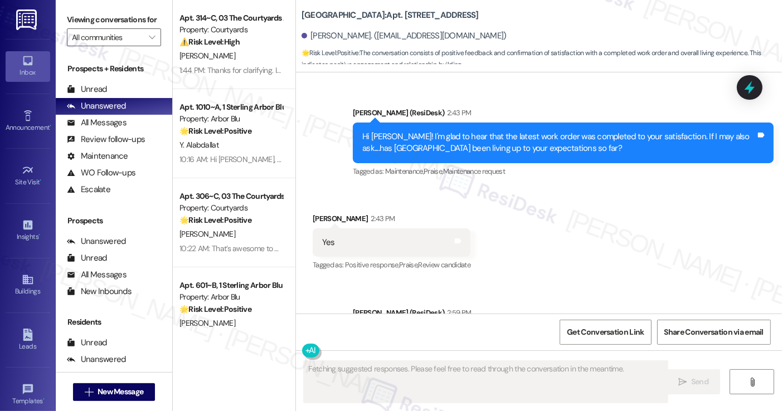
scroll to position [1994, 0]
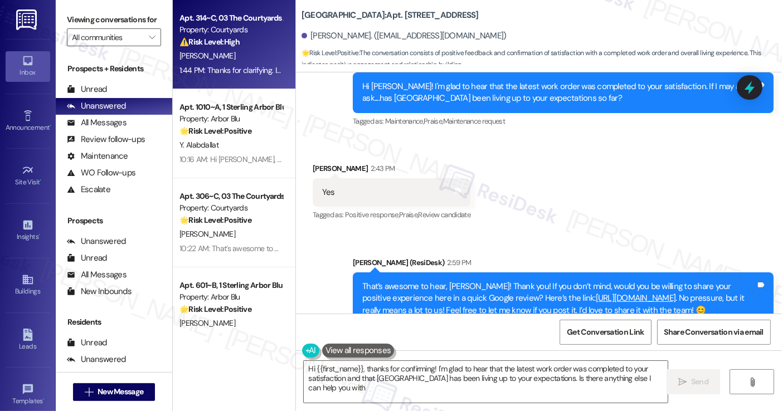
type textarea "Hi {{first_name}}, thanks for confirming! I'm glad to hear that the latest work…"
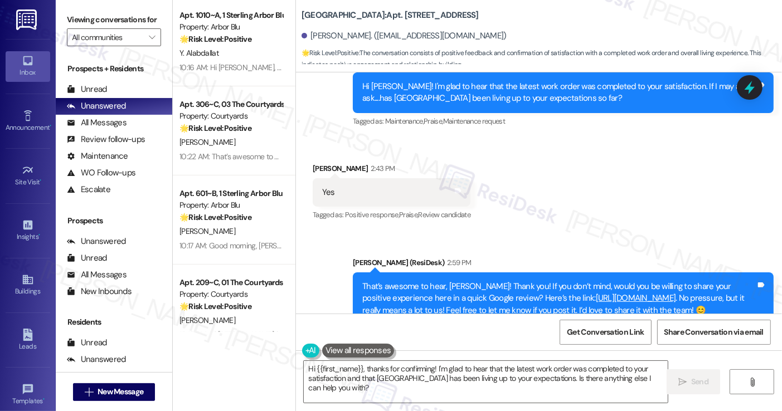
scroll to position [111, 0]
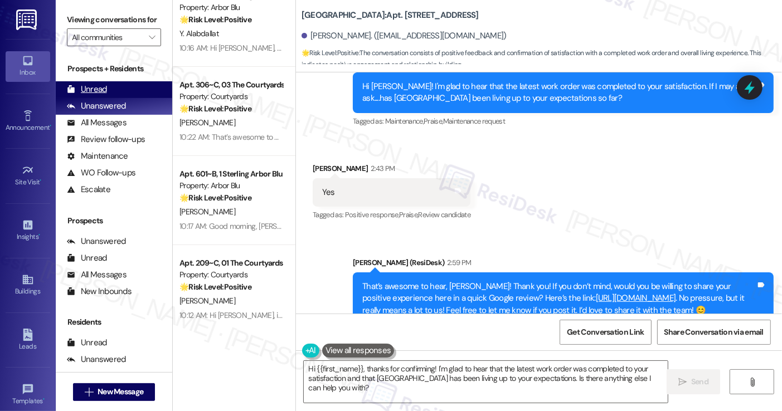
click at [118, 98] on div "Unread (0)" at bounding box center [114, 89] width 116 height 17
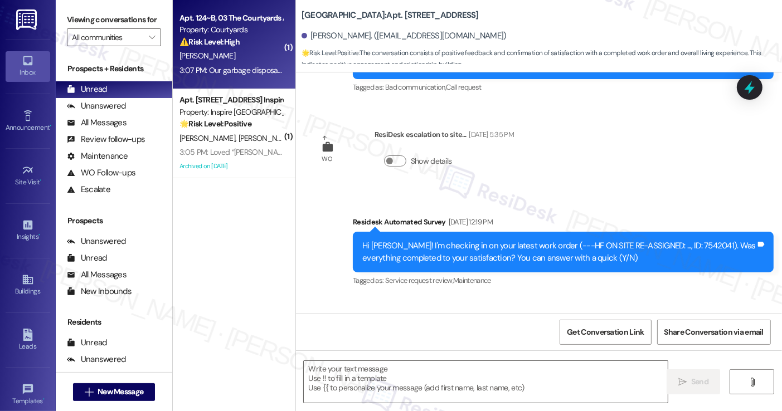
type textarea "Fetching suggested responses. Please feel free to read through the conversation…"
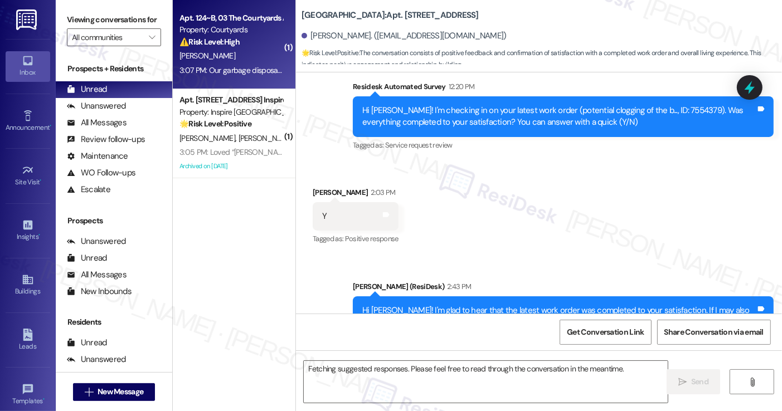
scroll to position [1876, 0]
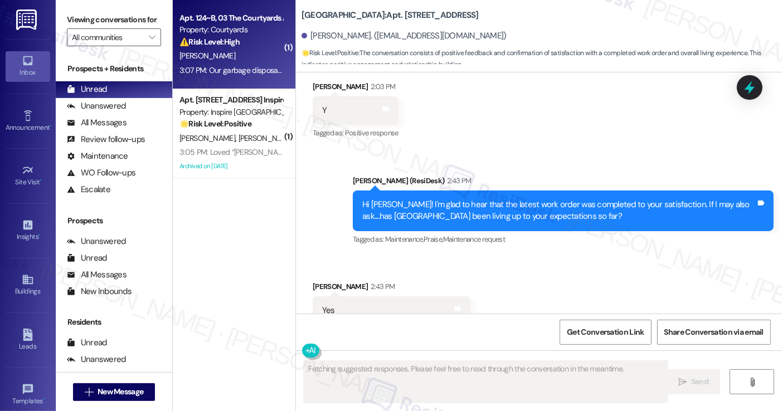
click at [240, 77] on div "3:07 PM: Our garbage disposal wasn't working, and after maintenance the garbage…" at bounding box center [230, 71] width 105 height 14
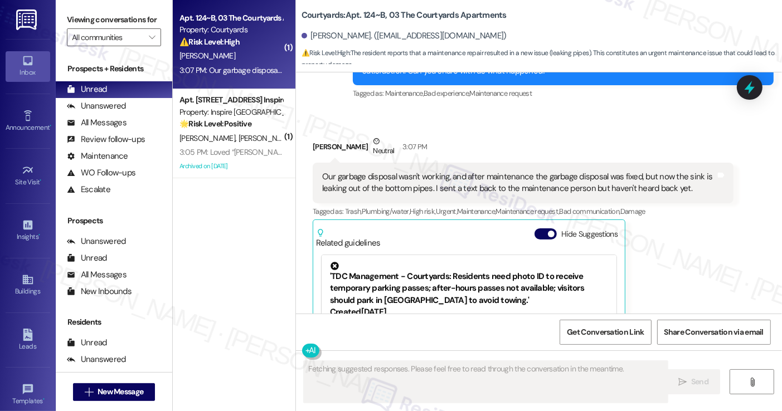
click at [367, 182] on div "Our garbage disposal wasn't working, and after maintenance the garbage disposal…" at bounding box center [518, 183] width 393 height 24
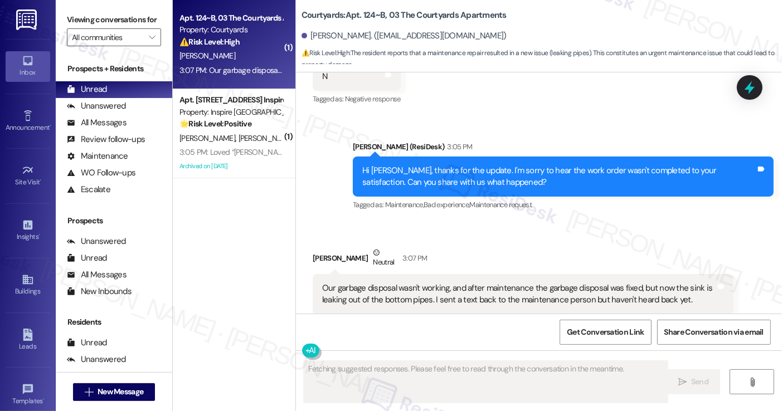
click at [421, 174] on div "Hi Salvatore, thanks for the update. I'm sorry to hear the work order wasn't co…" at bounding box center [558, 177] width 393 height 24
click at [420, 174] on div "Hi Salvatore, thanks for the update. I'm sorry to hear the work order wasn't co…" at bounding box center [558, 177] width 393 height 24
click at [419, 174] on div "Hi Salvatore, thanks for the update. I'm sorry to hear the work order wasn't co…" at bounding box center [558, 177] width 393 height 24
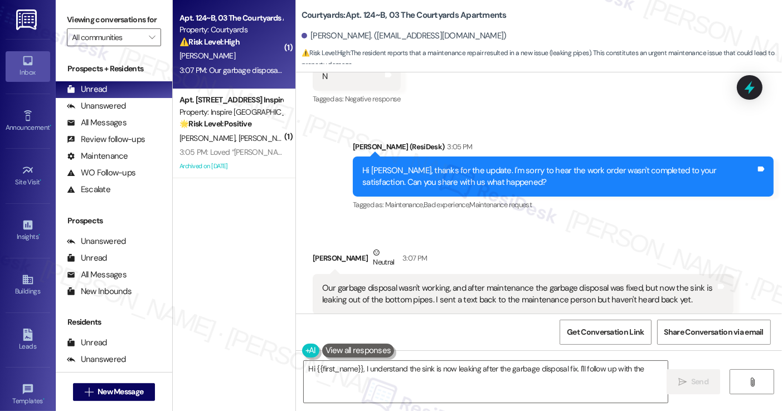
click at [488, 173] on div "Hi Salvatore, thanks for the update. I'm sorry to hear the work order wasn't co…" at bounding box center [558, 177] width 393 height 24
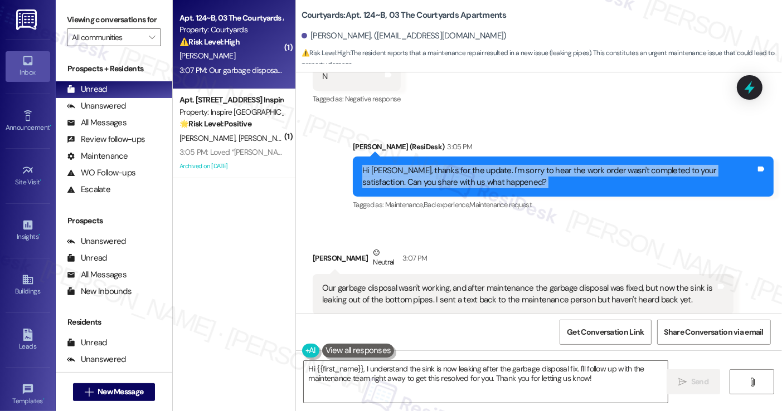
click at [488, 173] on div "Hi Salvatore, thanks for the update. I'm sorry to hear the work order wasn't co…" at bounding box center [558, 177] width 393 height 24
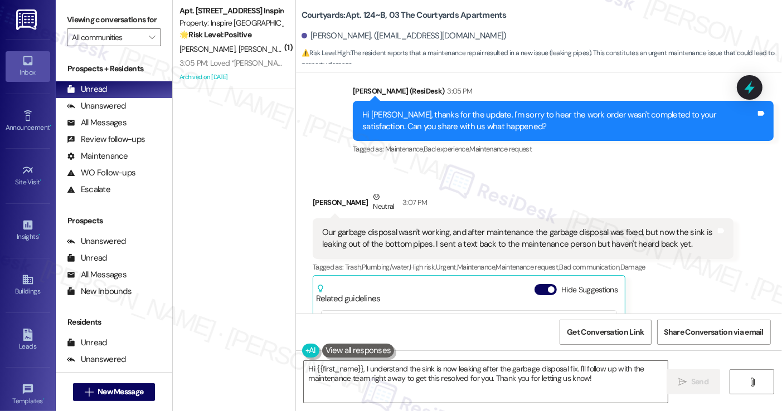
click at [339, 225] on div "Our garbage disposal wasn't working, and after maintenance the garbage disposal…" at bounding box center [523, 238] width 421 height 41
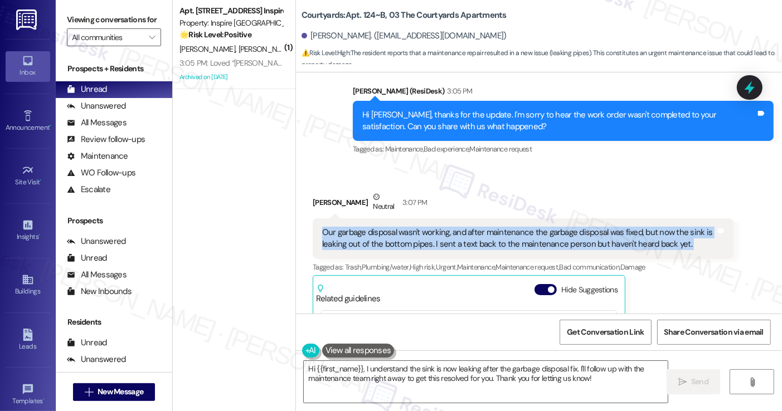
click at [339, 225] on div "Our garbage disposal wasn't working, and after maintenance the garbage disposal…" at bounding box center [523, 238] width 421 height 41
click at [552, 231] on div "Our garbage disposal wasn't working, and after maintenance the garbage disposal…" at bounding box center [518, 239] width 393 height 24
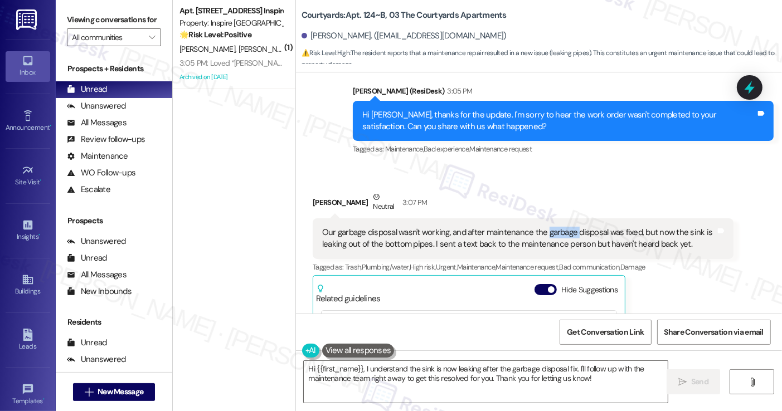
click at [552, 231] on div "Our garbage disposal wasn't working, and after maintenance the garbage disposal…" at bounding box center [518, 239] width 393 height 24
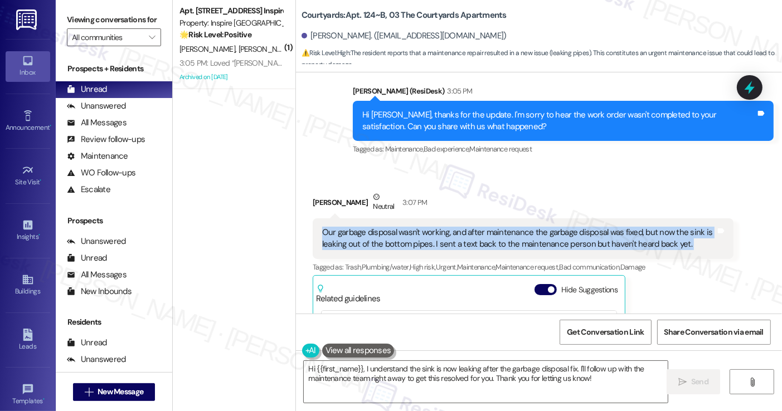
click at [552, 231] on div "Our garbage disposal wasn't working, and after maintenance the garbage disposal…" at bounding box center [518, 239] width 393 height 24
click at [505, 240] on div "Our garbage disposal wasn't working, and after maintenance the garbage disposal…" at bounding box center [518, 239] width 393 height 24
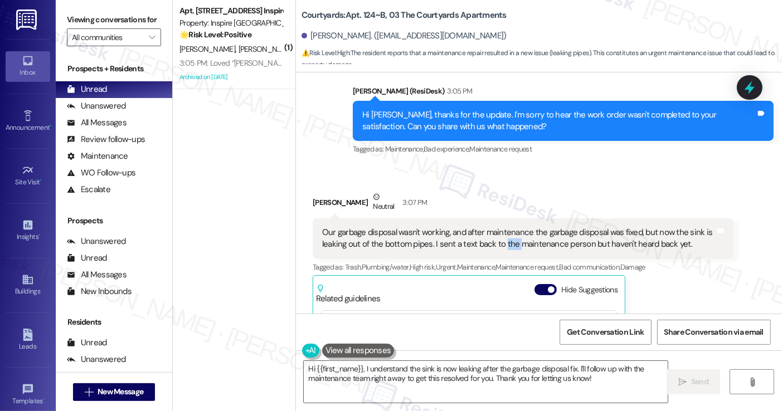
click at [505, 240] on div "Our garbage disposal wasn't working, and after maintenance the garbage disposal…" at bounding box center [518, 239] width 393 height 24
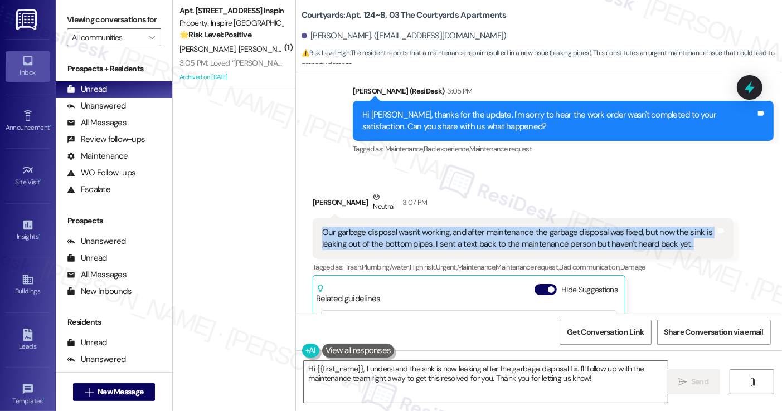
click at [505, 240] on div "Our garbage disposal wasn't working, and after maintenance the garbage disposal…" at bounding box center [518, 239] width 393 height 24
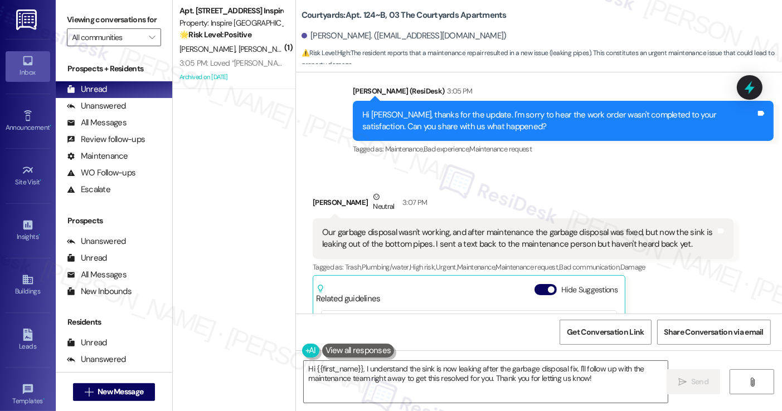
click at [575, 200] on div "Salvatore Imbarrato Neutral 3:07 PM" at bounding box center [523, 204] width 421 height 27
click at [551, 233] on div "Our garbage disposal wasn't working, and after maintenance the garbage disposal…" at bounding box center [518, 239] width 393 height 24
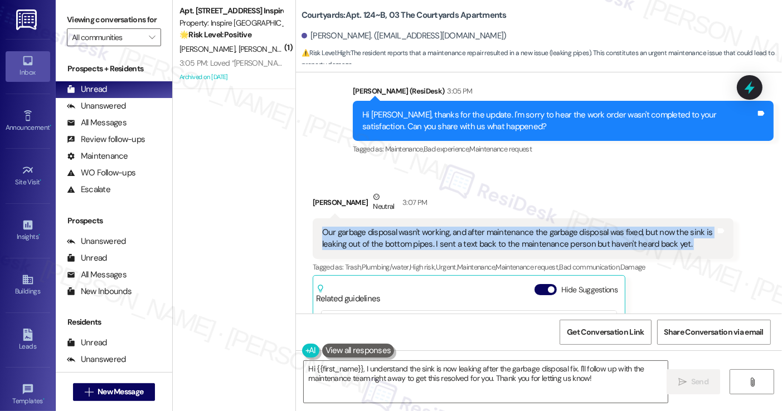
click at [551, 233] on div "Our garbage disposal wasn't working, and after maintenance the garbage disposal…" at bounding box center [518, 239] width 393 height 24
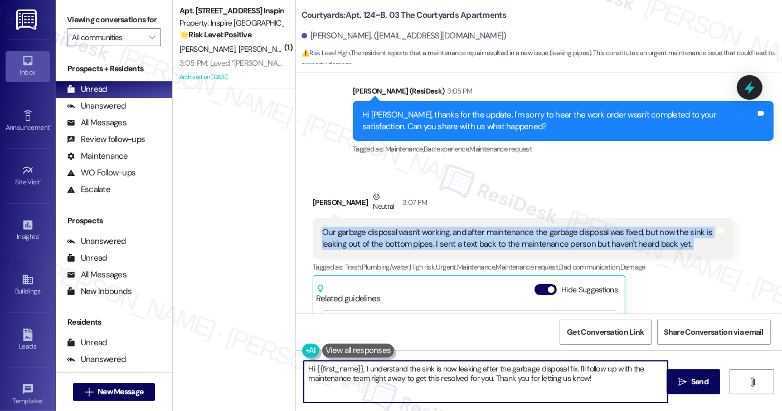
drag, startPoint x: 216, startPoint y: 347, endPoint x: 210, endPoint y: 347, distance: 6.7
click at [210, 347] on div "( 1 ) Apt. 10103 Yaupon Ranch Dr, 1 Inspire Homes Bonds Ranch Property: Inspire…" at bounding box center [477, 205] width 609 height 411
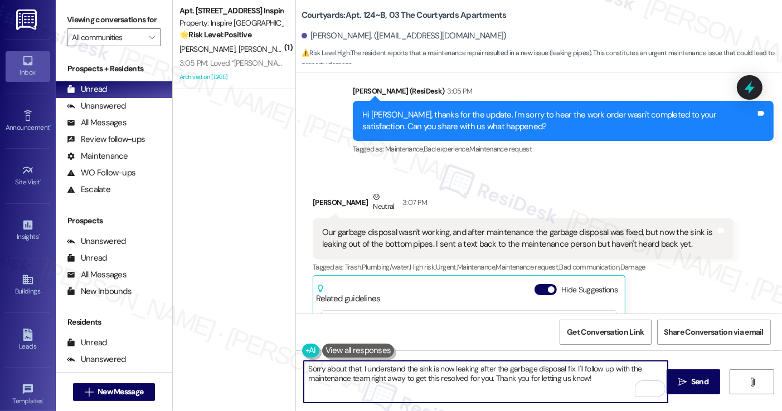
click at [432, 239] on div "Our garbage disposal wasn't working, and after maintenance the garbage disposal…" at bounding box center [518, 239] width 393 height 24
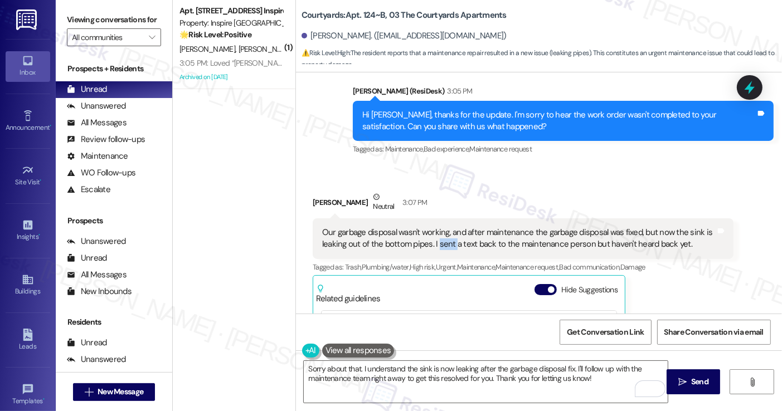
click at [432, 239] on div "Our garbage disposal wasn't working, and after maintenance the garbage disposal…" at bounding box center [518, 239] width 393 height 24
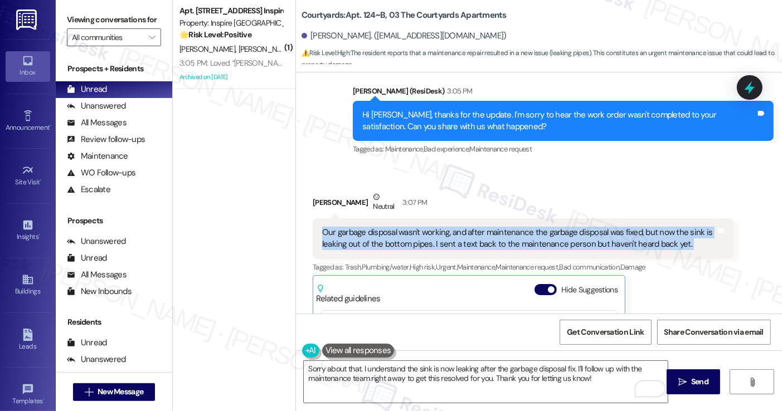
click at [432, 239] on div "Our garbage disposal wasn't working, and after maintenance the garbage disposal…" at bounding box center [518, 239] width 393 height 24
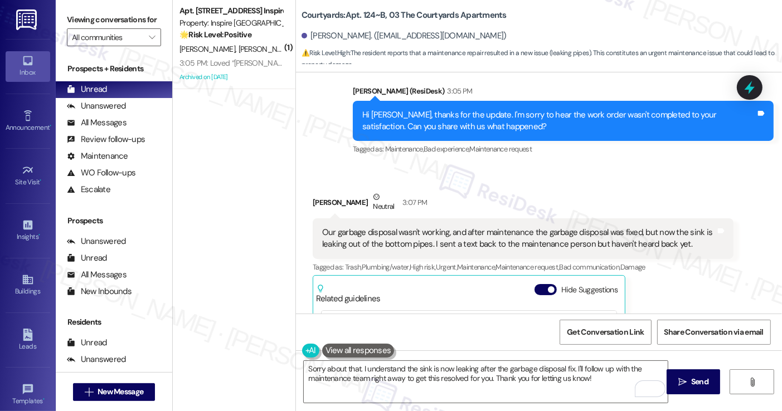
click at [526, 210] on div "Salvatore Imbarrato Neutral 3:07 PM" at bounding box center [523, 204] width 421 height 27
click at [515, 237] on div "Our garbage disposal wasn't working, and after maintenance the garbage disposal…" at bounding box center [518, 239] width 393 height 24
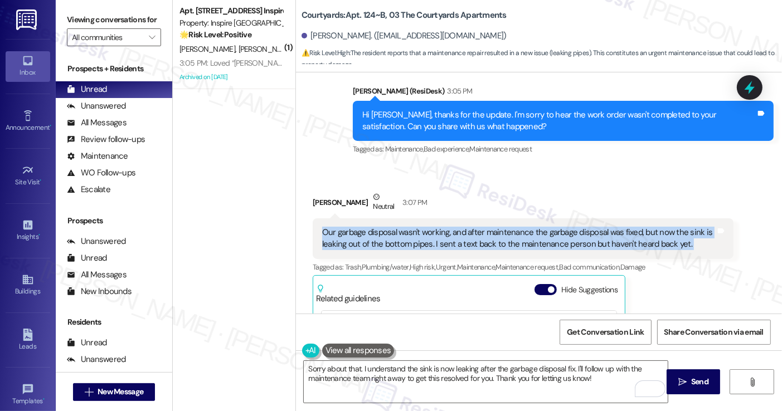
click at [515, 237] on div "Our garbage disposal wasn't working, and after maintenance the garbage disposal…" at bounding box center [518, 239] width 393 height 24
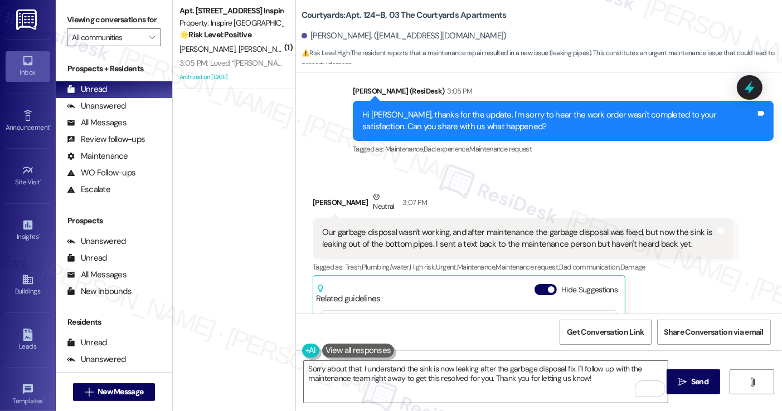
click at [413, 240] on div "Our garbage disposal wasn't working, and after maintenance the garbage disposal…" at bounding box center [518, 239] width 393 height 24
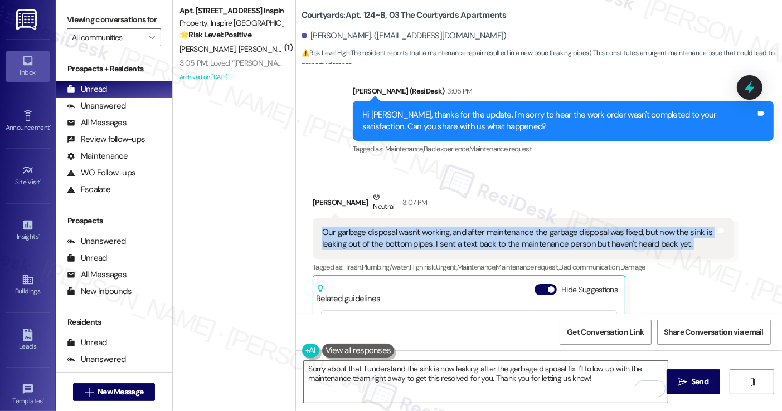
click at [413, 240] on div "Our garbage disposal wasn't working, and after maintenance the garbage disposal…" at bounding box center [518, 239] width 393 height 24
copy div "Our garbage disposal wasn't working, and after maintenance the garbage disposal…"
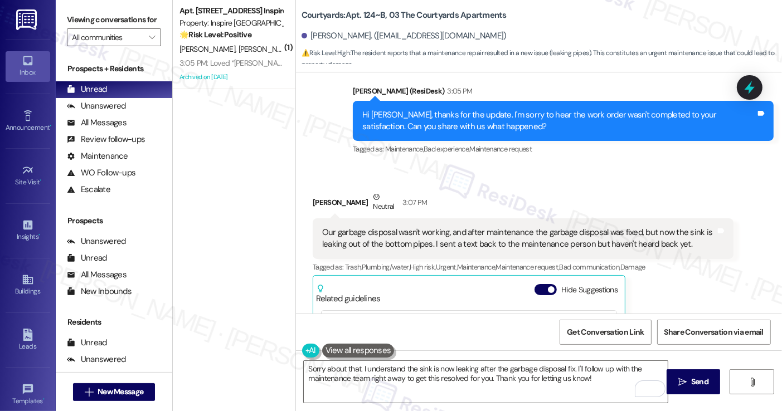
click at [76, 24] on label "Viewing conversations for" at bounding box center [114, 19] width 94 height 17
click at [78, 25] on label "Viewing conversations for" at bounding box center [114, 19] width 94 height 17
click at [513, 239] on div "Our garbage disposal wasn't working, and after maintenance the garbage disposal…" at bounding box center [518, 239] width 393 height 24
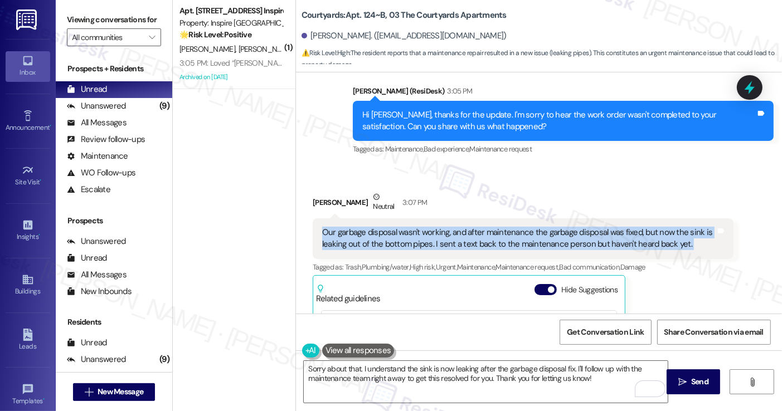
click at [513, 239] on div "Our garbage disposal wasn't working, and after maintenance the garbage disposal…" at bounding box center [518, 239] width 393 height 24
click at [395, 247] on div "Our garbage disposal wasn't working, and after maintenance the garbage disposal…" at bounding box center [518, 239] width 393 height 24
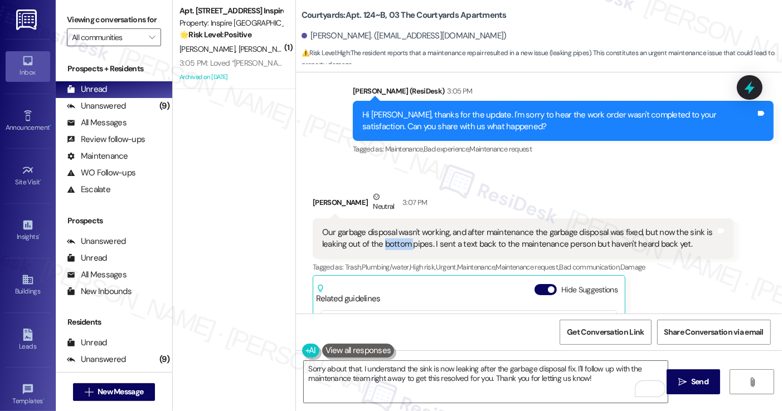
click at [395, 247] on div "Our garbage disposal wasn't working, and after maintenance the garbage disposal…" at bounding box center [518, 239] width 393 height 24
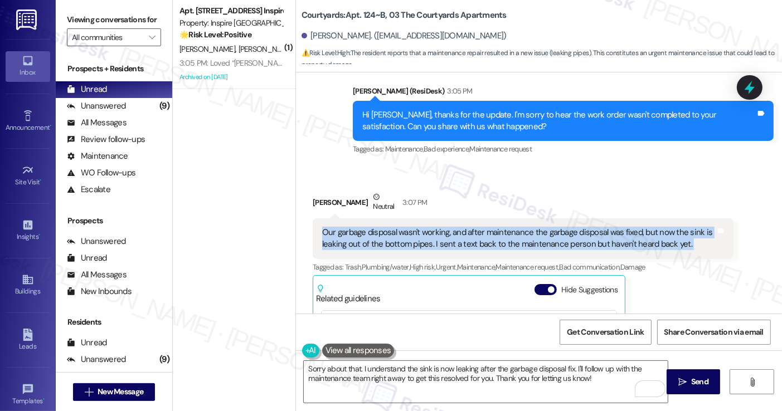
click at [395, 247] on div "Our garbage disposal wasn't working, and after maintenance the garbage disposal…" at bounding box center [518, 239] width 393 height 24
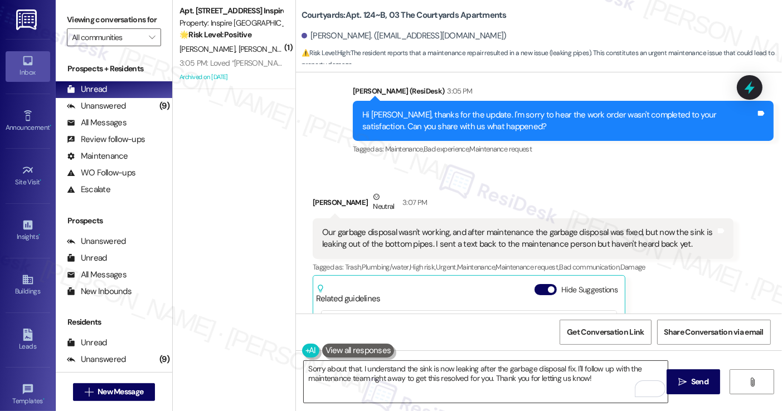
click at [385, 370] on textarea "Sorry about that. I understand the sink is now leaking after the garbage dispos…" at bounding box center [485, 382] width 363 height 42
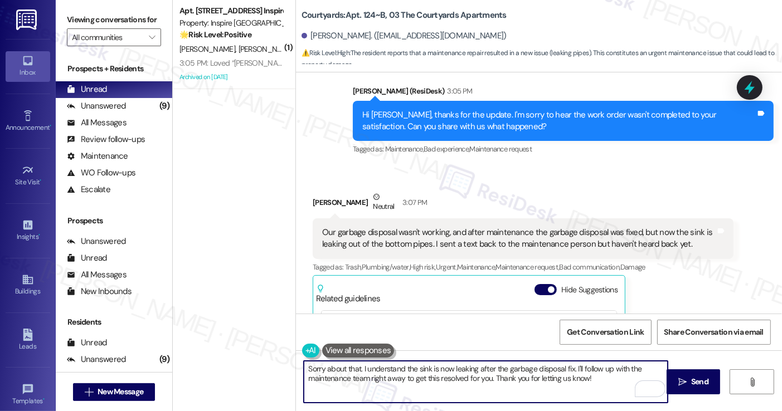
click at [385, 370] on textarea "Sorry about that. I understand the sink is now leaking after the garbage dispos…" at bounding box center [485, 382] width 363 height 42
click at [356, 370] on textarea "Sorry about that. I understand the sink is now leaking after the garbage dispos…" at bounding box center [485, 382] width 363 height 42
drag, startPoint x: 398, startPoint y: 367, endPoint x: 321, endPoint y: 367, distance: 77.5
click at [321, 367] on textarea "Sorry about that. I understand the sink is now leaking after the garbage dispos…" at bounding box center [485, 382] width 363 height 42
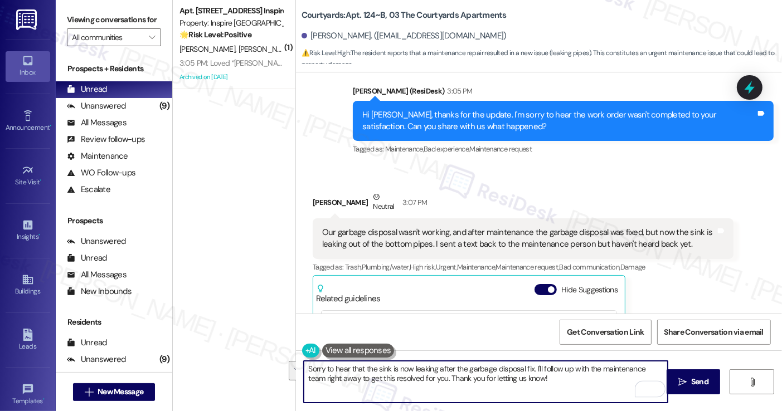
drag, startPoint x: 539, startPoint y: 377, endPoint x: 539, endPoint y: 369, distance: 7.8
click at [539, 369] on textarea "Sorry to hear that the sink is now leaking after the garbage disposal fix. I'll…" at bounding box center [485, 382] width 363 height 42
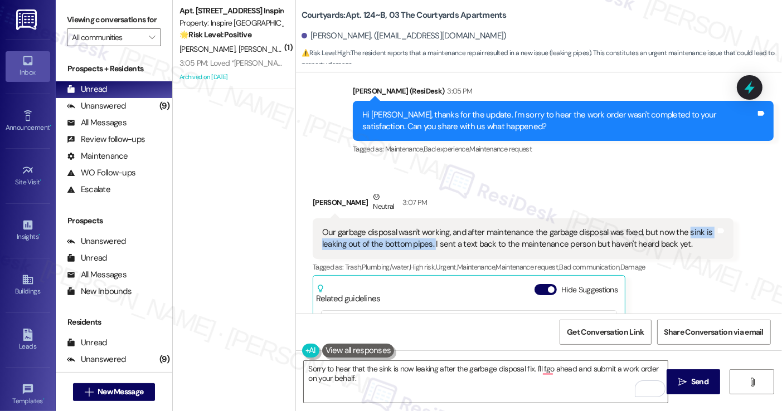
drag, startPoint x: 680, startPoint y: 232, endPoint x: 427, endPoint y: 244, distance: 253.3
click at [427, 244] on div "Our garbage disposal wasn't working, and after maintenance the garbage disposal…" at bounding box center [518, 239] width 393 height 24
copy div "sink is leaking out of the bottom pipes."
click at [73, 16] on label "Viewing conversations for" at bounding box center [114, 19] width 94 height 17
click at [350, 367] on textarea "Sorry to hear that the sink is now leaking after the garbage disposal fix. I'll…" at bounding box center [485, 382] width 363 height 42
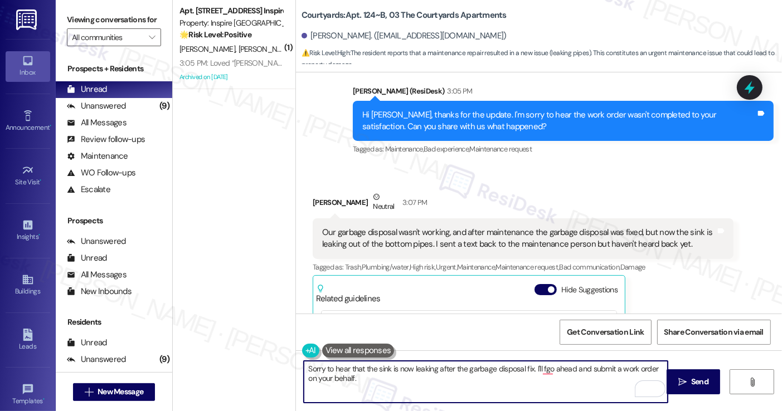
click at [363, 383] on textarea "Sorry to hear that the sink is now leaking after the garbage disposal fix. I'll…" at bounding box center [485, 382] width 363 height 42
drag, startPoint x: 363, startPoint y: 383, endPoint x: 531, endPoint y: 367, distance: 168.5
click at [531, 367] on textarea "Sorry to hear that the sink is now leaking after the garbage disposal fix. I'll…" at bounding box center [485, 382] width 363 height 42
paste textarea "Is the leak constant, or does it only happen when the water is running?"
click at [541, 380] on textarea "Sorry to hear that the sink is now leaking after the garbage disposal fix. Is t…" at bounding box center [485, 382] width 363 height 42
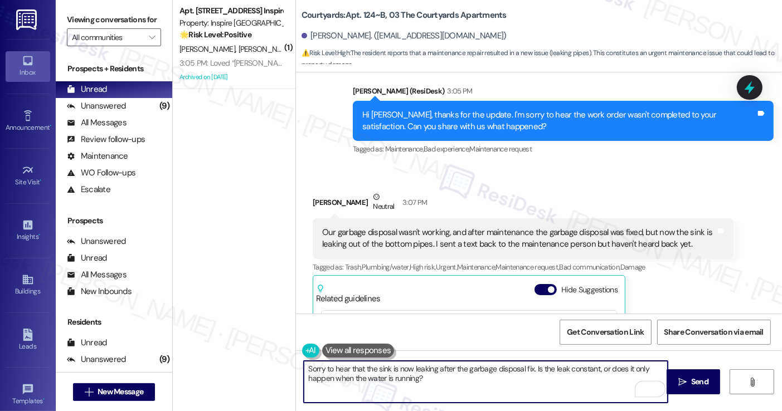
click at [532, 371] on textarea "Sorry to hear that the sink is now leaking after the garbage disposal fix. Is t…" at bounding box center [485, 382] width 363 height 42
click at [479, 385] on textarea "Sorry to hear that the sink is now leaking after the garbage disposal fix. Just…" at bounding box center [485, 382] width 363 height 42
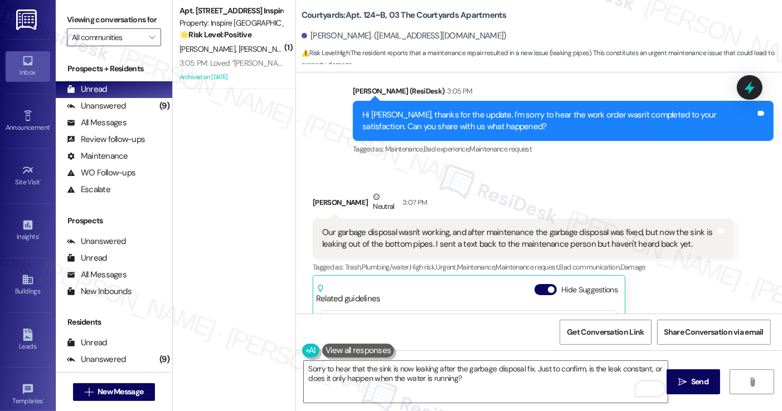
click at [74, 14] on label "Viewing conversations for" at bounding box center [114, 19] width 94 height 17
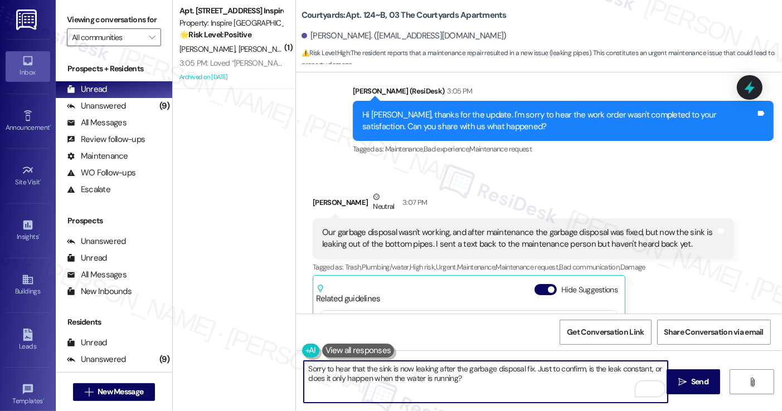
click at [480, 380] on textarea "Sorry to hear that the sink is now leaking after the garbage disposal fix. Just…" at bounding box center [485, 382] width 363 height 42
paste textarea "About how much water is coming out — just a drip, or more like a steady flow?"
click at [477, 378] on textarea "Sorry to hear that the sink is now leaking after the garbage disposal fix. Just…" at bounding box center [485, 382] width 363 height 42
drag, startPoint x: 600, startPoint y: 377, endPoint x: 594, endPoint y: 374, distance: 7.2
click at [594, 374] on textarea "Sorry to hear that the sink is now leaking after the garbage disposal fix. Just…" at bounding box center [485, 382] width 363 height 42
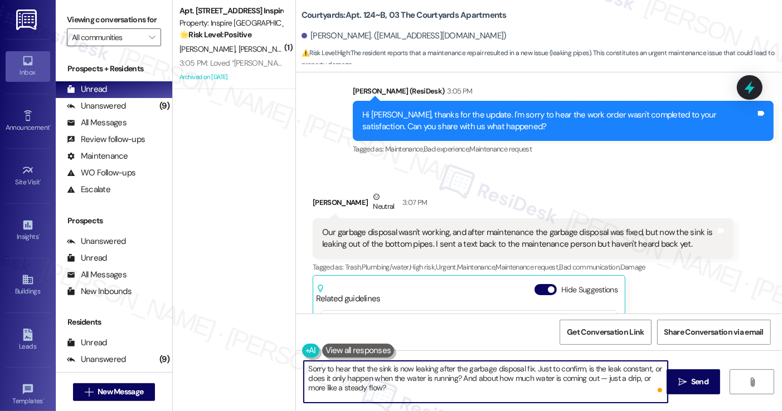
click at [575, 393] on textarea "Sorry to hear that the sink is now leaking after the garbage disposal fix. Just…" at bounding box center [485, 382] width 363 height 42
click at [599, 377] on textarea "Sorry to hear that the sink is now leaking after the garbage disposal fix. Just…" at bounding box center [485, 382] width 363 height 42
click at [570, 388] on textarea "Sorry to hear that the sink is now leaking after the garbage disposal fix. Just…" at bounding box center [485, 382] width 363 height 42
drag, startPoint x: 602, startPoint y: 378, endPoint x: 595, endPoint y: 377, distance: 6.8
click at [595, 377] on textarea "Sorry to hear that the sink is now leaking after the garbage disposal fix. Just…" at bounding box center [485, 382] width 363 height 42
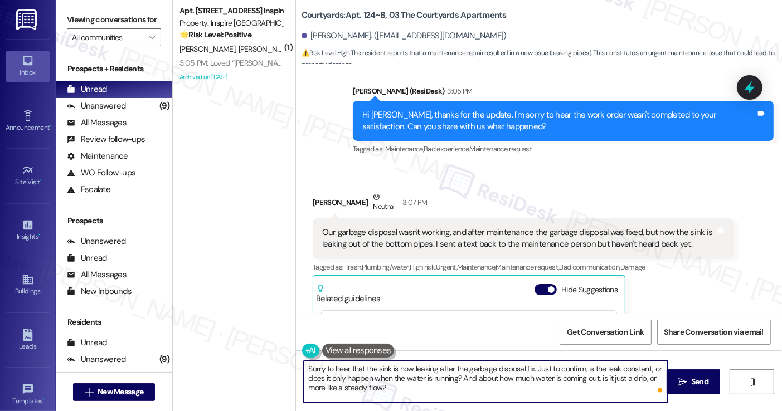
click at [572, 374] on textarea "Sorry to hear that the sink is now leaking after the garbage disposal fix. Just…" at bounding box center [485, 382] width 363 height 42
click at [570, 392] on textarea "Sorry to hear that the sink is now leaking after the garbage disposal fix. Just…" at bounding box center [485, 382] width 363 height 42
type textarea "Sorry to hear that the sink is now leaking after the garbage disposal fix. Just…"
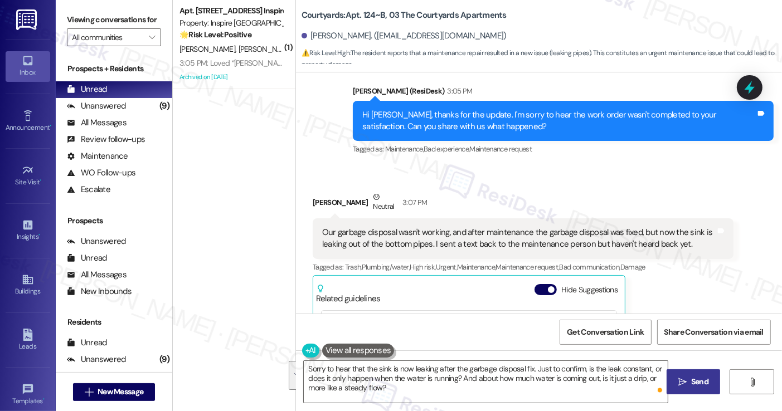
click at [689, 383] on span "Send" at bounding box center [700, 382] width 22 height 12
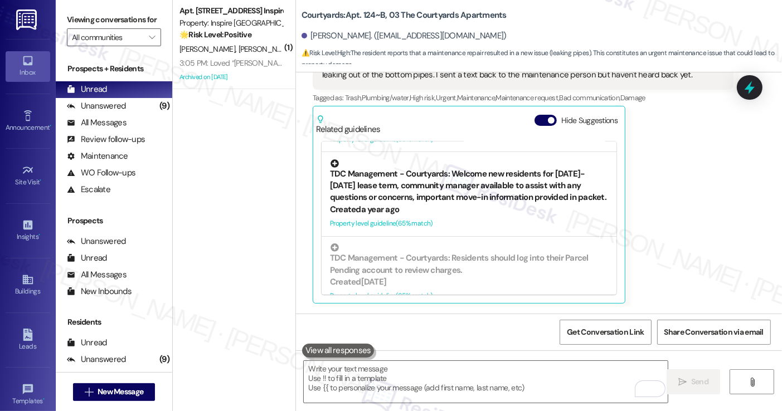
scroll to position [423, 0]
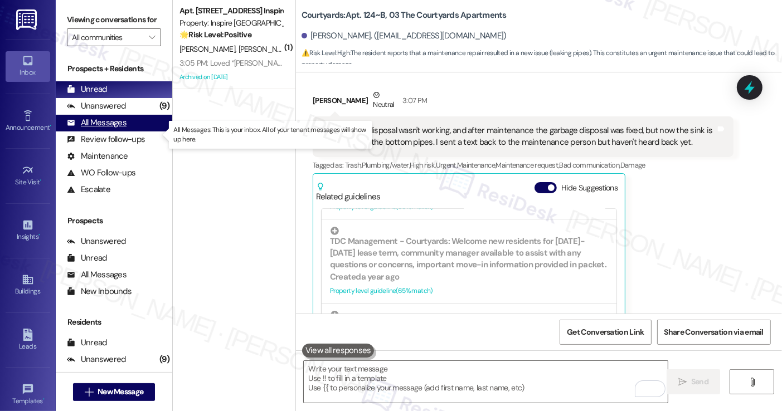
click at [116, 129] on div "All Messages" at bounding box center [97, 123] width 60 height 12
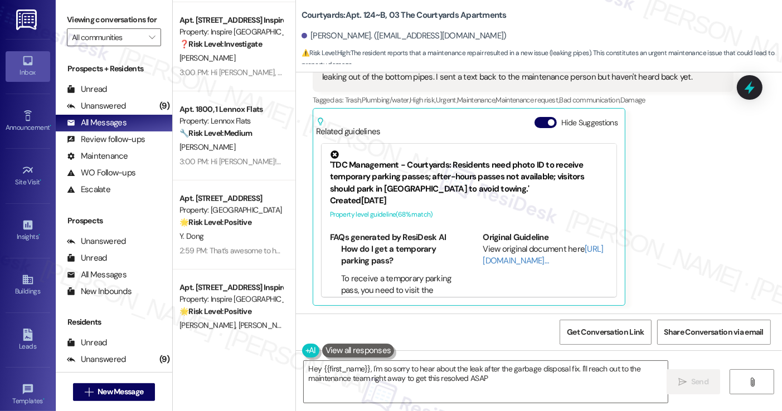
scroll to position [557, 0]
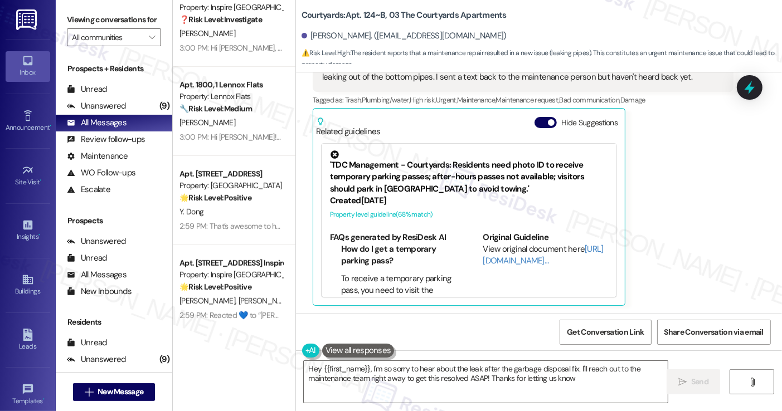
type textarea "Hey {{first_name}}, I'm so sorry to hear about the leak after the garbage dispo…"
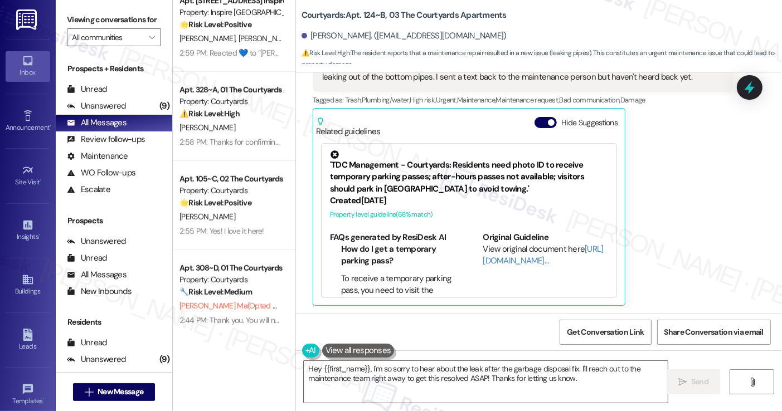
scroll to position [892, 0]
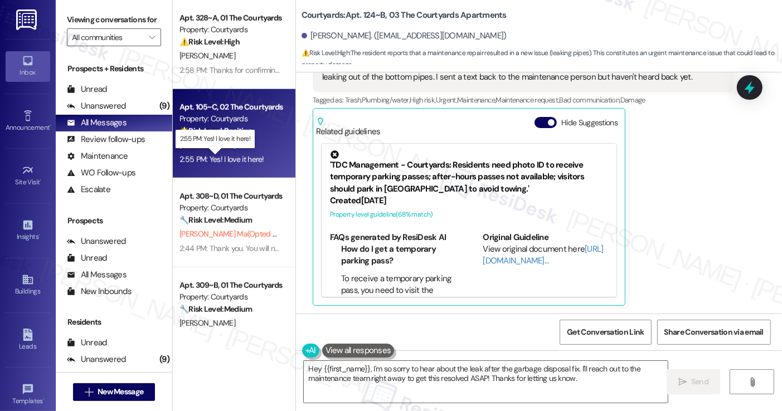
click at [241, 158] on div "2:55 PM: Yes! I love it here! 2:55 PM: Yes! I love it here!" at bounding box center [221, 159] width 85 height 10
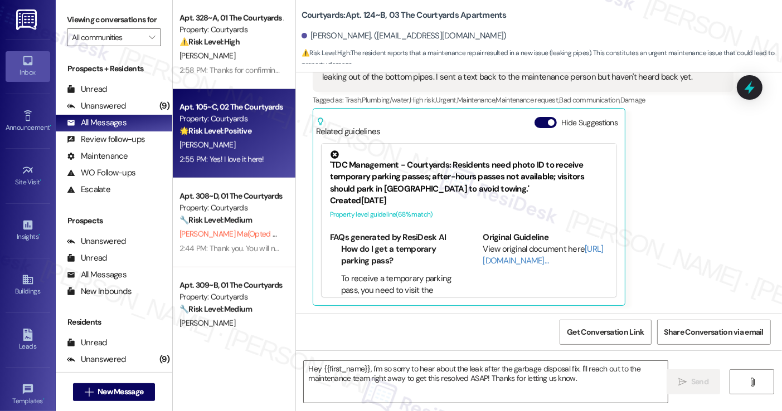
type textarea "Fetching suggested responses. Please feel free to read through the conversation…"
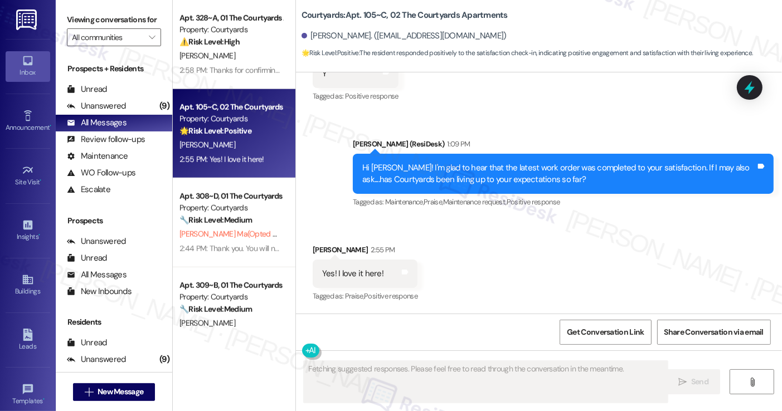
scroll to position [267, 0]
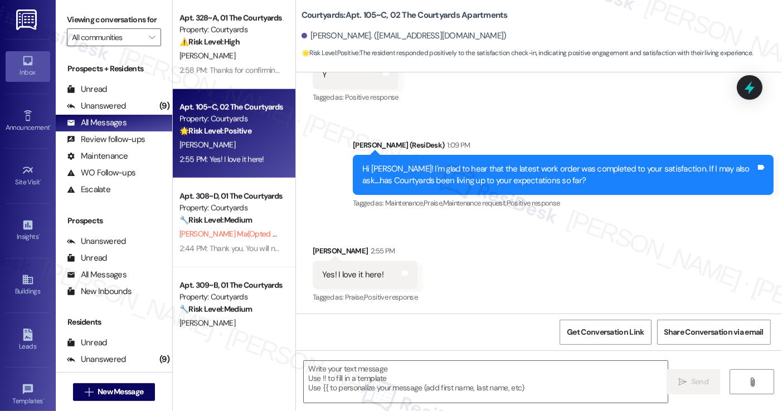
click at [471, 173] on div "Hi Jude! I'm glad to hear that the latest work order was completed to your sati…" at bounding box center [558, 175] width 393 height 24
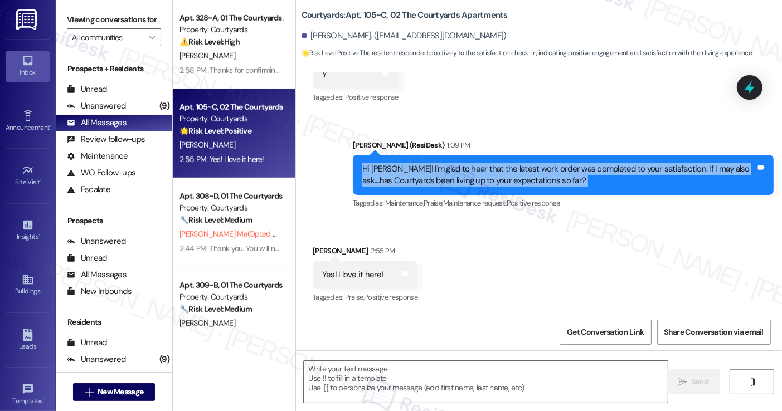
click at [471, 173] on div "Hi Jude! I'm glad to hear that the latest work order was completed to your sati…" at bounding box center [558, 175] width 393 height 24
click at [430, 376] on textarea at bounding box center [485, 382] width 363 height 42
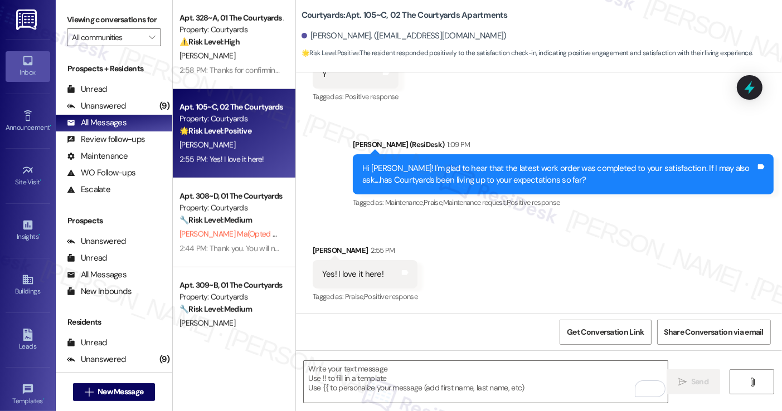
drag, startPoint x: 87, startPoint y: 9, endPoint x: 93, endPoint y: 16, distance: 8.7
click at [87, 9] on div "Viewing conversations for All communities " at bounding box center [114, 28] width 116 height 57
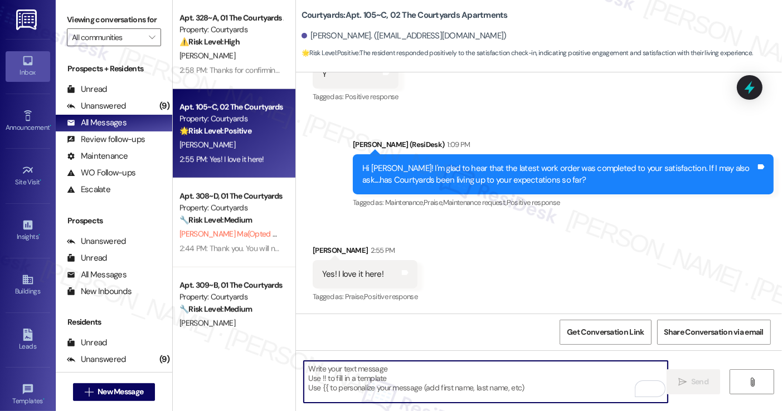
click at [408, 378] on textarea "To enrich screen reader interactions, please activate Accessibility in Grammarl…" at bounding box center [485, 382] width 363 height 42
paste textarea "That’s awesome to hear, Emma! Thank you! If you don’t mind, would you be willin…"
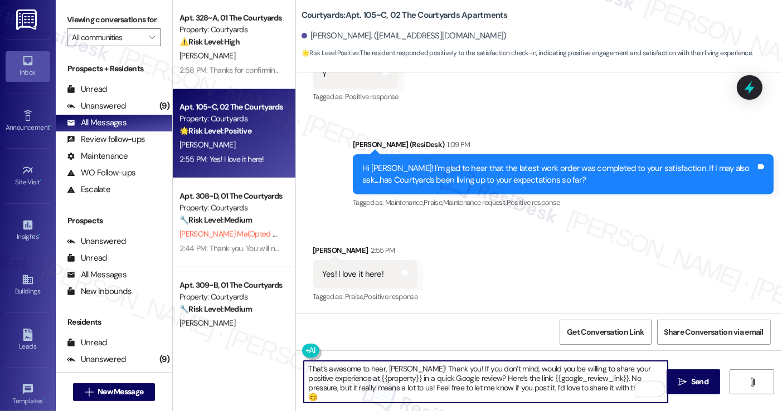
click at [315, 245] on div "Jude Boussom 2:55 PM" at bounding box center [365, 253] width 105 height 16
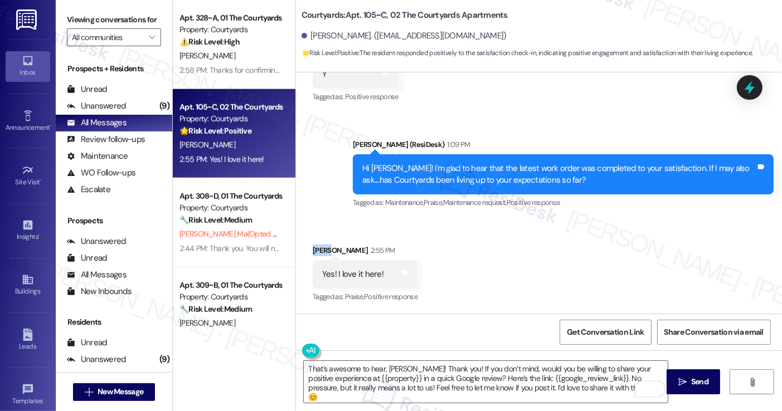
click at [315, 245] on div "Jude Boussom 2:55 PM" at bounding box center [365, 253] width 105 height 16
copy div "Jude"
click at [390, 369] on textarea "That’s awesome to hear, Emma! Thank you! If you don’t mind, would you be willin…" at bounding box center [485, 382] width 363 height 42
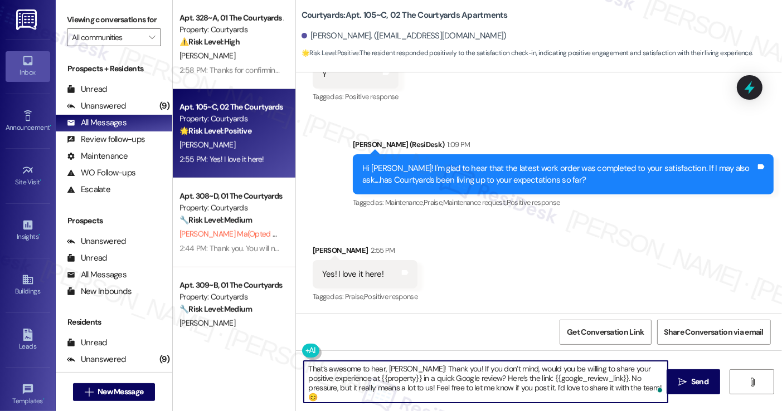
click at [390, 369] on textarea "That’s awesome to hear, Emma! Thank you! If you don’t mind, would you be willin…" at bounding box center [485, 382] width 363 height 42
paste textarea "Jude"
drag, startPoint x: 345, startPoint y: 378, endPoint x: 391, endPoint y: 377, distance: 45.7
click at [391, 377] on textarea "That’s awesome to hear, Jude! Thank you! If you don’t mind, would you be willin…" at bounding box center [485, 382] width 363 height 42
click at [482, 372] on textarea "That’s awesome to hear, Jude! Thank you! If you don’t mind, would you be willin…" at bounding box center [485, 382] width 363 height 42
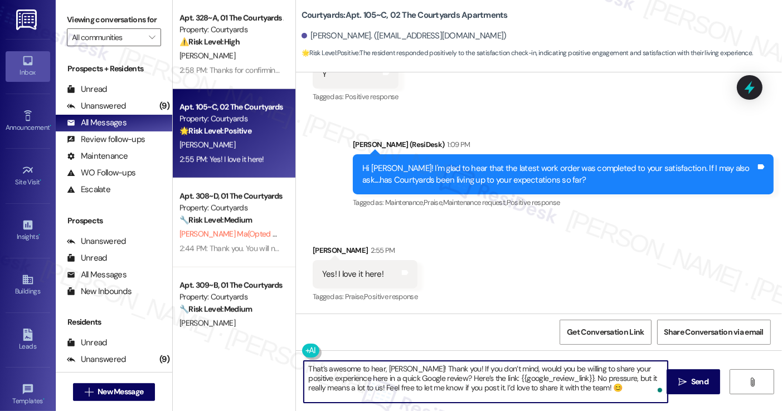
click at [482, 372] on textarea "That’s awesome to hear, Jude! Thank you! If you don’t mind, would you be willin…" at bounding box center [485, 382] width 363 height 42
type textarea "That’s awesome to hear, Jude! Thank you! If you don’t mind, would you be willin…"
click at [488, 276] on div "Received via SMS Jude Boussom 2:55 PM Yes! I love it here! Tags and notes Tagge…" at bounding box center [539, 267] width 486 height 94
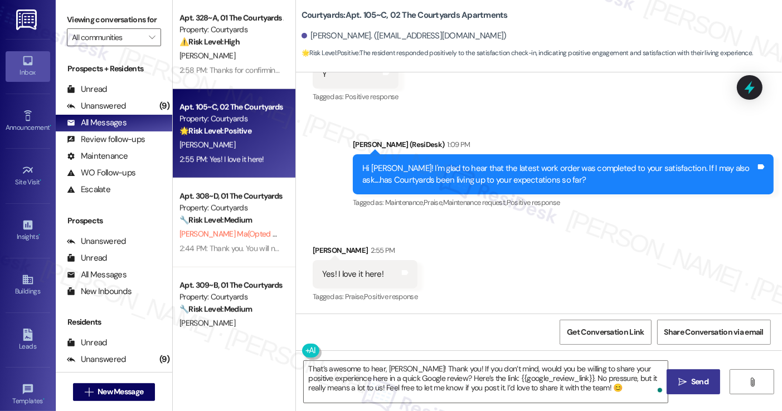
click at [694, 380] on span "Send" at bounding box center [699, 382] width 17 height 12
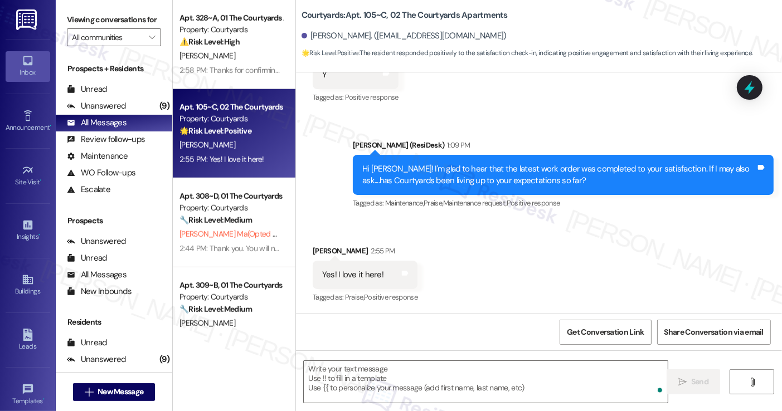
scroll to position [369, 0]
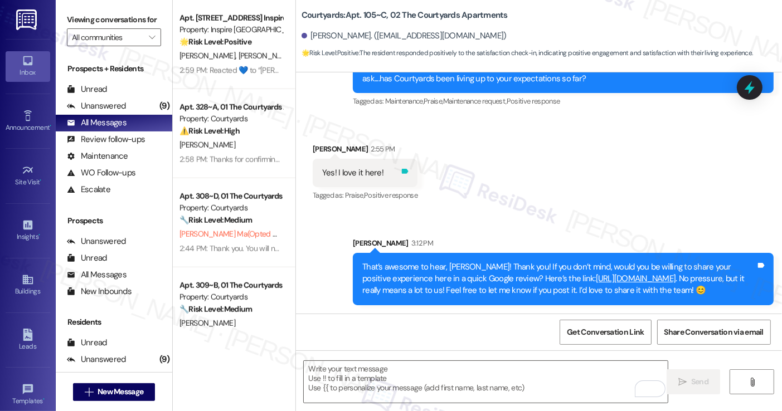
click at [402, 170] on icon at bounding box center [405, 171] width 7 height 5
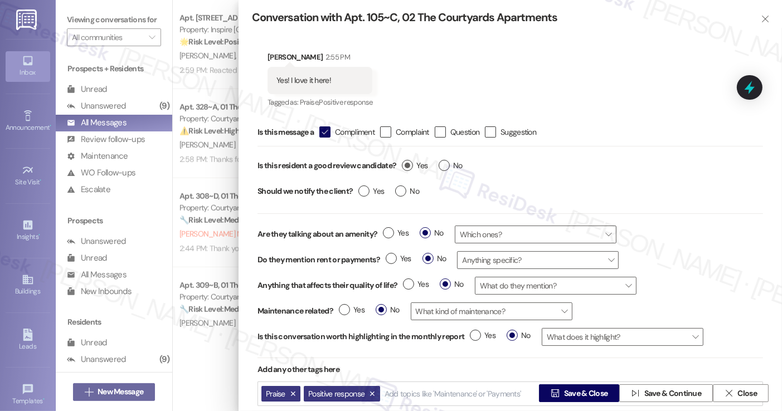
click at [414, 164] on label "Yes" at bounding box center [415, 166] width 26 height 12
click at [414, 164] on input "Yes" at bounding box center [415, 167] width 26 height 14
radio input "true"
click at [406, 189] on span "No" at bounding box center [407, 192] width 24 height 12
click at [406, 189] on input "No" at bounding box center [407, 193] width 24 height 14
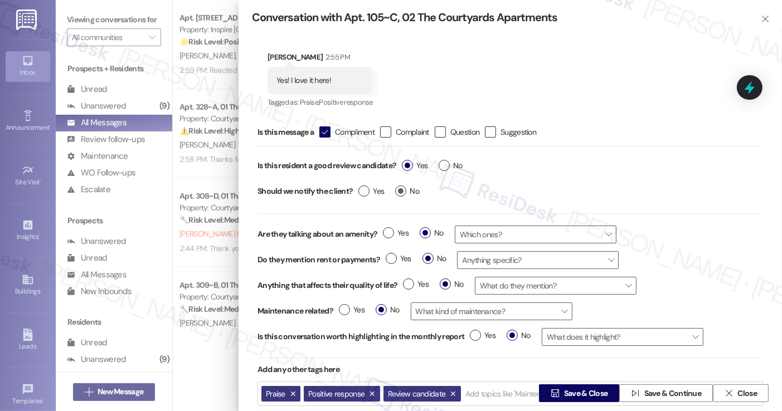
radio input "true"
click at [571, 392] on span "Save & Close" at bounding box center [586, 394] width 44 height 12
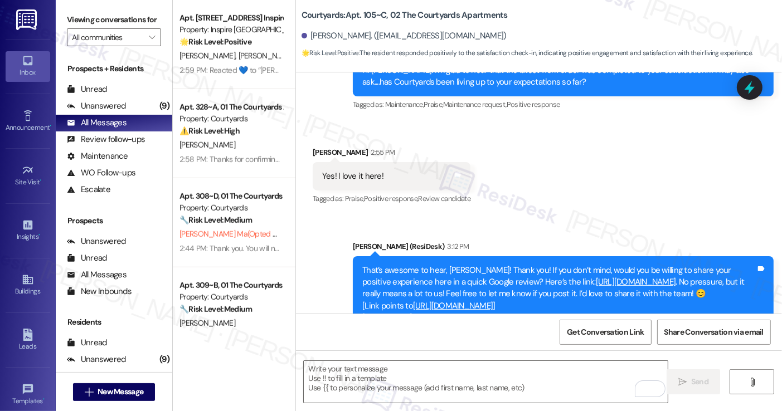
scroll to position [409, 0]
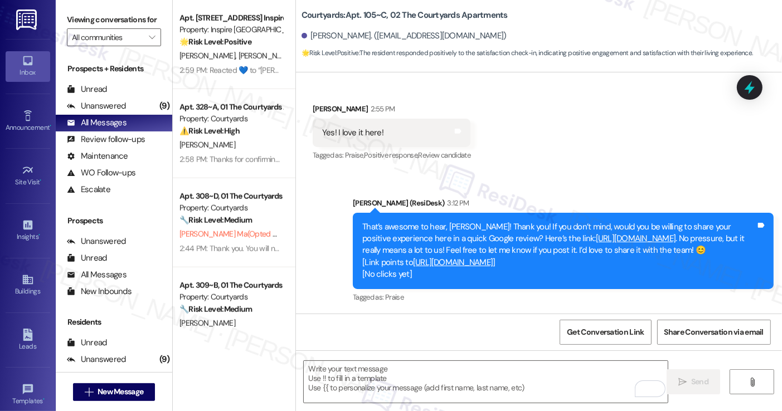
click at [442, 226] on div "That’s awesome to hear, Jude! Thank you! If you don’t mind, would you be willin…" at bounding box center [558, 251] width 393 height 60
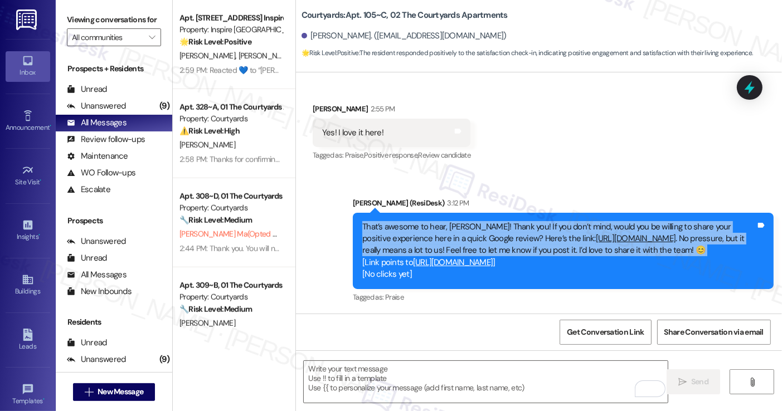
click at [442, 226] on div "That’s awesome to hear, Jude! Thank you! If you don’t mind, would you be willin…" at bounding box center [558, 251] width 393 height 60
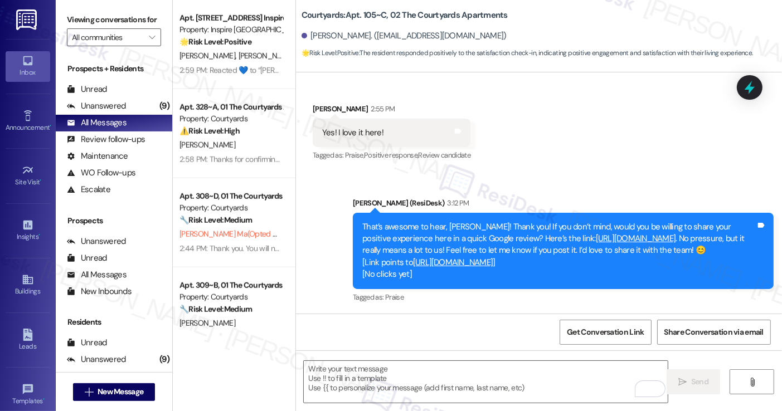
click at [555, 194] on div "Sent via SMS Sarah (ResiDesk) 3:12 PM That’s awesome to hear, Jude! Thank you! …" at bounding box center [562, 251] width 437 height 125
click at [531, 224] on div "That’s awesome to hear, Jude! Thank you! If you don’t mind, would you be willin…" at bounding box center [558, 251] width 393 height 60
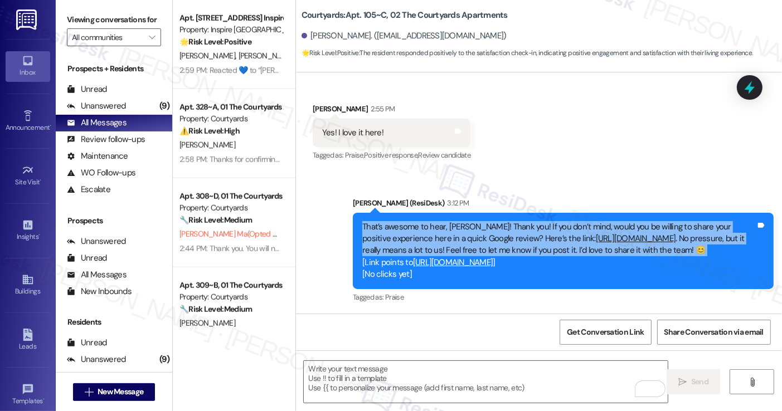
click at [531, 224] on div "That’s awesome to hear, Jude! Thank you! If you don’t mind, would you be willin…" at bounding box center [558, 251] width 393 height 60
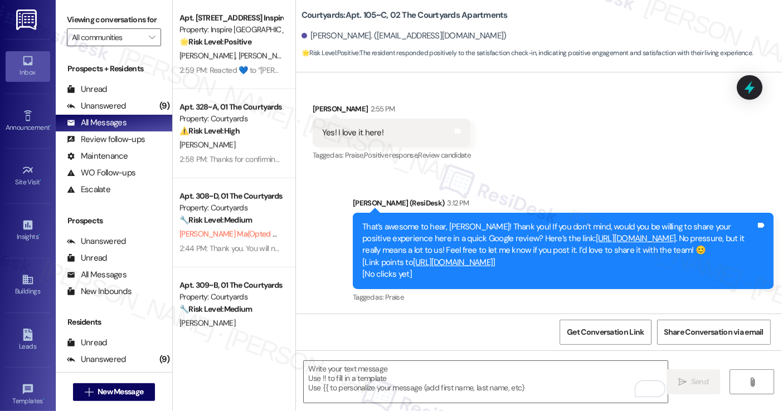
click at [567, 177] on div "Sent via SMS Sarah (ResiDesk) 3:12 PM That’s awesome to hear, Jude! Thank you! …" at bounding box center [539, 243] width 486 height 142
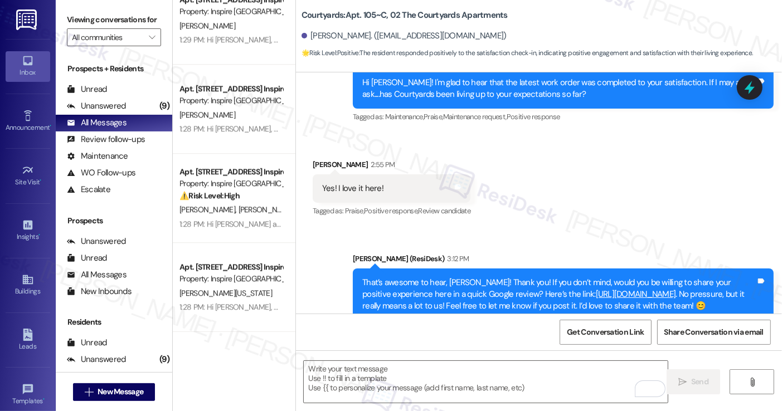
scroll to position [2898, 0]
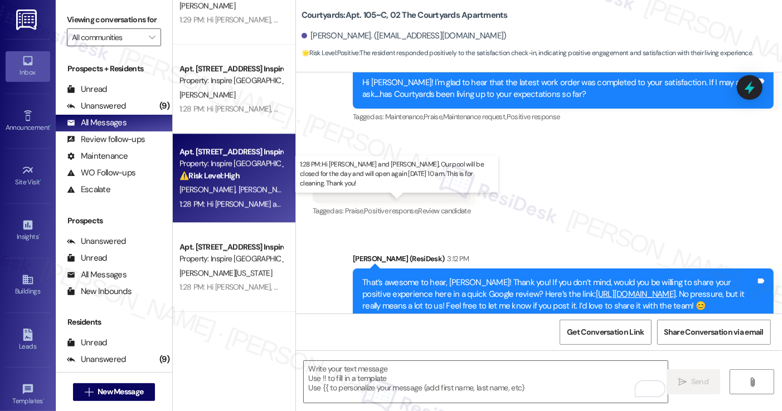
click at [232, 203] on div "1:28 PM: Hi Blythe and Jared, Our pool will be closed for the day and will open…" at bounding box center [421, 204] width 485 height 10
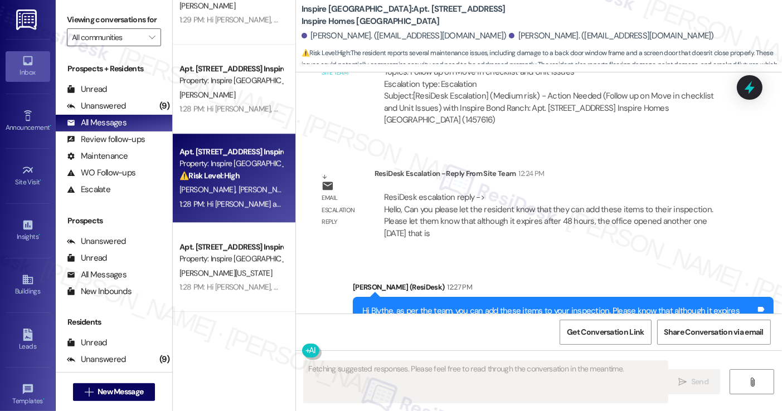
scroll to position [1476, 0]
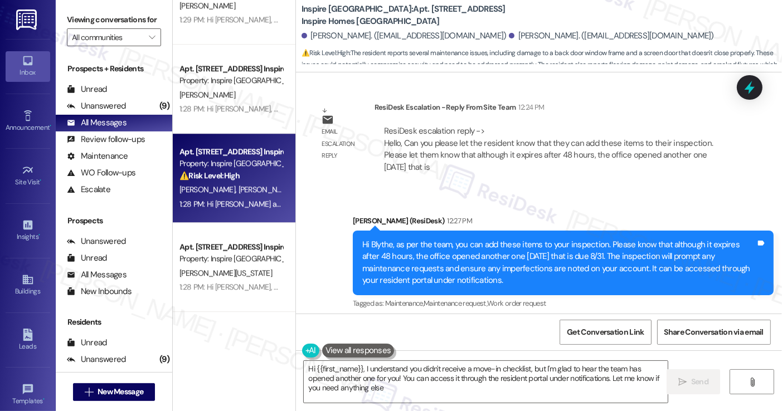
type textarea "Hi {{first_name}}, I understand you didn't receive a move-in checklist, but I'm…"
click at [415, 255] on div "Hi Blythe, as per the team, you can add these items to your inspection. Please …" at bounding box center [558, 263] width 393 height 48
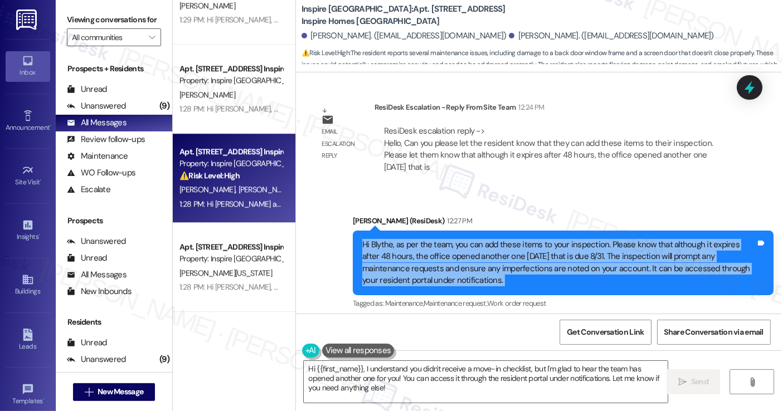
click at [415, 255] on div "Hi Blythe, as per the team, you can add these items to your inspection. Please …" at bounding box center [558, 263] width 393 height 48
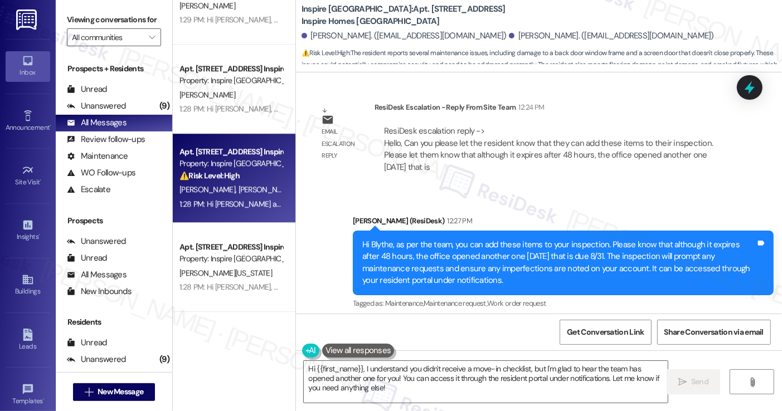
click at [499, 207] on div "Sent via SMS Sarah (ResiDesk) 12:27 PM Hi Blythe, as per the team, you can add …" at bounding box center [562, 263] width 437 height 113
click at [483, 247] on div "Hi Blythe, as per the team, you can add these items to your inspection. Please …" at bounding box center [558, 263] width 393 height 48
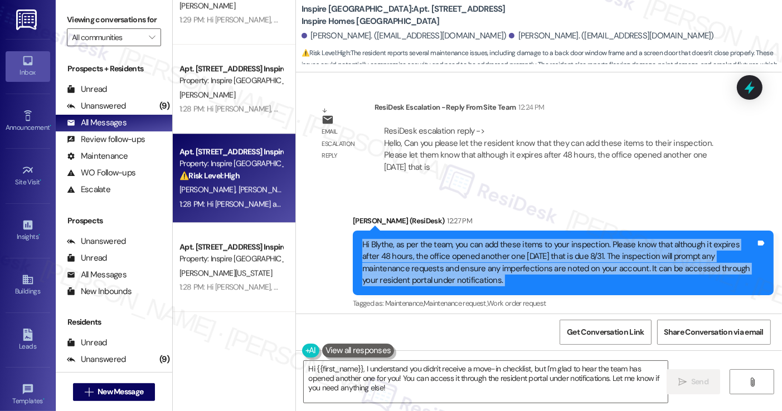
click at [483, 247] on div "Hi Blythe, as per the team, you can add these items to your inspection. Please …" at bounding box center [558, 263] width 393 height 48
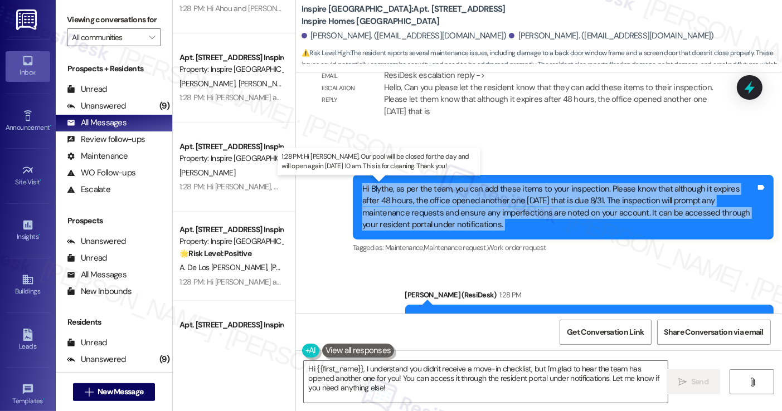
scroll to position [4124, 0]
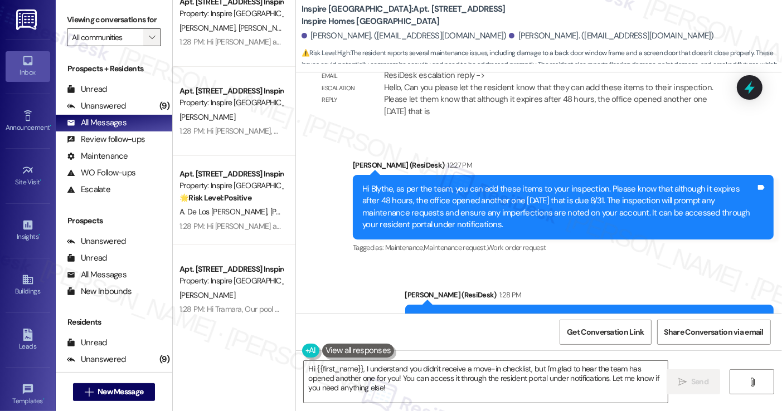
click at [137, 46] on input "All communities" at bounding box center [107, 37] width 71 height 18
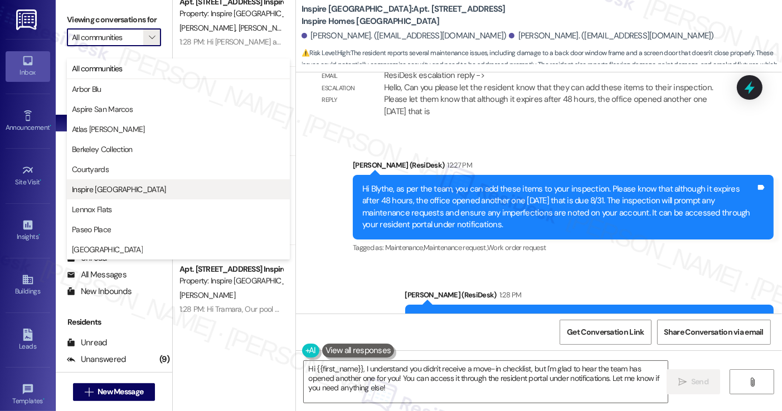
click at [119, 191] on span "Inspire Bond Ranch" at bounding box center [119, 189] width 94 height 11
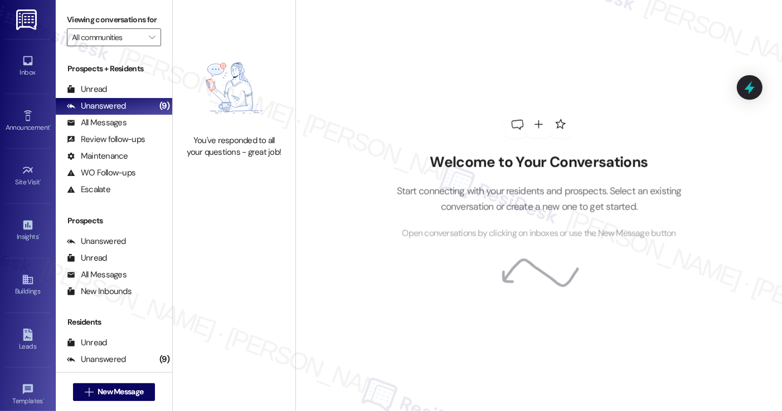
type input "Inspire Bond Ranch"
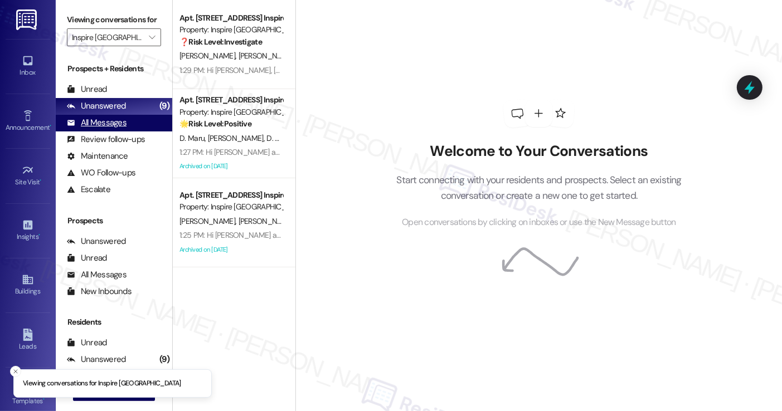
click at [129, 132] on div "All Messages (undefined)" at bounding box center [114, 123] width 116 height 17
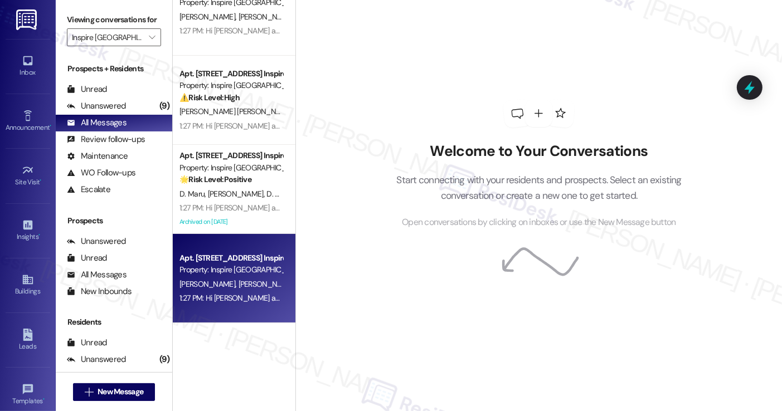
scroll to position [3959, 0]
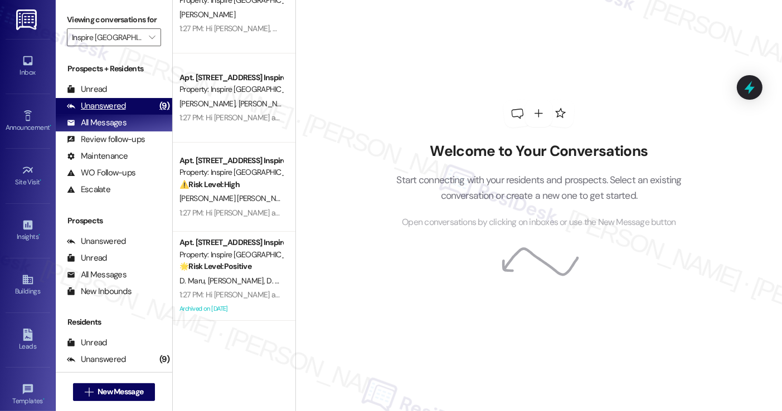
click at [128, 115] on div "Unanswered (9)" at bounding box center [114, 106] width 116 height 17
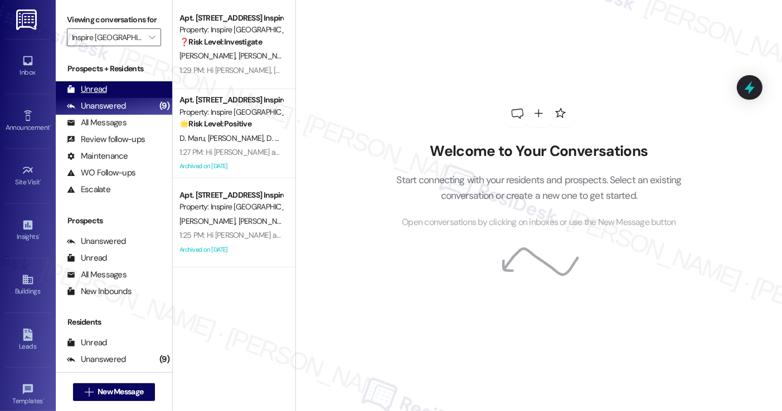
click at [118, 98] on div "Unread (0)" at bounding box center [114, 89] width 116 height 17
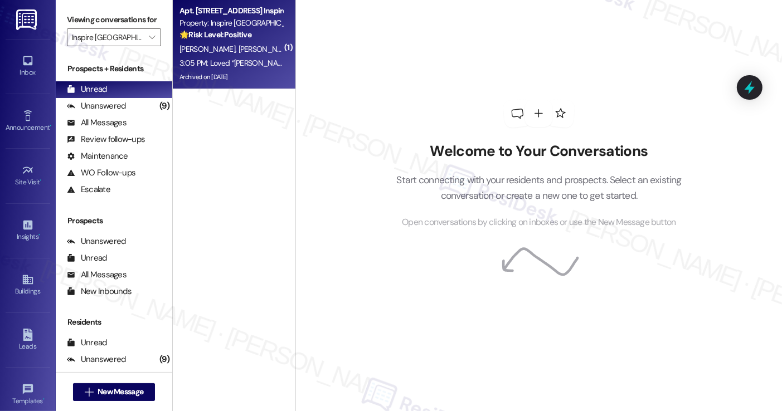
click at [242, 43] on div "M. Jackson D. Jackson" at bounding box center [230, 49] width 105 height 14
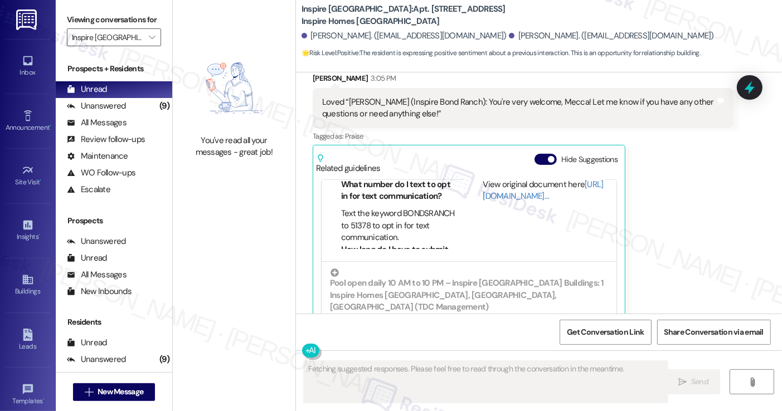
scroll to position [5127, 0]
type textarea "You're welcome, {{first_name}}! I'm happy to assist. Is there anything else I c…"
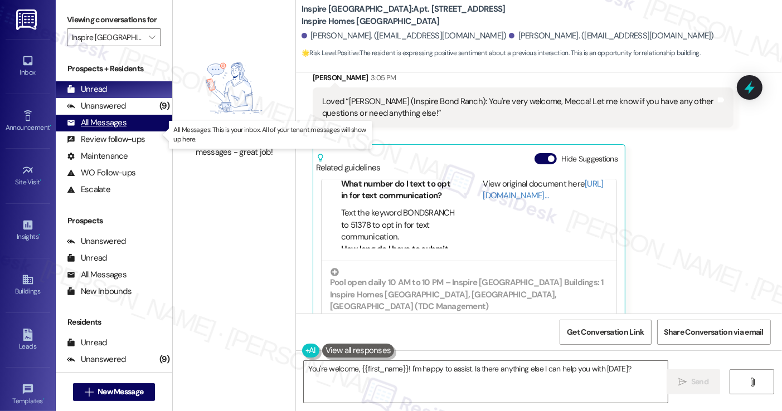
click at [119, 129] on div "All Messages" at bounding box center [97, 123] width 60 height 12
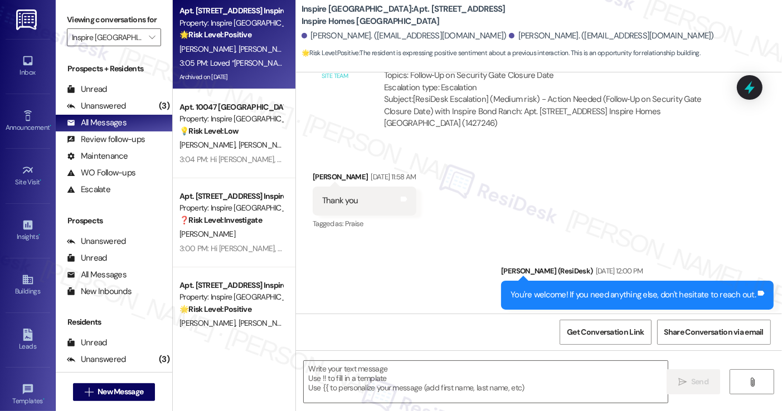
scroll to position [2145, 0]
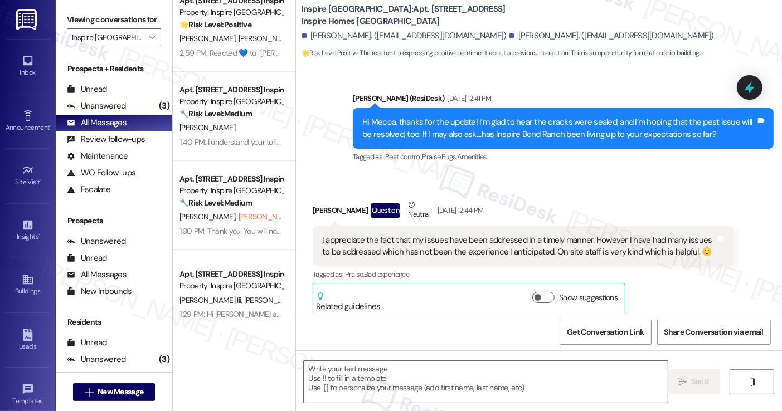
type textarea "Fetching suggested responses. Please feel free to read through the conversation…"
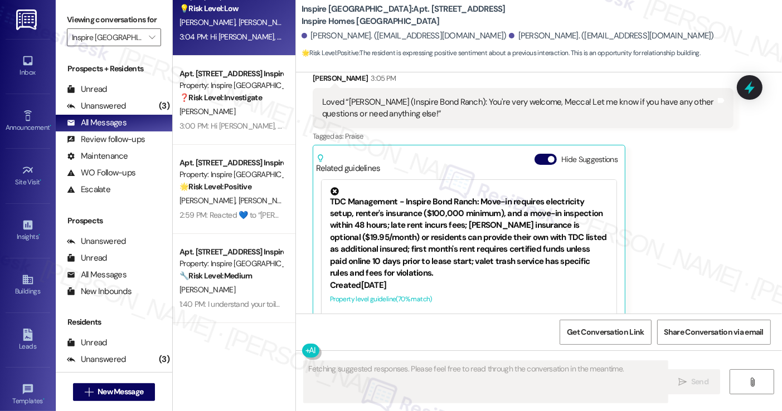
scroll to position [0, 0]
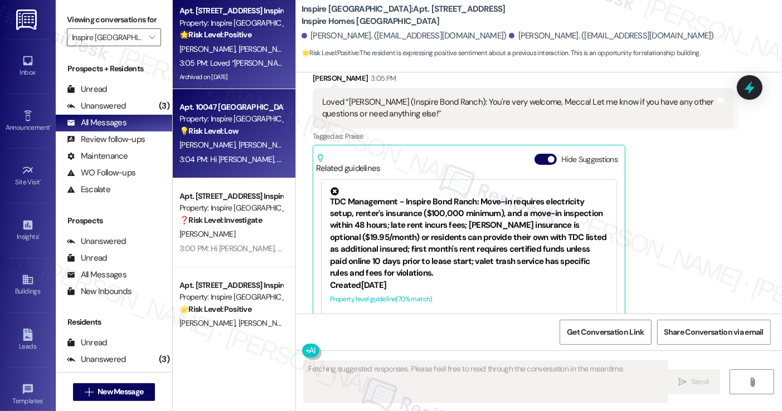
click at [241, 162] on div "3:04 PM: Hi Cassandra, thanks for reaching out! I understand you want to know y…" at bounding box center [453, 159] width 549 height 10
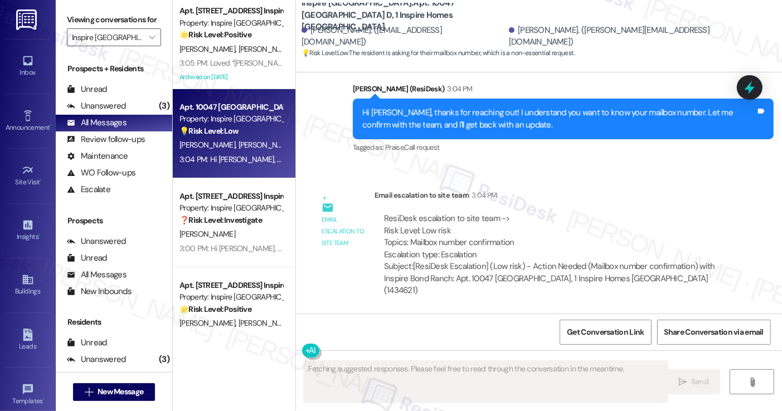
scroll to position [1112, 0]
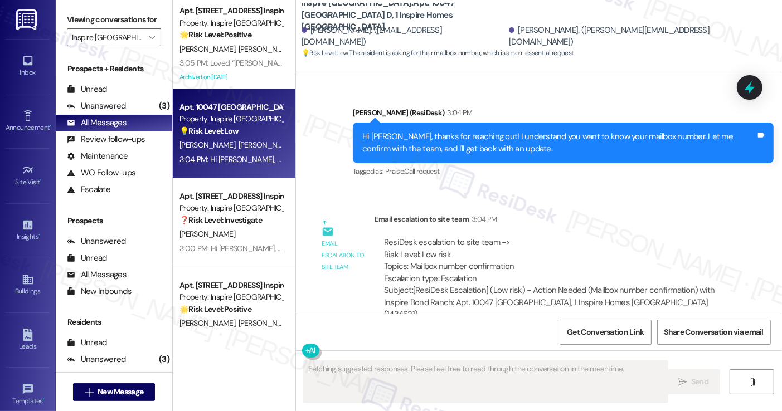
click at [516, 131] on div "Hi Cassandra, thanks for reaching out! I understand you want to know your mailb…" at bounding box center [558, 143] width 393 height 24
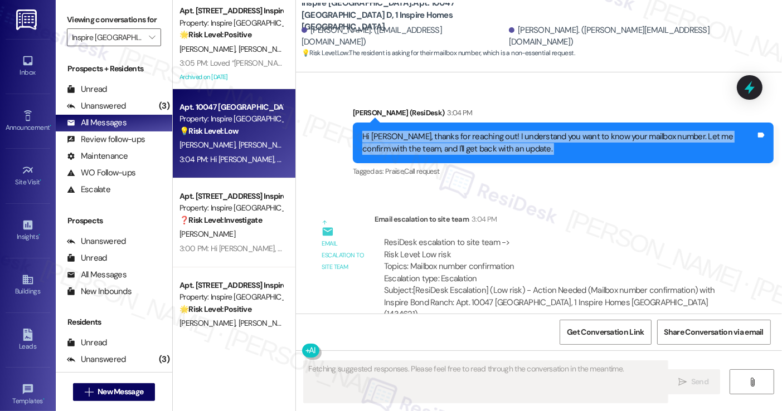
click at [516, 131] on div "Hi Cassandra, thanks for reaching out! I understand you want to know your mailb…" at bounding box center [558, 143] width 393 height 24
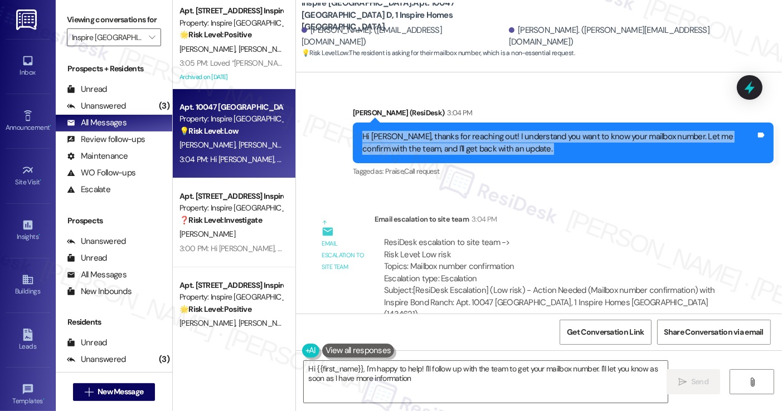
type textarea "Hi {{first_name}}, I'm happy to help! I'll follow up with the team to get your …"
click at [397, 131] on div "Hi Cassandra, thanks for reaching out! I understand you want to know your mailb…" at bounding box center [558, 143] width 393 height 24
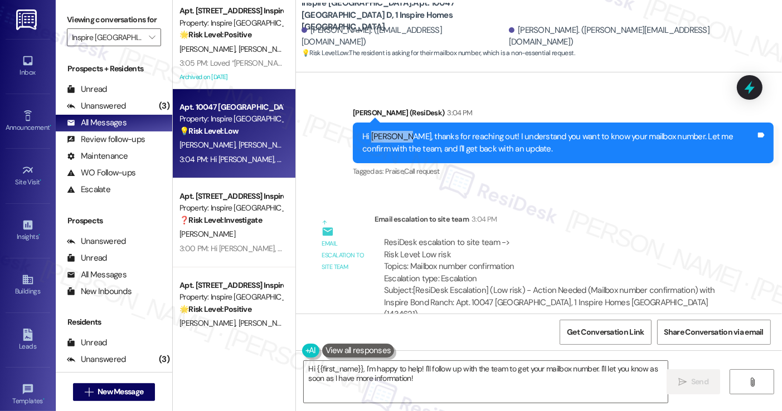
click at [397, 131] on div "Hi Cassandra, thanks for reaching out! I understand you want to know your mailb…" at bounding box center [558, 143] width 393 height 24
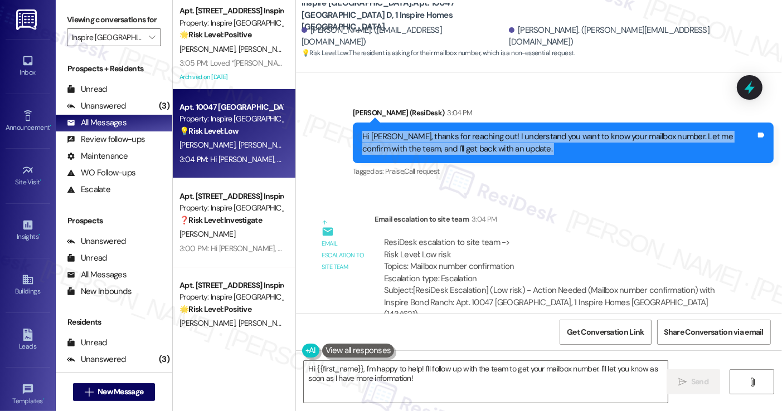
click at [397, 131] on div "Hi Cassandra, thanks for reaching out! I understand you want to know your mailb…" at bounding box center [558, 143] width 393 height 24
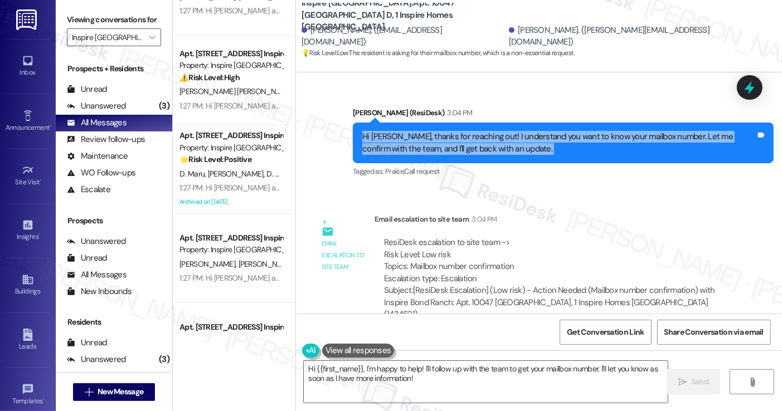
scroll to position [4126, 0]
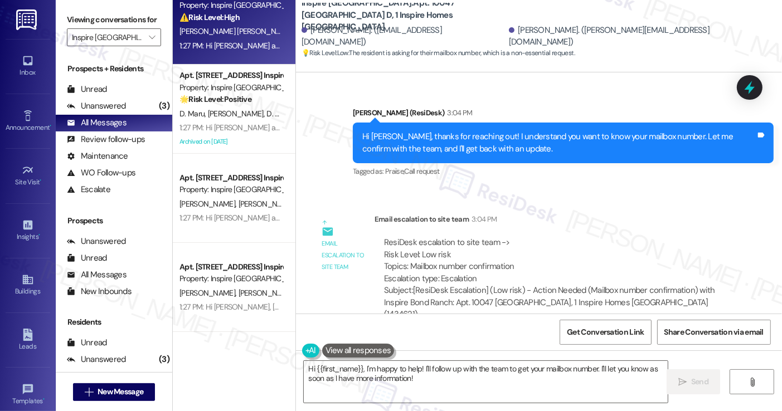
click at [240, 44] on div "1:27 PM: Hi Dulce and Ivan, Our pool will be closed for the day and will open a…" at bounding box center [421, 46] width 484 height 10
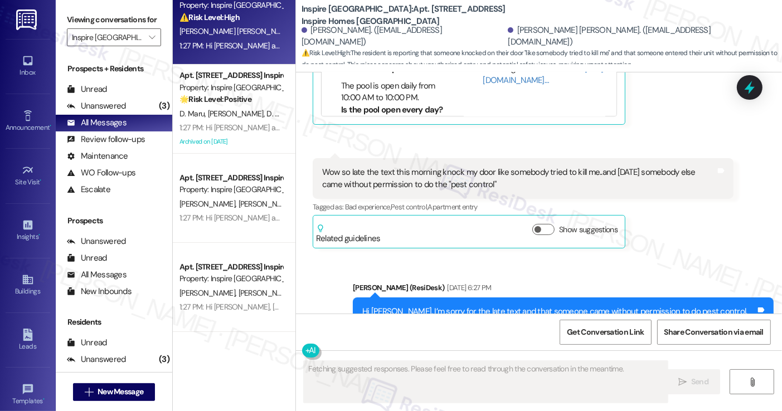
scroll to position [2215, 0]
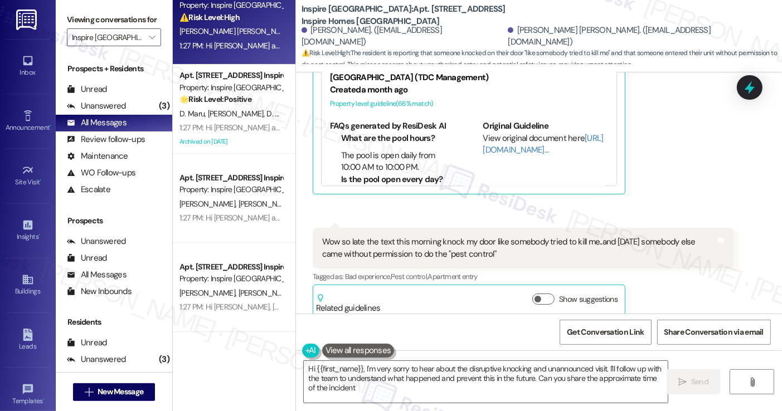
type textarea "Hi {{first_name}}, I'm very sorry to hear about the disruptive knocking and una…"
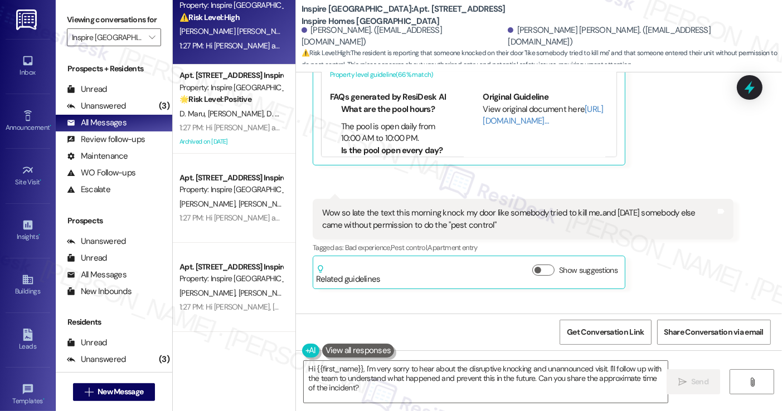
scroll to position [2271, 0]
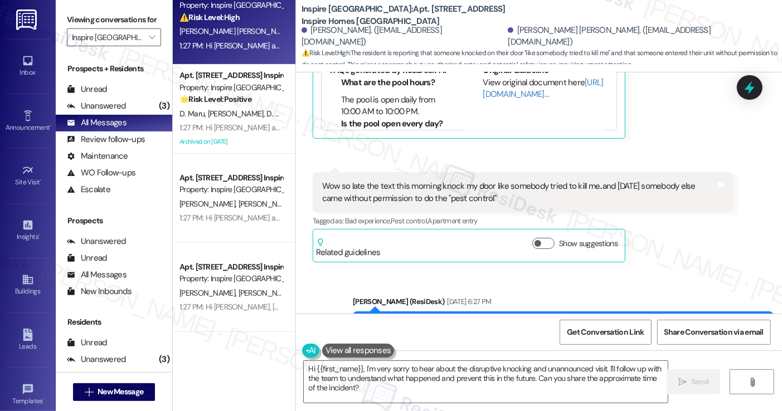
click at [524, 184] on div "Wow so late the text this morning knock my door like somebody tried to kill me.…" at bounding box center [518, 193] width 393 height 24
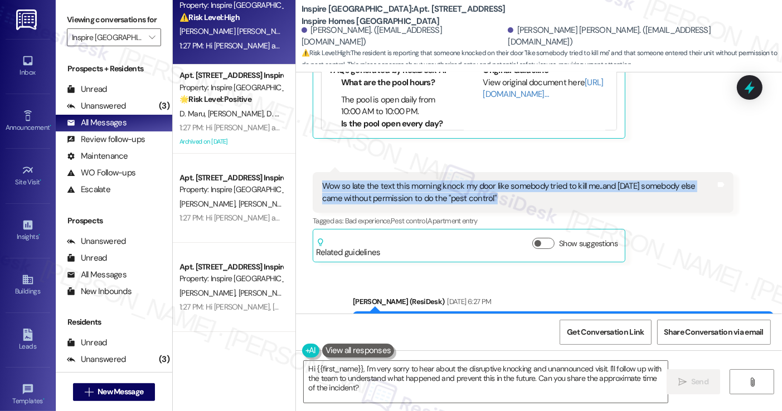
click at [524, 184] on div "Wow so late the text this morning knock my door like somebody tried to kill me.…" at bounding box center [518, 193] width 393 height 24
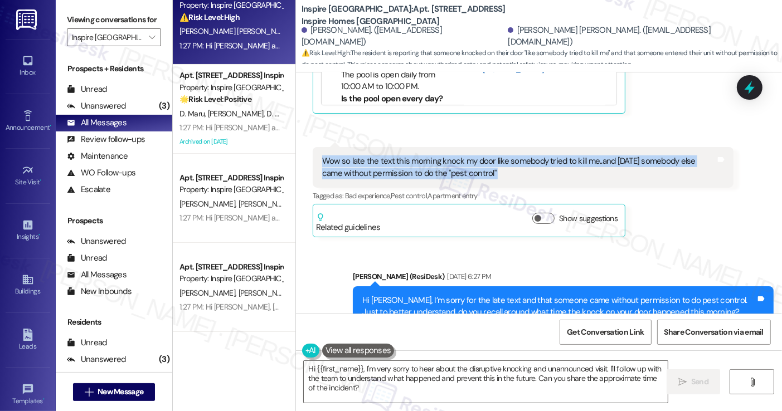
scroll to position [2438, 0]
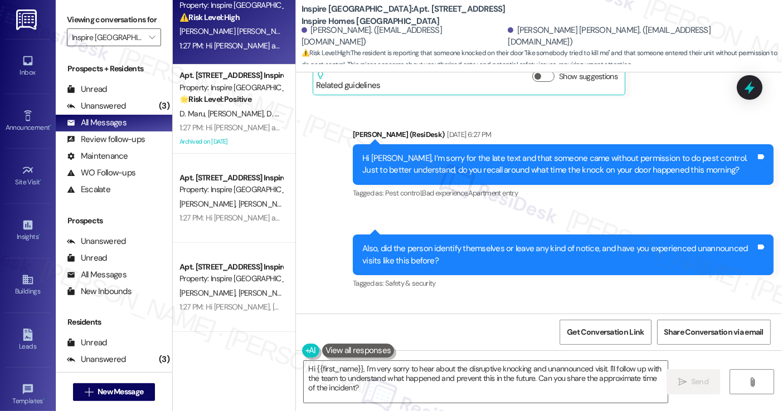
click at [435, 153] on div "Hi Dulce, I’m sorry for the late text and that someone came without permission …" at bounding box center [558, 165] width 393 height 24
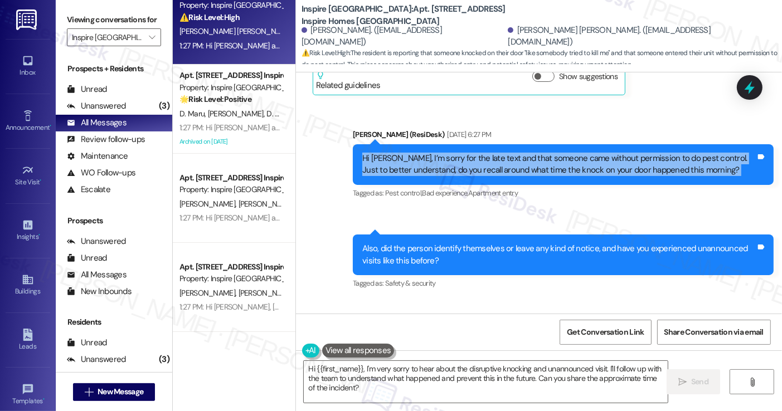
click at [435, 153] on div "Hi Dulce, I’m sorry for the late text and that someone came without permission …" at bounding box center [558, 165] width 393 height 24
click at [504, 153] on div "Hi Dulce, I’m sorry for the late text and that someone came without permission …" at bounding box center [558, 165] width 393 height 24
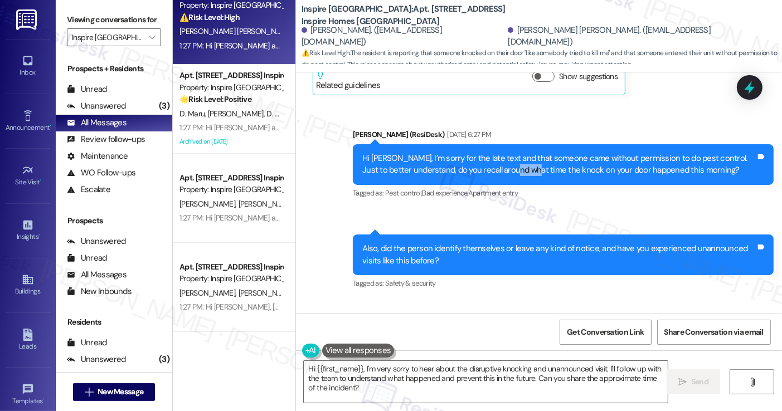
click at [504, 153] on div "Hi Dulce, I’m sorry for the late text and that someone came without permission …" at bounding box center [558, 165] width 393 height 24
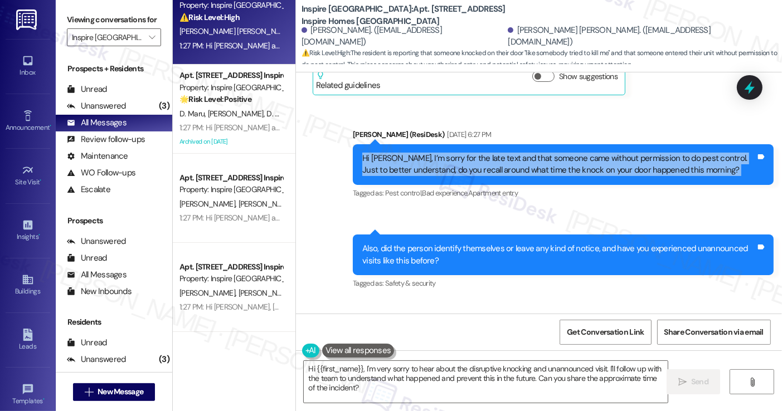
click at [504, 153] on div "Hi Dulce, I’m sorry for the late text and that someone came without permission …" at bounding box center [558, 165] width 393 height 24
click at [463, 153] on div "Hi Dulce, I’m sorry for the late text and that someone came without permission …" at bounding box center [558, 165] width 393 height 24
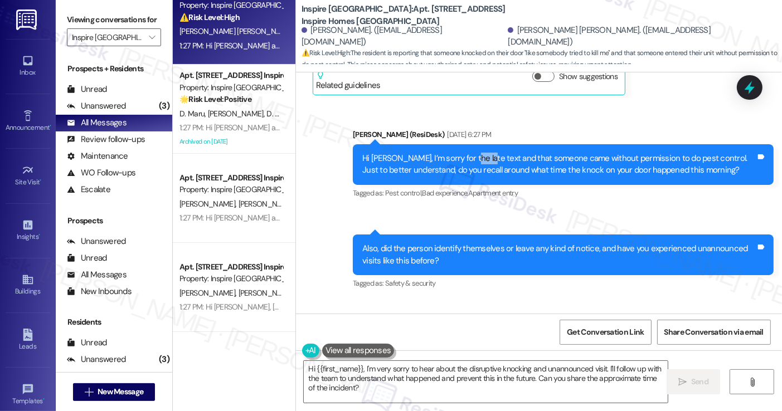
click at [463, 153] on div "Hi Dulce, I’m sorry for the late text and that someone came without permission …" at bounding box center [558, 165] width 393 height 24
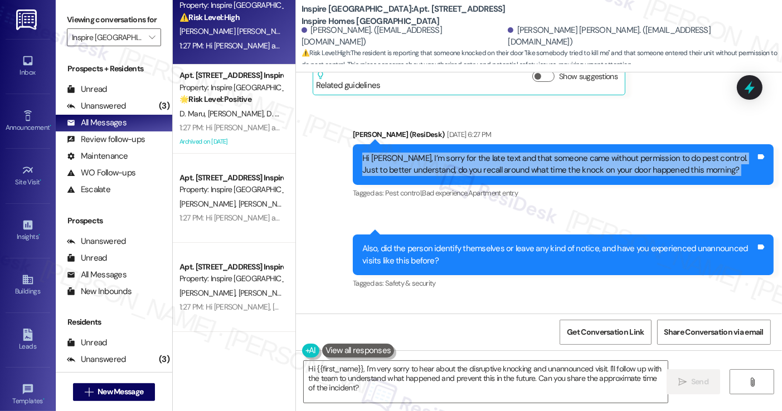
click at [463, 153] on div "Hi Dulce, I’m sorry for the late text and that someone came without permission …" at bounding box center [558, 165] width 393 height 24
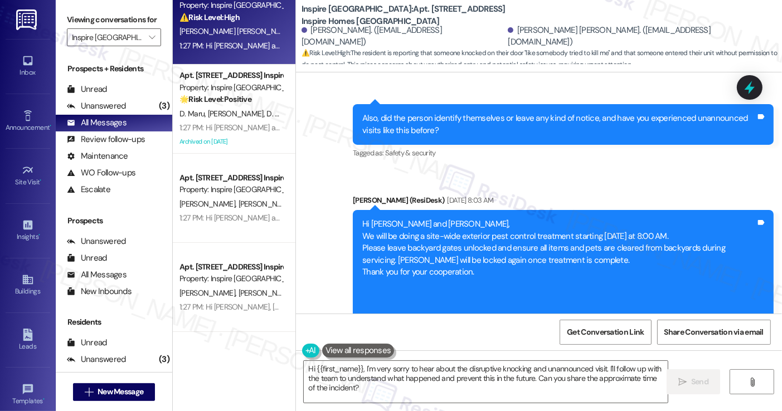
scroll to position [2550, 0]
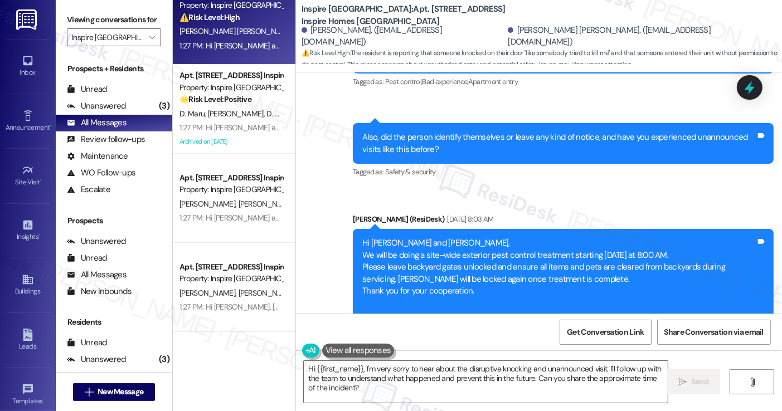
click at [433, 132] on div "Also, did the person identify themselves or leave any kind of notice, and have …" at bounding box center [558, 144] width 393 height 24
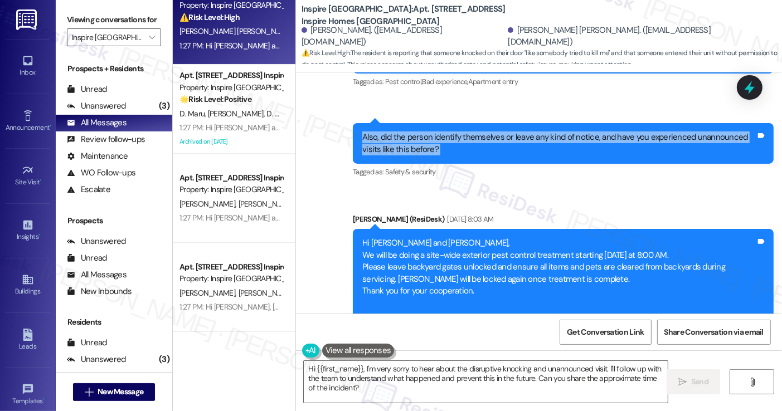
click at [433, 132] on div "Also, did the person identify themselves or leave any kind of notice, and have …" at bounding box center [558, 144] width 393 height 24
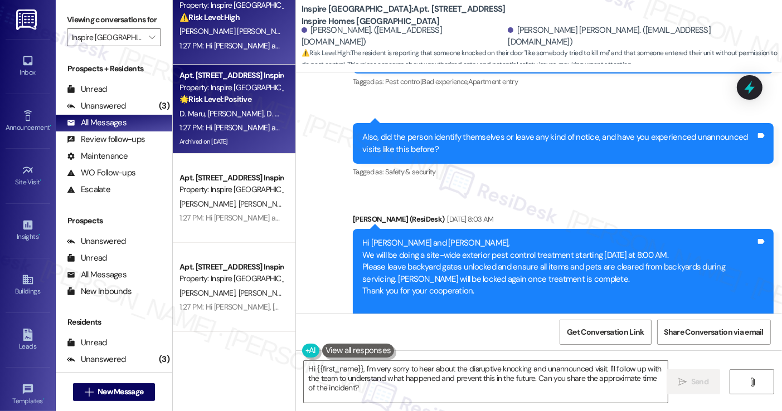
click at [179, 94] on strong "🌟 Risk Level: Positive" at bounding box center [215, 99] width 72 height 10
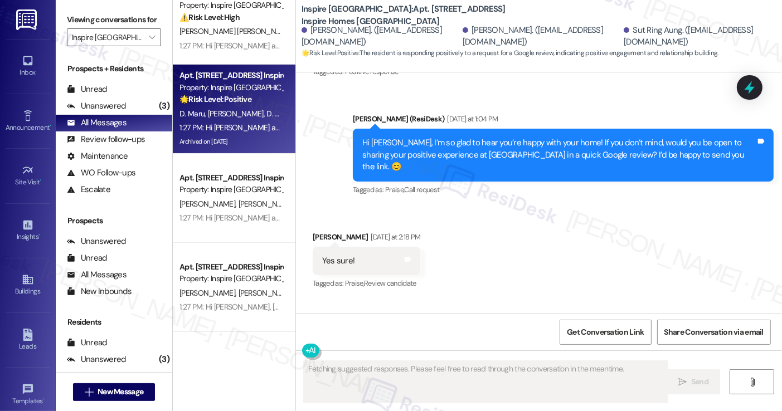
scroll to position [2387, 0]
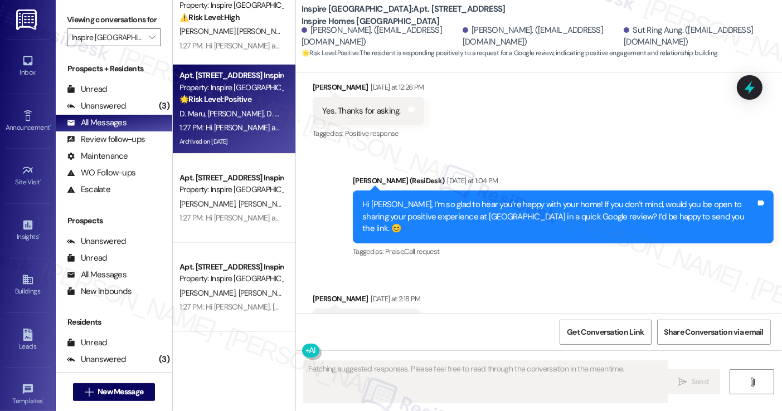
click at [474, 199] on div "Hi Daniel, I’m so glad to hear you’re happy with your home! If you don’t mind, …" at bounding box center [558, 217] width 393 height 36
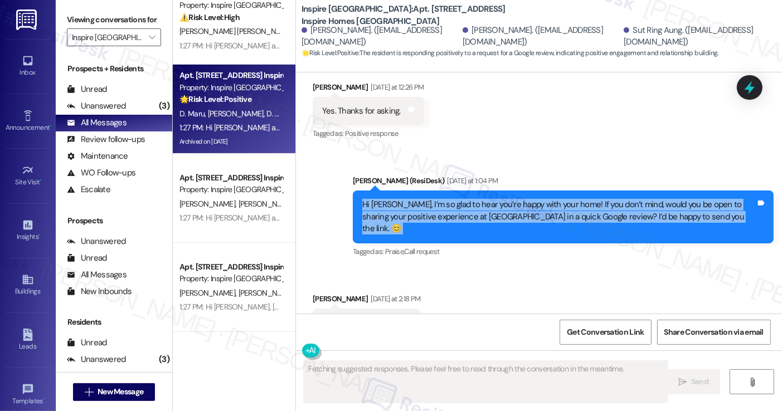
click at [474, 199] on div "Hi Daniel, I’m so glad to hear you’re happy with your home! If you don’t mind, …" at bounding box center [558, 217] width 393 height 36
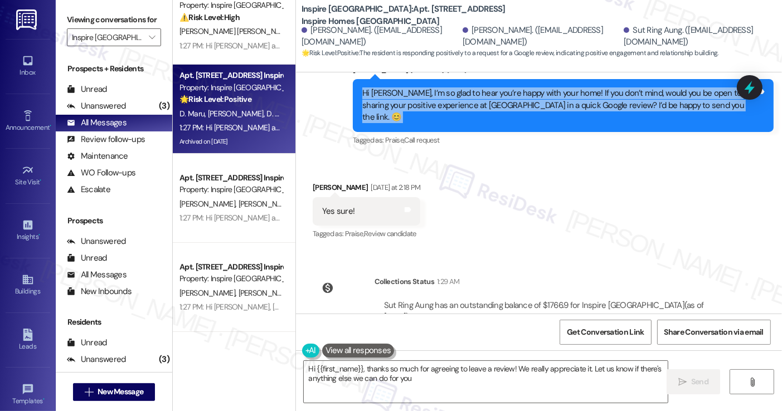
type textarea "Hi {{first_name}}, thanks so much for agreeing to leave a review! We really app…"
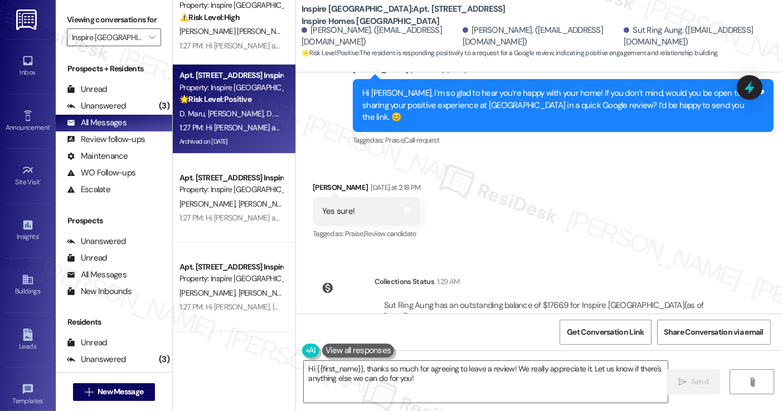
click at [432, 359] on div "Hi {{first_name}}, thanks so much for agreeing to leave a review! We really app…" at bounding box center [539, 393] width 486 height 84
click at [432, 371] on textarea "Hi {{first_name}}, thanks so much for agreeing to leave a review! We really app…" at bounding box center [485, 382] width 363 height 42
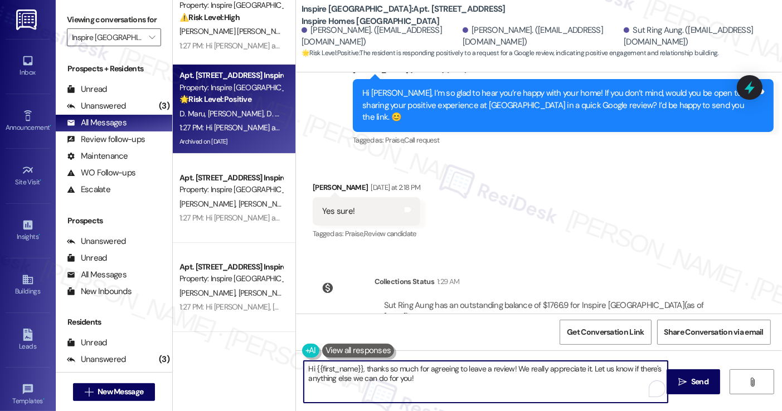
click at [432, 371] on textarea "Hi {{first_name}}, thanks so much for agreeing to leave a review! We really app…" at bounding box center [485, 382] width 363 height 42
click at [432, 372] on textarea "Hi {{first_name}}, thanks so much for agreeing to leave a review! We really app…" at bounding box center [485, 382] width 363 height 42
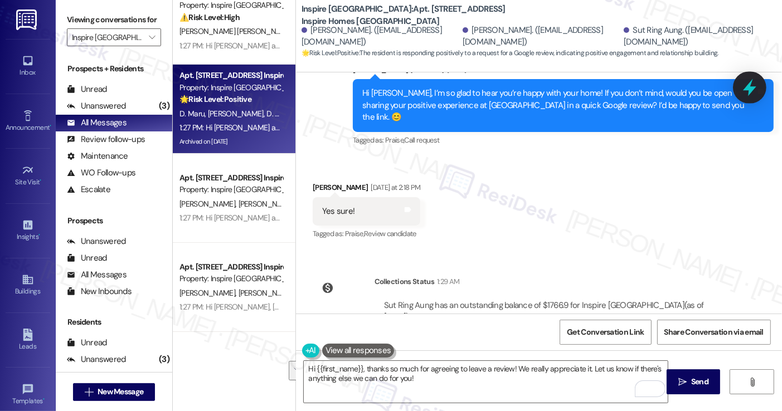
click at [749, 91] on icon at bounding box center [749, 87] width 13 height 17
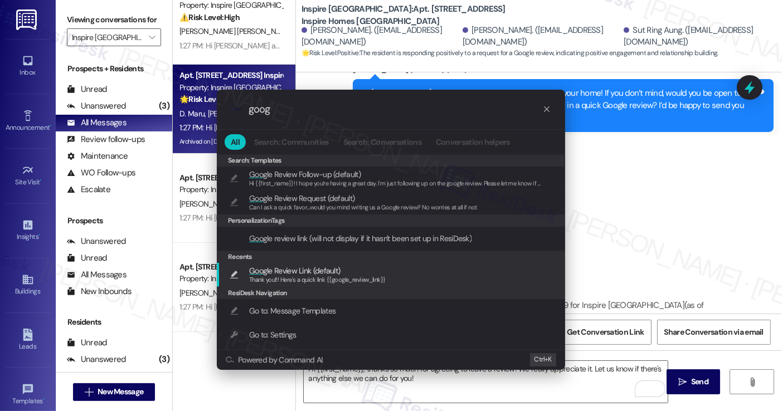
type input "goog"
click at [328, 278] on span "Thank you!!! Here's a quick link {{google_review_link}}" at bounding box center [317, 280] width 137 height 8
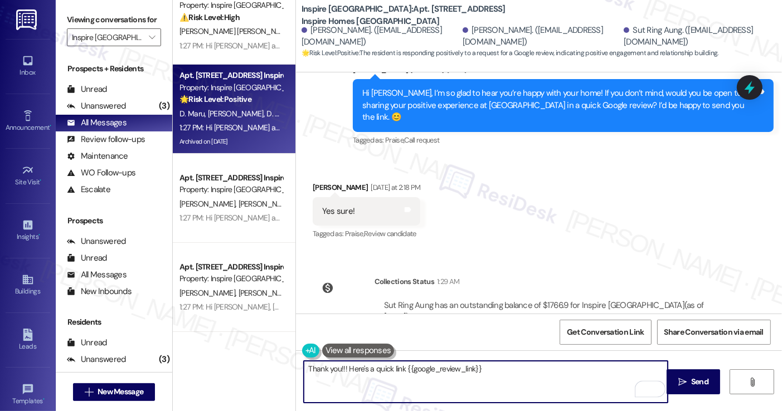
click at [323, 182] on div "Daniel Maru Yesterday at 2:18 PM" at bounding box center [367, 190] width 108 height 16
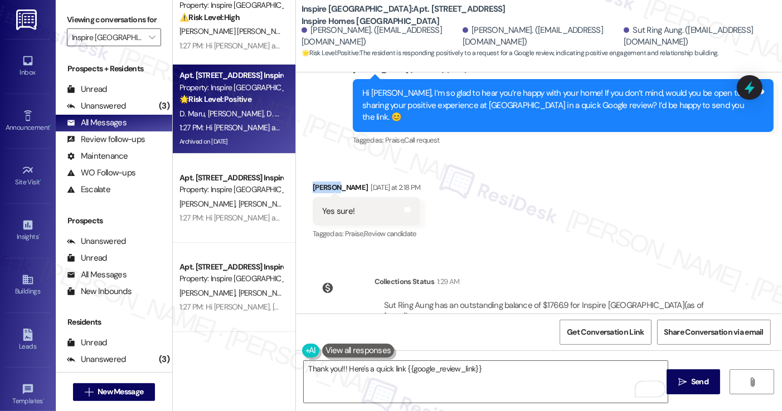
click at [323, 182] on div "Daniel Maru Yesterday at 2:18 PM" at bounding box center [367, 190] width 108 height 16
copy div "Daniel"
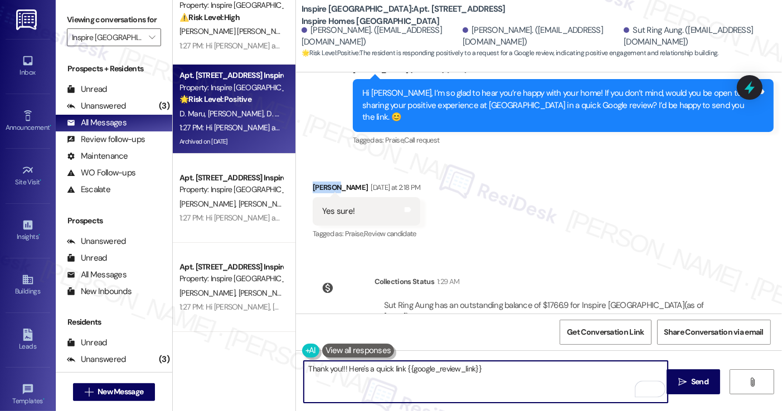
click at [335, 368] on textarea "Thank you!!! Here's a quick link {{google_review_link}}" at bounding box center [485, 382] width 363 height 42
paste textarea "Daniel"
click at [519, 368] on textarea "Thank you, Daniel!!! Here's a quick link {{google_review_link}}" at bounding box center [485, 382] width 363 height 42
type textarea "Thank you, Daniel!!! Here's a quick link {{google_review_link}}"
click at [691, 378] on span "Send" at bounding box center [699, 382] width 17 height 12
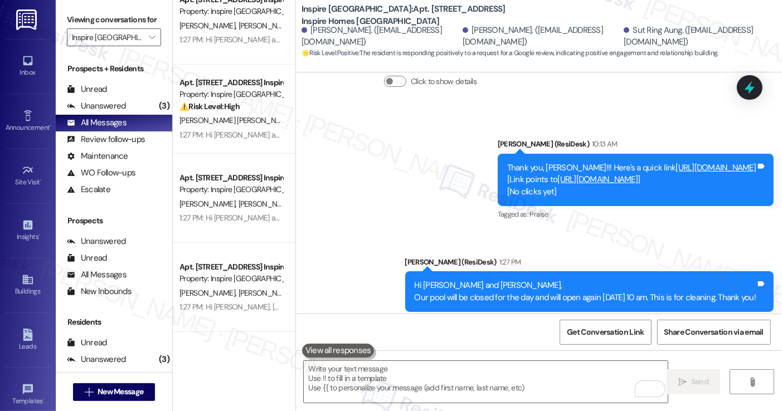
scroll to position [2791, 0]
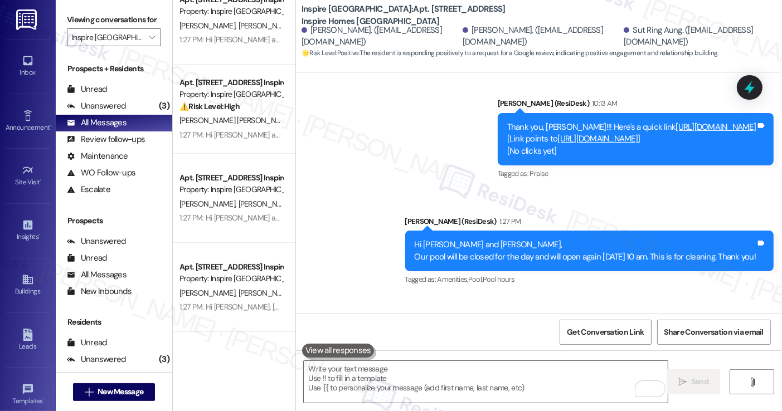
click at [522, 346] on div "Thank you, Daniel!!! Here's a quick link https://www.theresidesk.com/links/revi…" at bounding box center [631, 352] width 249 height 12
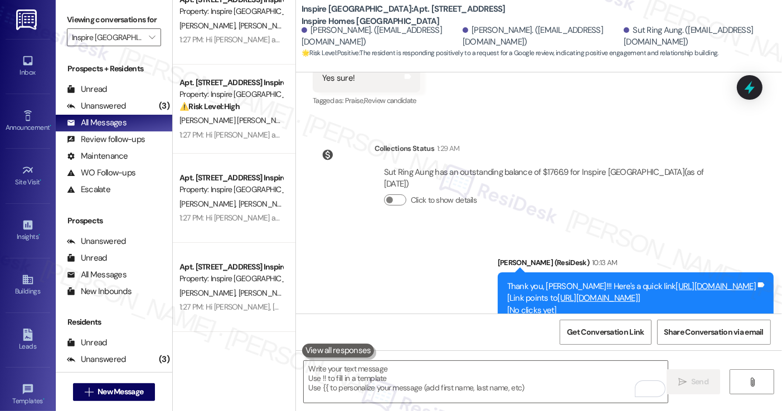
scroll to position [2569, 0]
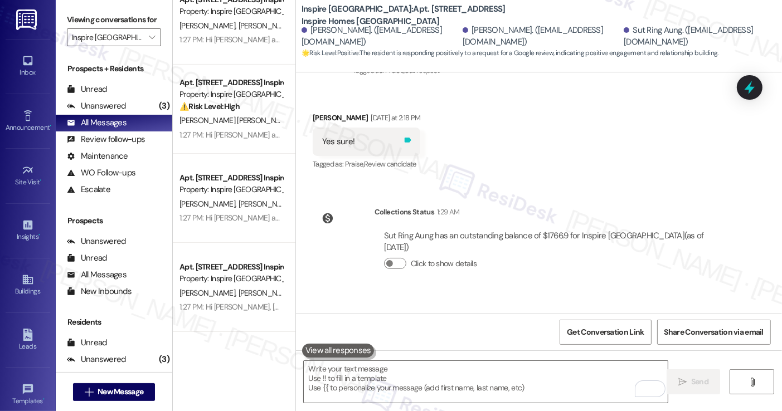
click at [403, 136] on icon at bounding box center [407, 140] width 8 height 8
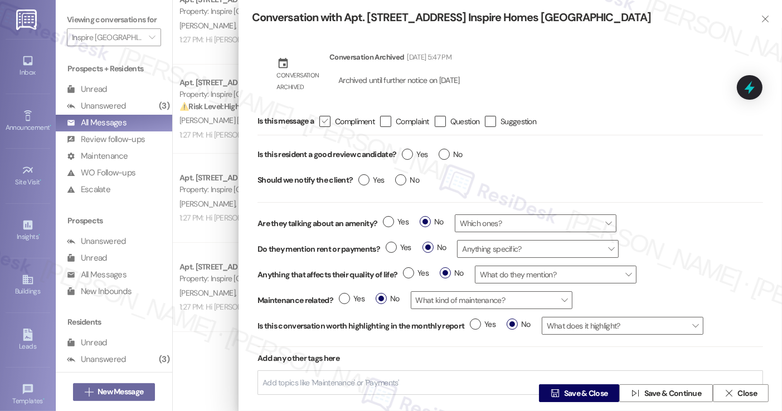
click at [327, 120] on icon "" at bounding box center [324, 121] width 7 height 12
click at [321, 120] on input " Compliment" at bounding box center [317, 121] width 7 height 7
checkbox input "true"
click at [416, 158] on span "Yes" at bounding box center [415, 155] width 26 height 12
click at [416, 158] on input "Yes" at bounding box center [415, 156] width 26 height 14
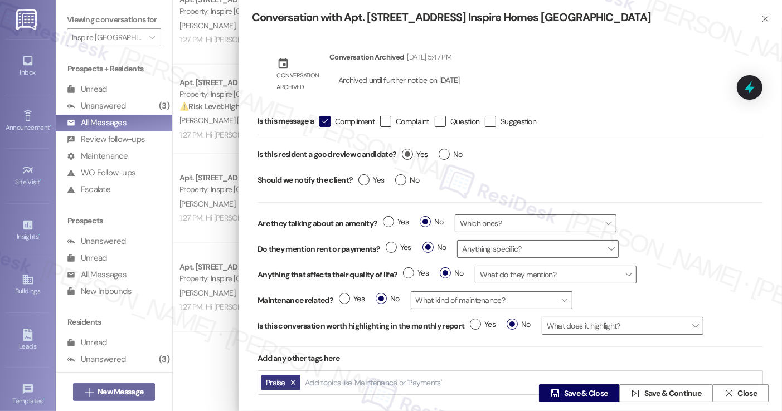
radio input "true"
click at [405, 181] on label "No" at bounding box center [407, 180] width 24 height 12
click at [405, 181] on input "No" at bounding box center [407, 181] width 24 height 14
radio input "true"
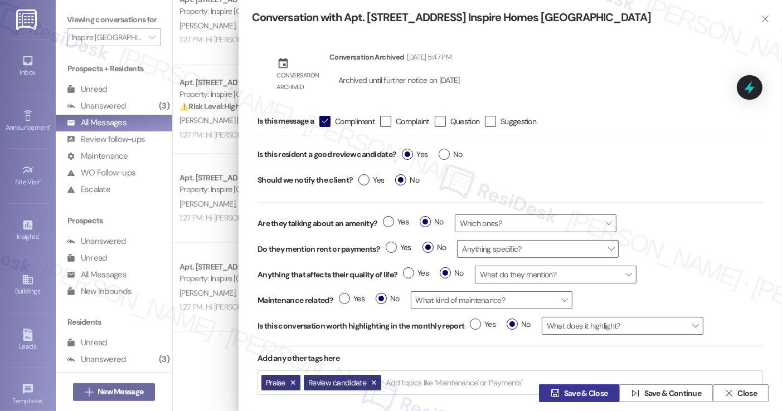
click at [579, 386] on span " Save & Close" at bounding box center [578, 393] width 61 height 17
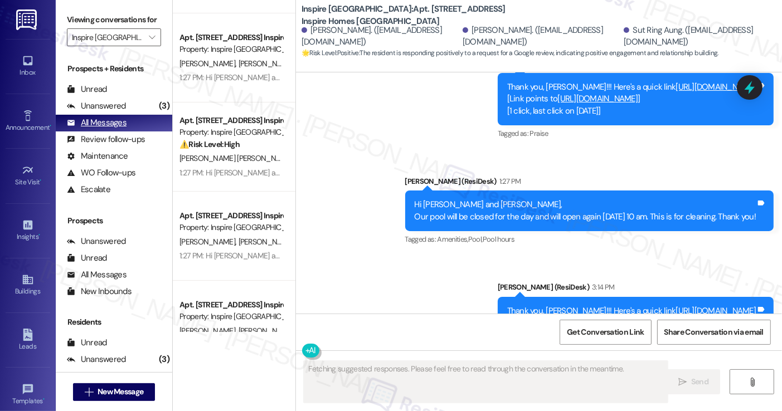
scroll to position [4070, 0]
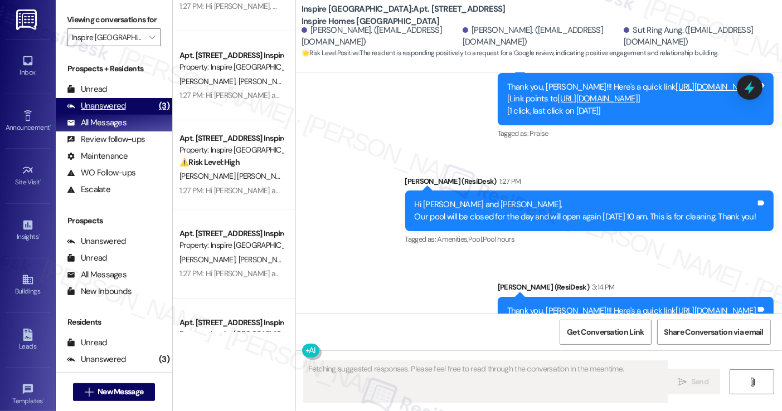
click at [111, 112] on div "Unanswered" at bounding box center [96, 106] width 59 height 12
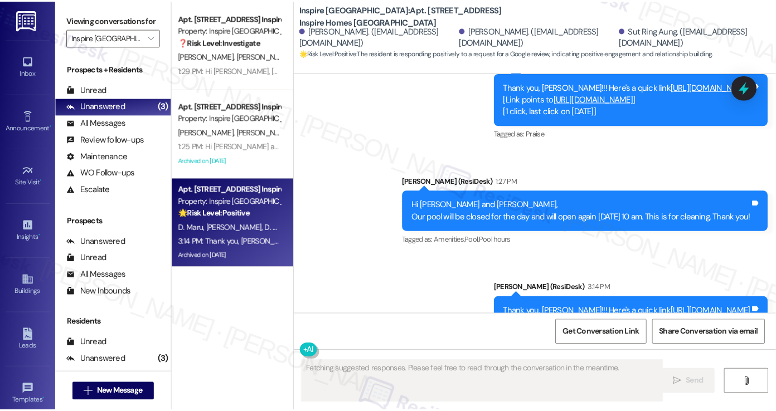
scroll to position [0, 0]
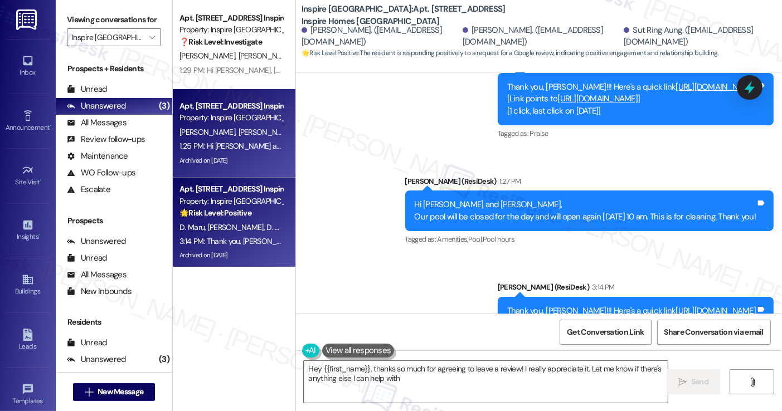
type textarea "Hey {{first_name}}, thanks so much for agreeing to leave a review! I really app…"
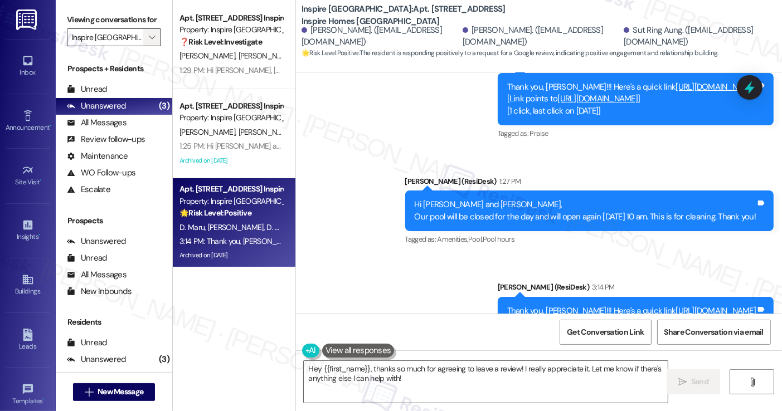
click at [143, 46] on button "" at bounding box center [152, 37] width 18 height 18
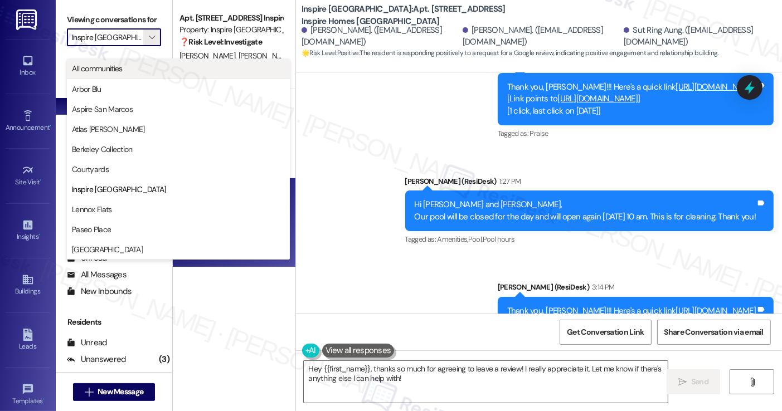
click at [138, 75] on button "All communities" at bounding box center [178, 69] width 223 height 20
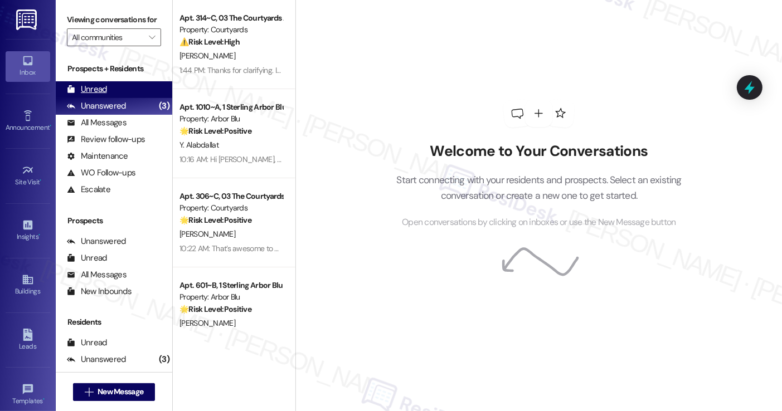
click at [140, 98] on div "Unread (0)" at bounding box center [114, 89] width 116 height 17
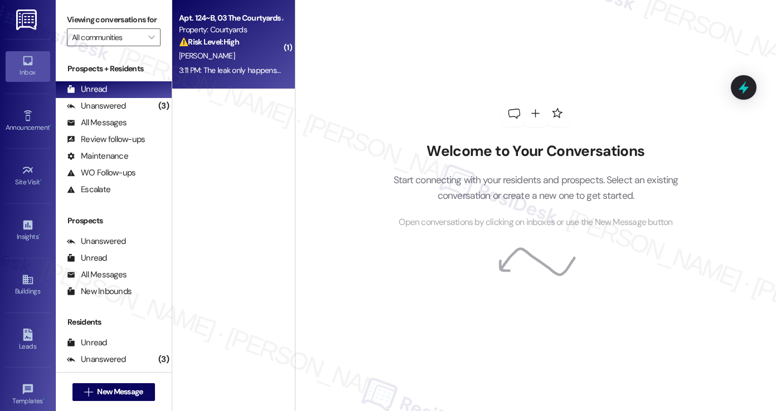
click at [237, 73] on div "3:11 PM: The leak only happens when the water is on, and it only drips. 3:11 PM…" at bounding box center [290, 70] width 223 height 10
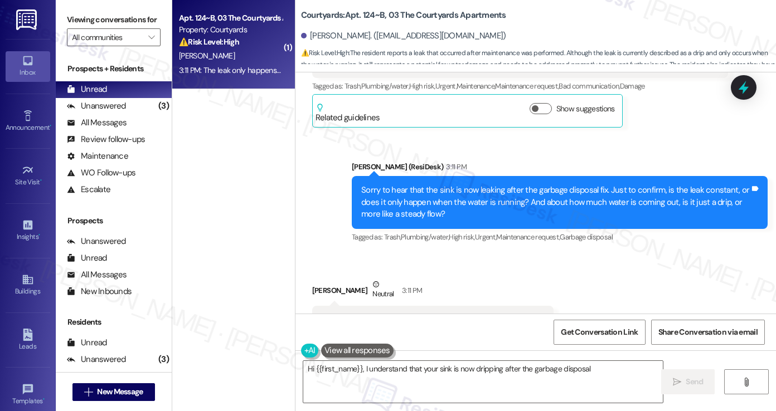
scroll to position [547, 0]
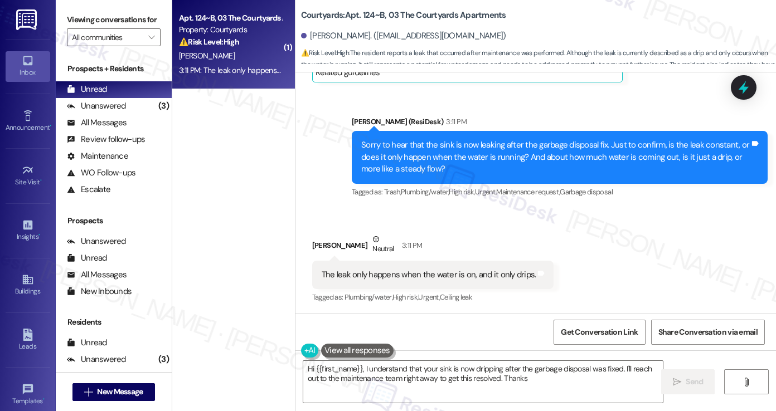
click at [450, 272] on div "The leak only happens when the water is on, and it only drips." at bounding box center [429, 275] width 215 height 12
click at [493, 155] on div "Sorry to hear that the sink is now leaking after the garbage disposal fix. Just…" at bounding box center [555, 157] width 388 height 36
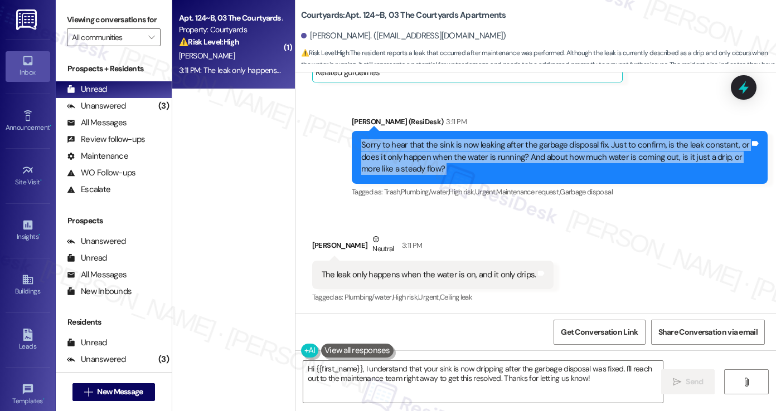
click at [493, 155] on div "Sorry to hear that the sink is now leaking after the garbage disposal fix. Just…" at bounding box center [555, 157] width 388 height 36
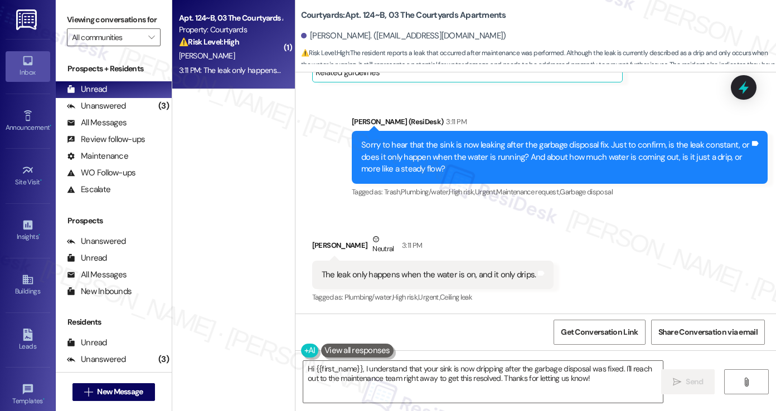
click at [391, 268] on div "The leak only happens when the water is on, and it only drips. Tags and notes" at bounding box center [433, 275] width 242 height 28
click at [497, 153] on div "Sorry to hear that the sink is now leaking after the garbage disposal fix. Just…" at bounding box center [555, 157] width 388 height 36
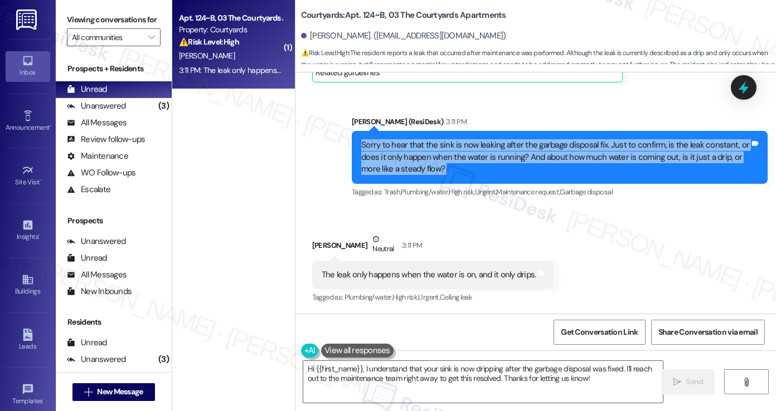
click at [497, 153] on div "Sorry to hear that the sink is now leaking after the garbage disposal fix. Just…" at bounding box center [555, 157] width 388 height 36
click at [435, 363] on textarea "Hi {{first_name}}, I understand that your sink is now dripping after the garbag…" at bounding box center [482, 382] width 359 height 42
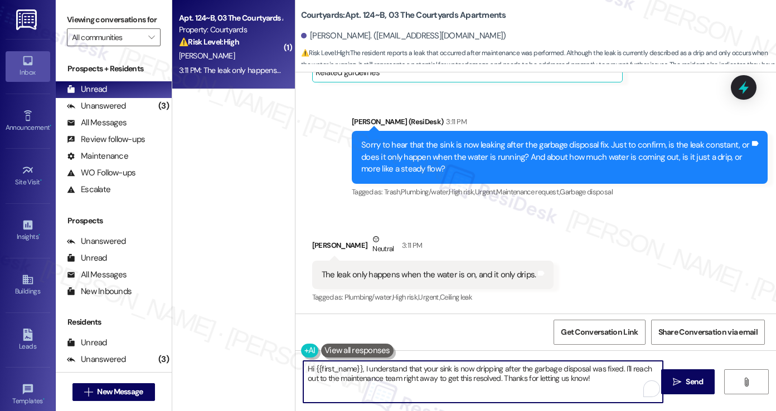
click at [435, 363] on textarea "Hi {{first_name}}, I understand that your sink is now dripping after the garbag…" at bounding box center [482, 382] width 359 height 42
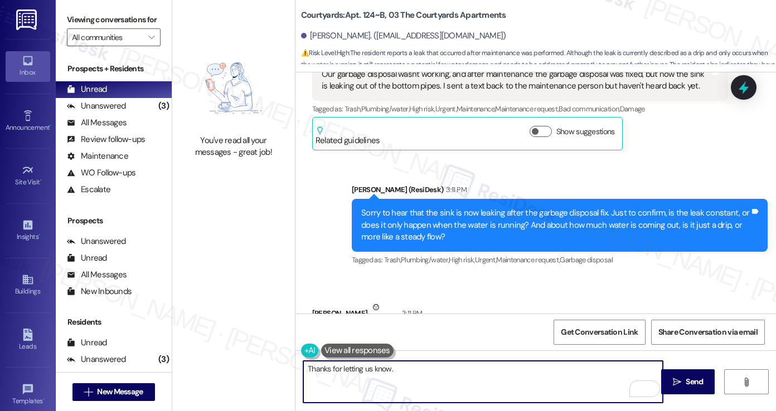
scroll to position [324, 0]
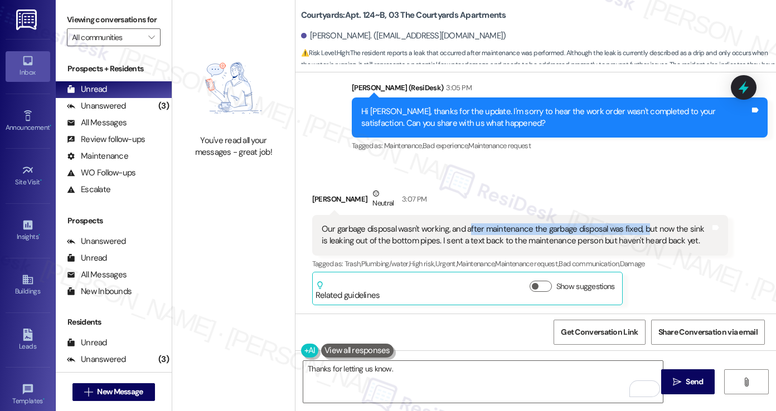
drag, startPoint x: 465, startPoint y: 233, endPoint x: 640, endPoint y: 233, distance: 174.4
click at [640, 233] on div "Our garbage disposal wasn't working, and after maintenance the garbage disposal…" at bounding box center [516, 235] width 388 height 24
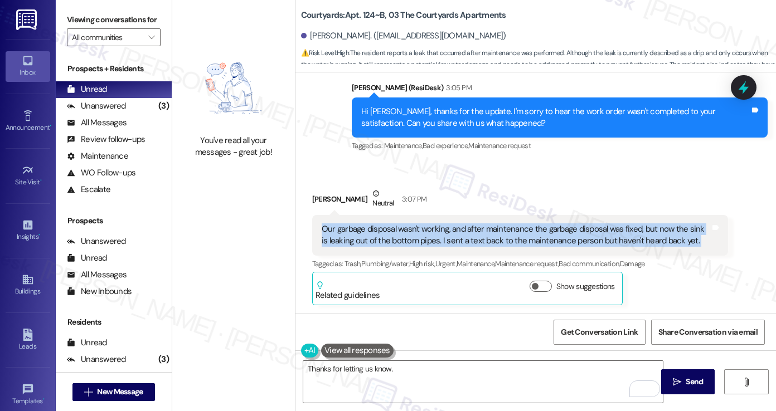
click at [640, 233] on div "Our garbage disposal wasn't working, and after maintenance the garbage disposal…" at bounding box center [516, 235] width 388 height 24
click at [448, 240] on div "Our garbage disposal wasn't working, and after maintenance the garbage disposal…" at bounding box center [516, 235] width 388 height 24
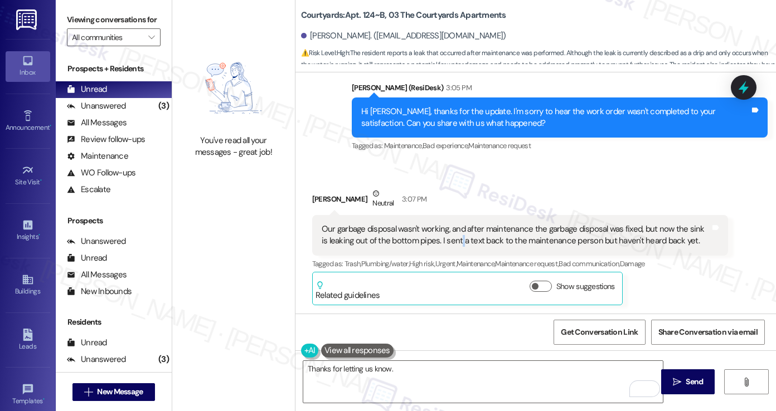
click at [448, 240] on div "Our garbage disposal wasn't working, and after maintenance the garbage disposal…" at bounding box center [516, 235] width 388 height 24
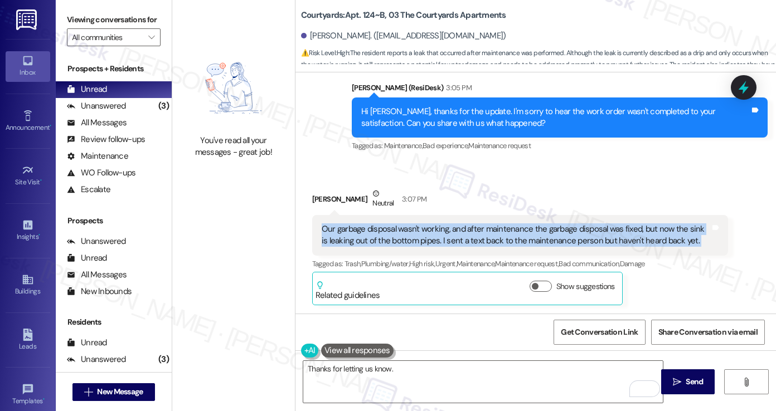
click at [448, 240] on div "Our garbage disposal wasn't working, and after maintenance the garbage disposal…" at bounding box center [516, 235] width 388 height 24
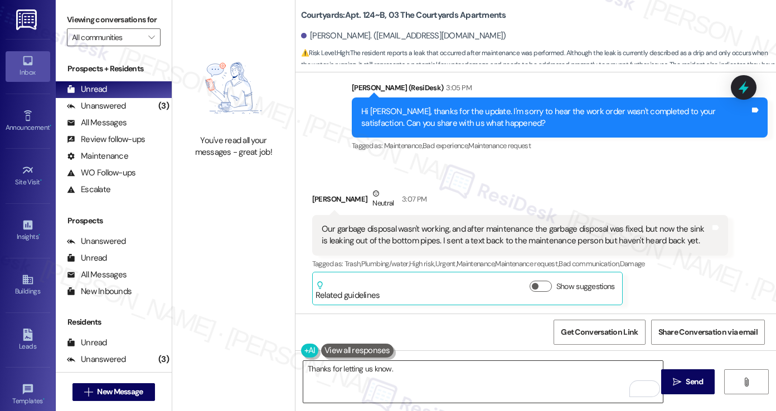
click at [404, 372] on textarea "Thanks for letting us know." at bounding box center [482, 382] width 359 height 42
click at [94, 4] on div "Viewing conversations for All communities " at bounding box center [114, 28] width 116 height 57
click at [544, 369] on textarea "Thanks for letting us know. I'll submit a work order on your behalf." at bounding box center [482, 382] width 359 height 42
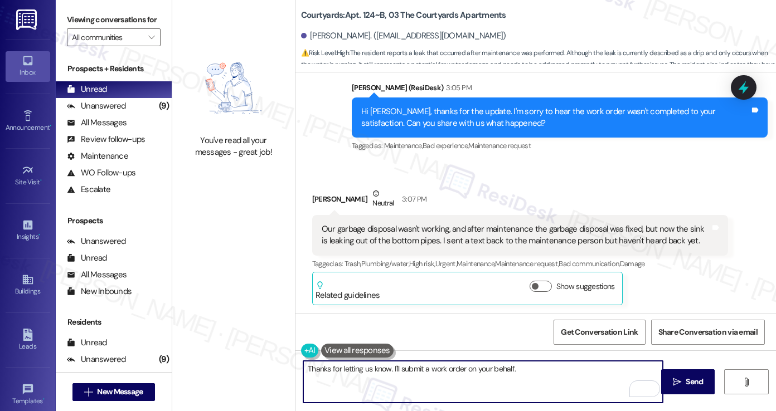
paste textarea "May I please confirm we have your permission to enter when you're not home? Als…"
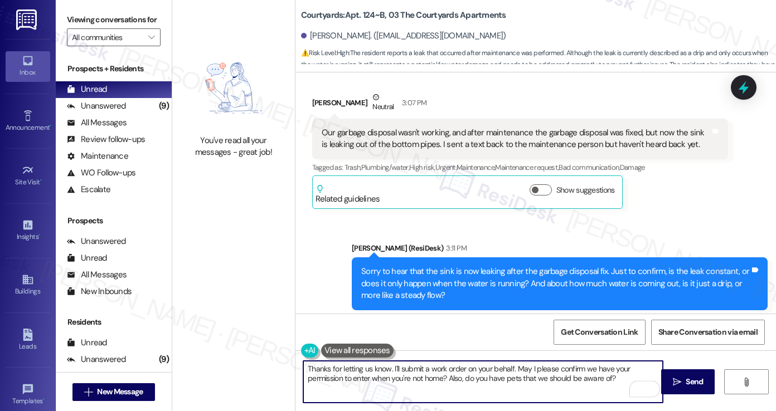
scroll to position [548, 0]
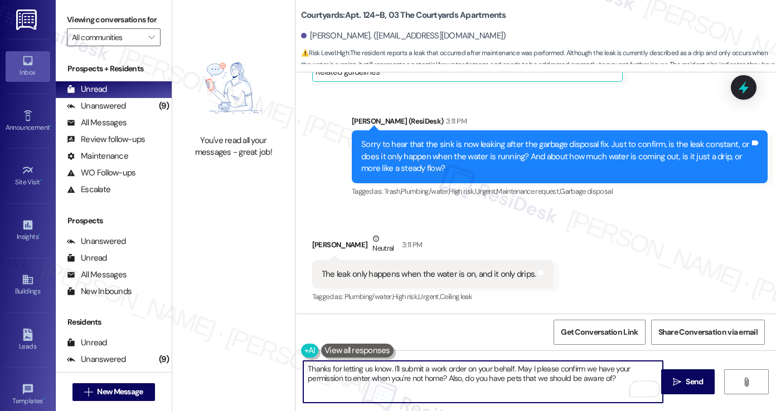
click at [428, 369] on textarea "Thanks for letting us know. I'll submit a work order on your behalf. May I plea…" at bounding box center [482, 382] width 359 height 42
type textarea "Thanks for letting us know. I'll submit a work order on your behalf. May I plea…"
click at [642, 276] on div "Received via SMS Salvatore Imbarrato Neutral 3:11 PM The leak only happens when…" at bounding box center [535, 261] width 480 height 106
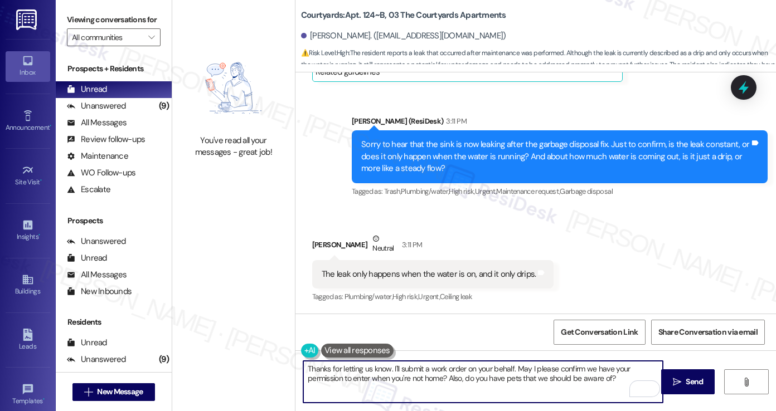
click at [595, 372] on textarea "Thanks for letting us know. I'll submit a work order on your behalf. May I plea…" at bounding box center [482, 382] width 359 height 42
drag, startPoint x: 595, startPoint y: 372, endPoint x: 607, endPoint y: 343, distance: 31.5
click at [595, 372] on textarea "Thanks for letting us know. I'll submit a work order on your behalf. May I plea…" at bounding box center [482, 382] width 359 height 42
click at [632, 288] on div "Received via SMS Salvatore Imbarrato Neutral 3:11 PM The leak only happens when…" at bounding box center [535, 261] width 480 height 106
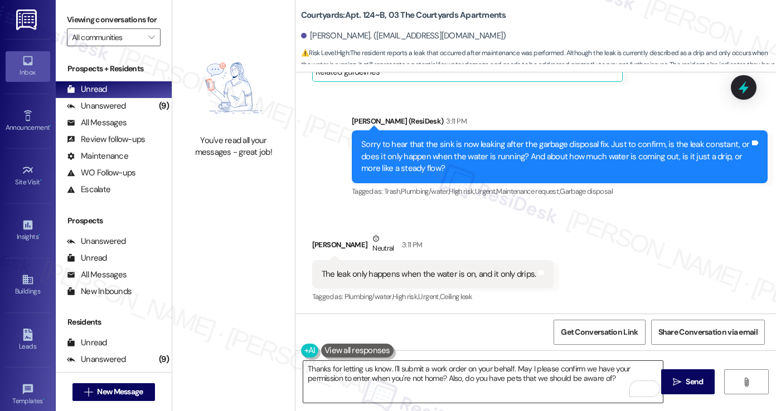
click at [620, 375] on textarea "Thanks for letting us know. I'll submit a work order on your behalf. May I plea…" at bounding box center [482, 382] width 359 height 42
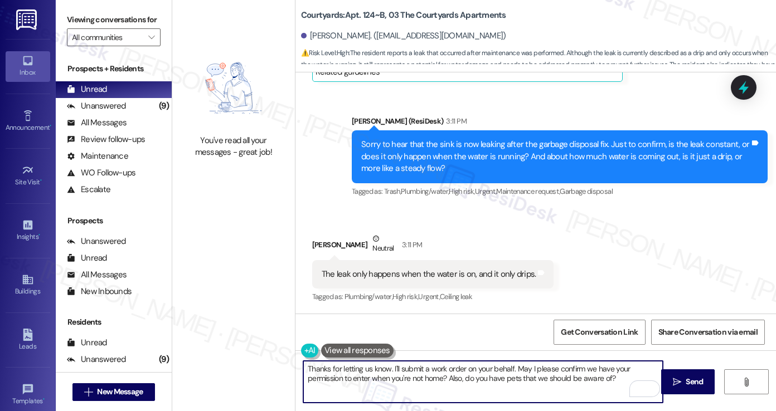
click at [620, 375] on textarea "Thanks for letting us know. I'll submit a work order on your behalf. May I plea…" at bounding box center [482, 382] width 359 height 42
click at [617, 265] on div "Received via SMS Salvatore Imbarrato Neutral 3:11 PM The leak only happens when…" at bounding box center [535, 261] width 480 height 106
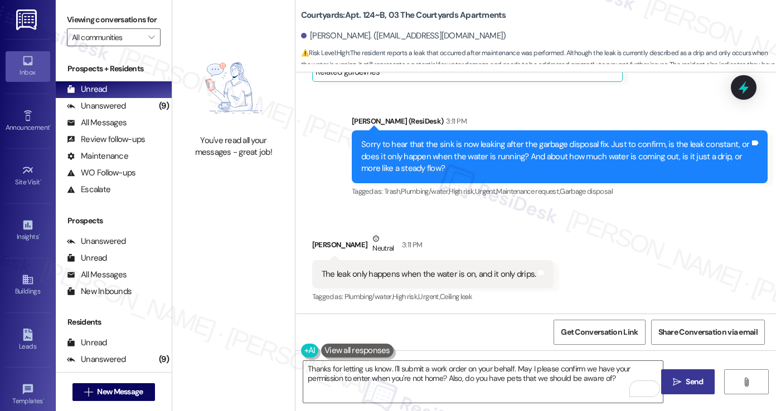
click at [688, 380] on span "Send" at bounding box center [693, 382] width 17 height 12
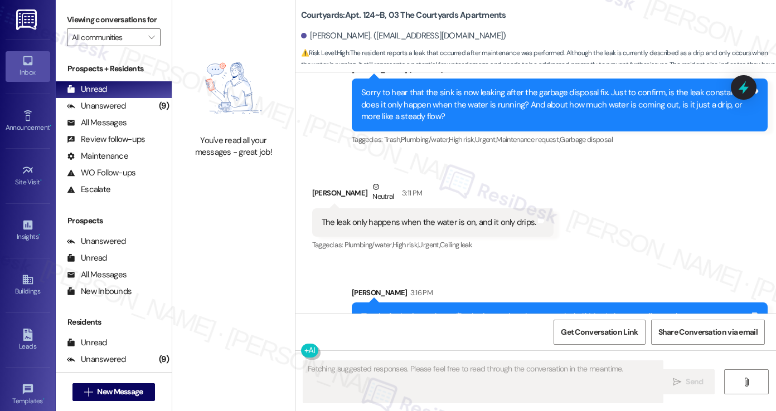
scroll to position [638, 0]
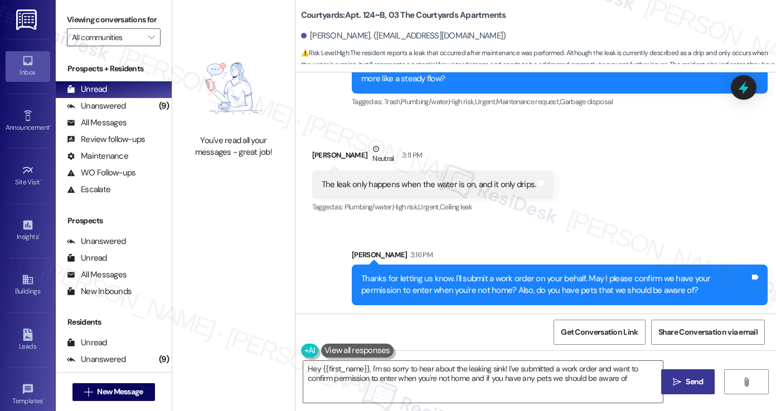
type textarea "Hey {{first_name}}, I'm so sorry to hear about the leaking sink! I've submitted…"
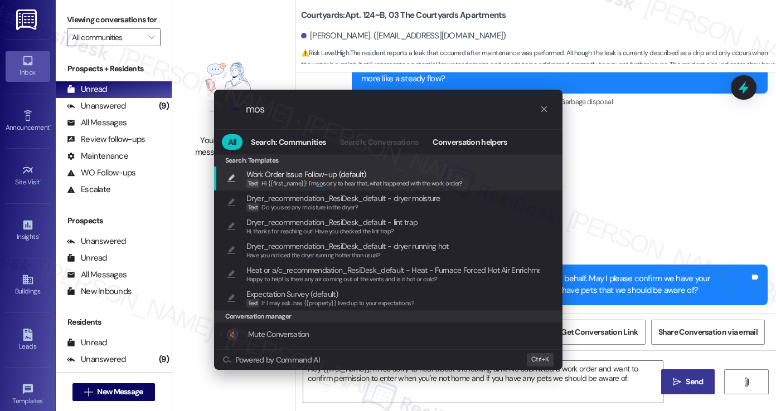
click at [638, 159] on div ".cls-1{fill:#0a055f;}.cls-2{fill:#0cc4c4;} resideskLogoBlueOrange mos All Searc…" at bounding box center [388, 205] width 776 height 411
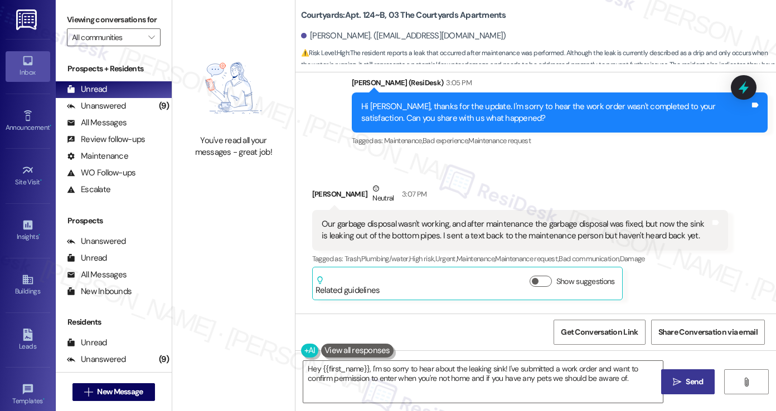
scroll to position [303, 0]
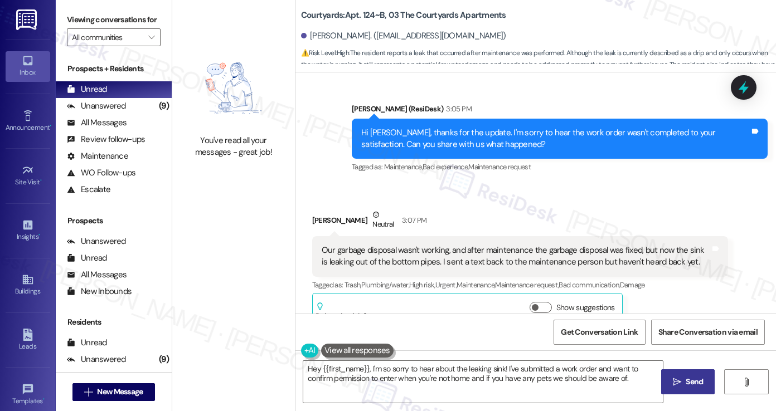
click at [430, 253] on div "Our garbage disposal wasn't working, and after maintenance the garbage disposal…" at bounding box center [516, 257] width 388 height 24
click at [430, 254] on div "Our garbage disposal wasn't working, and after maintenance the garbage disposal…" at bounding box center [516, 257] width 388 height 24
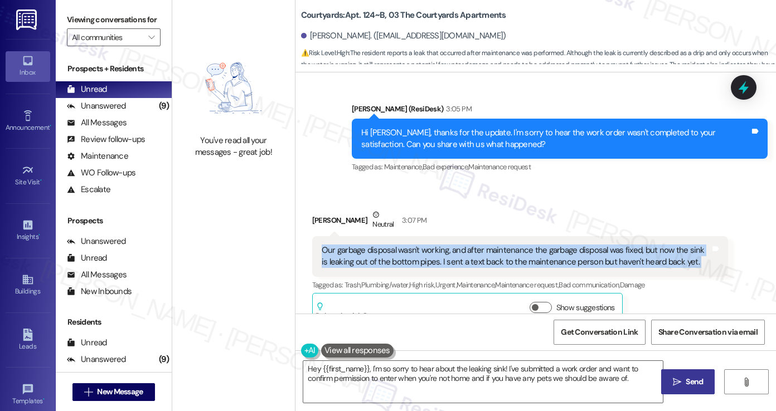
click at [430, 254] on div "Our garbage disposal wasn't working, and after maintenance the garbage disposal…" at bounding box center [516, 257] width 388 height 24
click at [431, 253] on div "Our garbage disposal wasn't working, and after maintenance the garbage disposal…" at bounding box center [516, 257] width 388 height 24
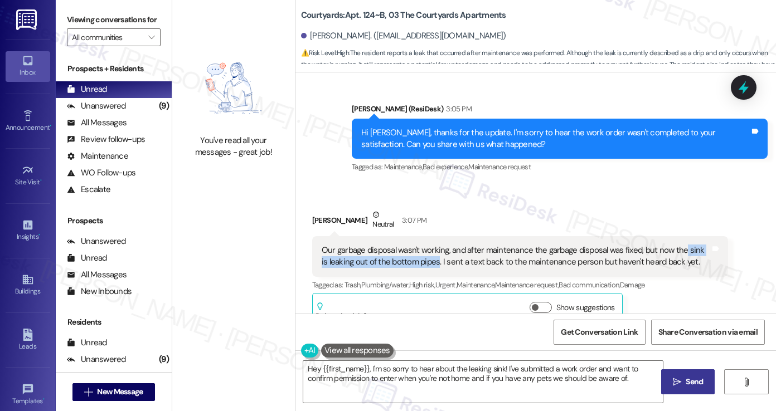
drag, startPoint x: 678, startPoint y: 250, endPoint x: 425, endPoint y: 262, distance: 253.3
click at [425, 262] on div "Our garbage disposal wasn't working, and after maintenance the garbage disposal…" at bounding box center [516, 257] width 388 height 24
copy div "sink is leaking out of the bottom pipes"
drag, startPoint x: 81, startPoint y: 25, endPoint x: 91, endPoint y: 26, distance: 9.6
click at [81, 25] on label "Viewing conversations for" at bounding box center [114, 19] width 94 height 17
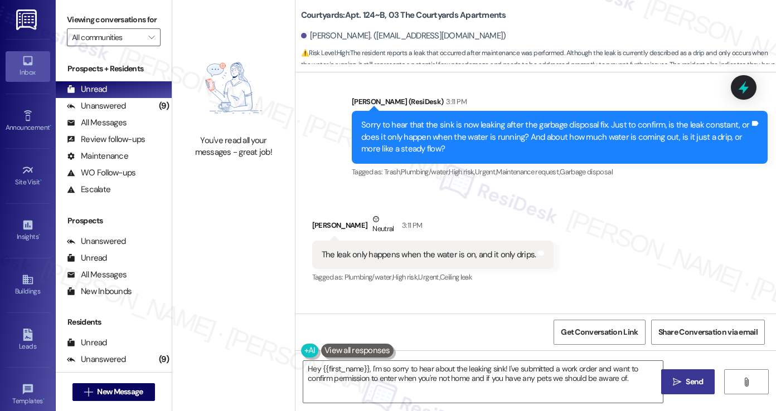
scroll to position [638, 0]
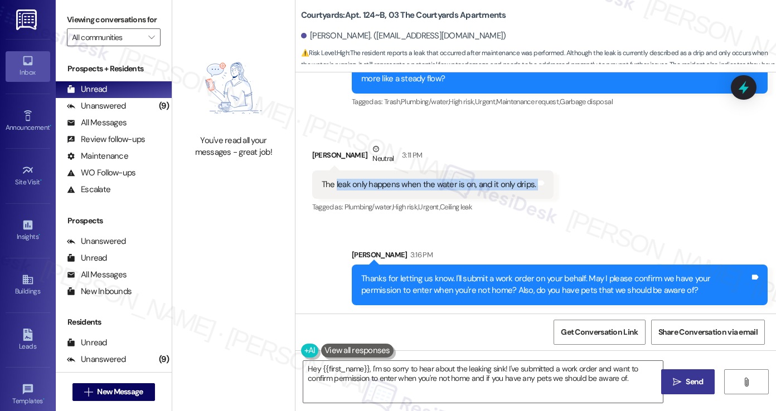
drag, startPoint x: 330, startPoint y: 184, endPoint x: 570, endPoint y: 182, distance: 239.6
click at [570, 182] on div "Received via SMS Salvatore Imbarrato Neutral 3:11 PM The leak only happens when…" at bounding box center [535, 171] width 480 height 106
copy div "leak only happens when the water is on, and it only drips. Tags and notes"
click at [90, 14] on label "Viewing conversations for" at bounding box center [114, 19] width 94 height 17
click at [94, 25] on label "Viewing conversations for" at bounding box center [114, 19] width 94 height 17
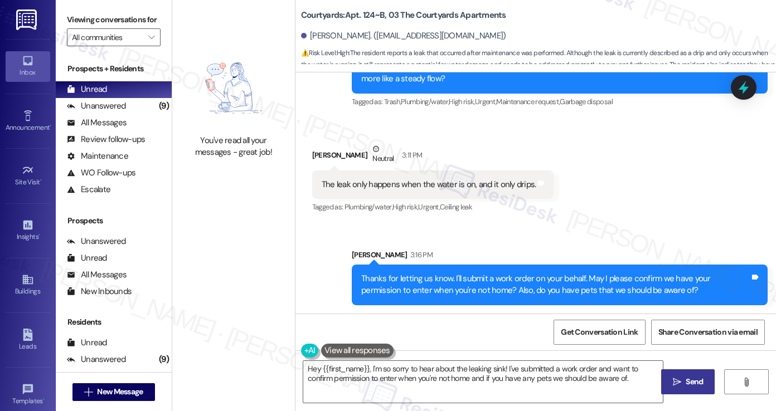
click at [479, 276] on div "Thanks for letting us know. I'll submit a work order on your behalf. May I plea…" at bounding box center [555, 285] width 388 height 24
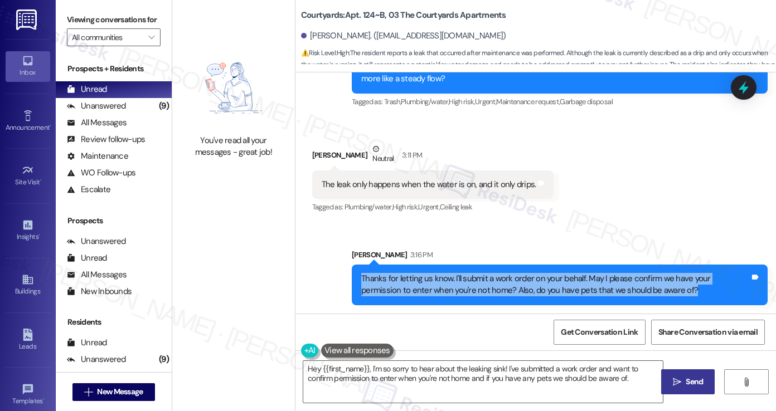
click at [479, 276] on div "Thanks for letting us know. I'll submit a work order on your behalf. May I plea…" at bounding box center [555, 285] width 388 height 24
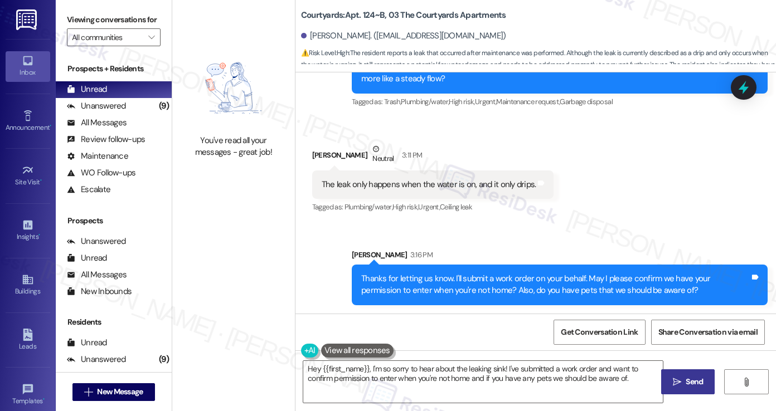
click at [664, 218] on div "Received via SMS Salvatore Imbarrato Neutral 3:11 PM The leak only happens when…" at bounding box center [535, 171] width 480 height 106
click at [489, 290] on div "Thanks for letting us know. I'll submit a work order on your behalf. May I plea…" at bounding box center [555, 285] width 388 height 24
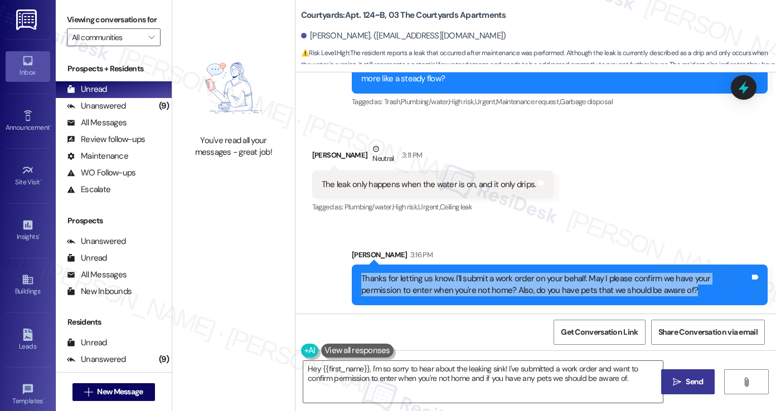
click at [489, 290] on div "Thanks for letting us know. I'll submit a work order on your behalf. May I plea…" at bounding box center [555, 285] width 388 height 24
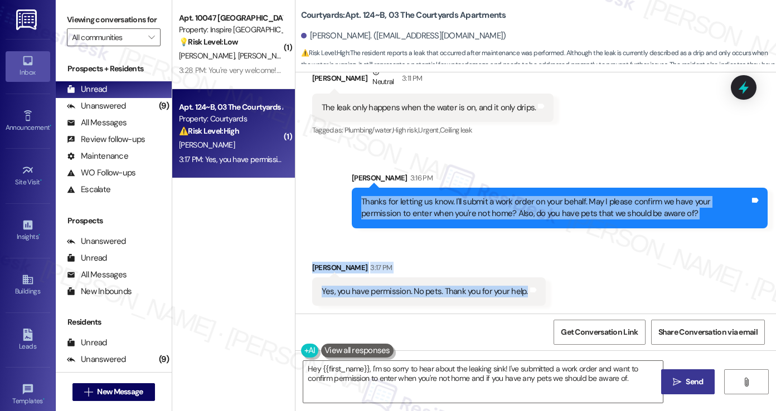
scroll to position [715, 0]
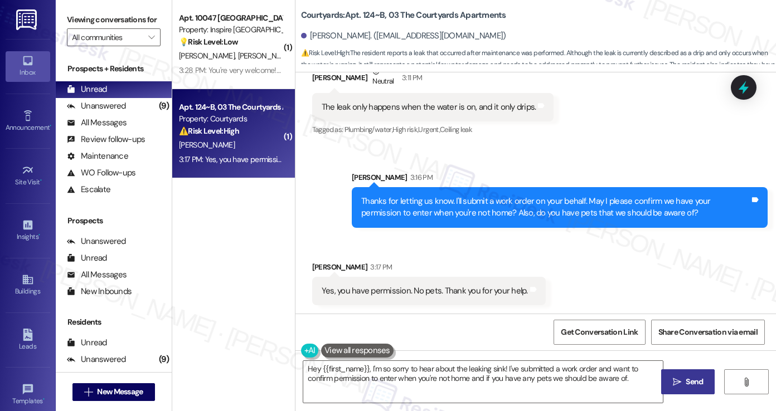
click at [392, 143] on div "Received via SMS Salvatore Imbarrato Neutral 3:11 PM The leak only happens when…" at bounding box center [433, 101] width 259 height 89
click at [411, 286] on div "Yes, you have permission. No pets. Thank you for your help." at bounding box center [425, 291] width 206 height 12
click at [467, 207] on div "Thanks for letting us know. I'll submit a work order on your behalf. May I plea…" at bounding box center [555, 208] width 388 height 24
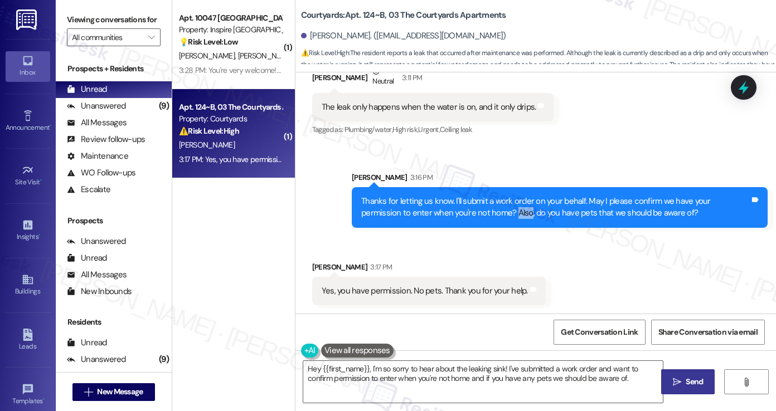
click at [467, 207] on div "Thanks for letting us know. I'll submit a work order on your behalf. May I plea…" at bounding box center [555, 208] width 388 height 24
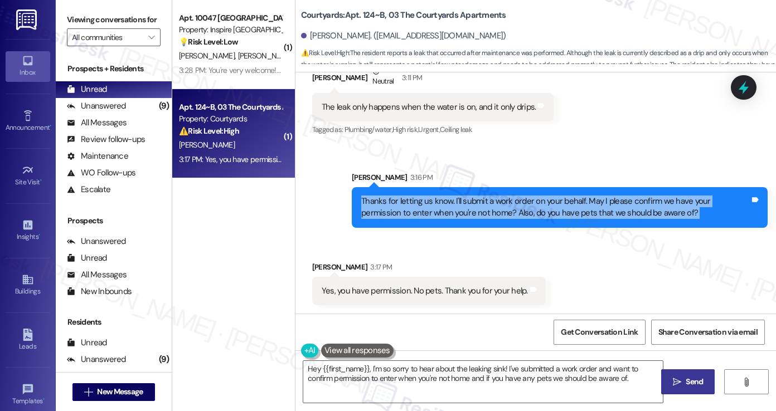
click at [467, 207] on div "Thanks for letting us know. I'll submit a work order on your behalf. May I plea…" at bounding box center [555, 208] width 388 height 24
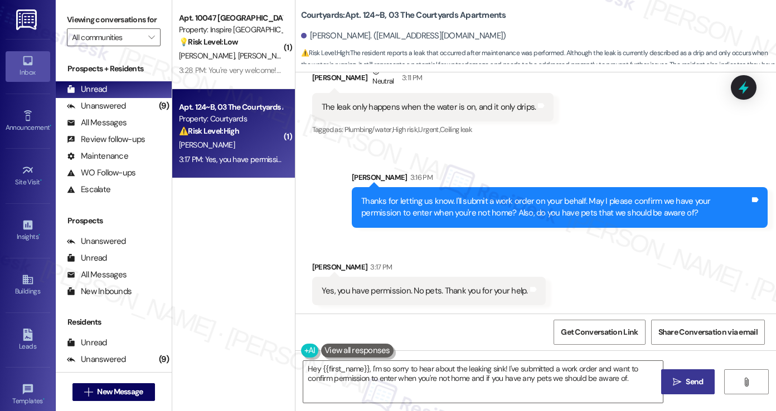
click at [76, 17] on label "Viewing conversations for" at bounding box center [114, 19] width 94 height 17
click at [417, 296] on div "Yes, you have permission. No pets. Thank you for your help." at bounding box center [425, 291] width 206 height 12
click at [416, 296] on div "Yes, you have permission. No pets. Thank you for your help." at bounding box center [425, 291] width 206 height 12
click at [415, 296] on div "Yes, you have permission. No pets. Thank you for your help." at bounding box center [425, 291] width 206 height 12
click at [562, 216] on div "Thanks for letting us know. I'll submit a work order on your behalf. May I plea…" at bounding box center [555, 208] width 388 height 24
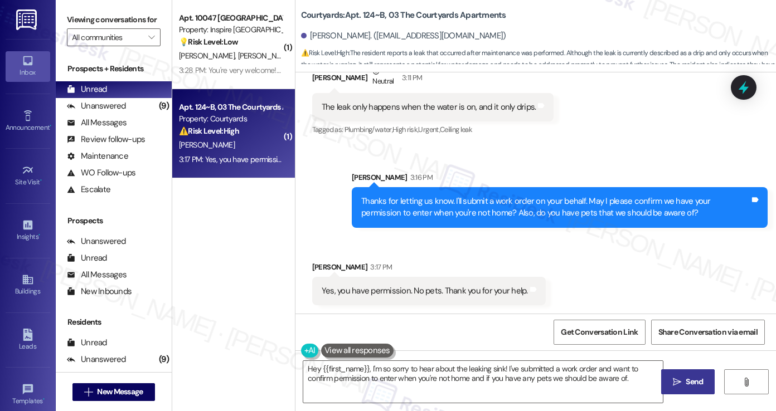
click at [562, 216] on div "Thanks for letting us know. I'll submit a work order on your behalf. May I plea…" at bounding box center [555, 208] width 388 height 24
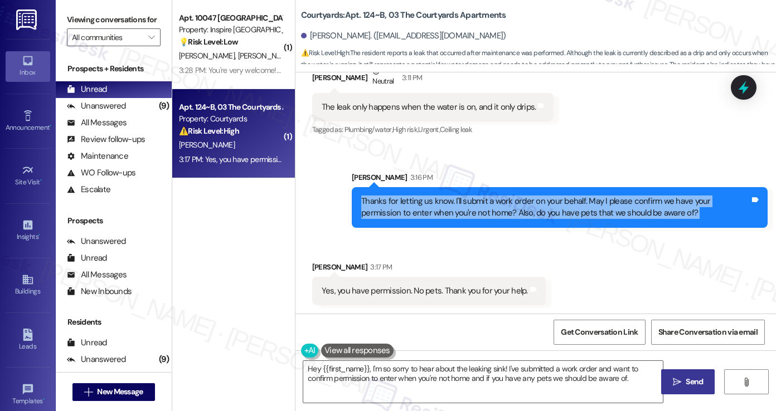
click at [562, 216] on div "Thanks for letting us know. I'll submit a work order on your behalf. May I plea…" at bounding box center [555, 208] width 388 height 24
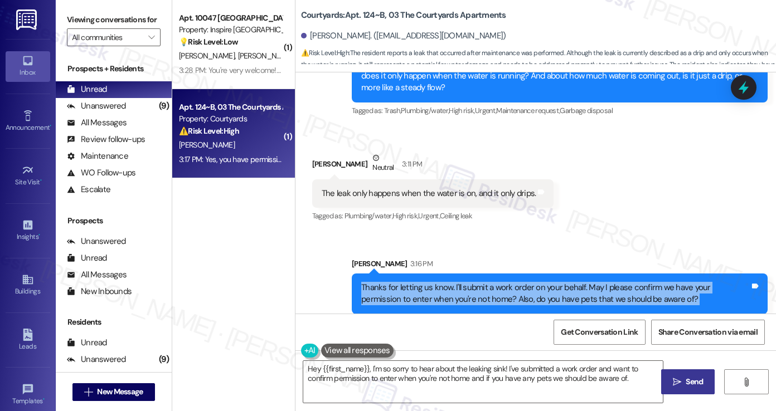
scroll to position [548, 0]
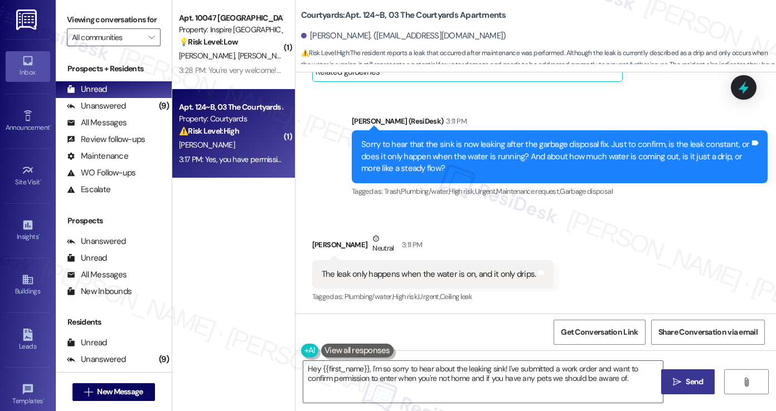
click at [105, 17] on label "Viewing conversations for" at bounding box center [114, 19] width 94 height 17
click at [555, 207] on div "Sent via SMS Sarah (ResiDesk) 3:11 PM Sorry to hear that the sink is now leakin…" at bounding box center [559, 157] width 432 height 101
click at [736, 90] on icon at bounding box center [743, 87] width 14 height 14
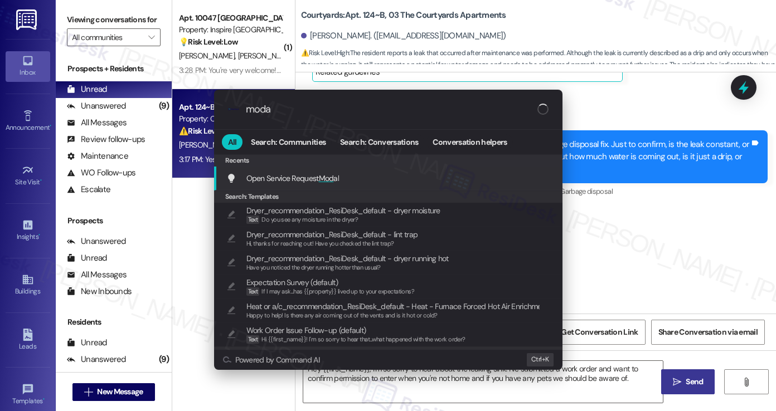
type input "modal"
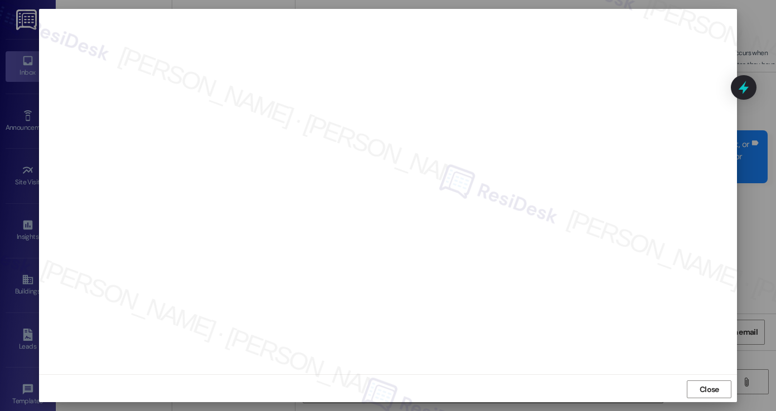
scroll to position [6, 0]
click at [703, 381] on span "Close" at bounding box center [709, 388] width 24 height 17
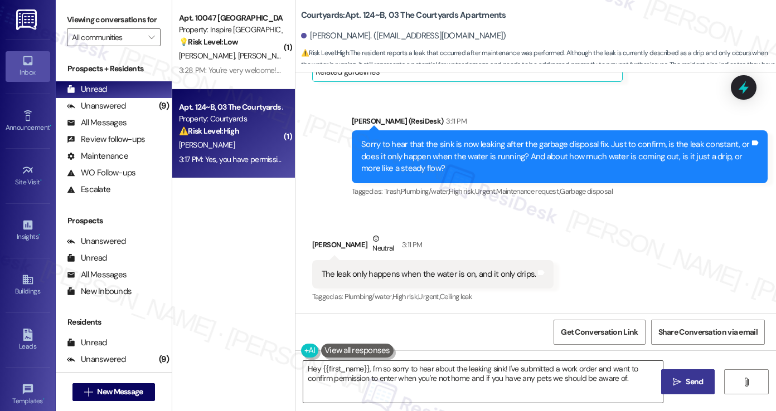
click at [491, 365] on textarea "Hey {{first_name}}, I'm so sorry to hear about the leaking sink! I've submitted…" at bounding box center [482, 382] width 359 height 42
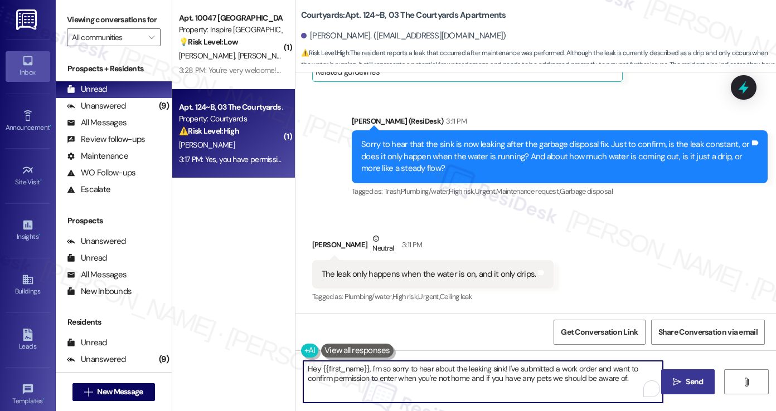
click at [491, 365] on textarea "Hey {{first_name}}, I'm so sorry to hear about the leaking sink! I've submitted…" at bounding box center [482, 382] width 359 height 42
click at [492, 365] on textarea "Hey {{first_name}}, I'm so sorry to hear about the leaking sink! I've submitted…" at bounding box center [482, 382] width 359 height 42
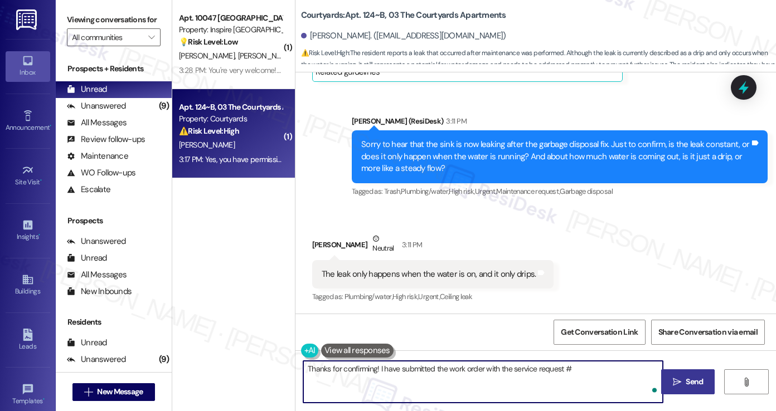
paste textarea "7555506"
click at [485, 376] on textarea "Thanks for confirming! I have submitted the work order with the service request…" at bounding box center [482, 382] width 359 height 42
type textarea "Thanks for confirming! I have submitted the work order with the service request…"
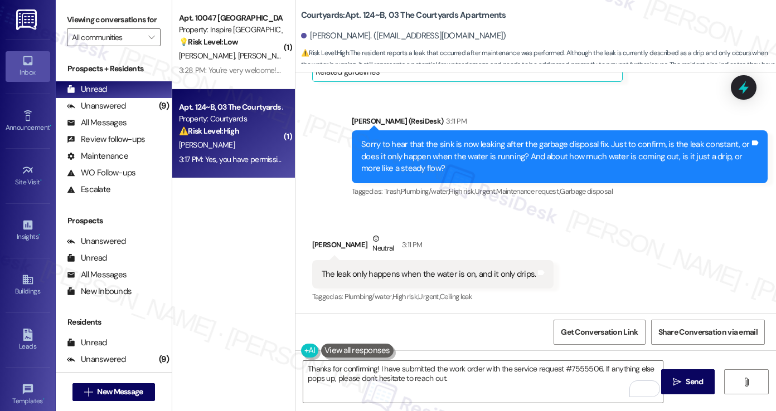
drag, startPoint x: 667, startPoint y: 383, endPoint x: 299, endPoint y: 275, distance: 383.4
click at [399, 331] on div "WO Lease started Aug 20, 2025 at 8:00 PM Show details Survey, sent via SMS Resi…" at bounding box center [535, 277] width 480 height 411
click at [698, 376] on span "Send" at bounding box center [693, 382] width 17 height 12
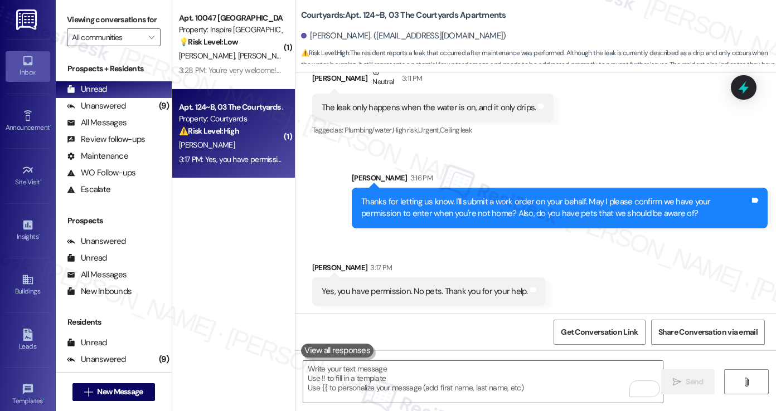
scroll to position [805, 0]
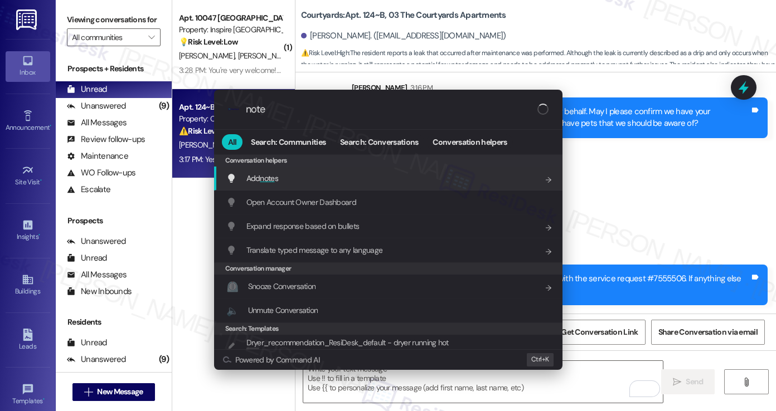
type input "notes"
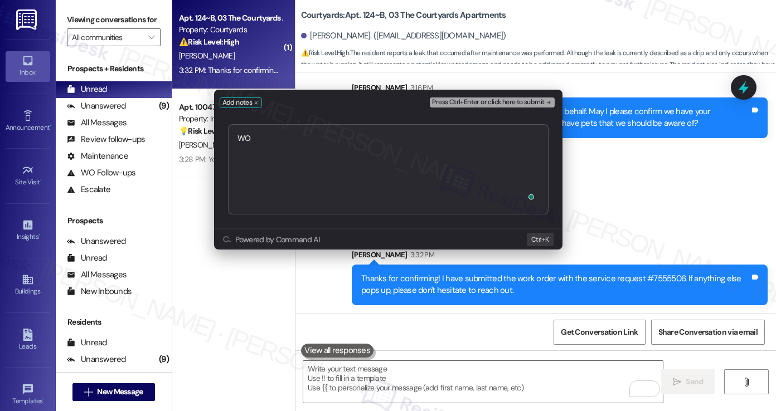
type textarea "WOThanks for confirming! I have submitted the work order with the service reque…"
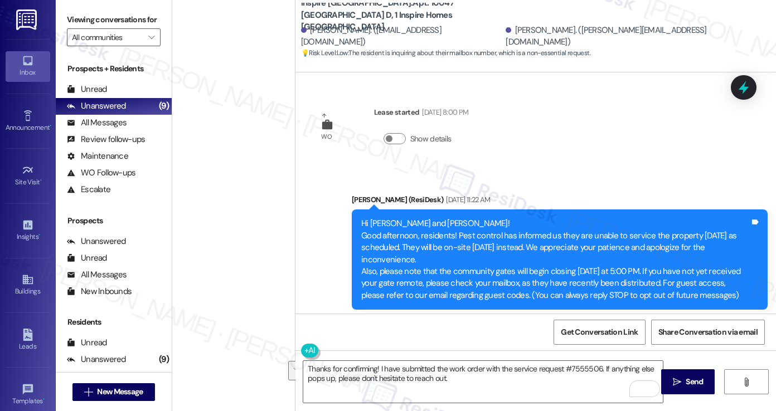
scroll to position [1413, 0]
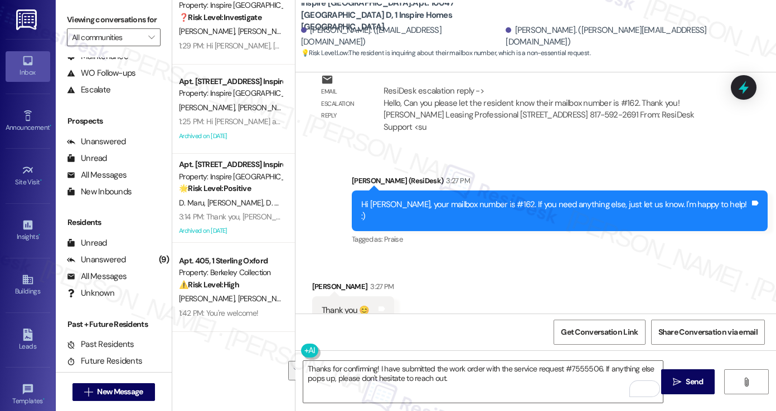
click at [91, 22] on label "Viewing conversations for" at bounding box center [114, 19] width 94 height 17
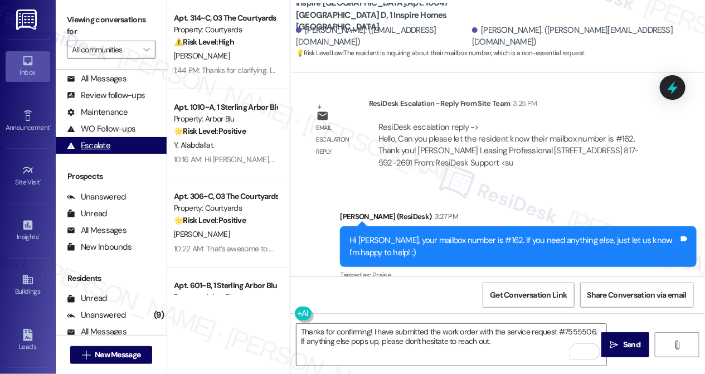
scroll to position [0, 0]
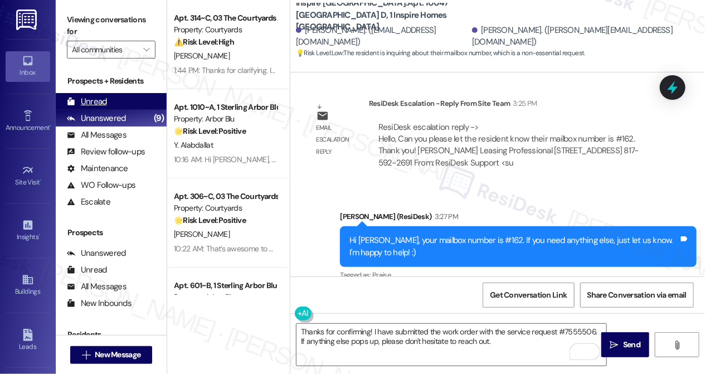
click at [133, 104] on div "Unread (0)" at bounding box center [111, 101] width 111 height 17
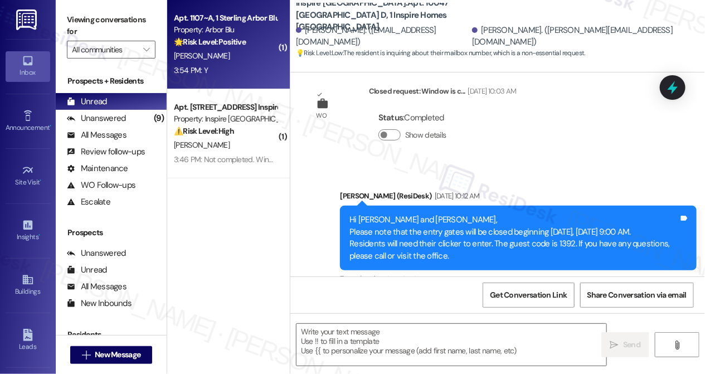
type textarea "Fetching suggested responses. Please feel free to read through the conversation…"
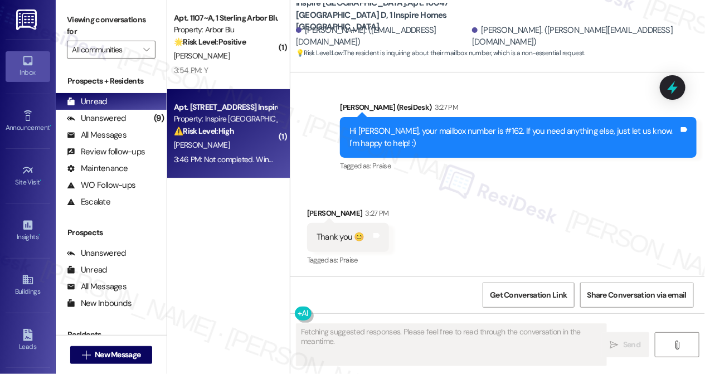
click at [257, 148] on div "[PERSON_NAME]" at bounding box center [225, 145] width 105 height 14
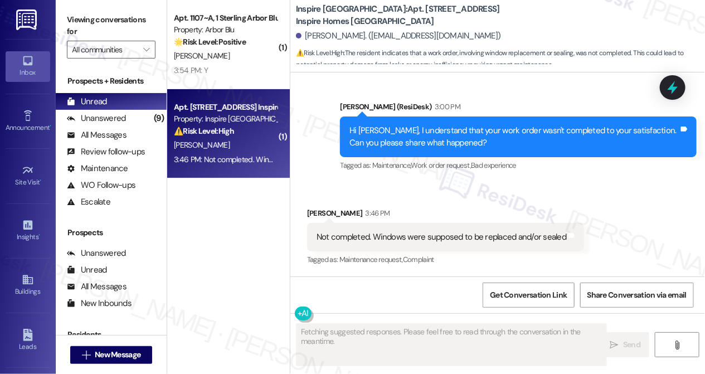
scroll to position [2370, 0]
click at [431, 235] on div "Not completed. Windows were supposed to be replaced and/or sealed" at bounding box center [442, 237] width 250 height 12
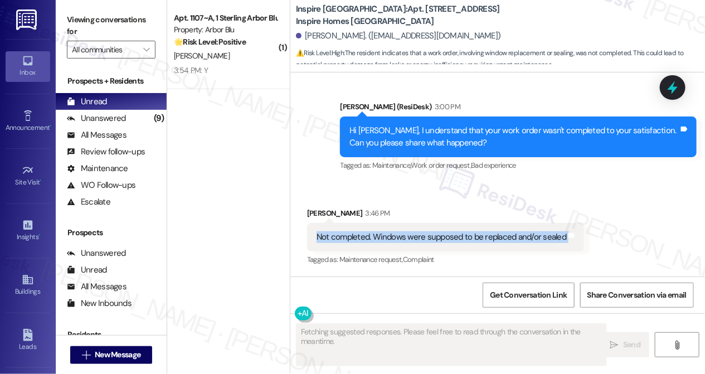
click at [431, 235] on div "Not completed. Windows were supposed to be replaced and/or sealed" at bounding box center [442, 237] width 250 height 12
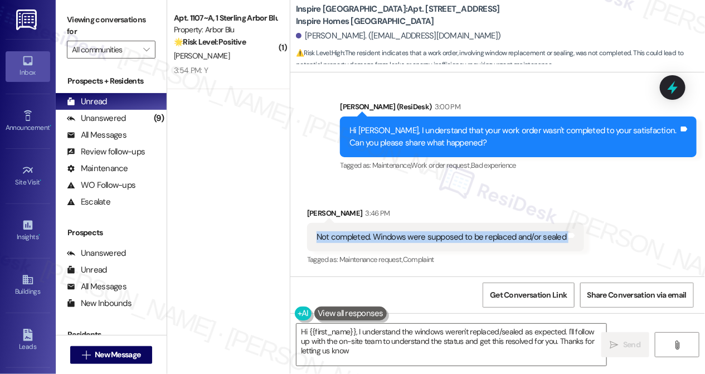
type textarea "Hi {{first_name}}, I understand the windows weren't replaced/sealed as expected…"
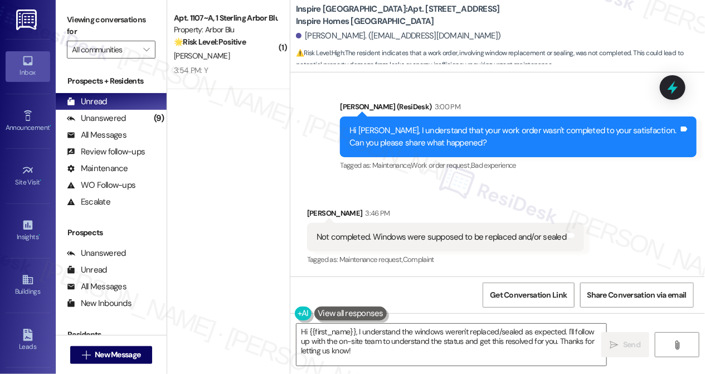
click at [443, 134] on div "Hi [PERSON_NAME], I understand that your work order wasn't completed to your sa…" at bounding box center [513, 137] width 329 height 24
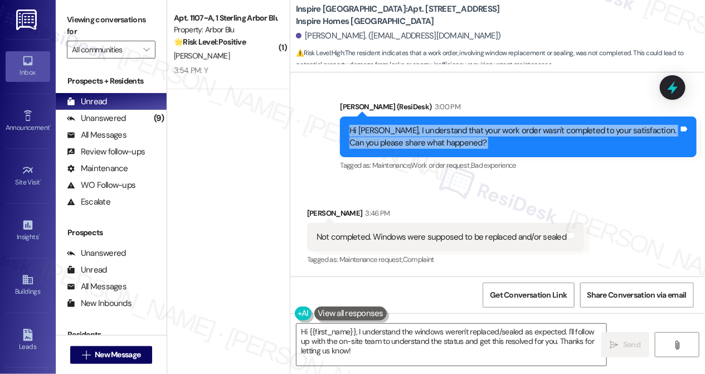
click at [443, 134] on div "Hi [PERSON_NAME], I understand that your work order wasn't completed to your sa…" at bounding box center [513, 137] width 329 height 24
click at [460, 141] on div "Hi [PERSON_NAME], I understand that your work order wasn't completed to your sa…" at bounding box center [513, 137] width 329 height 24
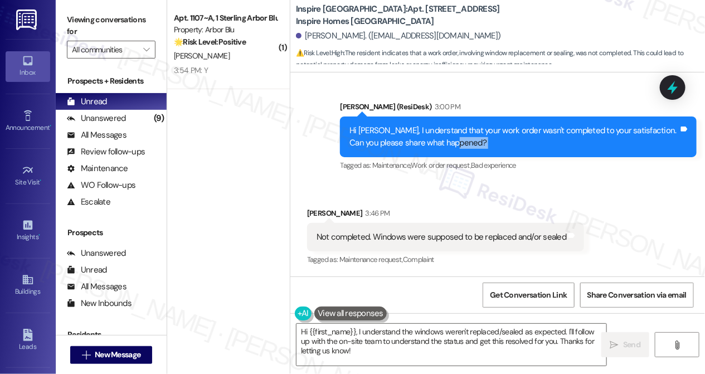
click at [460, 141] on div "Hi [PERSON_NAME], I understand that your work order wasn't completed to your sa…" at bounding box center [513, 137] width 329 height 24
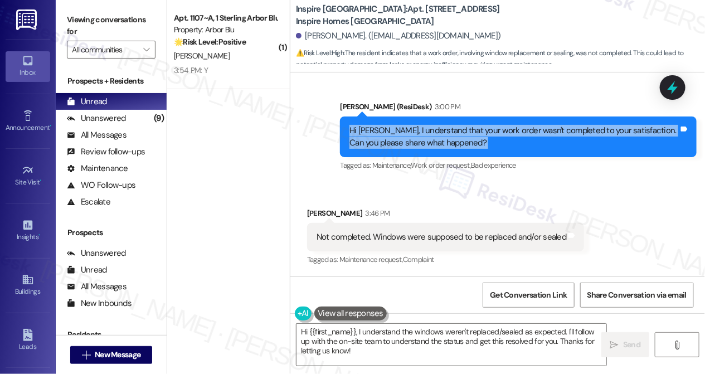
click at [460, 141] on div "Hi [PERSON_NAME], I understand that your work order wasn't completed to your sa…" at bounding box center [513, 137] width 329 height 24
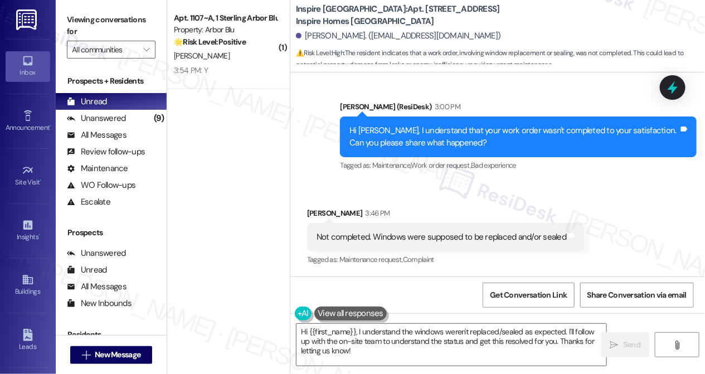
click at [444, 241] on div "Not completed. Windows were supposed to be replaced and/or sealed" at bounding box center [442, 237] width 250 height 12
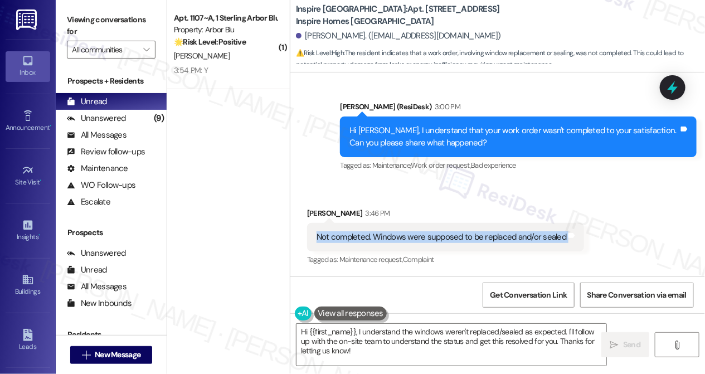
click at [444, 241] on div "Not completed. Windows were supposed to be replaced and/or sealed" at bounding box center [442, 237] width 250 height 12
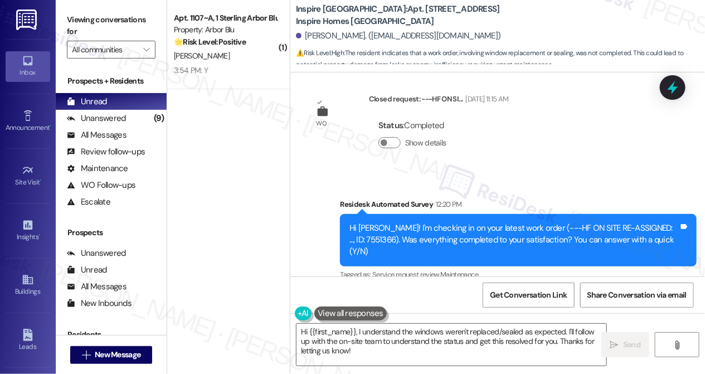
scroll to position [1914, 0]
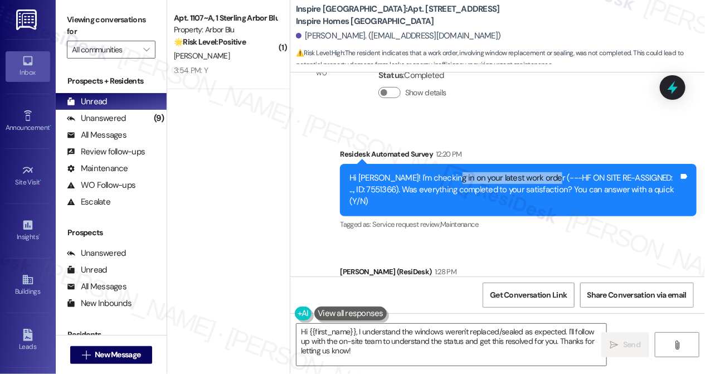
drag, startPoint x: 439, startPoint y: 190, endPoint x: 558, endPoint y: 198, distance: 119.5
click at [558, 197] on div "Hi [PERSON_NAME]! I'm checking in on your latest work order (---HF ON SITE RE-A…" at bounding box center [513, 190] width 329 height 36
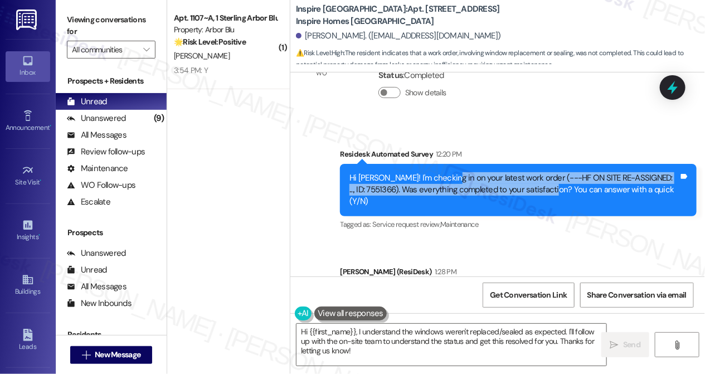
click at [558, 198] on div "Hi [PERSON_NAME]! I'm checking in on your latest work order (---HF ON SITE RE-A…" at bounding box center [513, 190] width 329 height 36
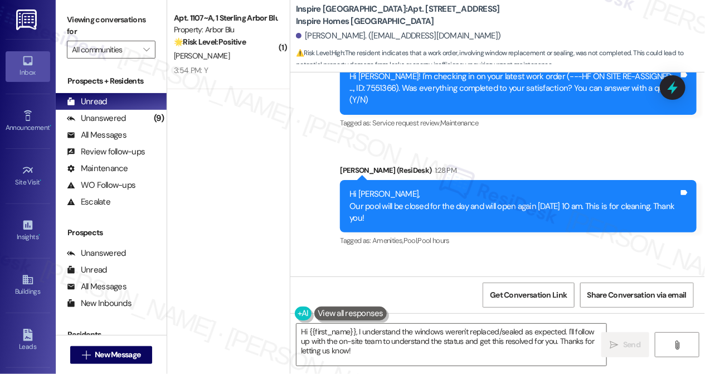
scroll to position [2065, 0]
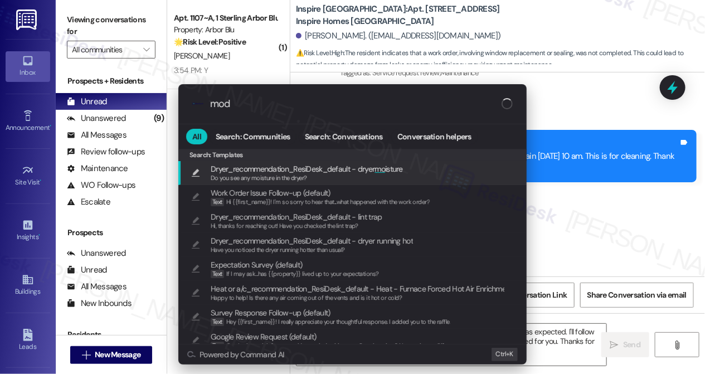
type input "moda"
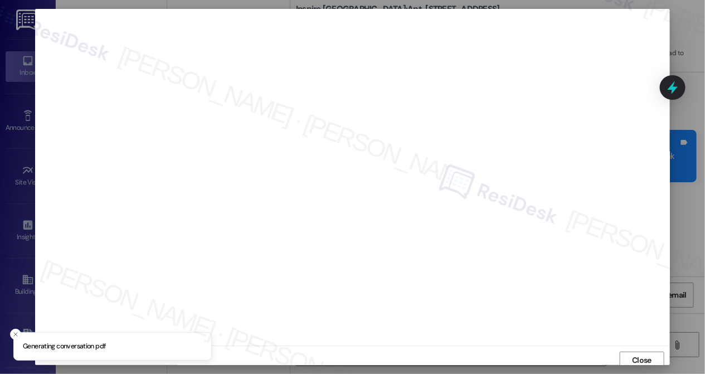
scroll to position [4, 0]
click at [630, 352] on span "Close" at bounding box center [642, 357] width 24 height 12
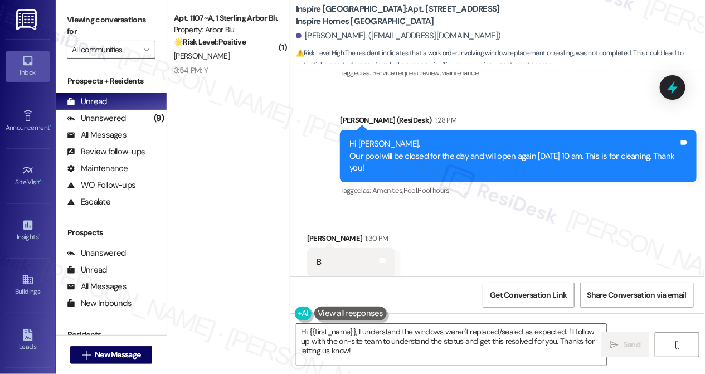
click at [401, 334] on textarea "Hi {{first_name}}, I understand the windows weren't replaced/sealed as expected…" at bounding box center [451, 345] width 310 height 42
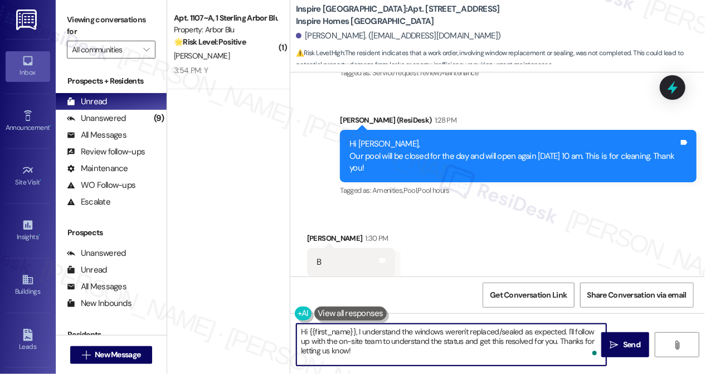
scroll to position [2370, 0]
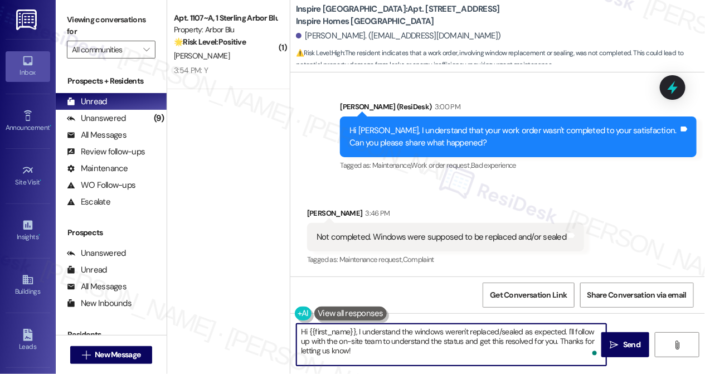
drag, startPoint x: 386, startPoint y: 349, endPoint x: 364, endPoint y: 340, distance: 24.0
click at [364, 340] on textarea "Hi {{first_name}}, I understand the windows weren't replaced/sealed as expected…" at bounding box center [451, 345] width 310 height 42
drag, startPoint x: 358, startPoint y: 332, endPoint x: 275, endPoint y: 319, distance: 84.1
click at [260, 319] on div "( 1 ) Apt. 1107~A, 1 Sterling Arbor Blu Property: Arbor Blu 🌟 Risk Level: Posit…" at bounding box center [436, 187] width 538 height 374
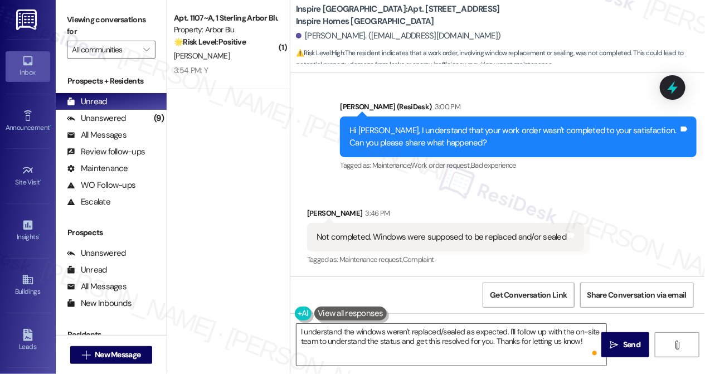
click at [493, 329] on textarea "I understand the windows weren't replaced/sealed as expected. I'll follow up wi…" at bounding box center [451, 345] width 310 height 42
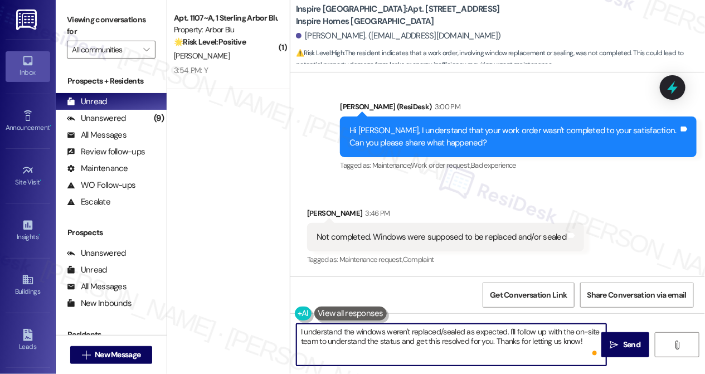
click at [507, 331] on textarea "I understand the windows weren't replaced/sealed as expected. I'll follow up wi…" at bounding box center [451, 345] width 310 height 42
click at [517, 334] on textarea "I understand the windows weren't replaced/sealed as expected. I'll follow up wi…" at bounding box center [451, 345] width 310 height 42
drag, startPoint x: 587, startPoint y: 344, endPoint x: 508, endPoint y: 328, distance: 81.3
click at [508, 328] on textarea "I understand the windows weren't replaced/sealed as expected. I'll follow up wi…" at bounding box center [451, 345] width 310 height 42
paste textarea "Leaks in the unit are logged with constuction will be coming with roofing and f…"
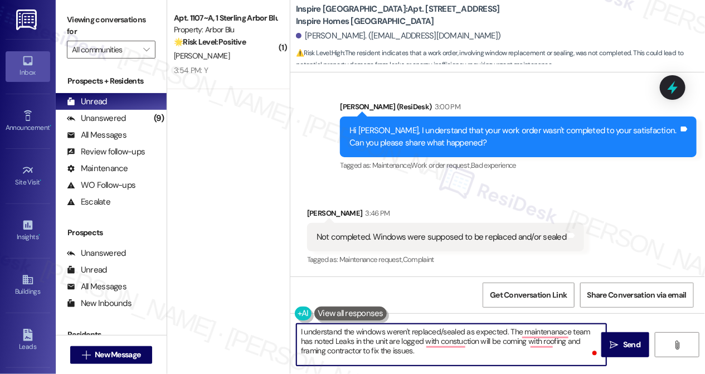
click at [321, 342] on textarea "I understand the windows weren't replaced/sealed as expected. The maintenanace …" at bounding box center [451, 345] width 310 height 42
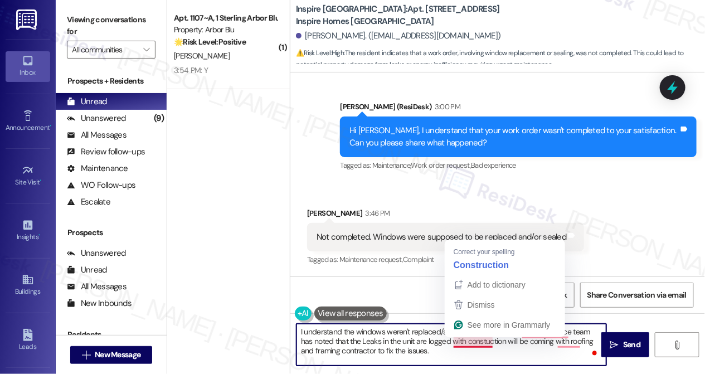
click at [500, 346] on textarea "I understand the windows weren't replaced/sealed as expected. The maintenanace …" at bounding box center [451, 345] width 310 height 42
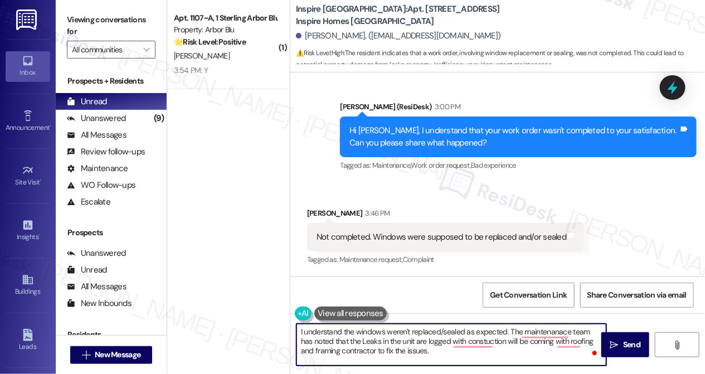
click at [424, 335] on textarea "I understand the windows weren't replaced/sealed as expected. The maintenanace …" at bounding box center [451, 345] width 310 height 42
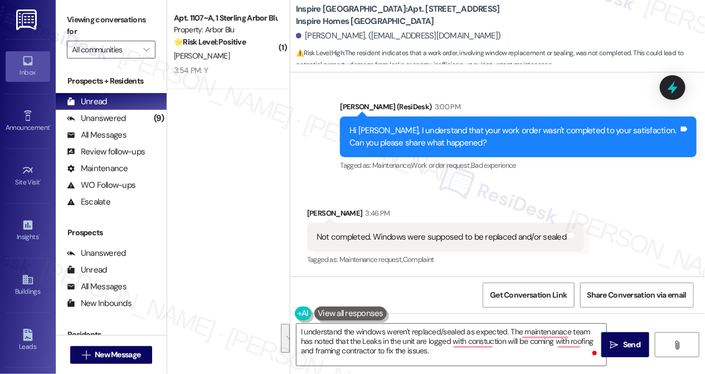
click at [82, 22] on label "Viewing conversations for" at bounding box center [111, 26] width 89 height 30
click at [398, 344] on textarea "I understand the windows weren't replaced/sealed as expected. The maintenanace …" at bounding box center [451, 345] width 310 height 42
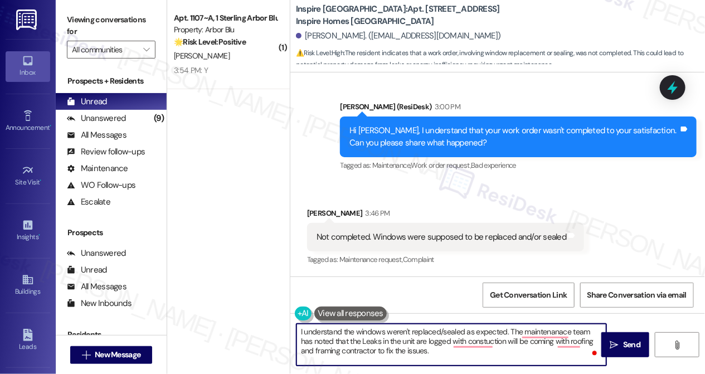
click at [398, 344] on textarea "I understand the windows weren't replaced/sealed as expected. The maintenanace …" at bounding box center [451, 345] width 310 height 42
paste textarea "Hi {{first_name}}, I understand the windows weren’t replaced or sealed as expec…"
drag, startPoint x: 359, startPoint y: 330, endPoint x: 261, endPoint y: 319, distance: 98.8
click at [261, 319] on div "( 1 ) Apt. 1107~A, 1 Sterling Arbor Blu Property: Arbor Blu 🌟 Risk Level: Posit…" at bounding box center [436, 187] width 538 height 374
click at [465, 347] on textarea "I understand the windows weren’t replaced or sealed as expected. The maintenanc…" at bounding box center [451, 345] width 310 height 42
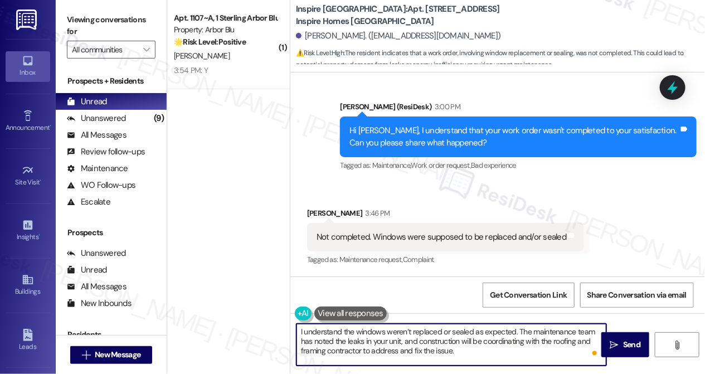
click at [465, 347] on textarea "I understand the windows weren’t replaced or sealed as expected. The maintenanc…" at bounding box center [451, 345] width 310 height 42
click at [468, 354] on textarea "I understand the windows weren’t replaced or sealed as expected. The maintenanc…" at bounding box center [451, 345] width 310 height 42
click at [346, 359] on textarea "I understand the windows weren’t replaced or sealed as expected. The maintenanc…" at bounding box center [451, 345] width 310 height 42
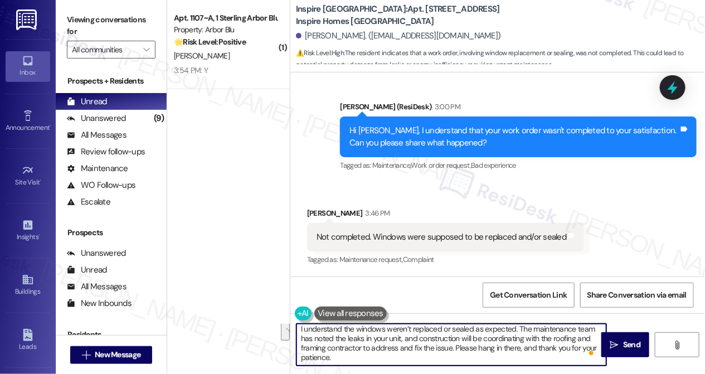
drag, startPoint x: 536, startPoint y: 350, endPoint x: 578, endPoint y: 366, distance: 45.3
click at [578, 366] on div "I understand the windows weren’t replaced or sealed as expected. The maintenanc…" at bounding box center [497, 355] width 415 height 84
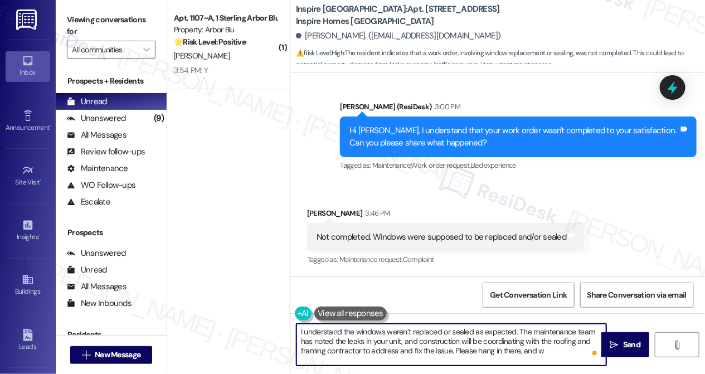
scroll to position [0, 0]
click at [381, 362] on textarea "I understand the windows weren’t replaced or sealed as expected. The maintenanc…" at bounding box center [451, 345] width 310 height 42
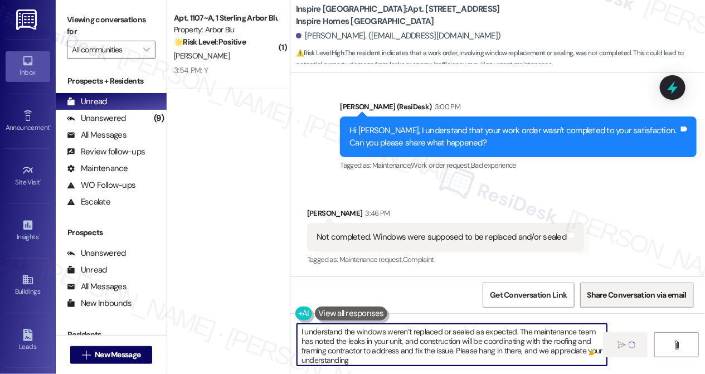
type textarea "I understand the windows weren’t replaced or sealed as expected. The maintenanc…"
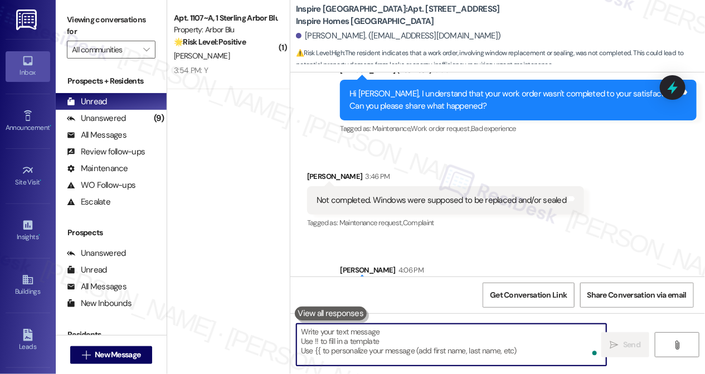
scroll to position [2483, 0]
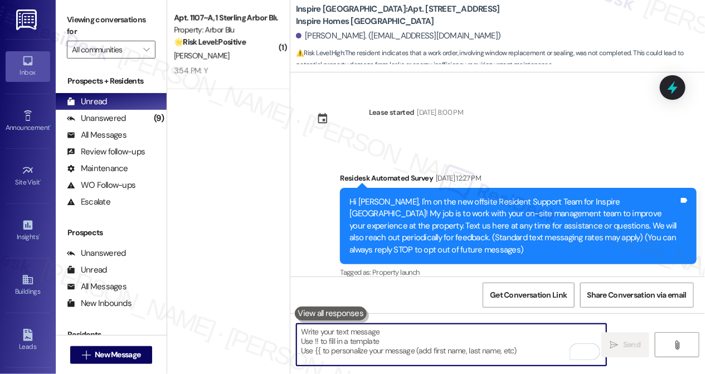
scroll to position [2483, 0]
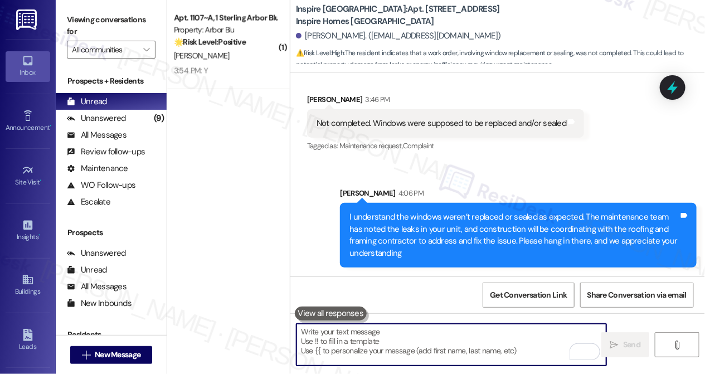
click at [404, 223] on div "I understand the windows weren’t replaced or sealed as expected. The maintenanc…" at bounding box center [513, 235] width 329 height 48
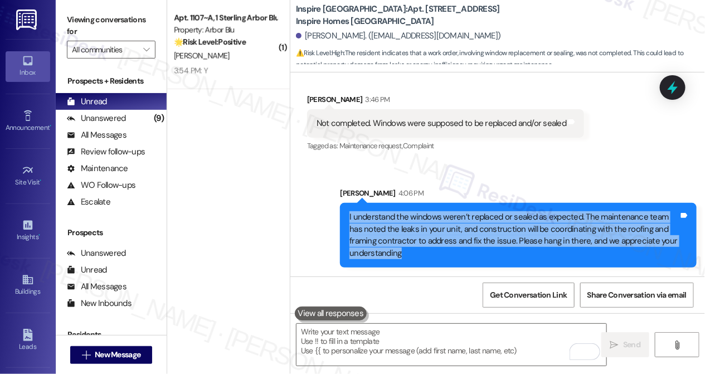
click at [404, 223] on div "I understand the windows weren’t replaced or sealed as expected. The maintenanc…" at bounding box center [513, 235] width 329 height 48
click at [506, 222] on div "I understand the windows weren’t replaced or sealed as expected. The maintenanc…" at bounding box center [513, 235] width 329 height 48
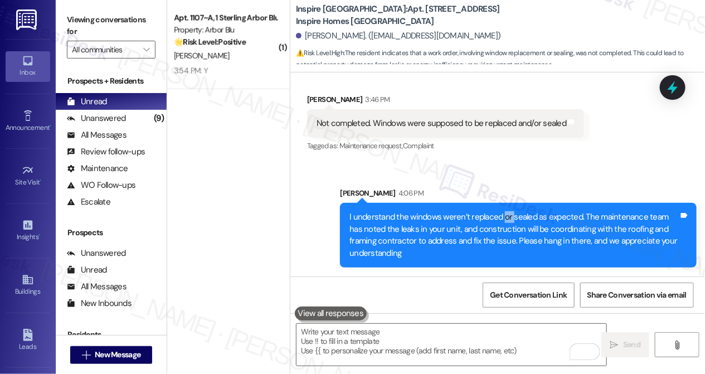
click at [506, 222] on div "I understand the windows weren’t replaced or sealed as expected. The maintenanc…" at bounding box center [513, 235] width 329 height 48
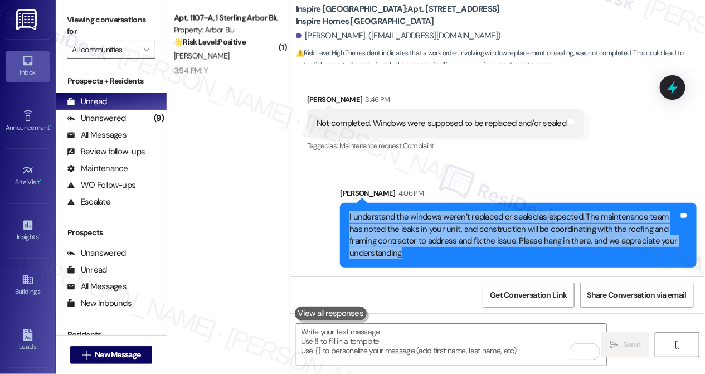
click at [506, 222] on div "I understand the windows weren’t replaced or sealed as expected. The maintenanc…" at bounding box center [513, 235] width 329 height 48
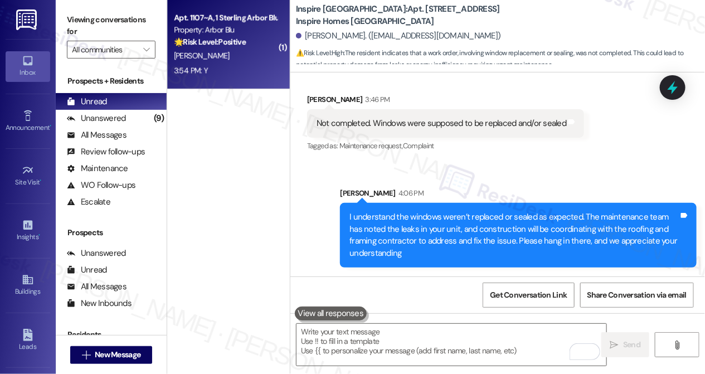
click at [255, 61] on div "[PERSON_NAME]" at bounding box center [225, 56] width 105 height 14
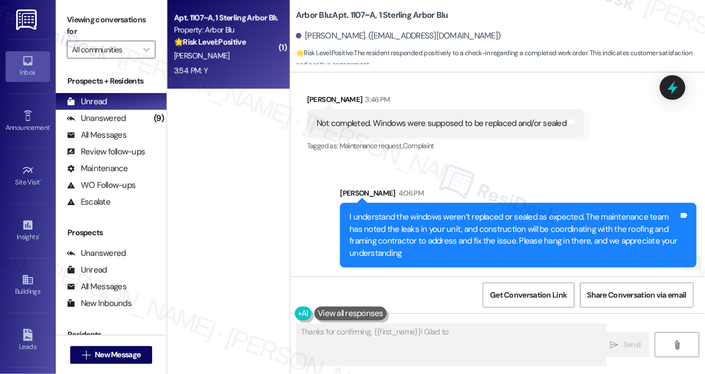
scroll to position [210, 0]
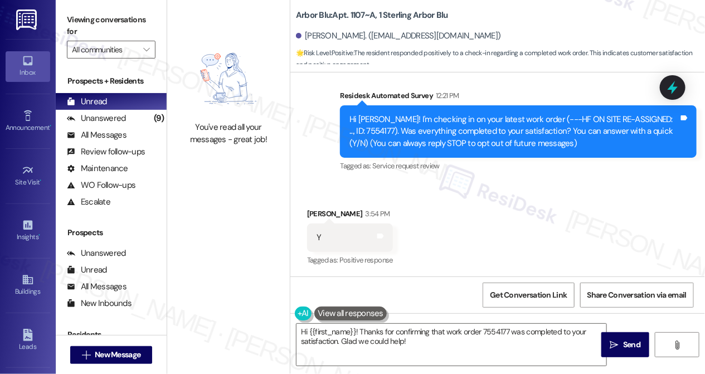
click at [72, 33] on label "Viewing conversations for" at bounding box center [111, 26] width 89 height 30
click at [435, 337] on textarea "Hi {{first_name}}! Thanks for confirming that work order 7554177 was completed …" at bounding box center [451, 345] width 310 height 42
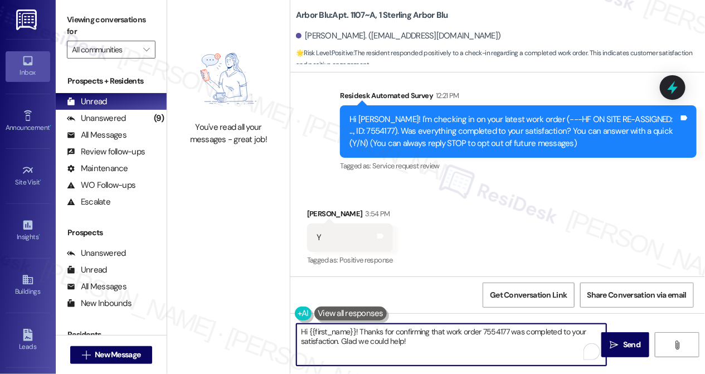
paste textarea "I'm glad to hear that you're happy with your home. If I may also ask....has {{p…"
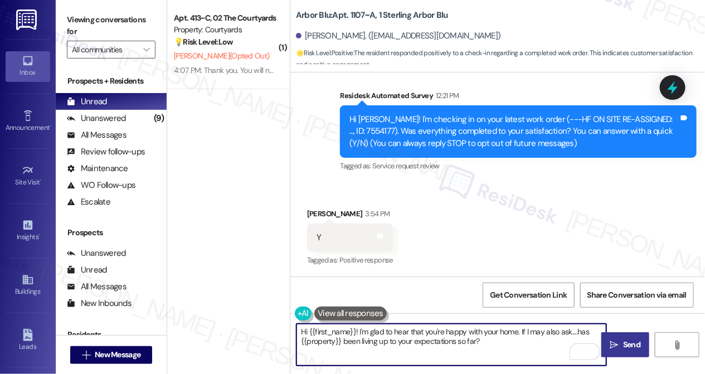
type textarea "Hi {{first_name}}! I'm glad to hear that you're happy with your home. If I may …"
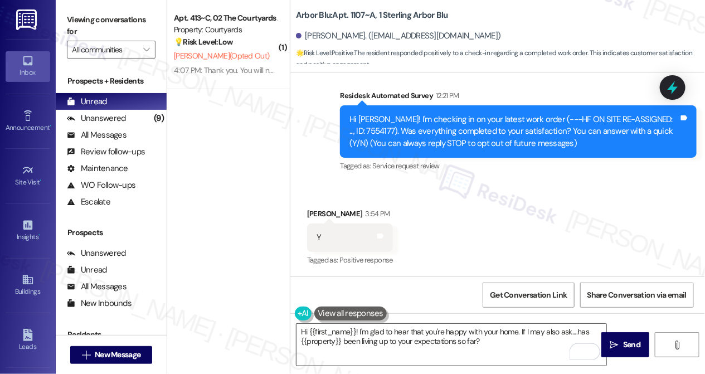
drag, startPoint x: 609, startPoint y: 344, endPoint x: 590, endPoint y: 341, distance: 19.8
click at [609, 344] on span " Send" at bounding box center [625, 345] width 35 height 12
type textarea "Hi {{first_name}}! Thanks for confirming that work order 7554177 was completed …"
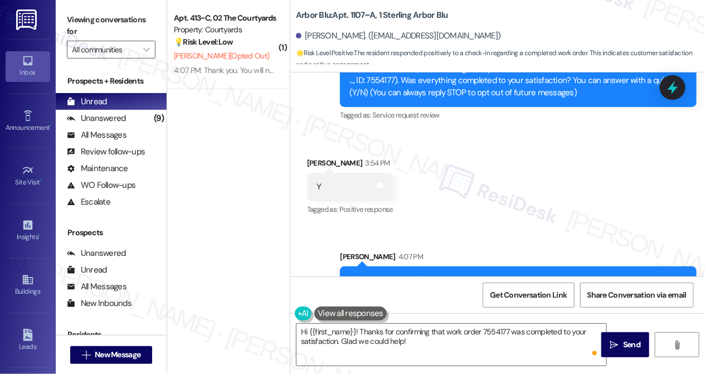
scroll to position [300, 0]
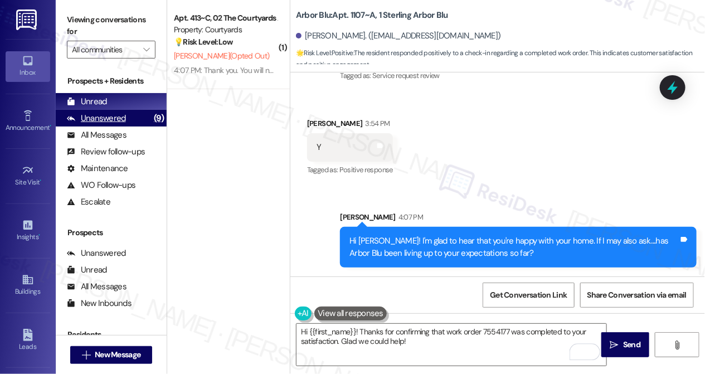
click at [129, 117] on div "Unanswered (9)" at bounding box center [111, 118] width 111 height 17
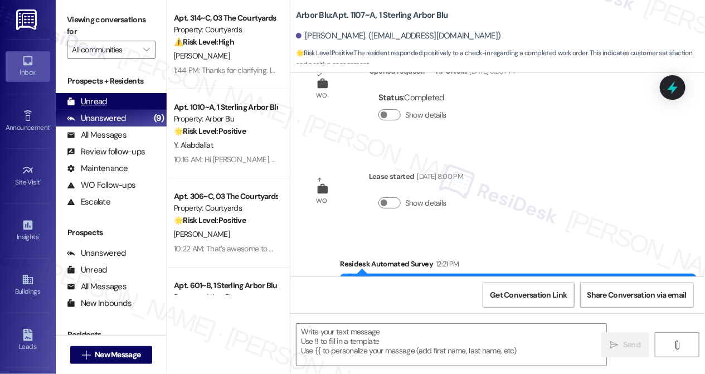
click at [123, 101] on div "Unread (0)" at bounding box center [111, 101] width 111 height 17
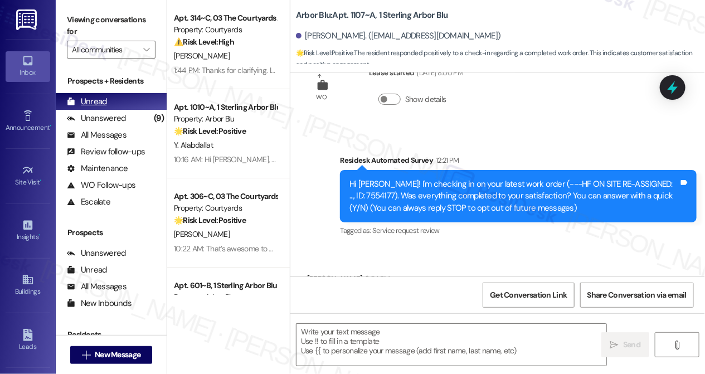
scroll to position [210, 0]
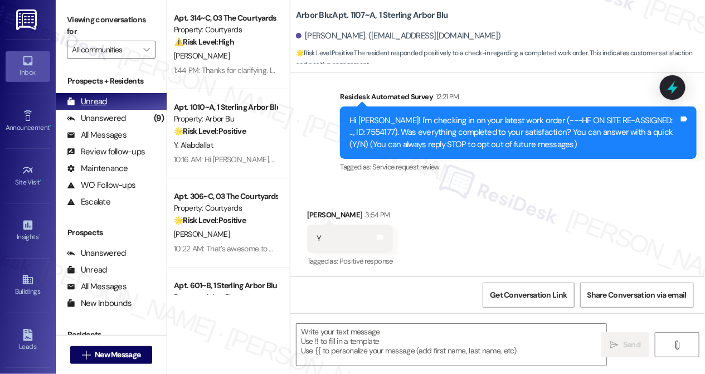
type textarea "Fetching suggested responses. Please feel free to read through the conversation…"
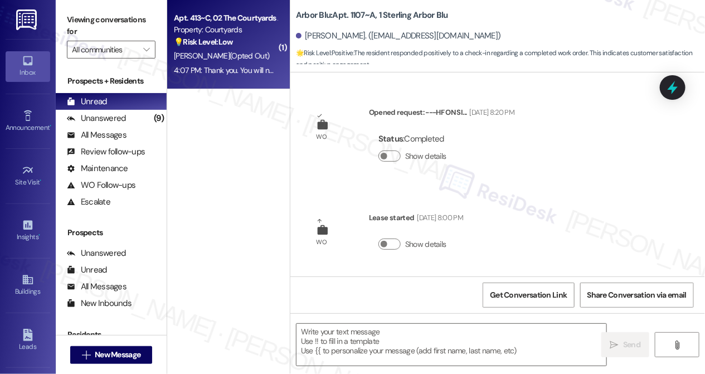
click at [228, 61] on div "[PERSON_NAME] (Opted Out)" at bounding box center [225, 56] width 105 height 14
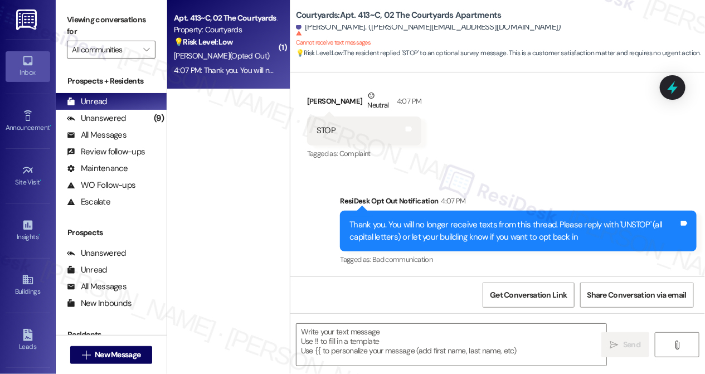
scroll to position [200, 0]
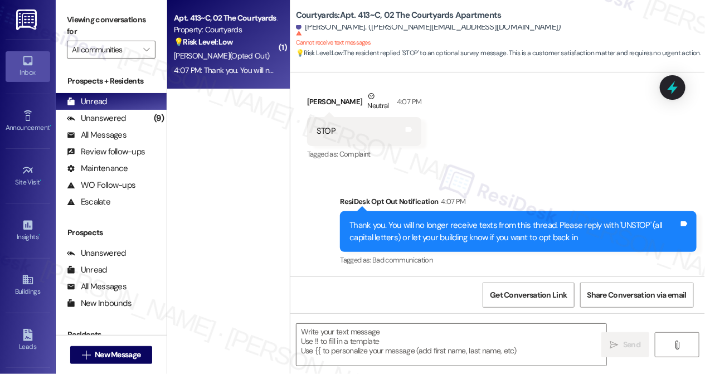
type textarea "Fetching suggested responses. Please feel free to read through the conversation…"
